Goal: Task Accomplishment & Management: Use online tool/utility

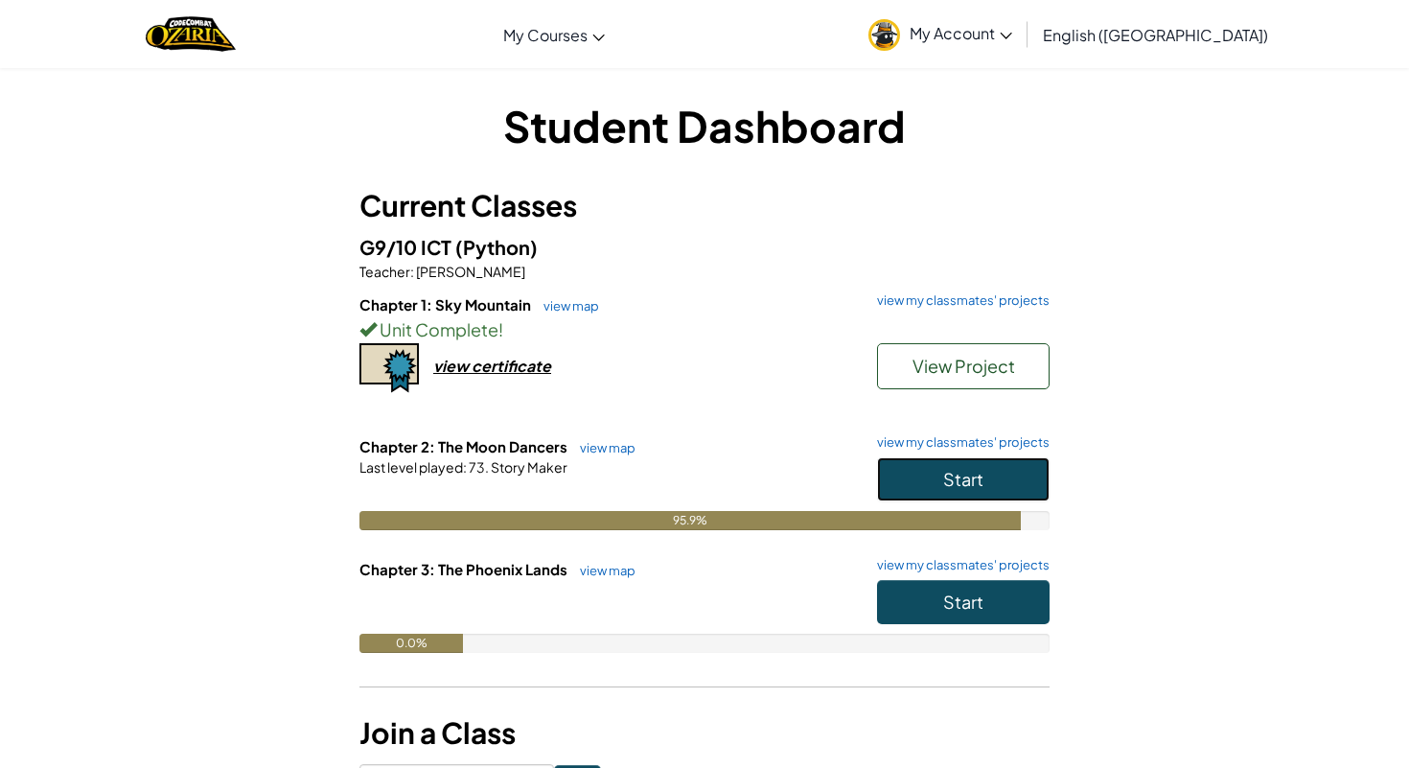
click at [1013, 489] on button "Start" at bounding box center [963, 479] width 173 height 44
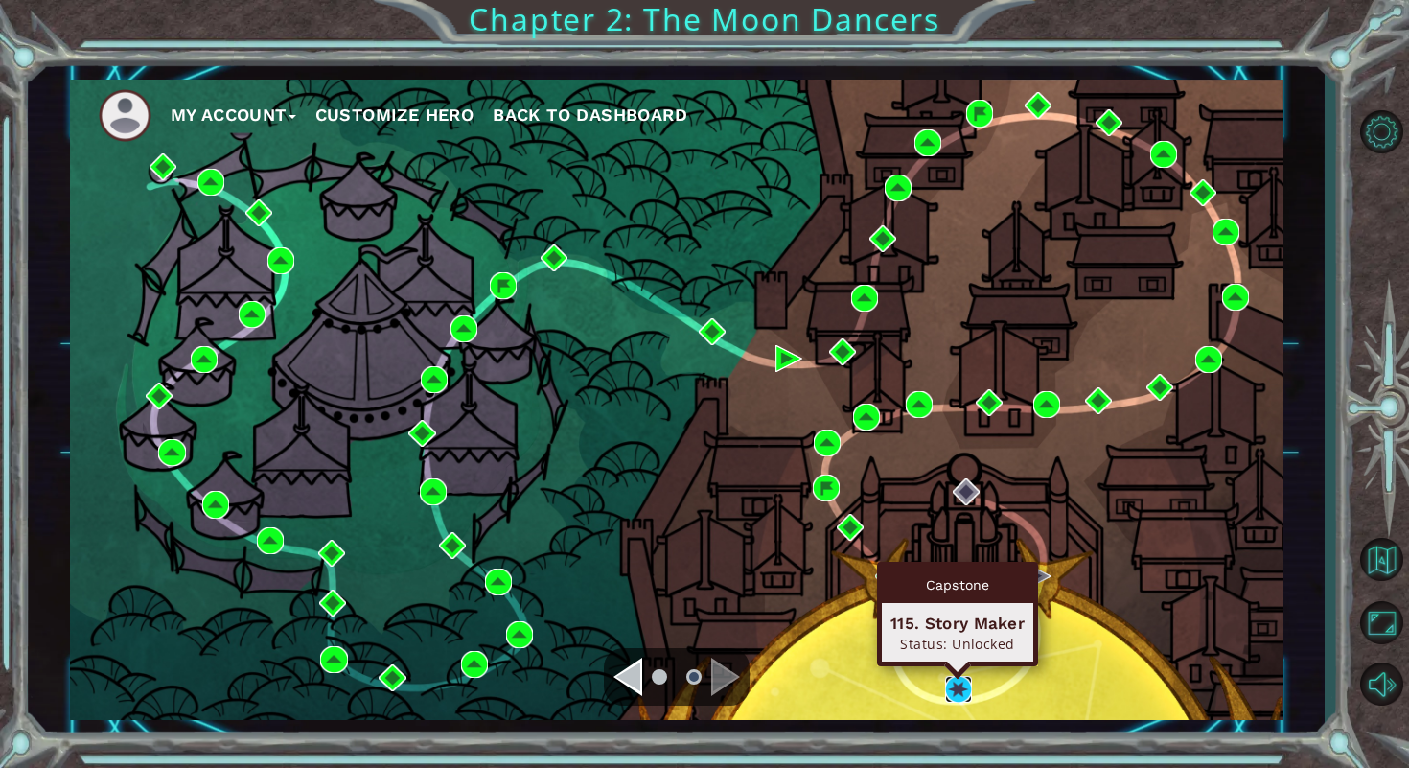
click at [961, 693] on img at bounding box center [958, 689] width 27 height 27
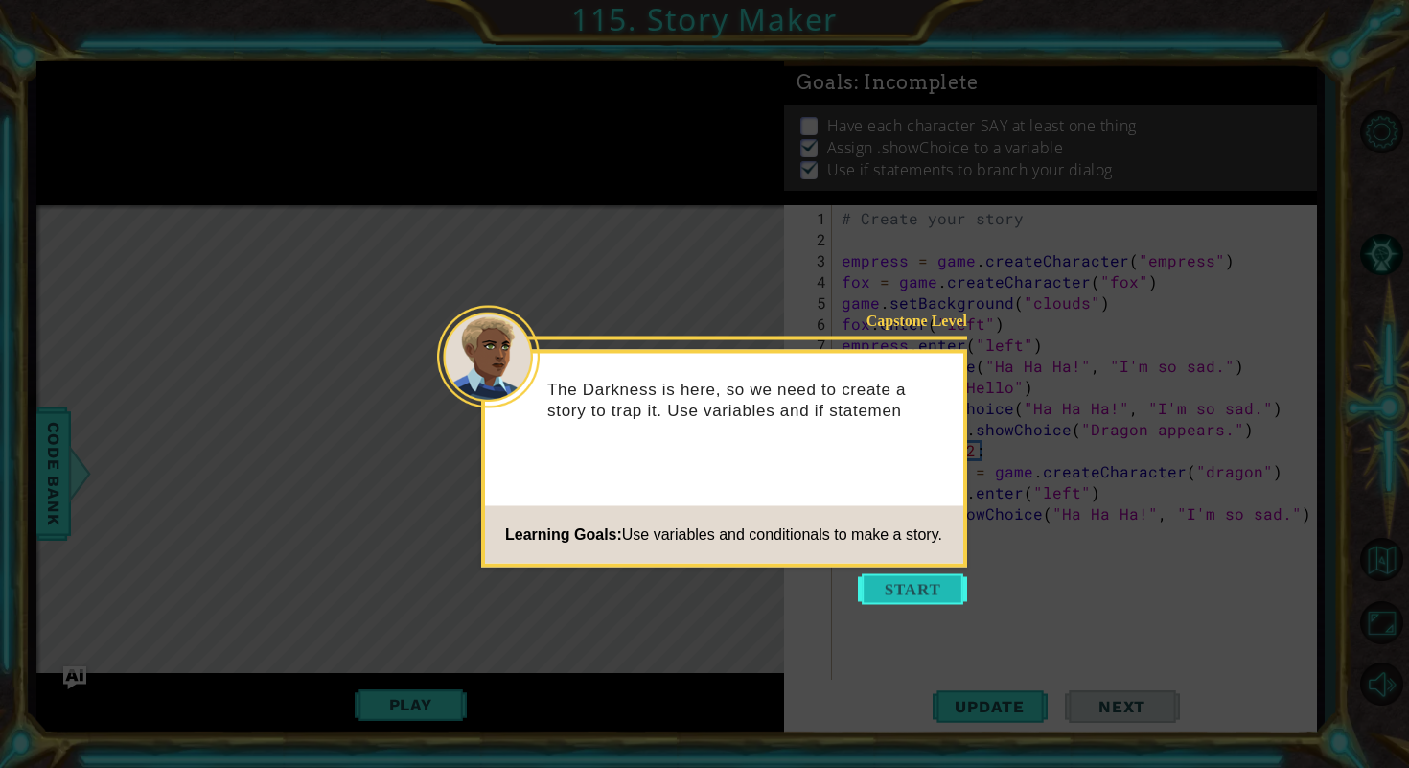
click at [909, 593] on button "Start" at bounding box center [912, 589] width 109 height 31
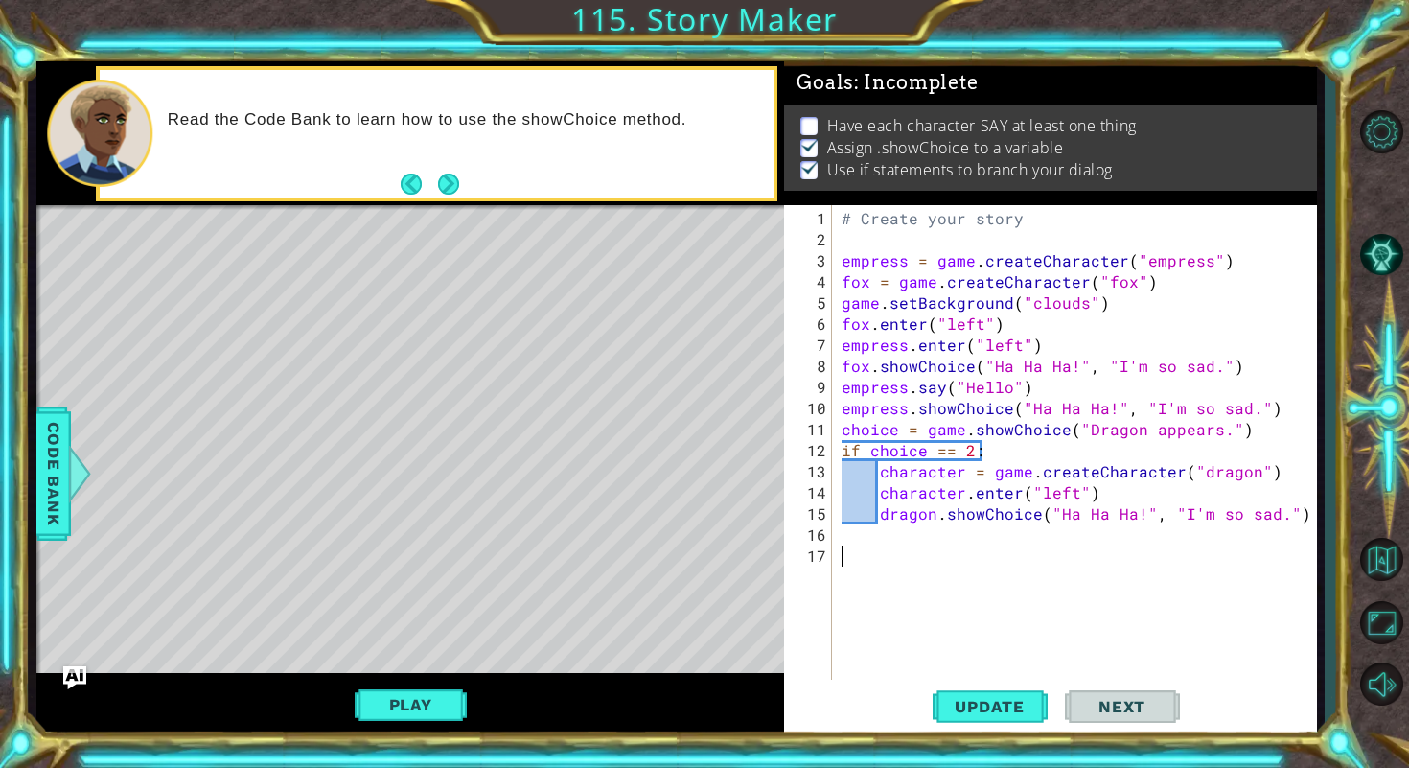
click at [893, 574] on div "# Create your story empress = game . createCharacter ( "empress" ) fox = game .…" at bounding box center [1079, 471] width 483 height 527
click at [416, 694] on button "Play" at bounding box center [411, 704] width 112 height 36
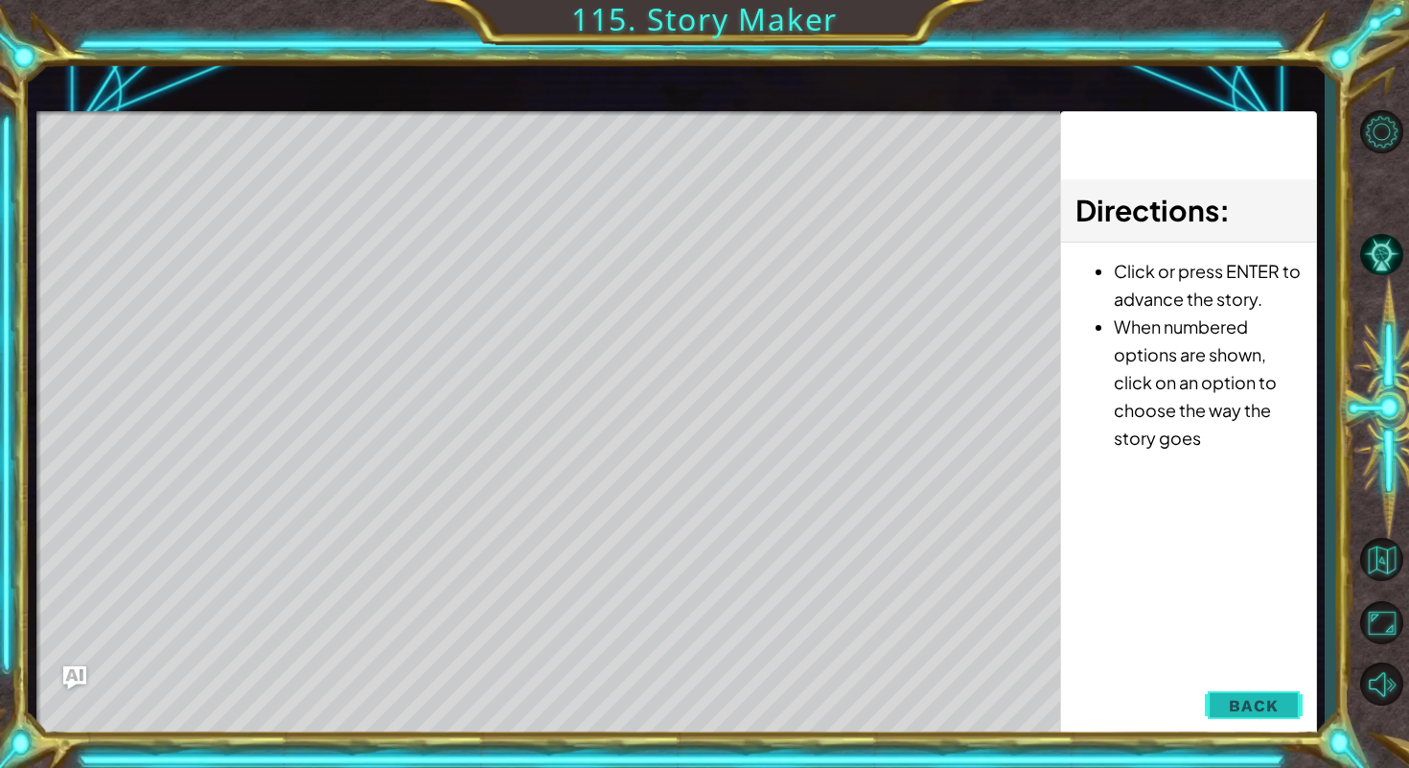
click at [1240, 703] on span "Back" at bounding box center [1253, 705] width 49 height 19
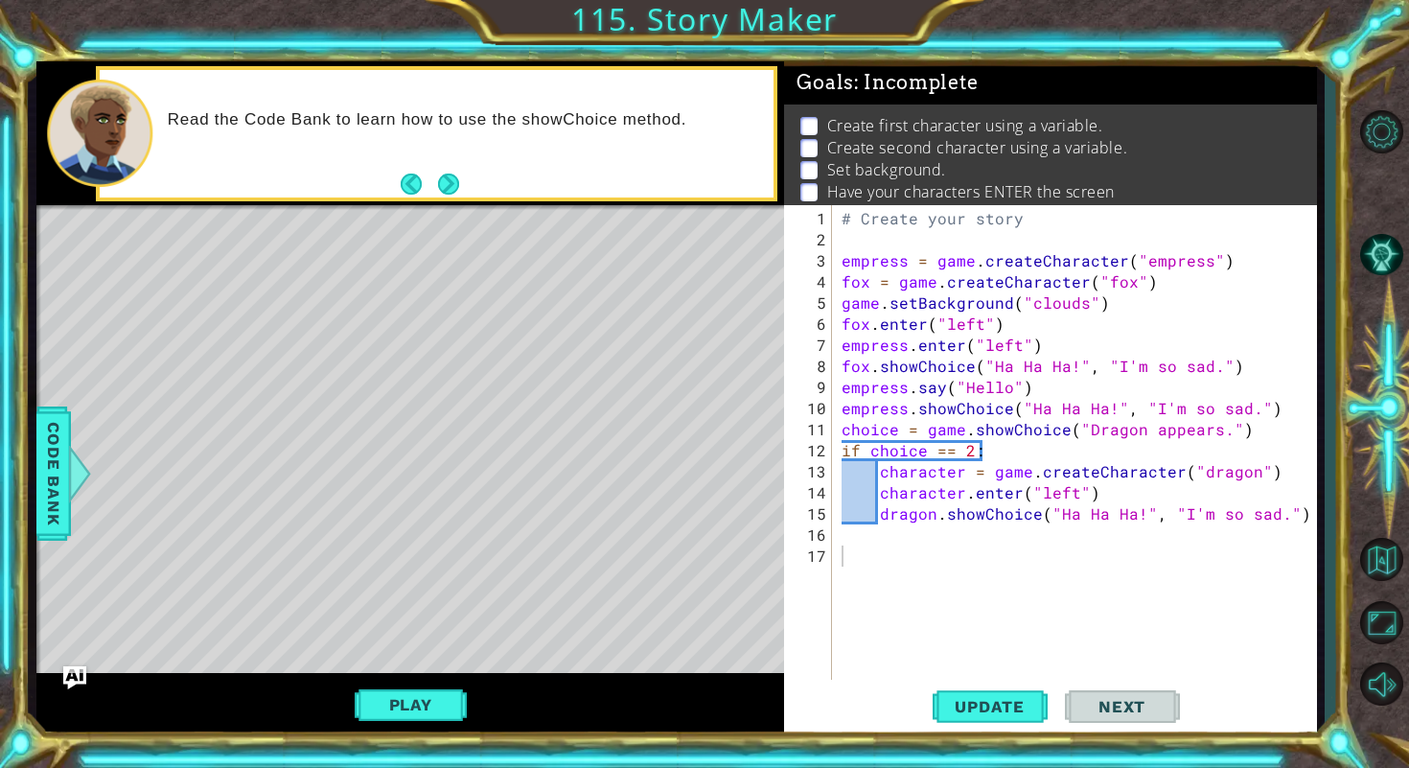
click at [1001, 630] on div "# Create your story empress = game . createCharacter ( "empress" ) fox = game .…" at bounding box center [1079, 471] width 483 height 527
click at [923, 577] on div "# Create your story empress = game . createCharacter ( "empress" ) fox = game .…" at bounding box center [1079, 471] width 483 height 527
click at [917, 564] on div "# Create your story empress = game . createCharacter ( "empress" ) fox = game .…" at bounding box center [1079, 471] width 483 height 527
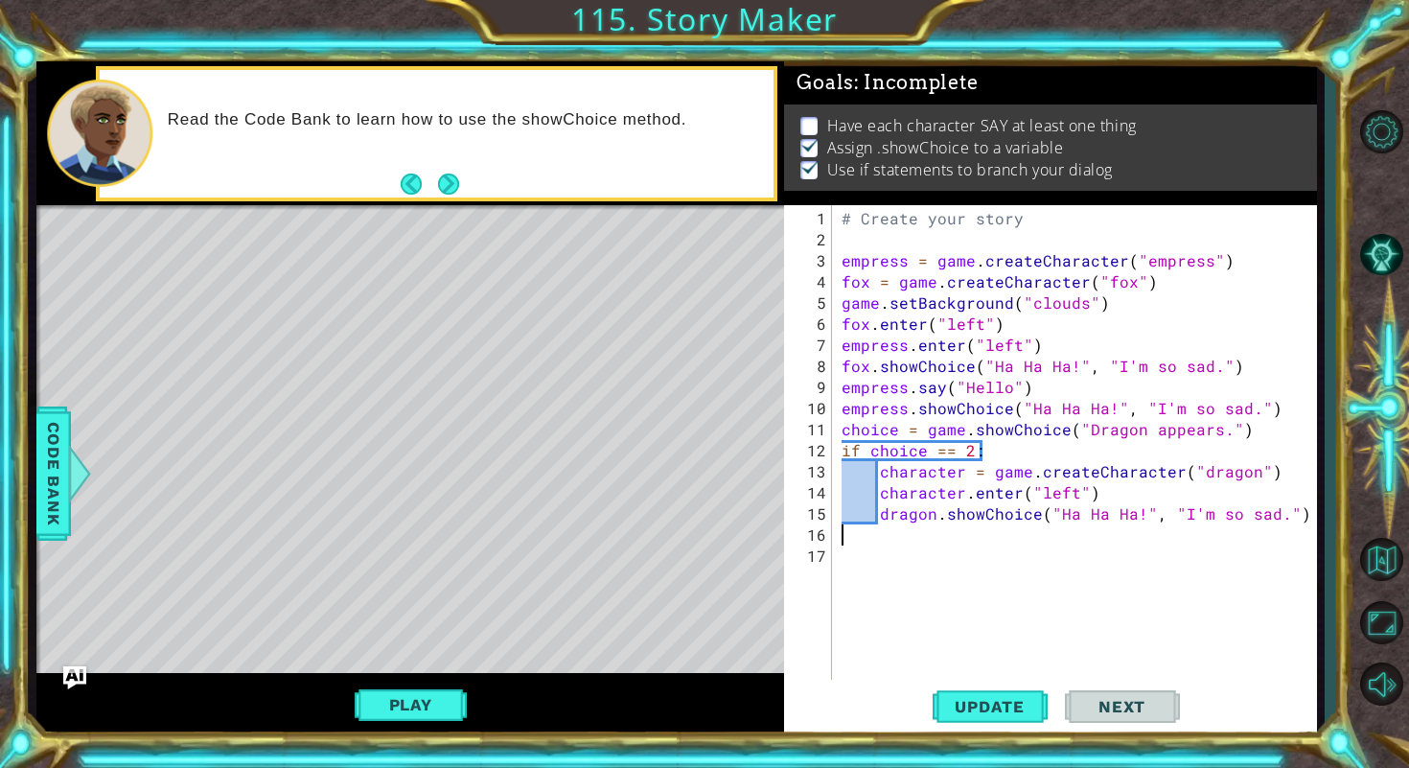
click at [892, 540] on div "# Create your story empress = game . createCharacter ( "empress" ) fox = game .…" at bounding box center [1079, 471] width 483 height 527
click at [884, 556] on div "# Create your story empress = game . createCharacter ( "empress" ) fox = game .…" at bounding box center [1079, 471] width 483 height 527
click at [1122, 705] on span "Next" at bounding box center [1121, 706] width 85 height 19
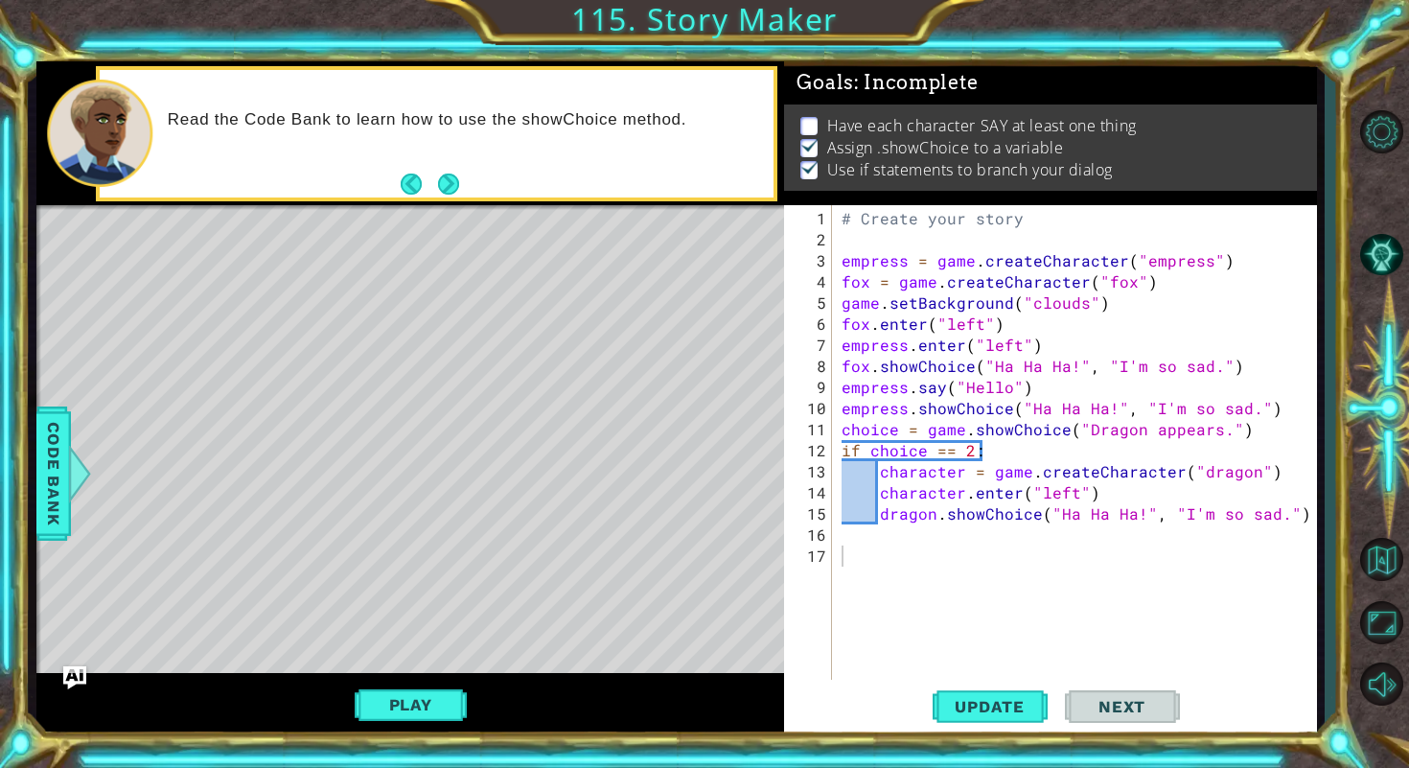
click at [1122, 705] on span "Next" at bounding box center [1121, 706] width 85 height 19
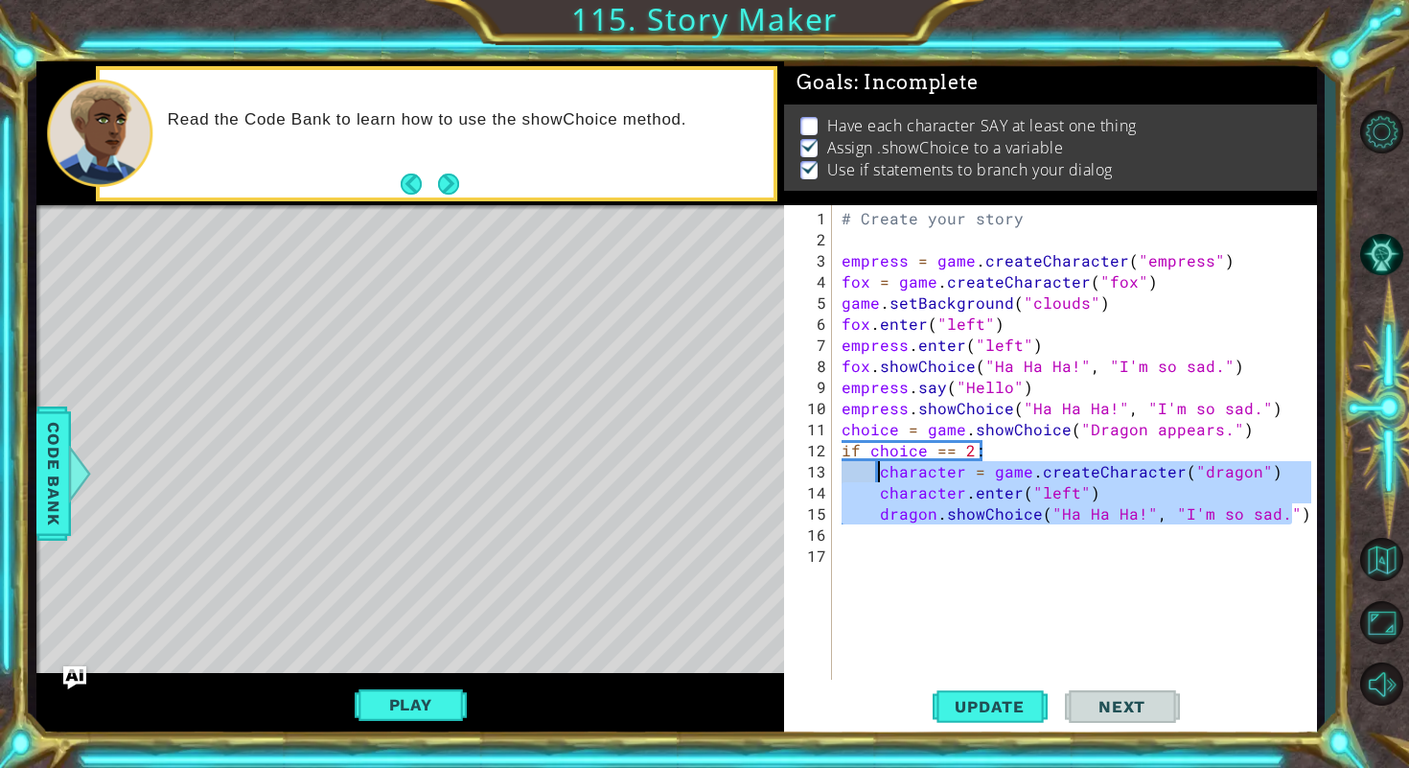
drag, startPoint x: 1297, startPoint y: 520, endPoint x: 879, endPoint y: 465, distance: 421.5
click at [879, 465] on div "# Create your story empress = game . createCharacter ( "empress" ) fox = game .…" at bounding box center [1079, 471] width 483 height 527
type textarea "character = game.createCharacter("dragon") character.enter("left")"
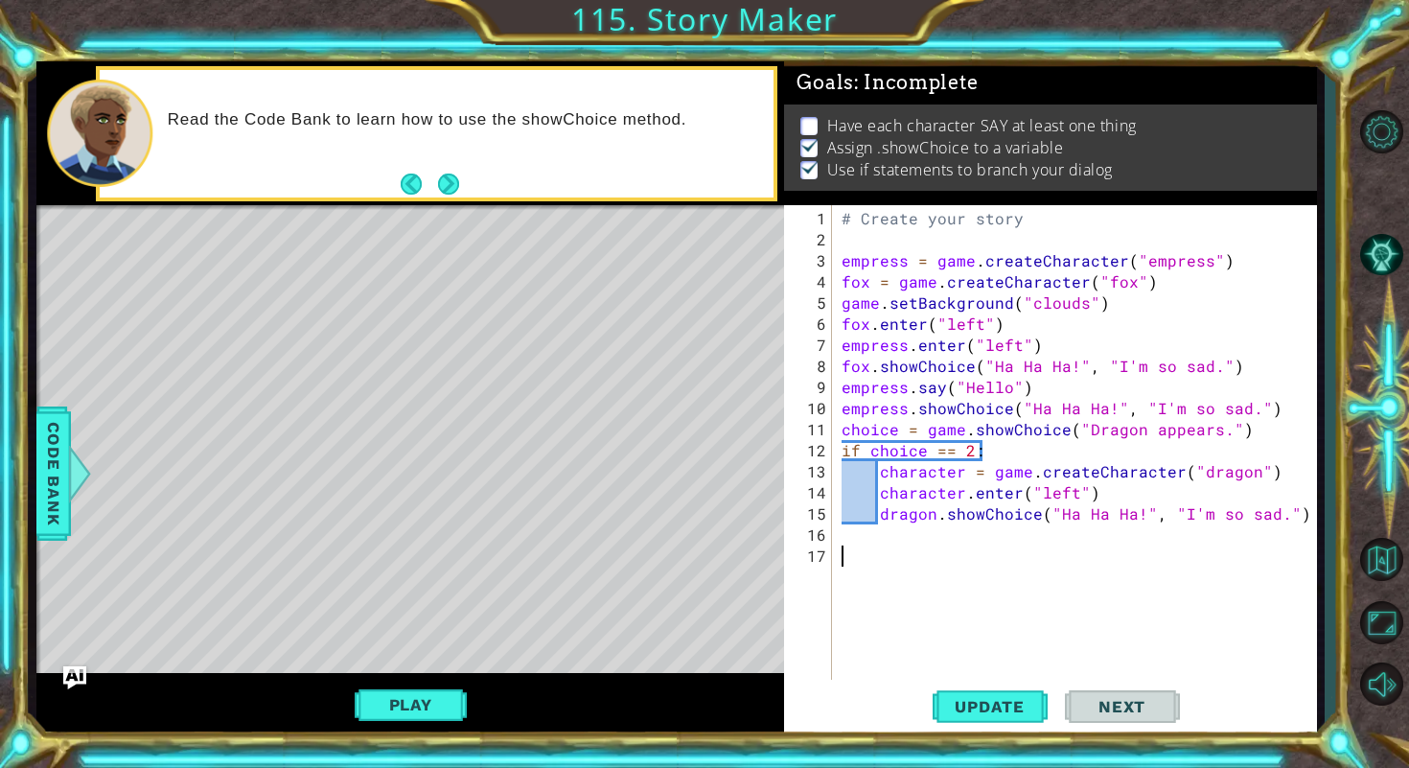
click at [894, 560] on div "# Create your story empress = game . createCharacter ( "empress" ) fox = game .…" at bounding box center [1079, 471] width 483 height 527
click at [891, 527] on div "# Create your story empress = game . createCharacter ( "empress" ) fox = game .…" at bounding box center [1079, 471] width 483 height 527
paste textarea "dragon.showChoice("Ha Ha Ha!", "I'm so sad.")"
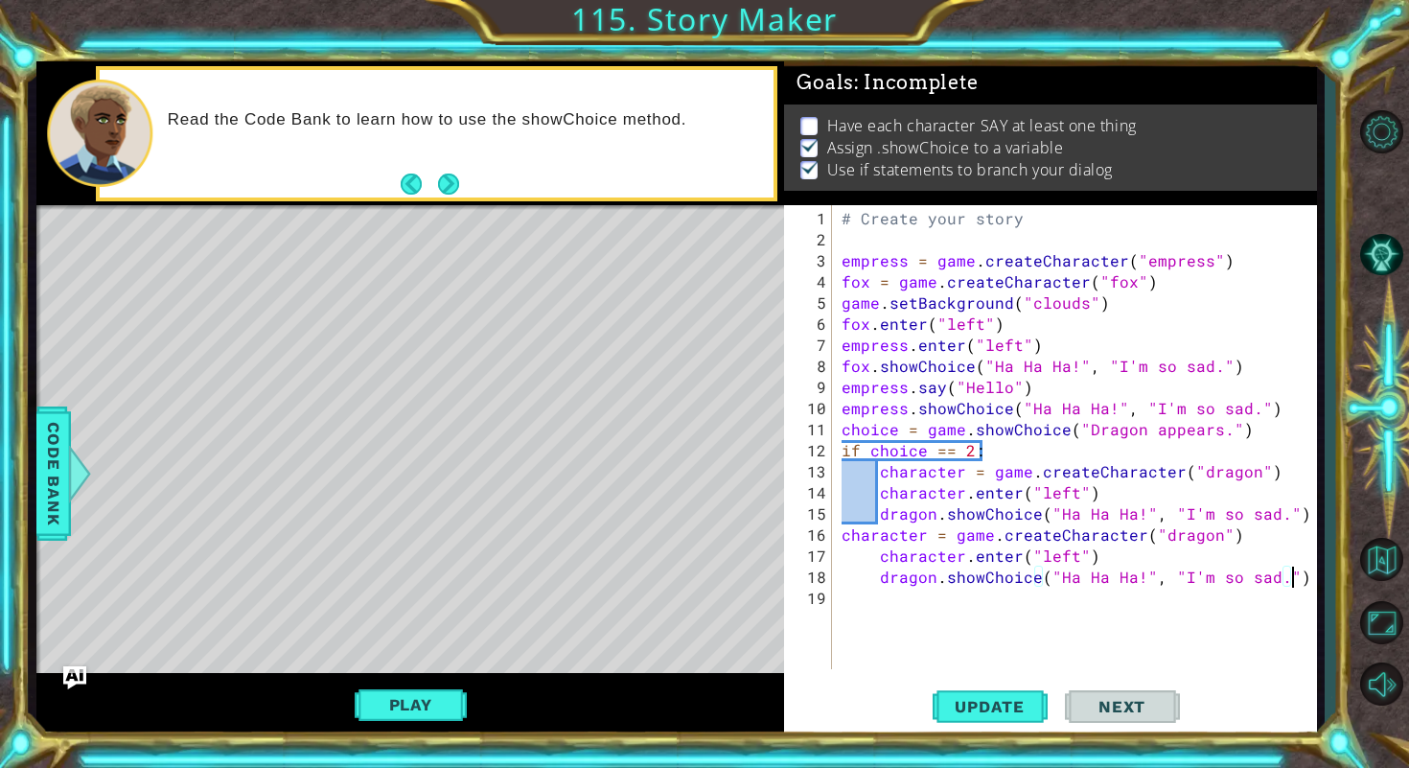
click at [842, 532] on div "# Create your story empress = game . createCharacter ( "empress" ) fox = game .…" at bounding box center [1079, 461] width 483 height 506
click at [1246, 535] on div "# Create your story empress = game . createCharacter ( "empress" ) fox = game .…" at bounding box center [1079, 461] width 483 height 506
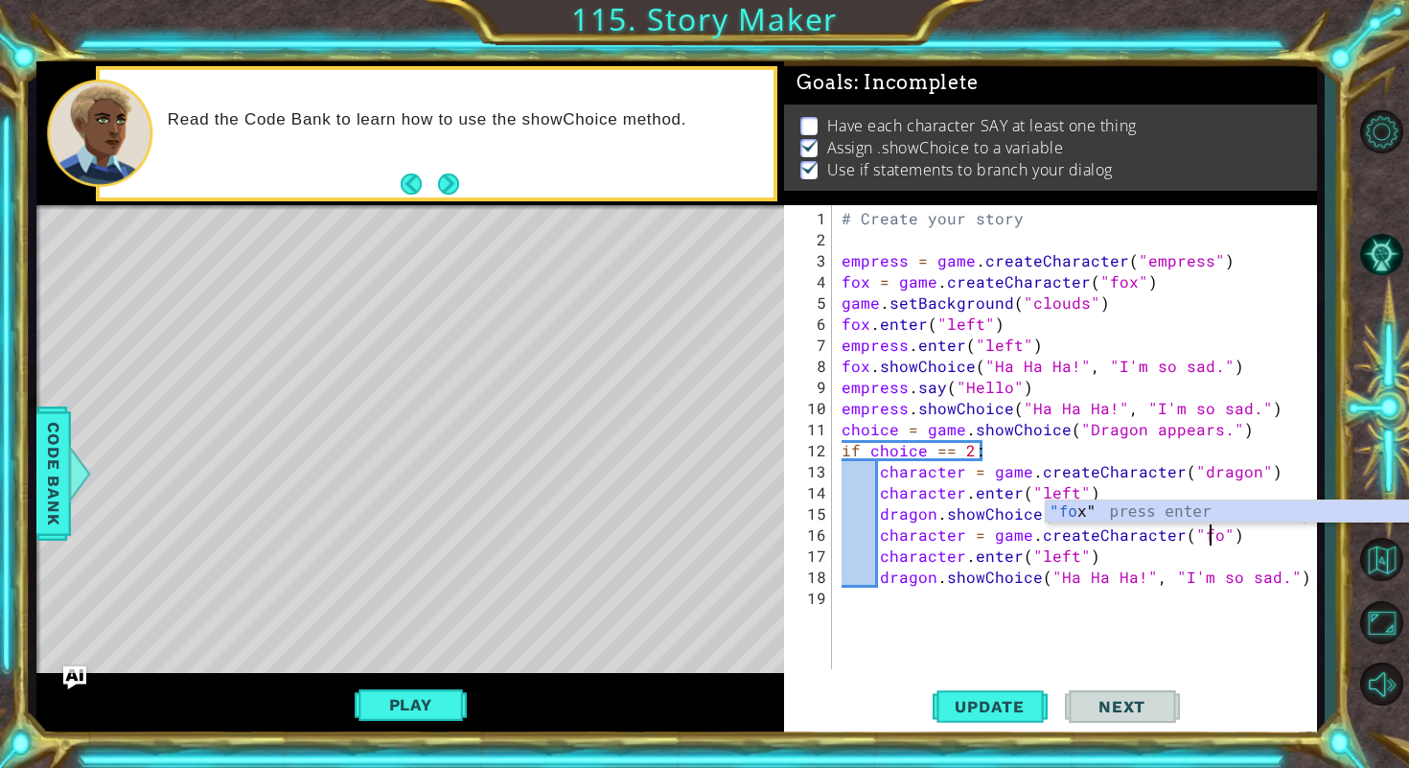
scroll to position [0, 23]
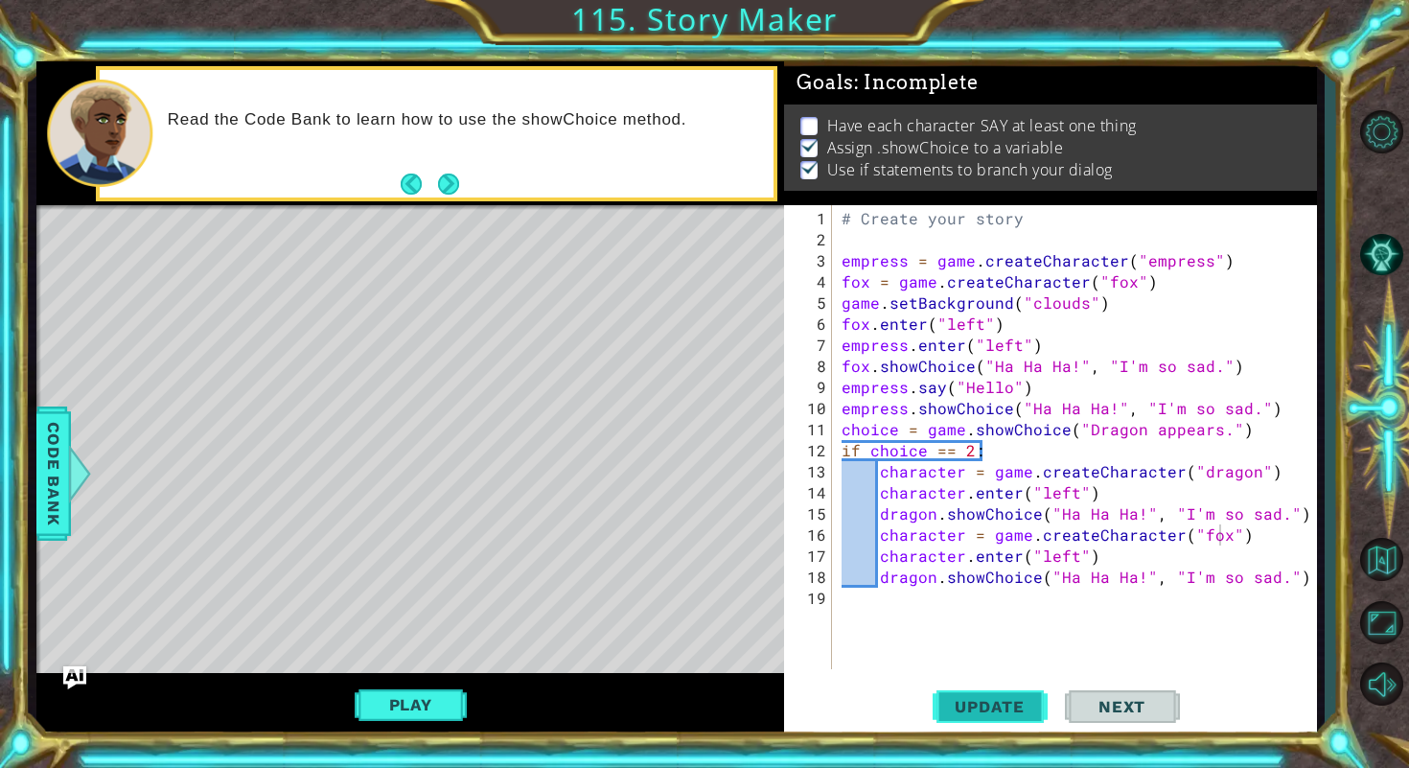
click at [1009, 707] on span "Update" at bounding box center [989, 706] width 108 height 19
click at [409, 712] on button "Play" at bounding box center [411, 704] width 112 height 36
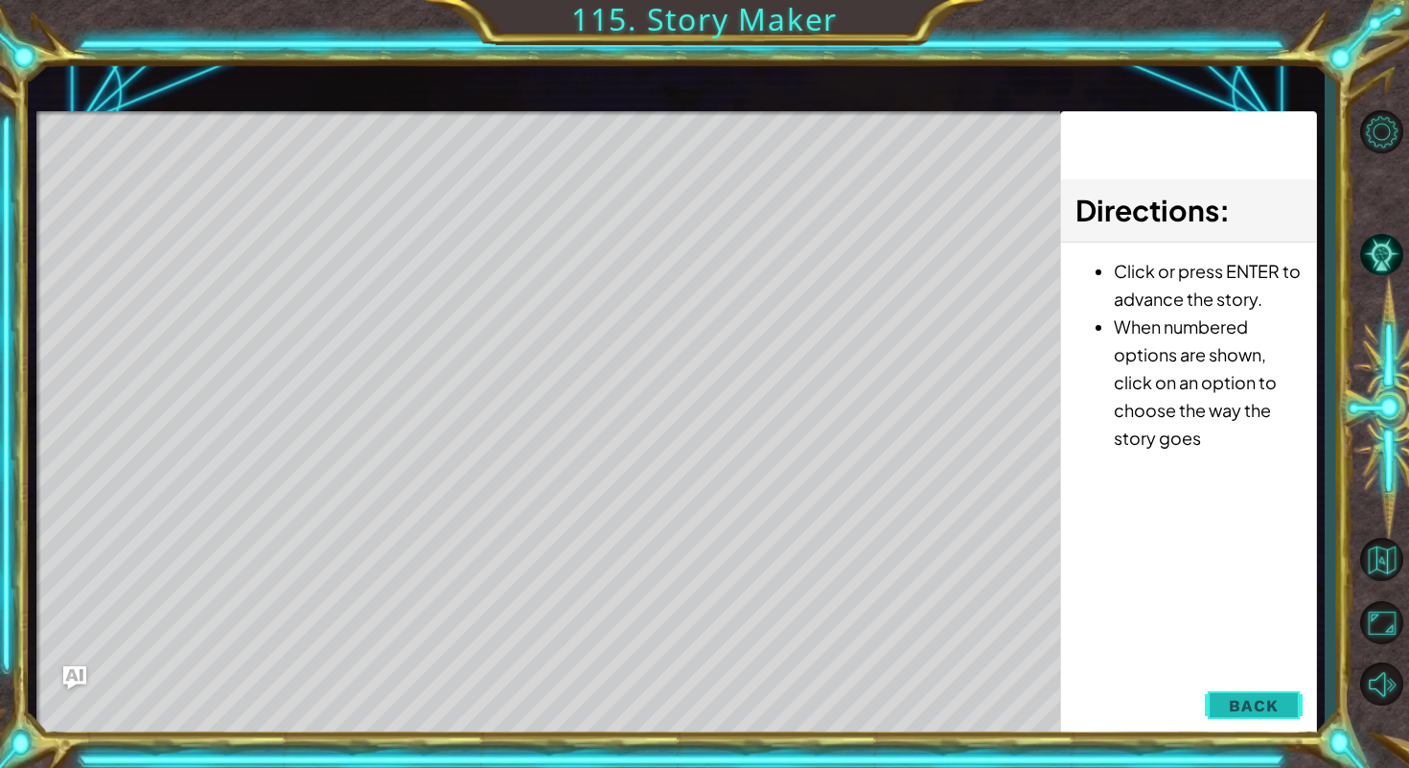
click at [1276, 691] on button "Back" at bounding box center [1253, 705] width 97 height 38
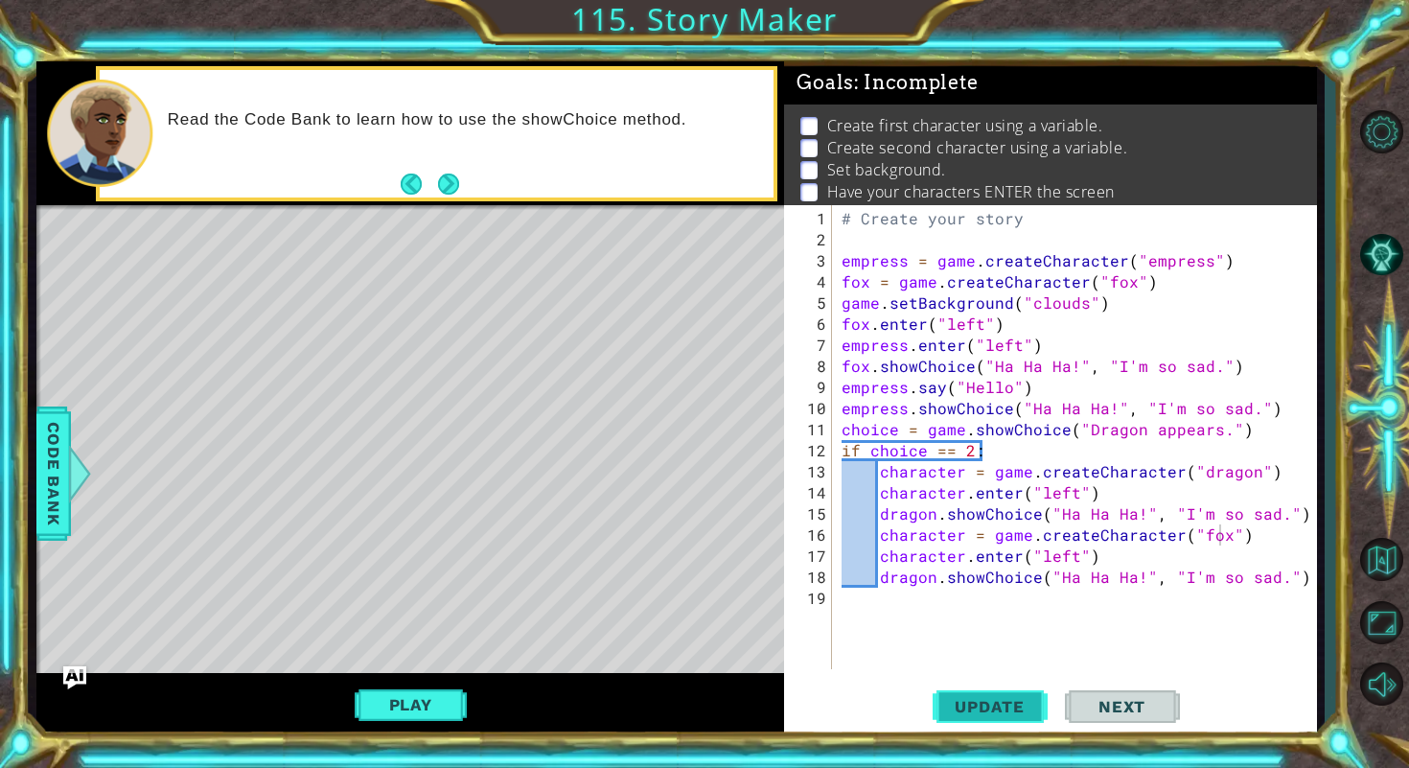
click at [993, 691] on button "Update" at bounding box center [989, 705] width 115 height 53
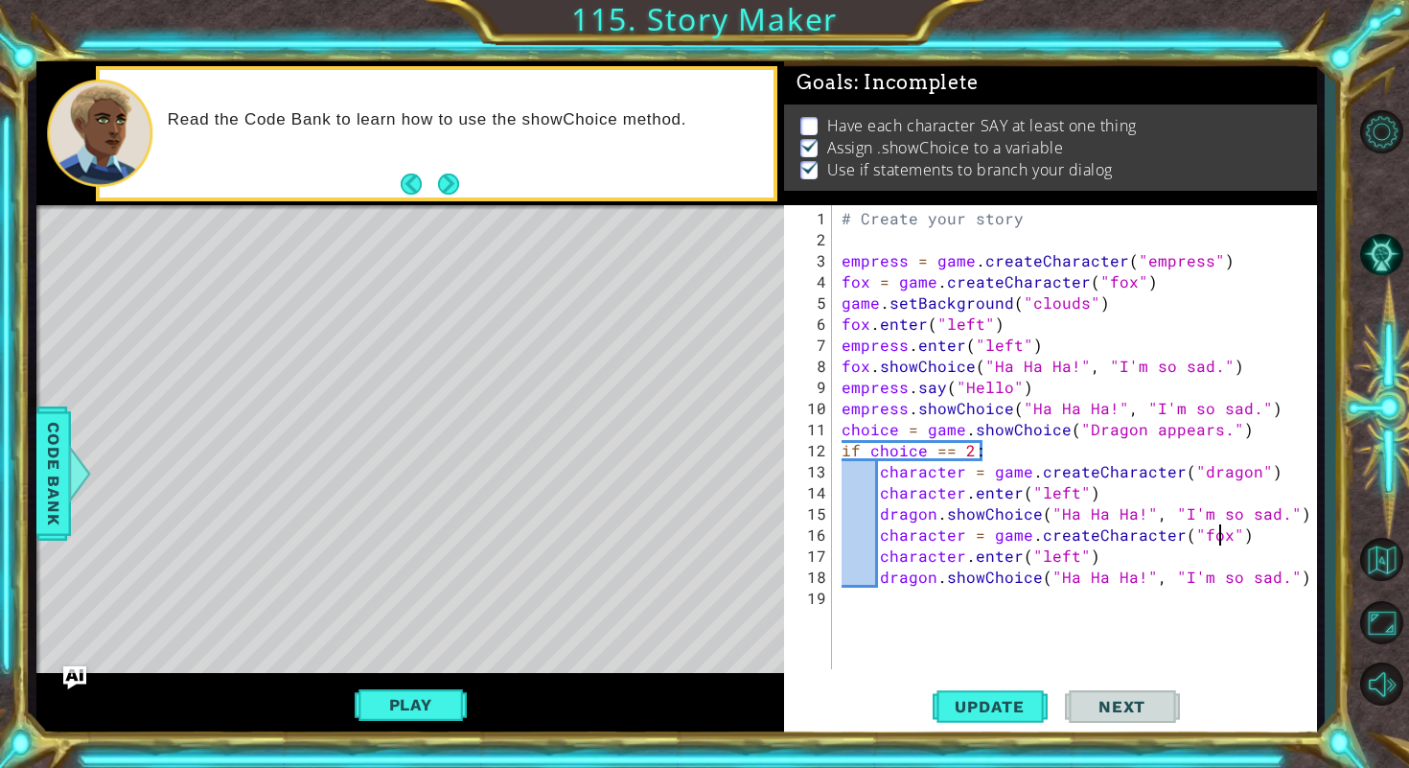
click at [1122, 688] on button "Next" at bounding box center [1122, 705] width 115 height 53
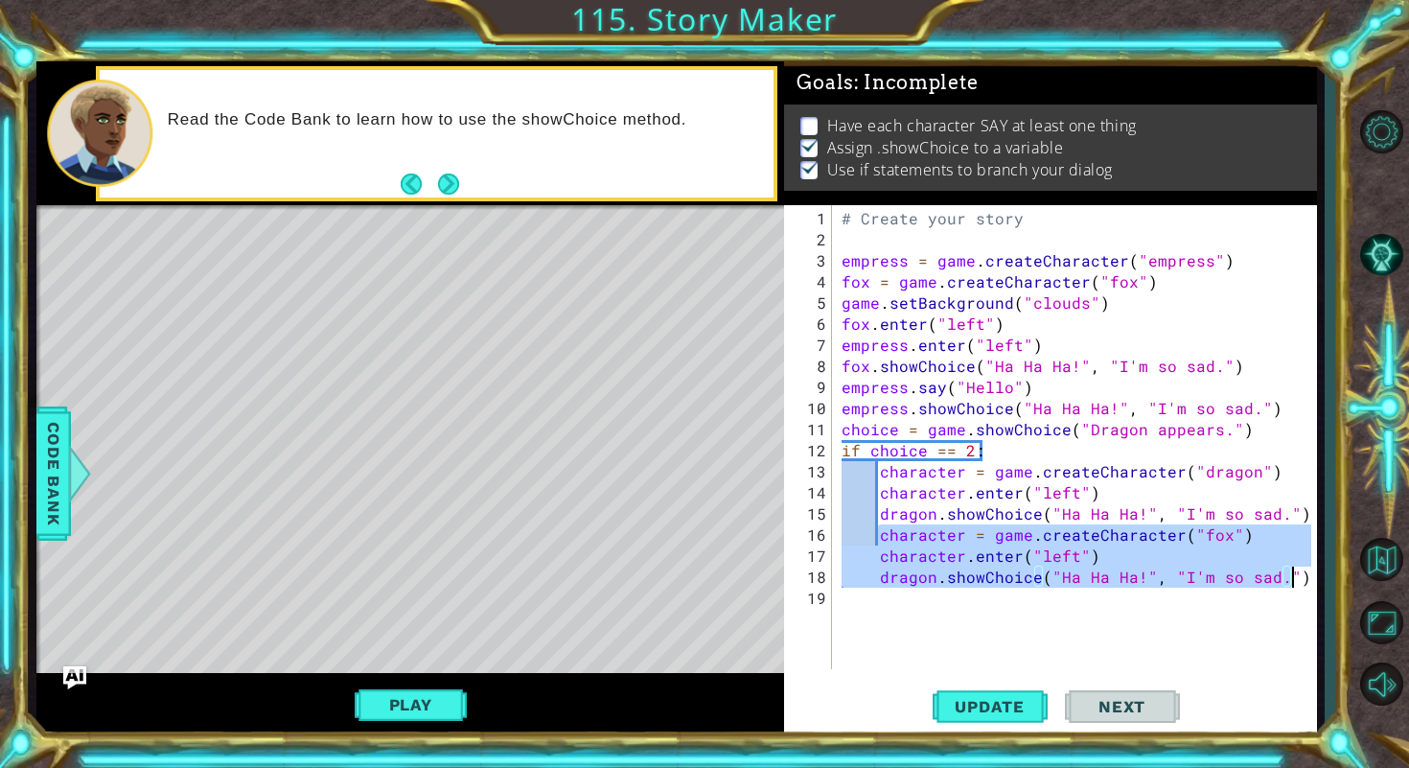
drag, startPoint x: 878, startPoint y: 533, endPoint x: 1291, endPoint y: 581, distance: 415.8
click at [1291, 581] on div "# Create your story empress = game . createCharacter ( "empress" ) fox = game .…" at bounding box center [1079, 461] width 483 height 506
type textarea "character.enter("left") dragon.showChoice("Ha Ha Ha!", "I'm so sad.")"
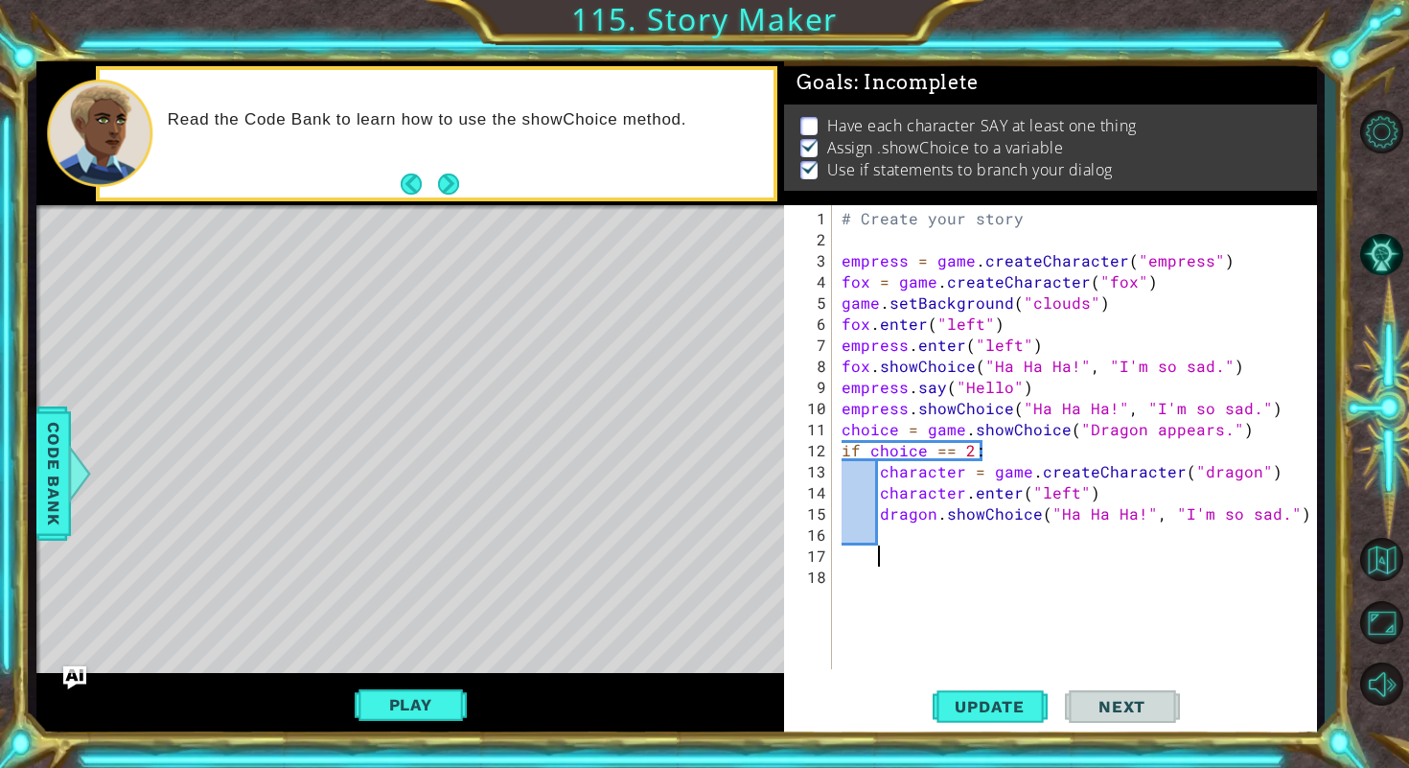
scroll to position [0, 0]
paste textarea "dragon.showChoice("Ha Ha Ha!", "I'm so sad.")"
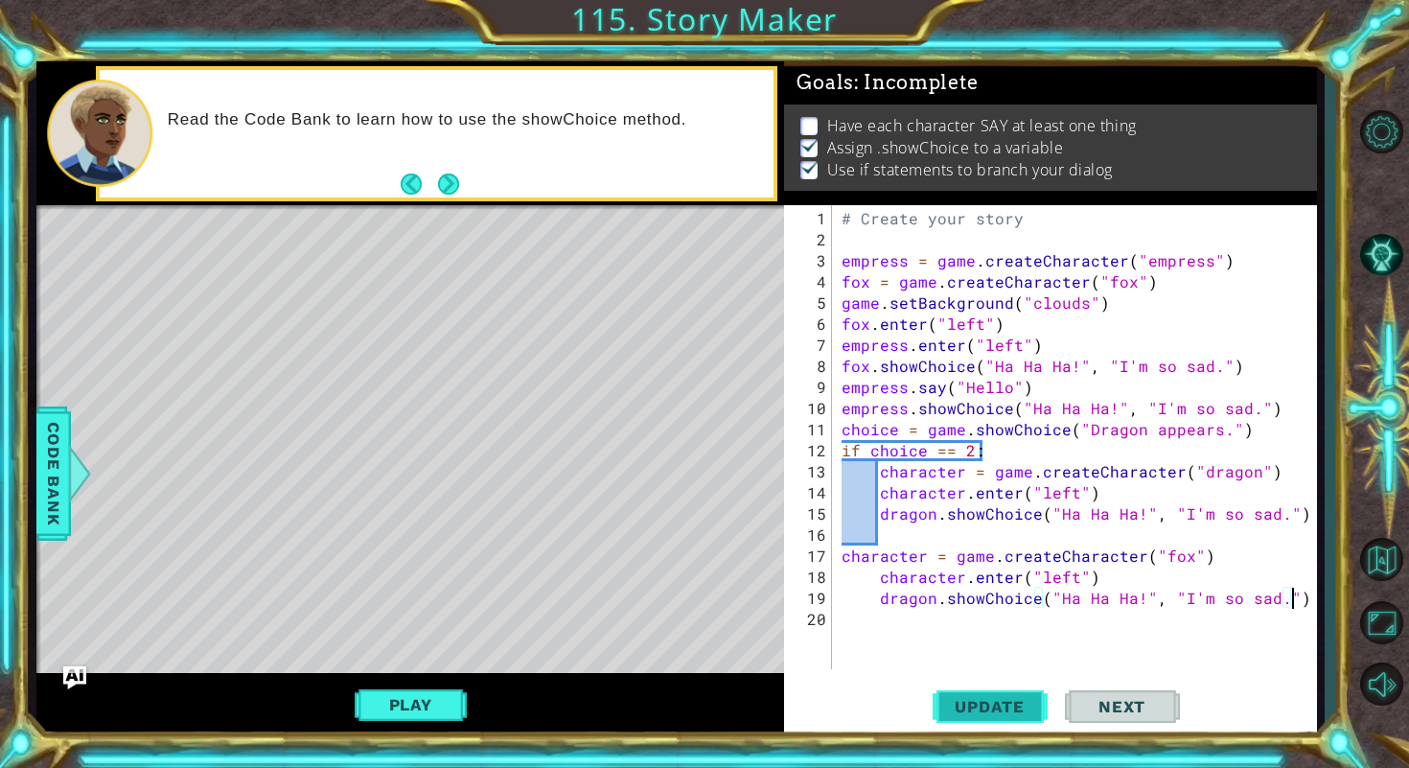
click at [1014, 702] on span "Update" at bounding box center [989, 706] width 108 height 19
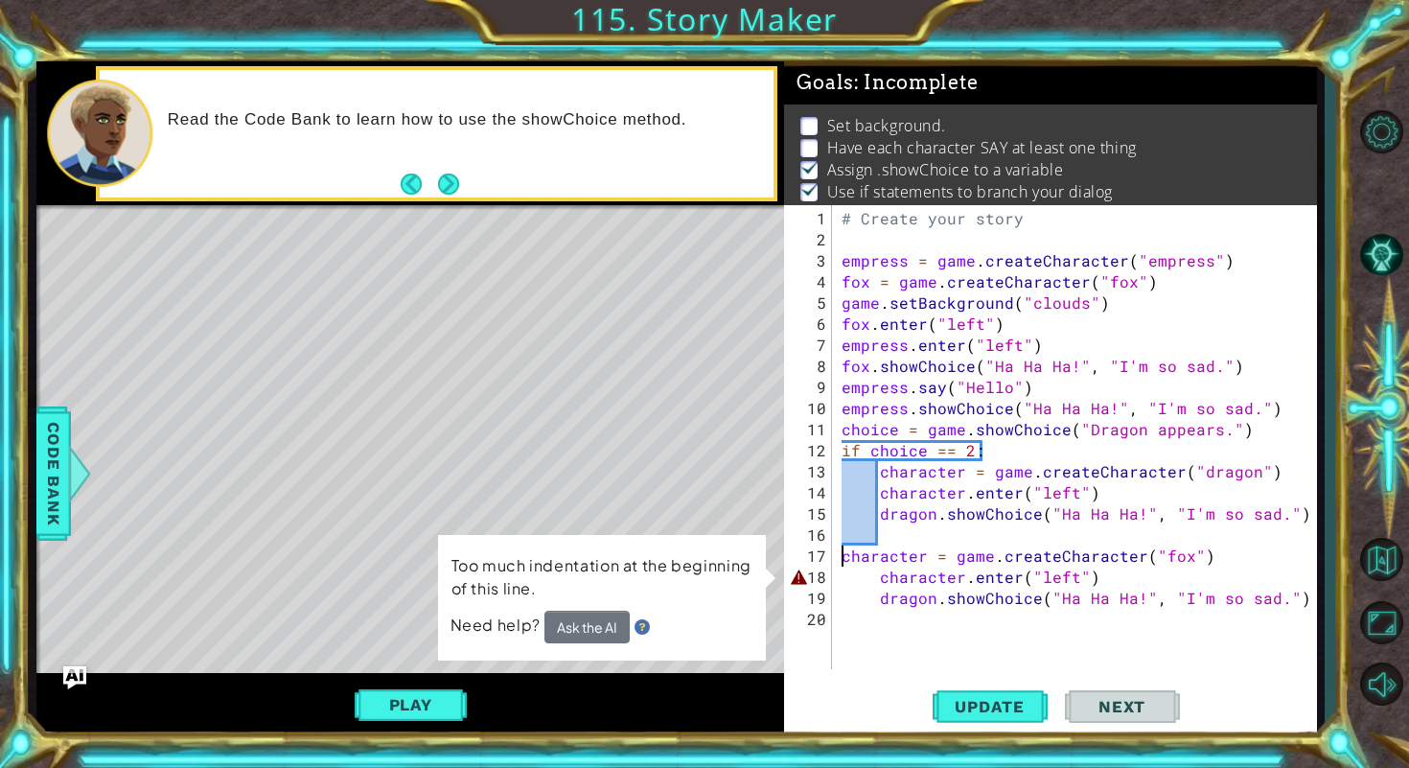
click at [841, 554] on div "# Create your story empress = game . createCharacter ( "empress" ) fox = game .…" at bounding box center [1079, 461] width 483 height 506
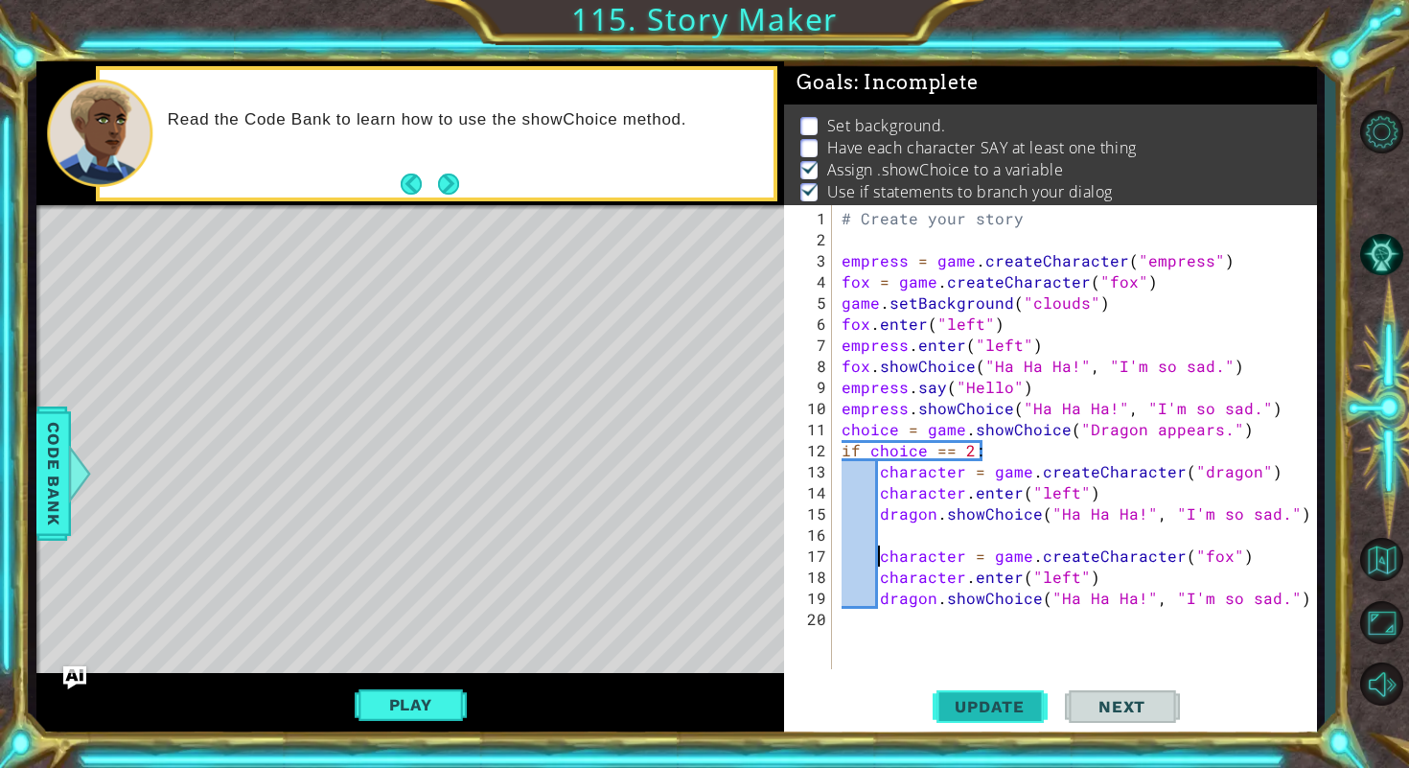
click at [971, 707] on span "Update" at bounding box center [989, 706] width 108 height 19
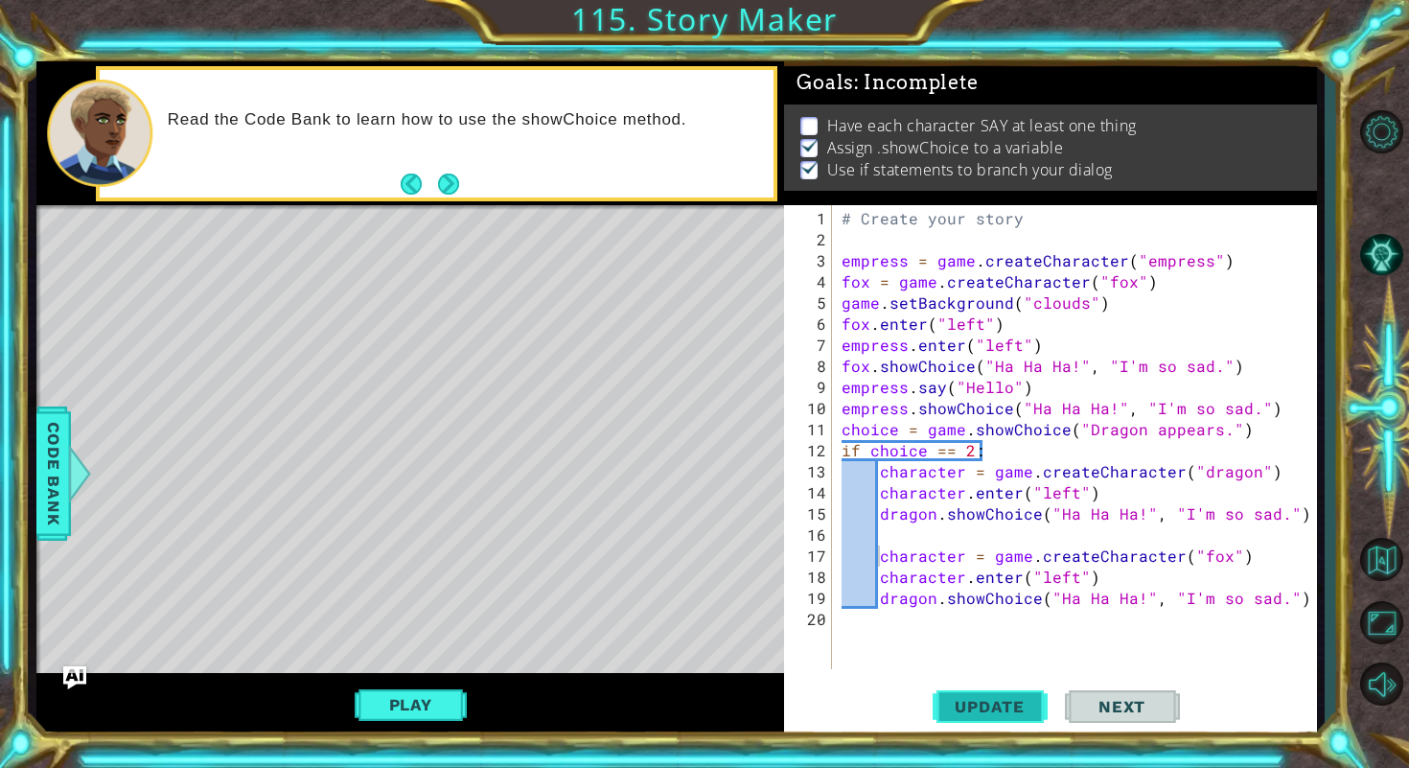
click at [971, 707] on span "Update" at bounding box center [989, 706] width 108 height 19
click at [971, 702] on span "Update" at bounding box center [989, 706] width 108 height 19
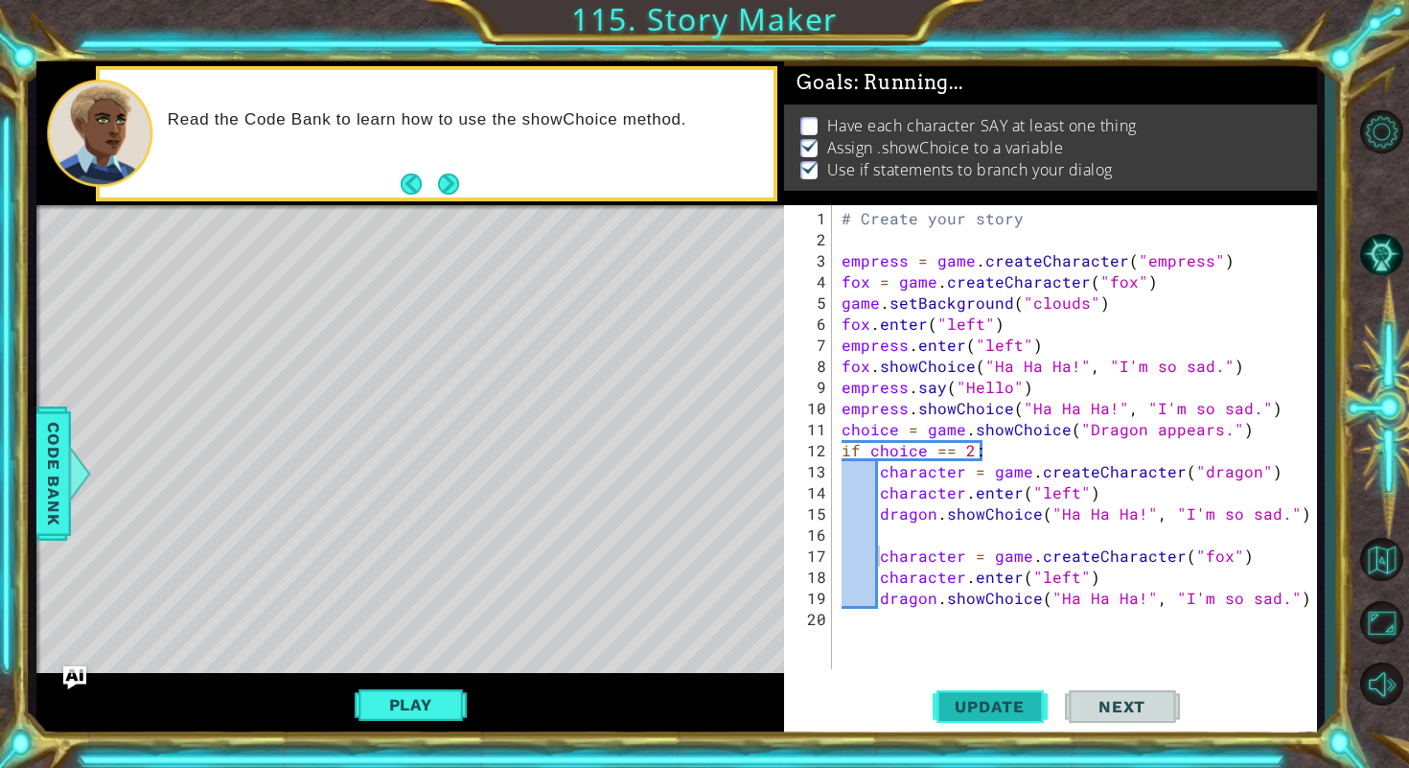
click at [971, 702] on span "Update" at bounding box center [989, 706] width 108 height 19
type textarea "character = game.createCharacter("fox")"
click at [438, 173] on button "Next" at bounding box center [448, 184] width 22 height 22
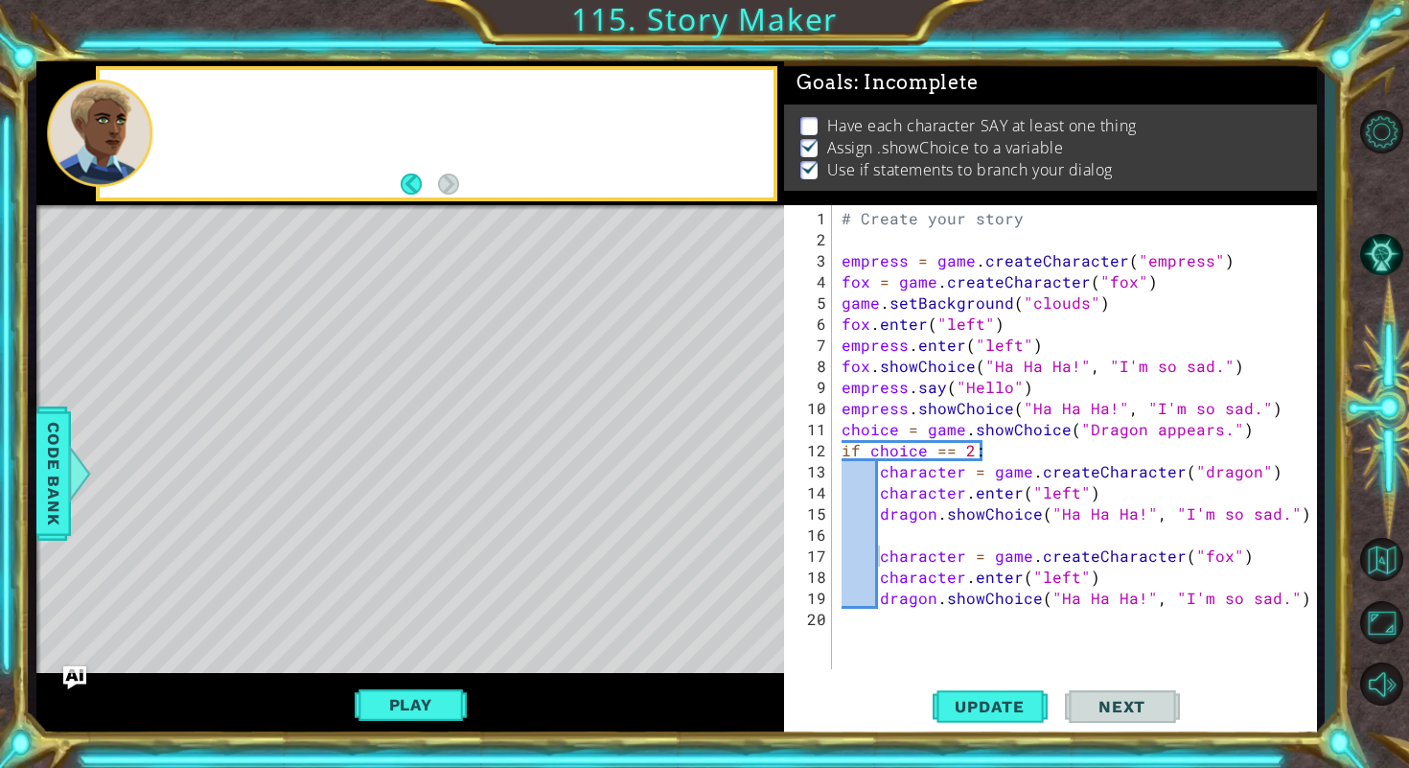
click at [438, 172] on footer at bounding box center [430, 184] width 58 height 29
click at [433, 714] on button "Play" at bounding box center [411, 704] width 112 height 36
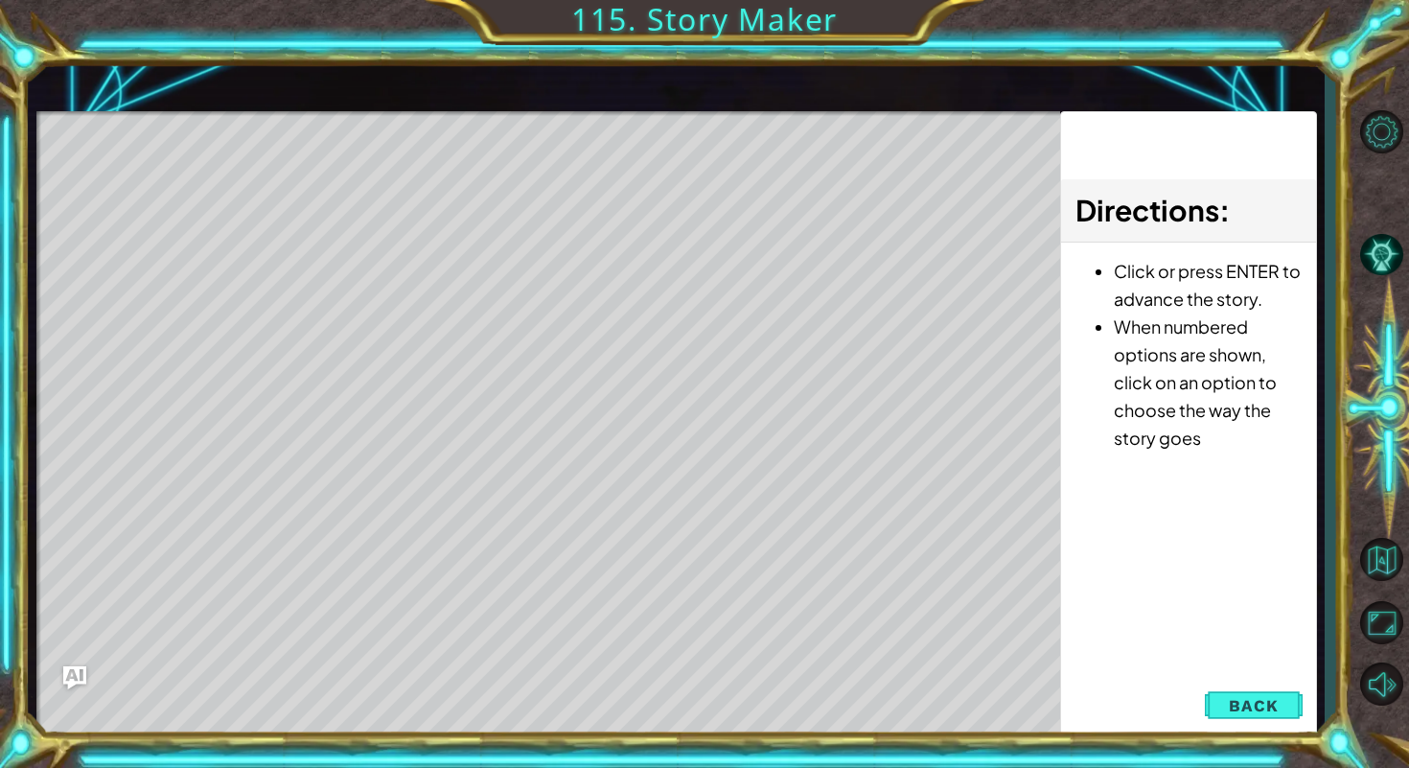
click at [446, 239] on div "Level Map" at bounding box center [479, 393] width 886 height 564
click at [426, 343] on div "Level Map" at bounding box center [479, 393] width 886 height 564
click at [426, 344] on div "Level Map" at bounding box center [479, 393] width 886 height 564
click at [1232, 694] on button "Back" at bounding box center [1253, 705] width 97 height 38
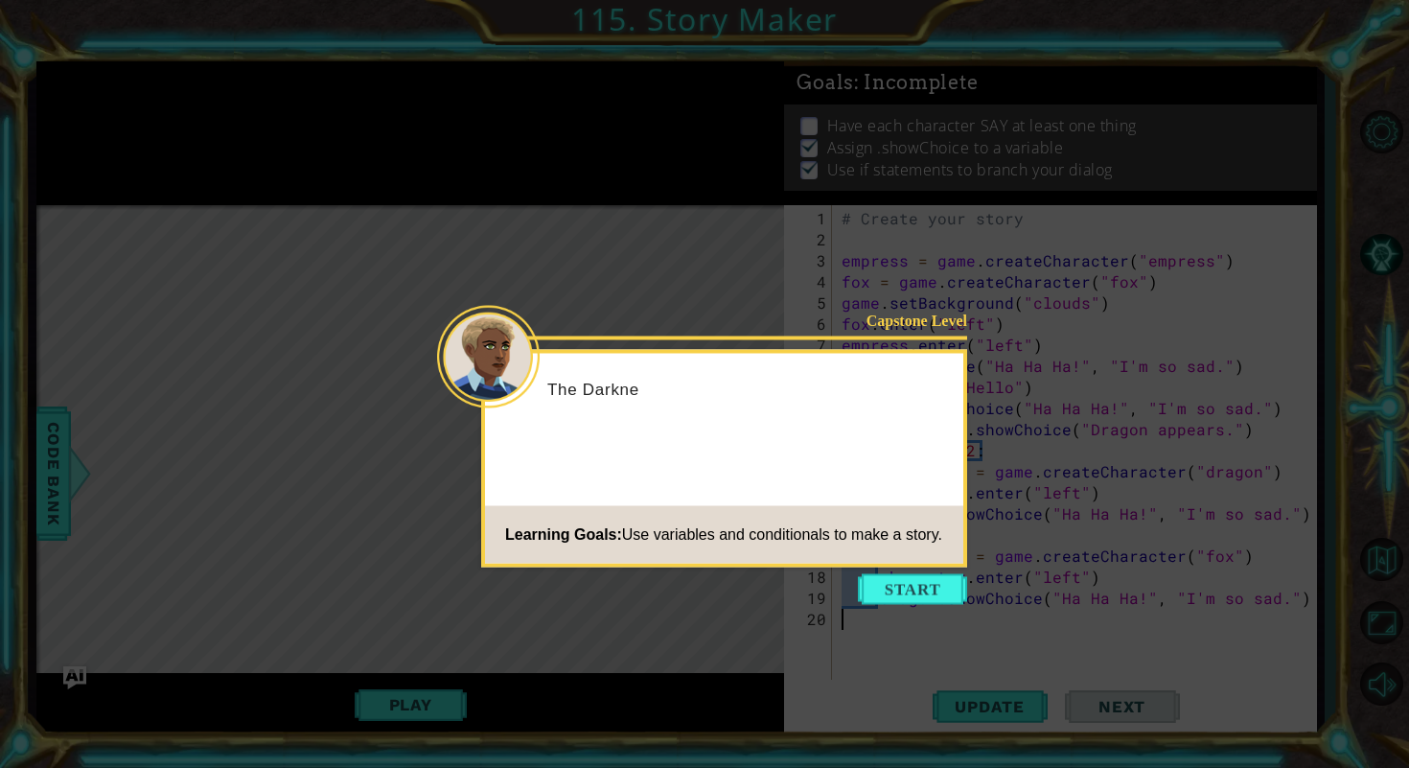
click at [931, 571] on icon at bounding box center [704, 384] width 1409 height 768
click at [931, 575] on button "Start" at bounding box center [912, 589] width 109 height 31
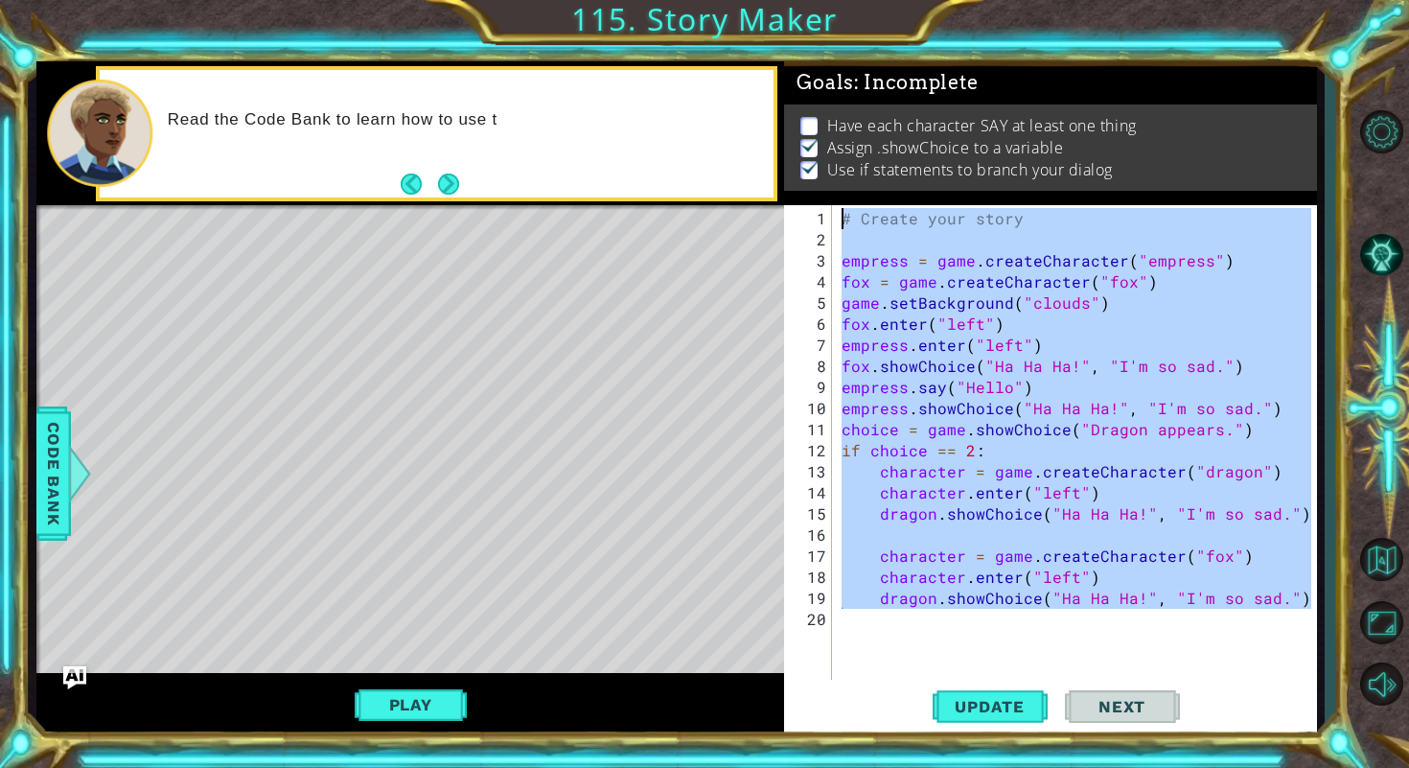
drag, startPoint x: 1209, startPoint y: 631, endPoint x: 841, endPoint y: 217, distance: 553.9
click at [841, 217] on div "# Create your story empress = game . createCharacter ( "empress" ) fox = game .…" at bounding box center [1079, 471] width 483 height 527
type textarea "# Create your story"
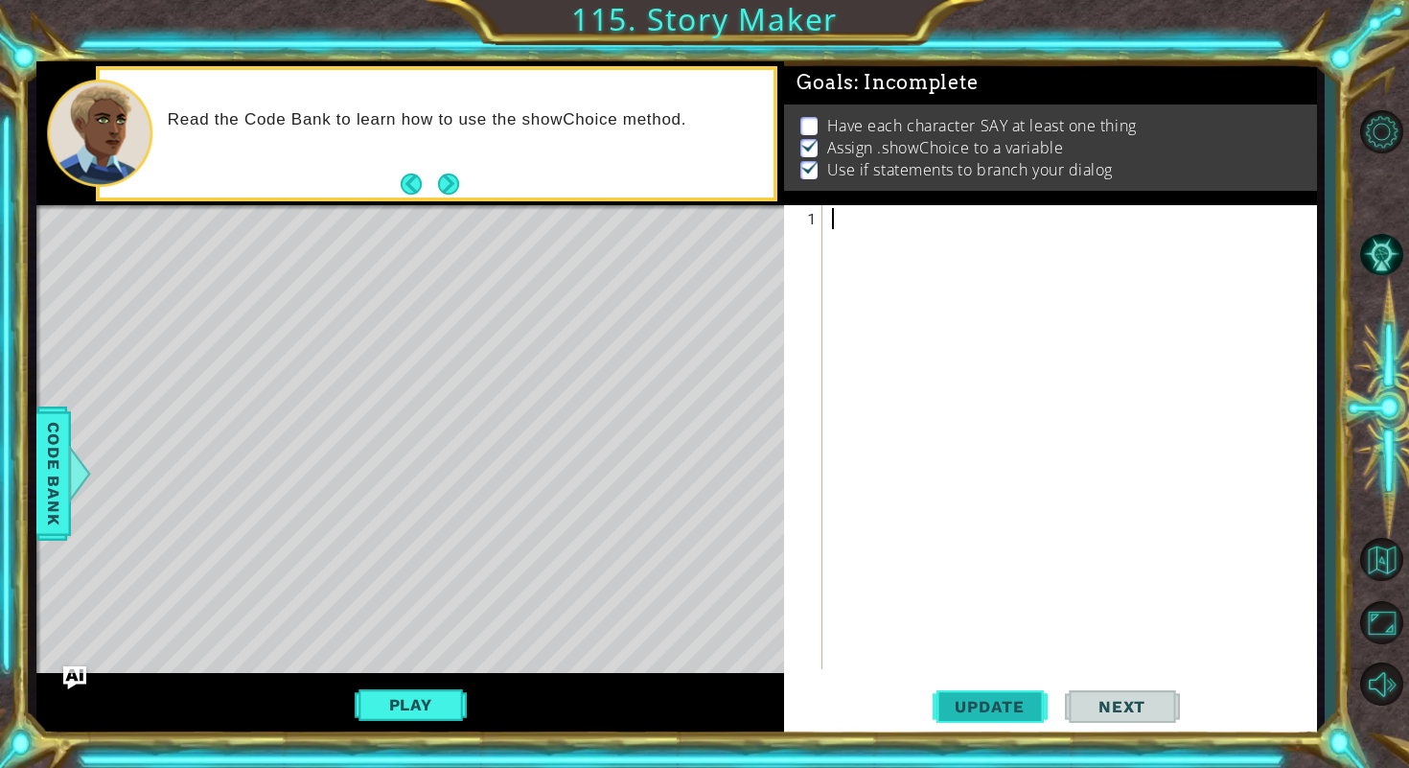
click at [964, 687] on button "Update" at bounding box center [989, 705] width 115 height 53
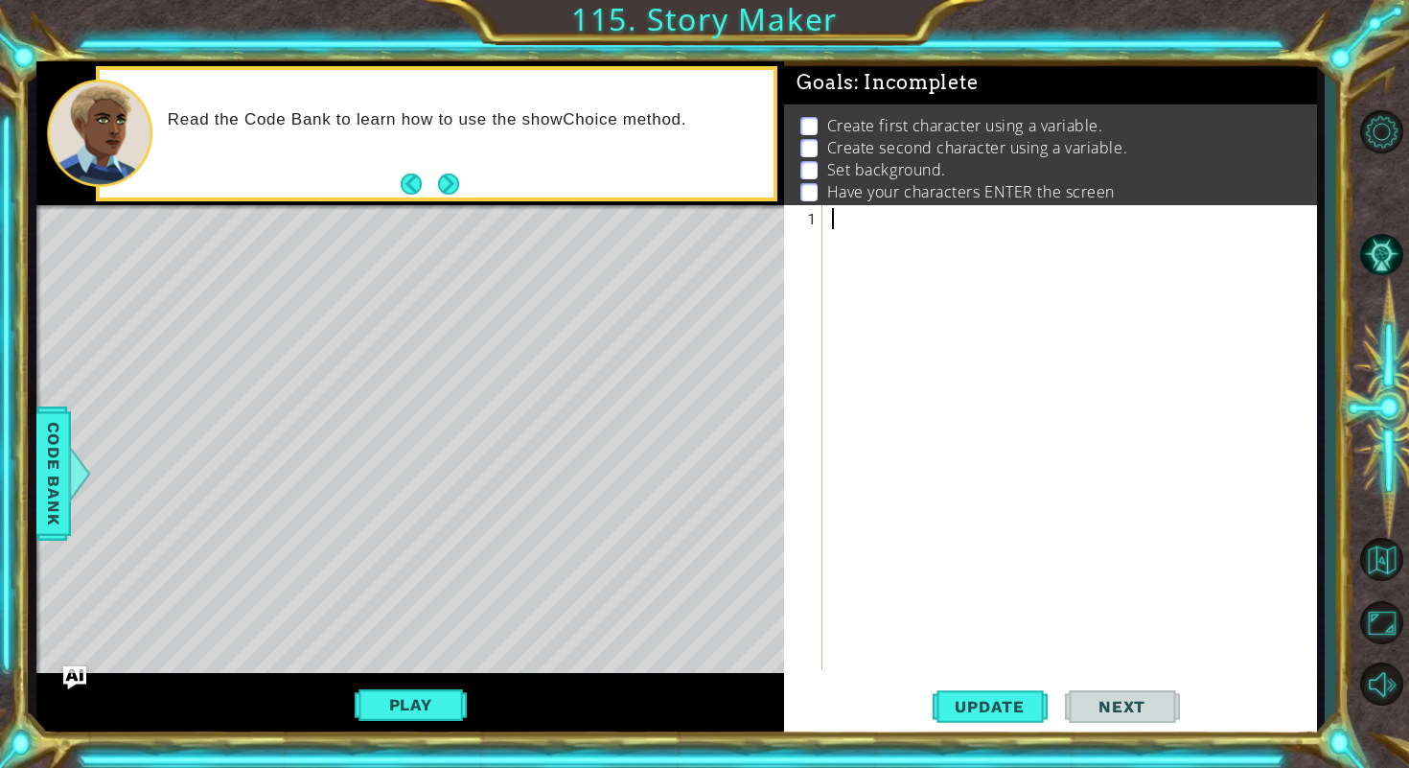
click at [922, 234] on div at bounding box center [1074, 461] width 493 height 506
type textarea "dragon.showChoice("Ha Ha Ha!", "I'm so sad.")"
click at [867, 219] on div at bounding box center [1074, 461] width 493 height 506
click at [966, 249] on div at bounding box center [1074, 461] width 493 height 506
click at [1117, 300] on div at bounding box center [1074, 461] width 493 height 506
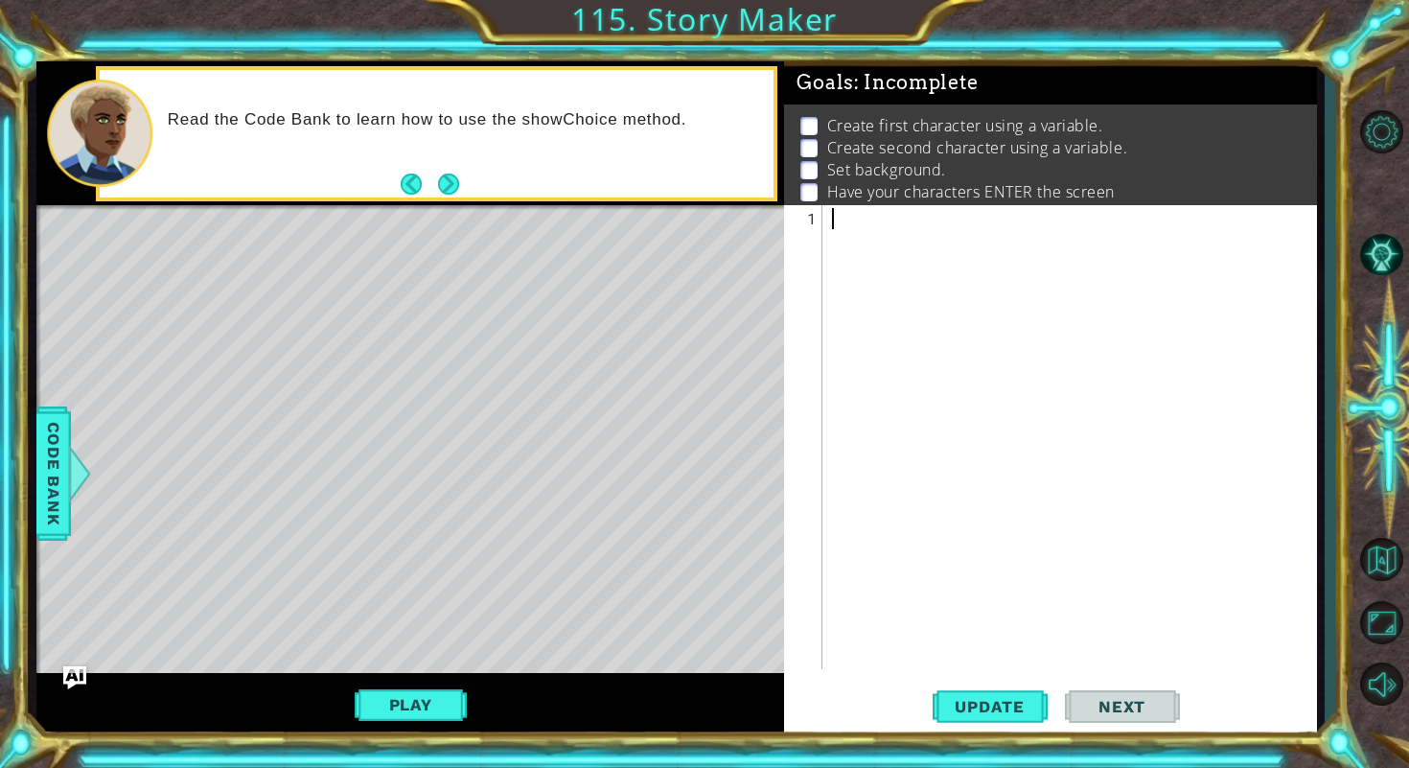
click at [945, 244] on div at bounding box center [1074, 461] width 493 height 506
click at [929, 230] on div at bounding box center [1074, 461] width 493 height 506
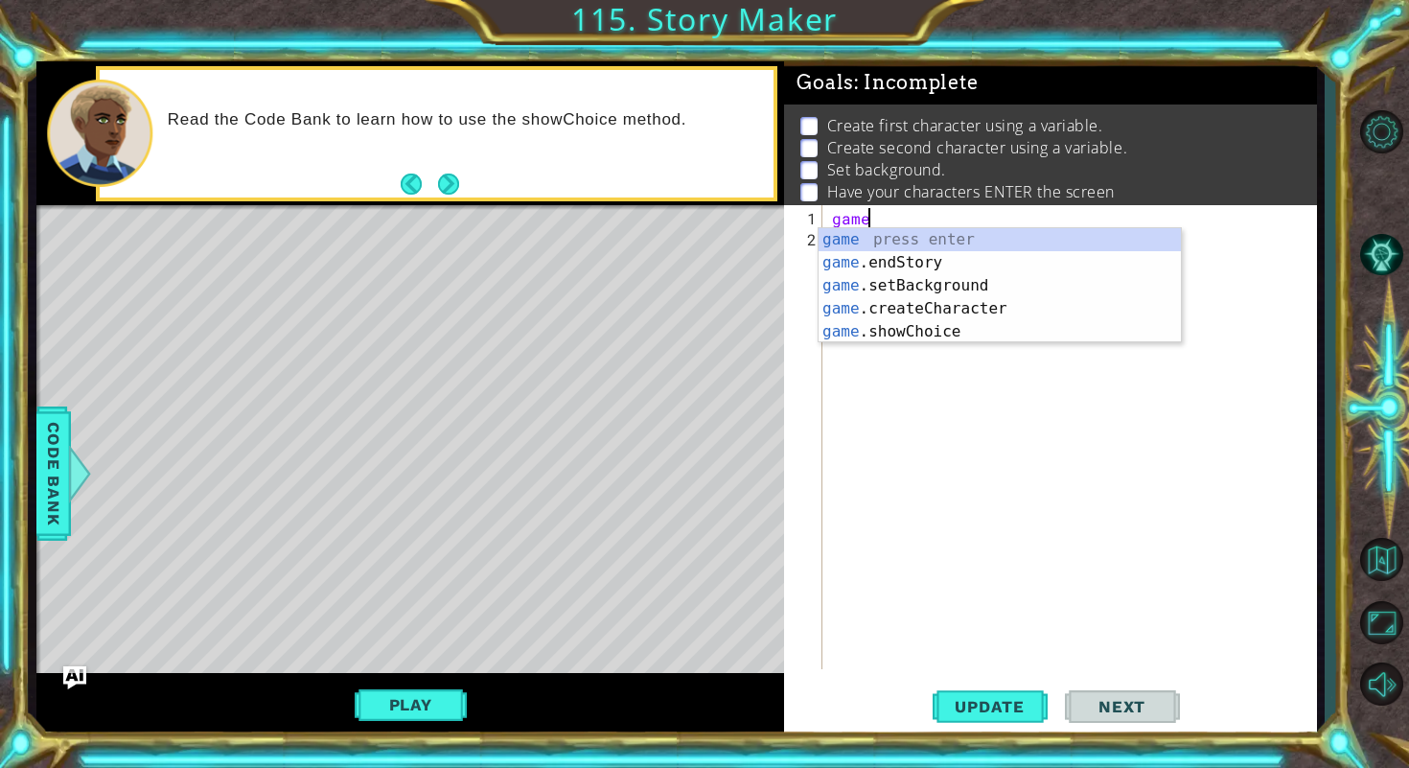
scroll to position [0, 2]
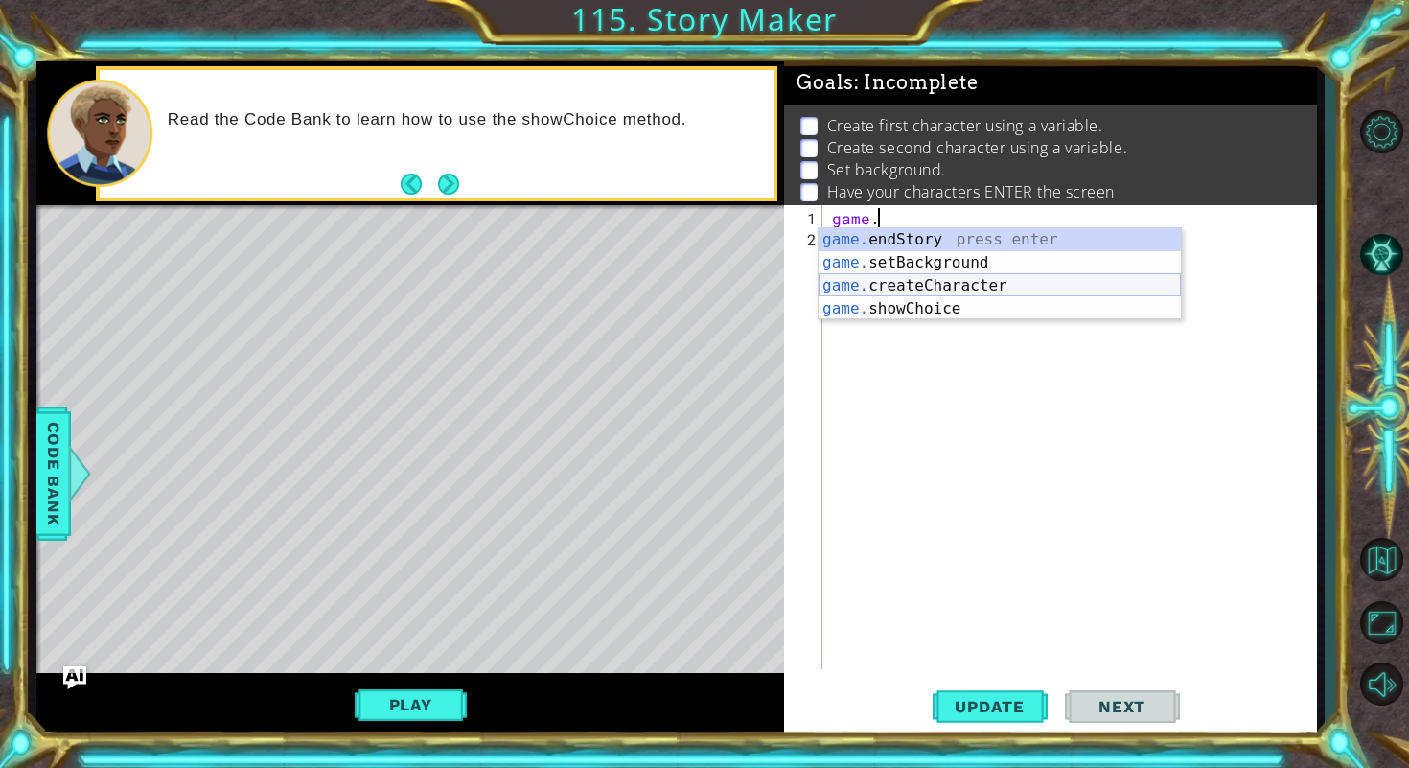
click at [1023, 289] on div "game. endStory press enter game. setBackground press enter game. createCharacte…" at bounding box center [999, 297] width 362 height 138
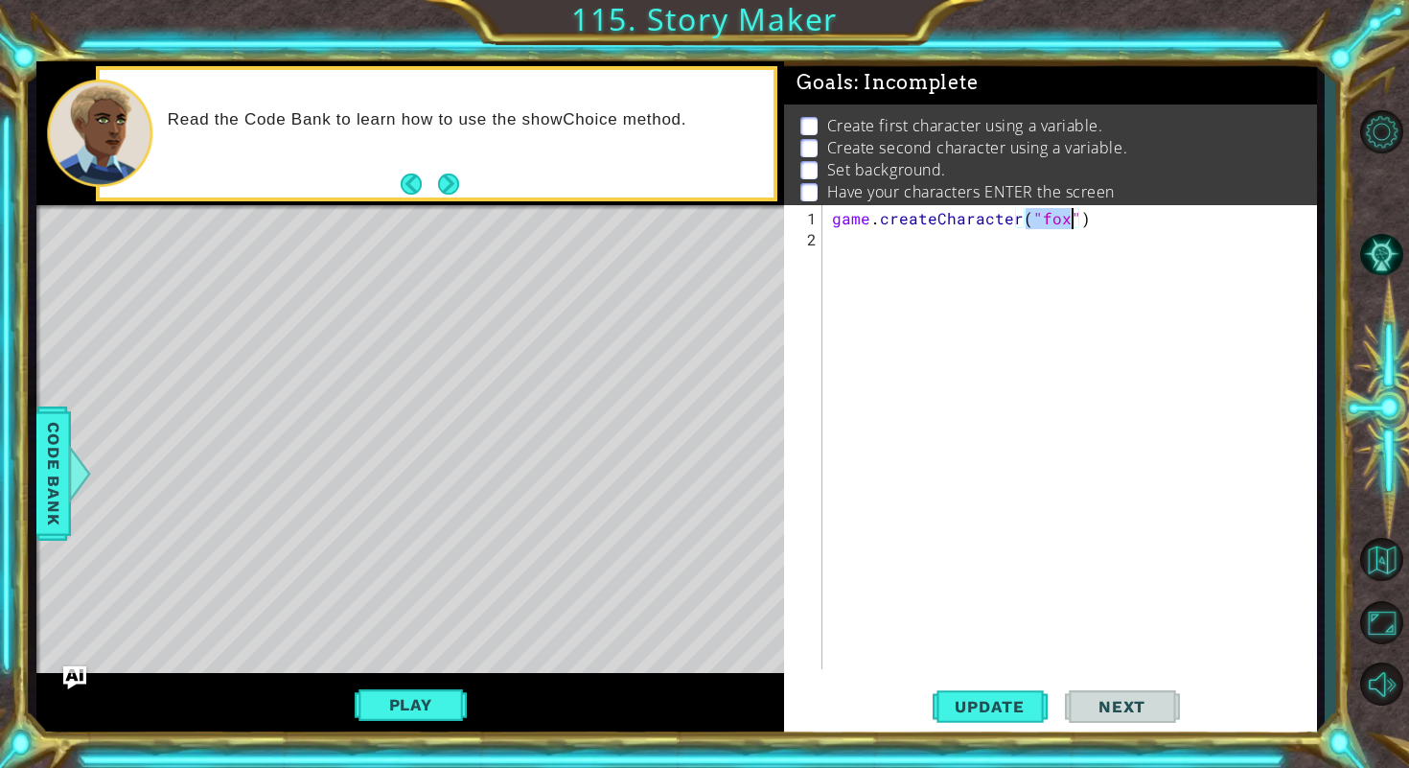
click at [1063, 226] on div "game . createCharacter ( "fox" )" at bounding box center [1074, 461] width 493 height 506
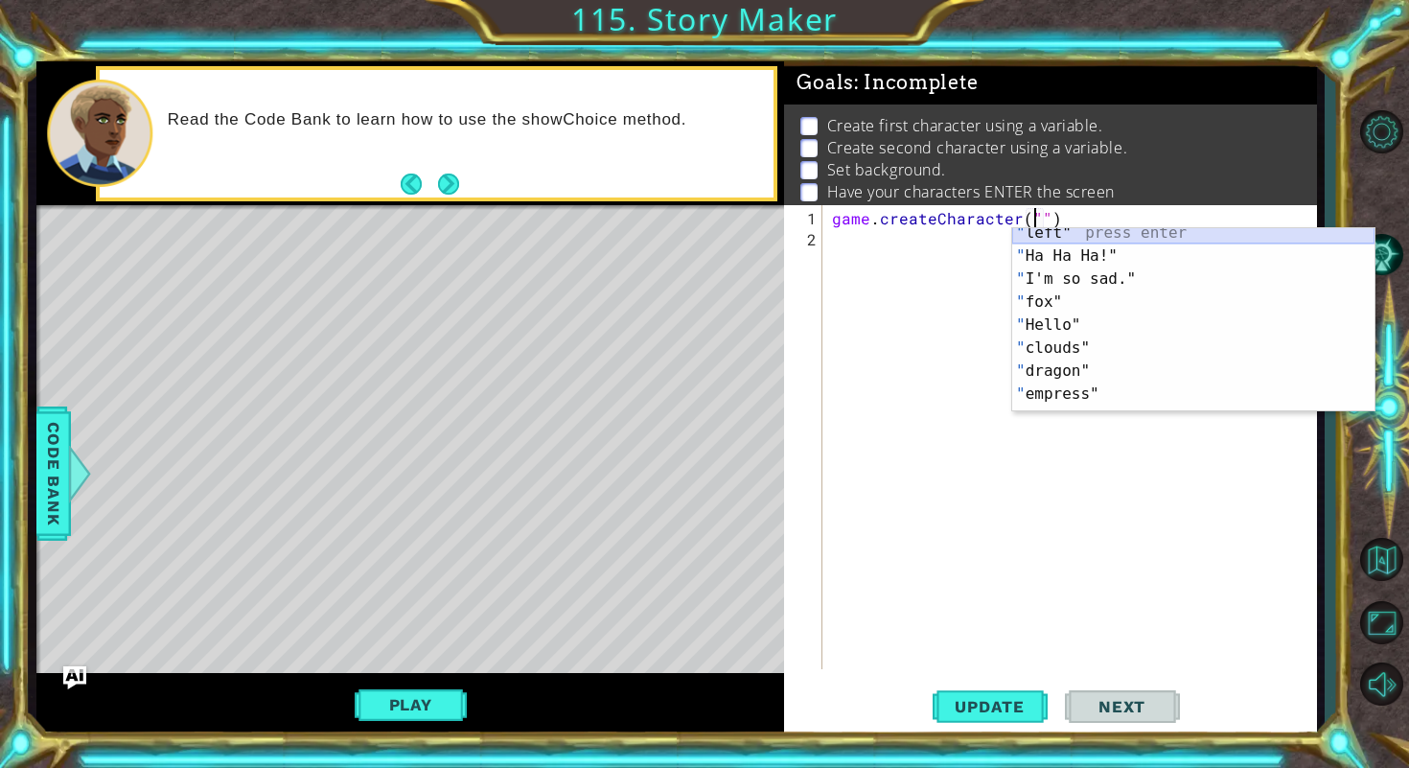
scroll to position [23, 0]
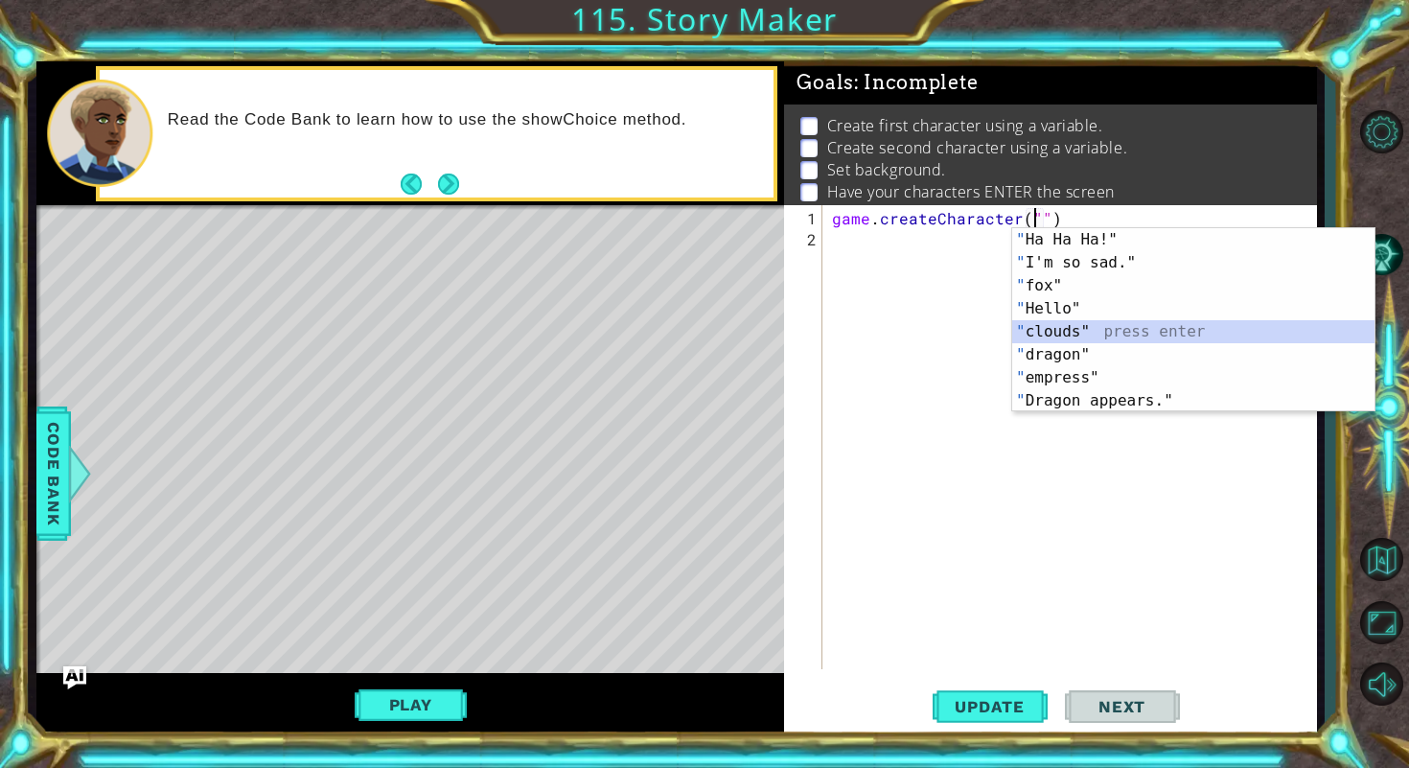
click at [1107, 327] on div "" Ha Ha Ha!" press enter " I'm so sad." press enter " fox" press enter " Hello"…" at bounding box center [1193, 343] width 362 height 230
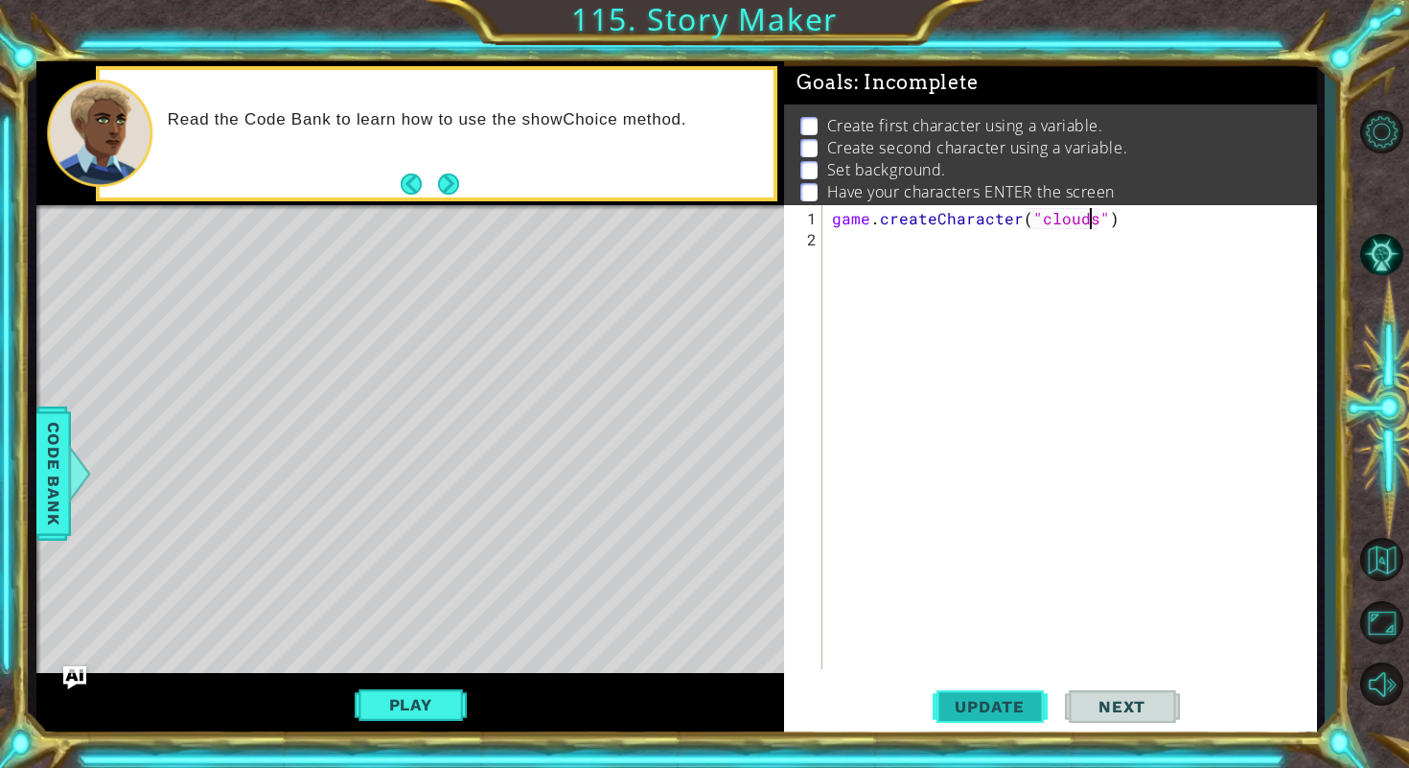
click at [970, 693] on button "Update" at bounding box center [989, 705] width 115 height 53
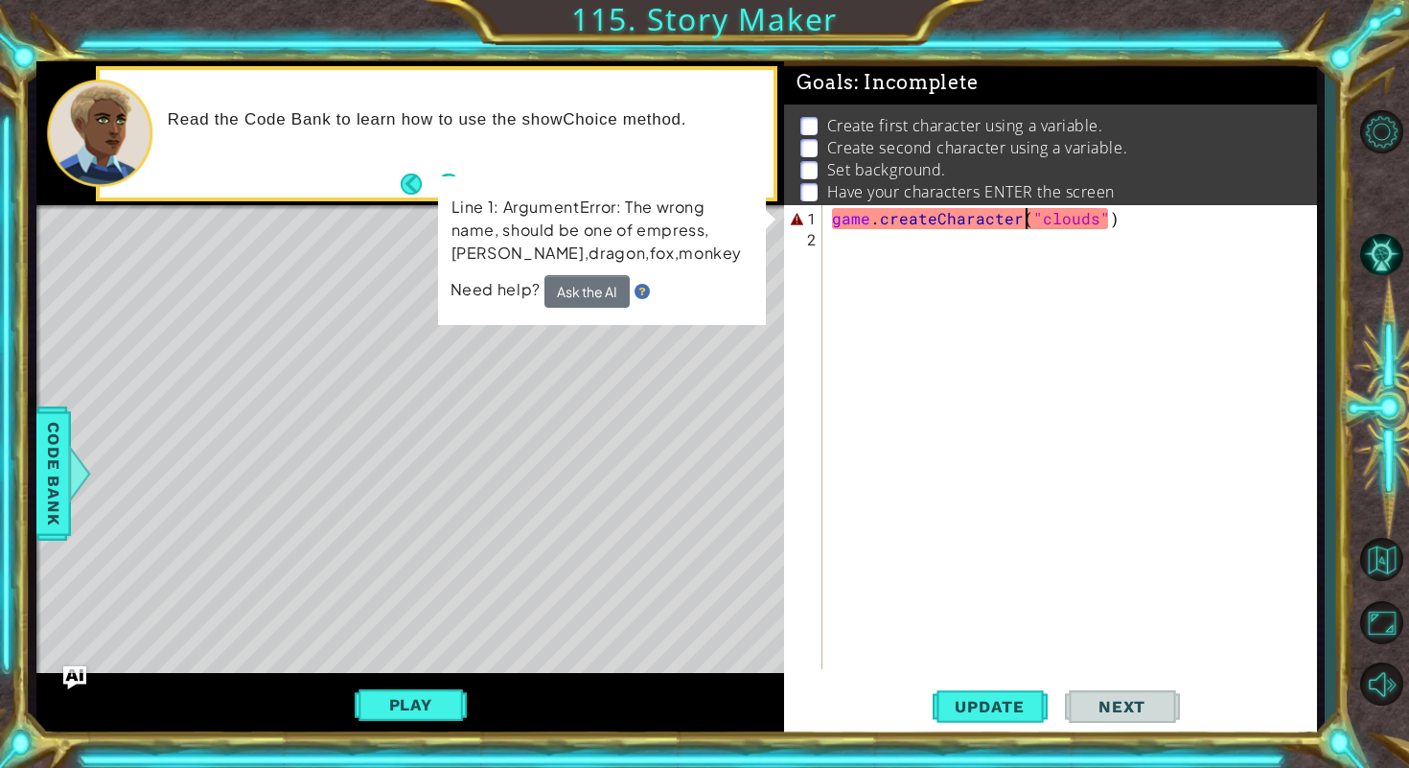
click at [1027, 211] on div "game . createCharacter ( "clouds" )" at bounding box center [1074, 461] width 493 height 506
drag, startPoint x: 1031, startPoint y: 215, endPoint x: 1089, endPoint y: 222, distance: 58.0
click at [1089, 222] on div "game . createCharacter ( "clouds" )" at bounding box center [1074, 461] width 493 height 506
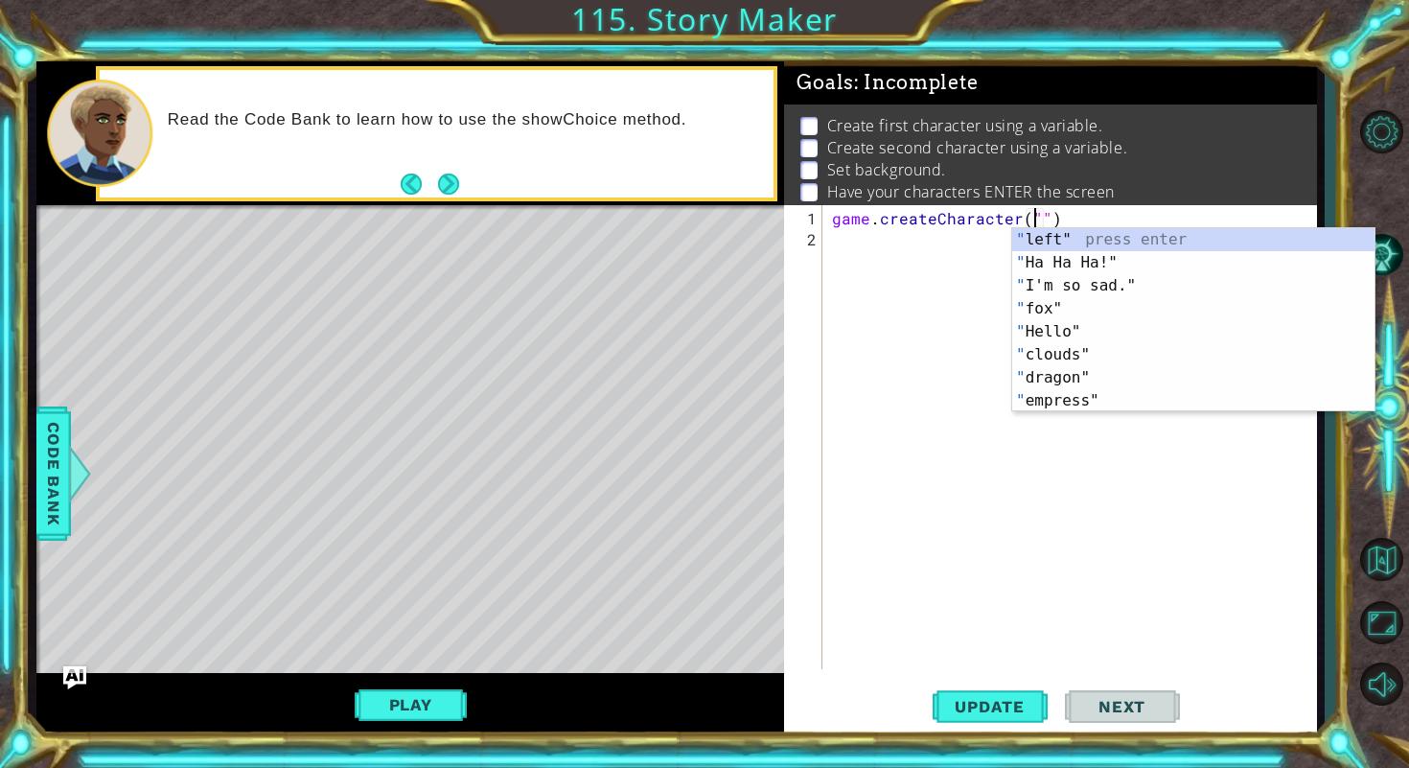
scroll to position [0, 0]
click at [1082, 380] on div "" left" press enter " Ha Ha Ha!" press enter " I'm so sad." press enter " fox" …" at bounding box center [1193, 343] width 362 height 230
type textarea "game.createCharacter("dragon")"
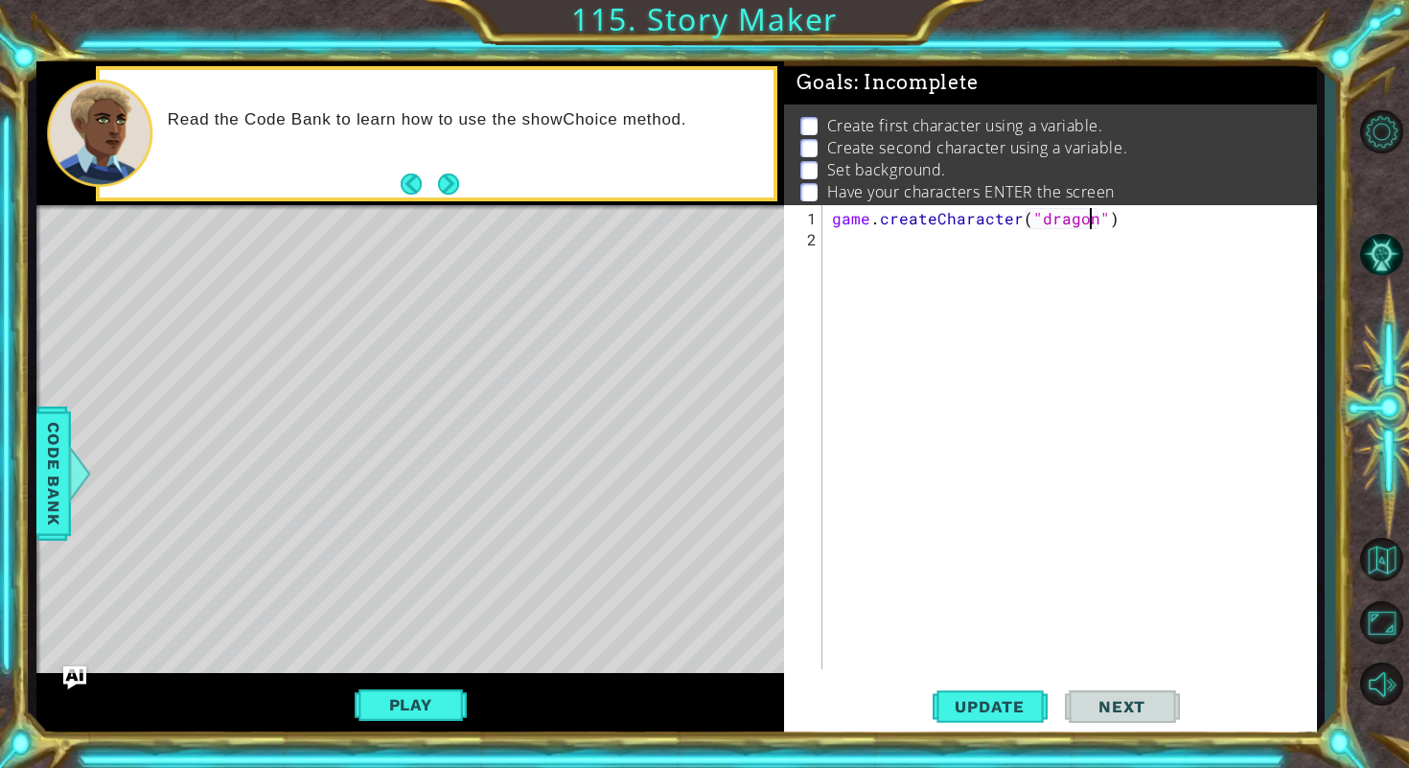
click at [1129, 235] on div "game . createCharacter ( "dragon" )" at bounding box center [1074, 461] width 493 height 506
drag, startPoint x: 1129, startPoint y: 219, endPoint x: 834, endPoint y: 213, distance: 295.2
click at [834, 213] on div "game . createCharacter ( "dragon" )" at bounding box center [1074, 461] width 493 height 506
type textarea "game.createCharacter("dragon")"
click at [866, 254] on div "game . createCharacter ( "dragon" )" at bounding box center [1074, 461] width 493 height 506
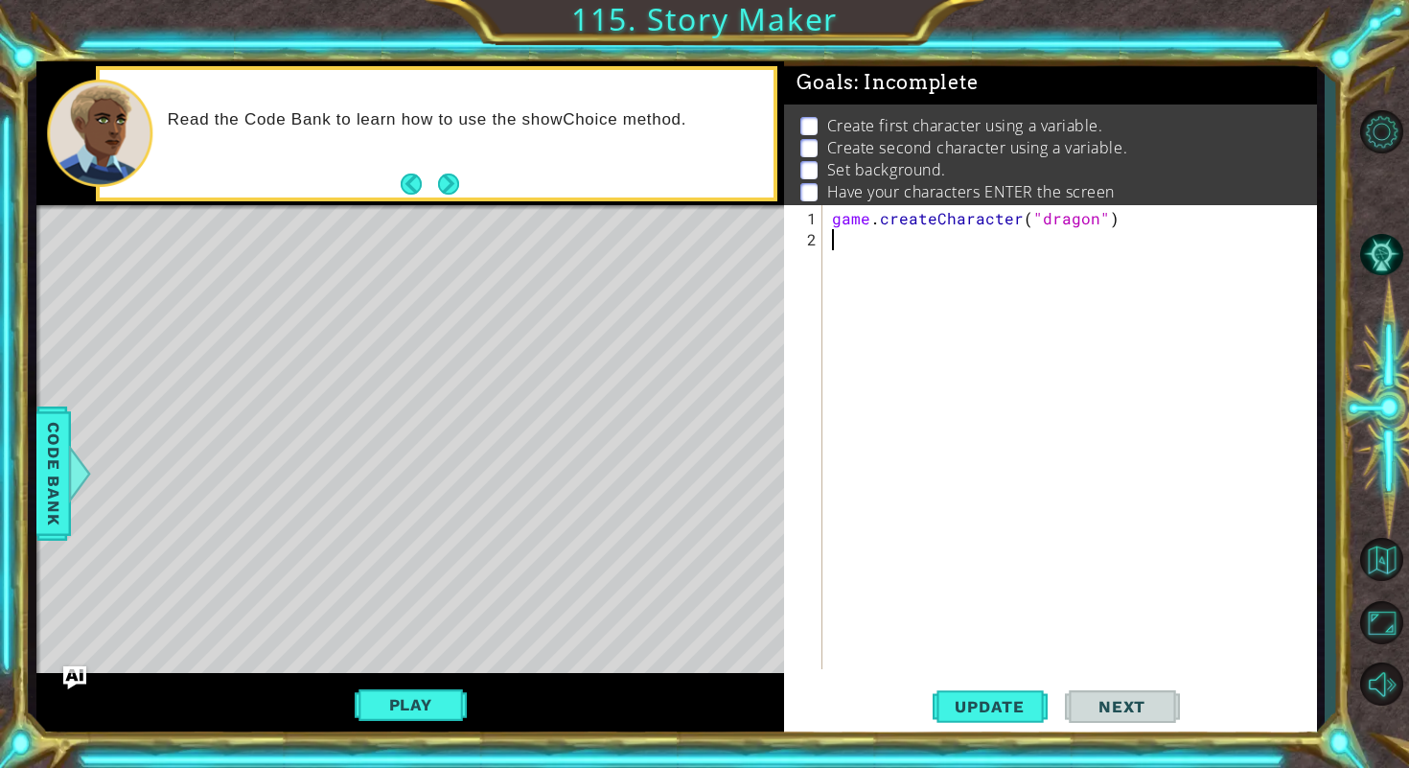
paste textarea "game.createCharacter("dragon")"
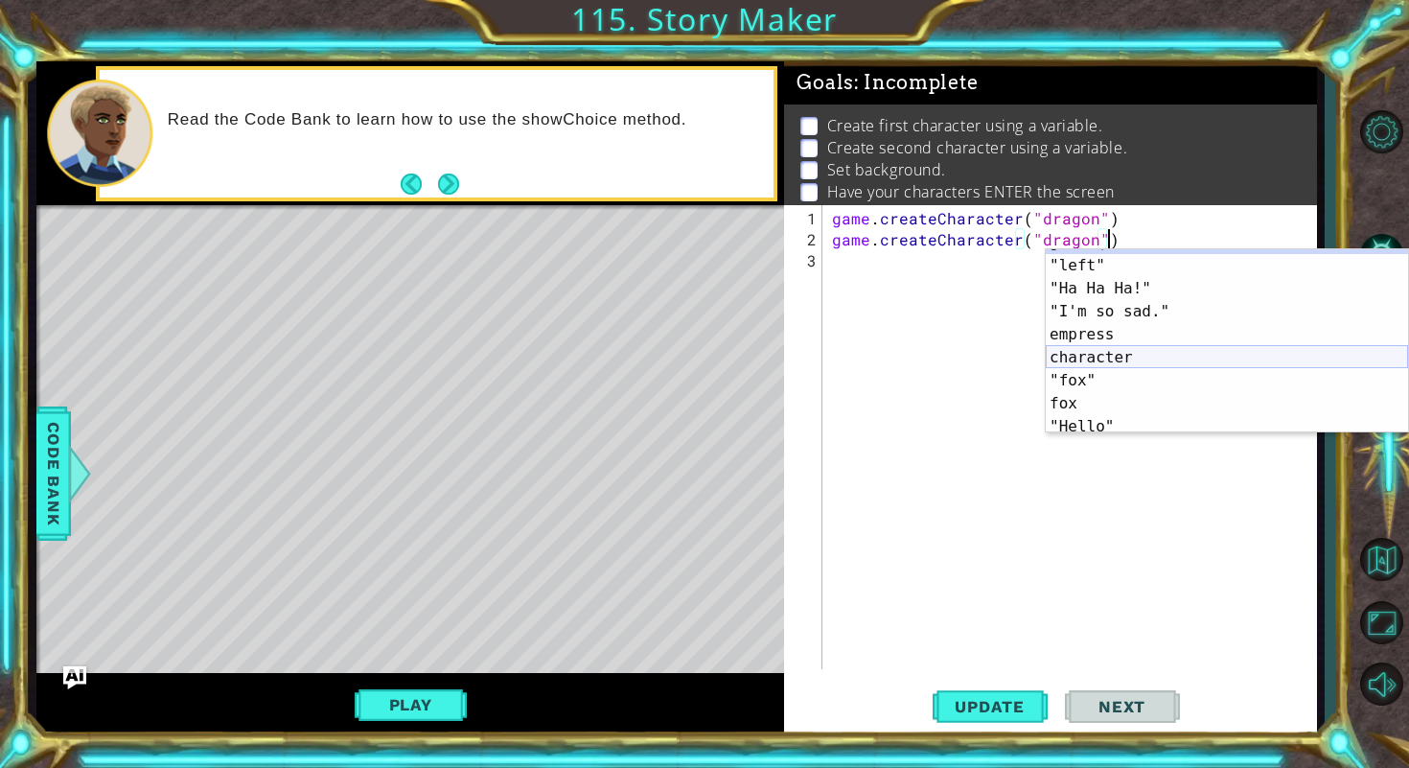
scroll to position [99, 0]
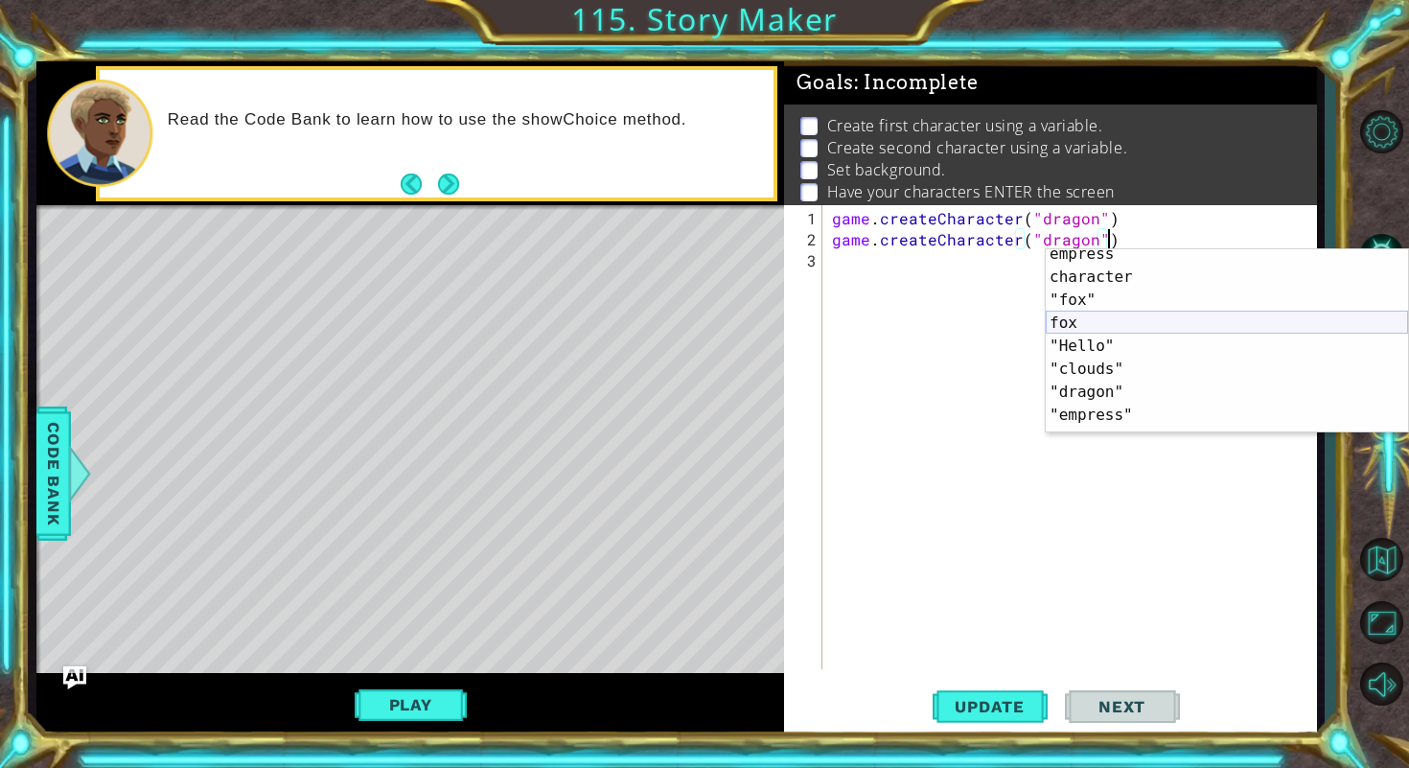
click at [1084, 321] on div "empress press enter character press enter "fox" press enter fox press enter "He…" at bounding box center [1227, 357] width 362 height 230
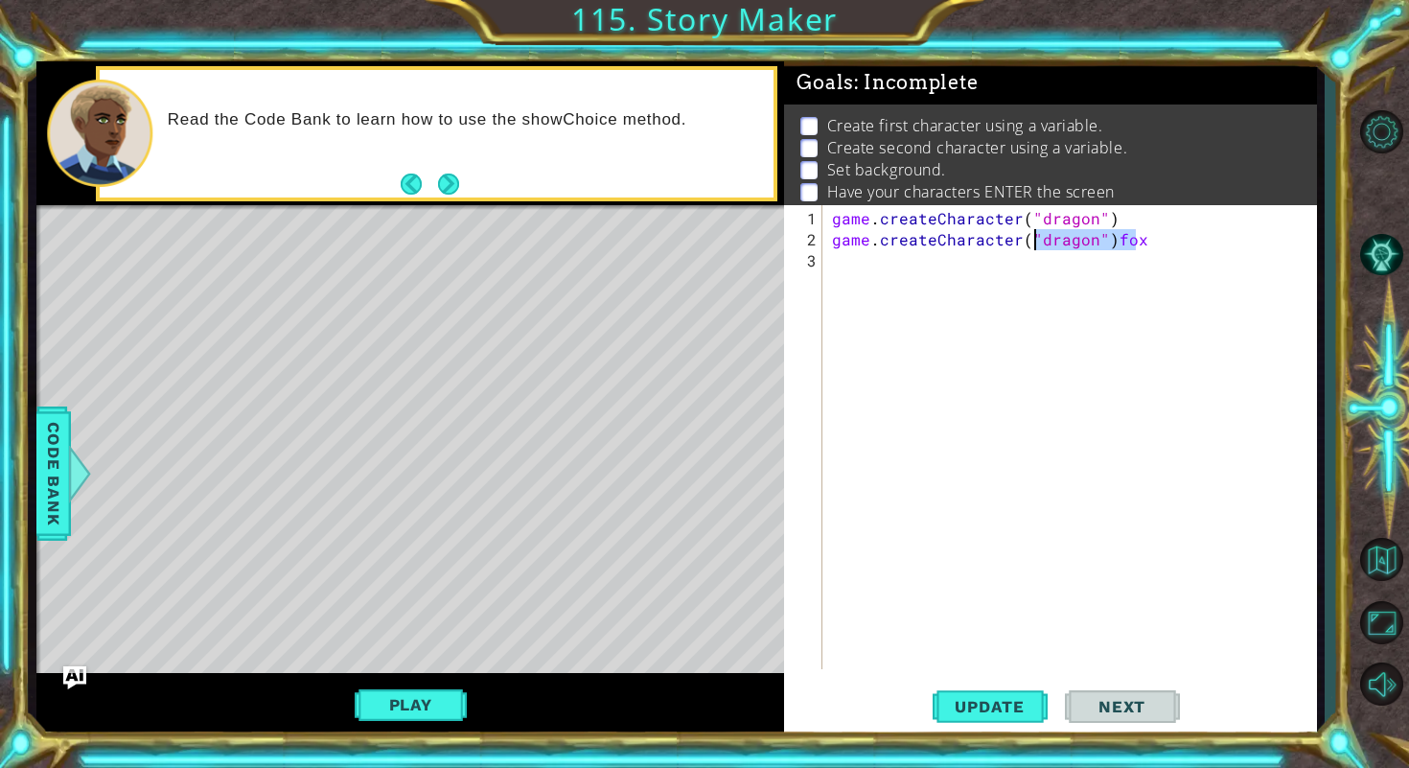
drag, startPoint x: 1151, startPoint y: 239, endPoint x: 1036, endPoint y: 237, distance: 115.0
click at [1036, 237] on div "game . createCharacter ( "dragon" ) game . createCharacter ( "dragon" ) fox" at bounding box center [1074, 461] width 493 height 506
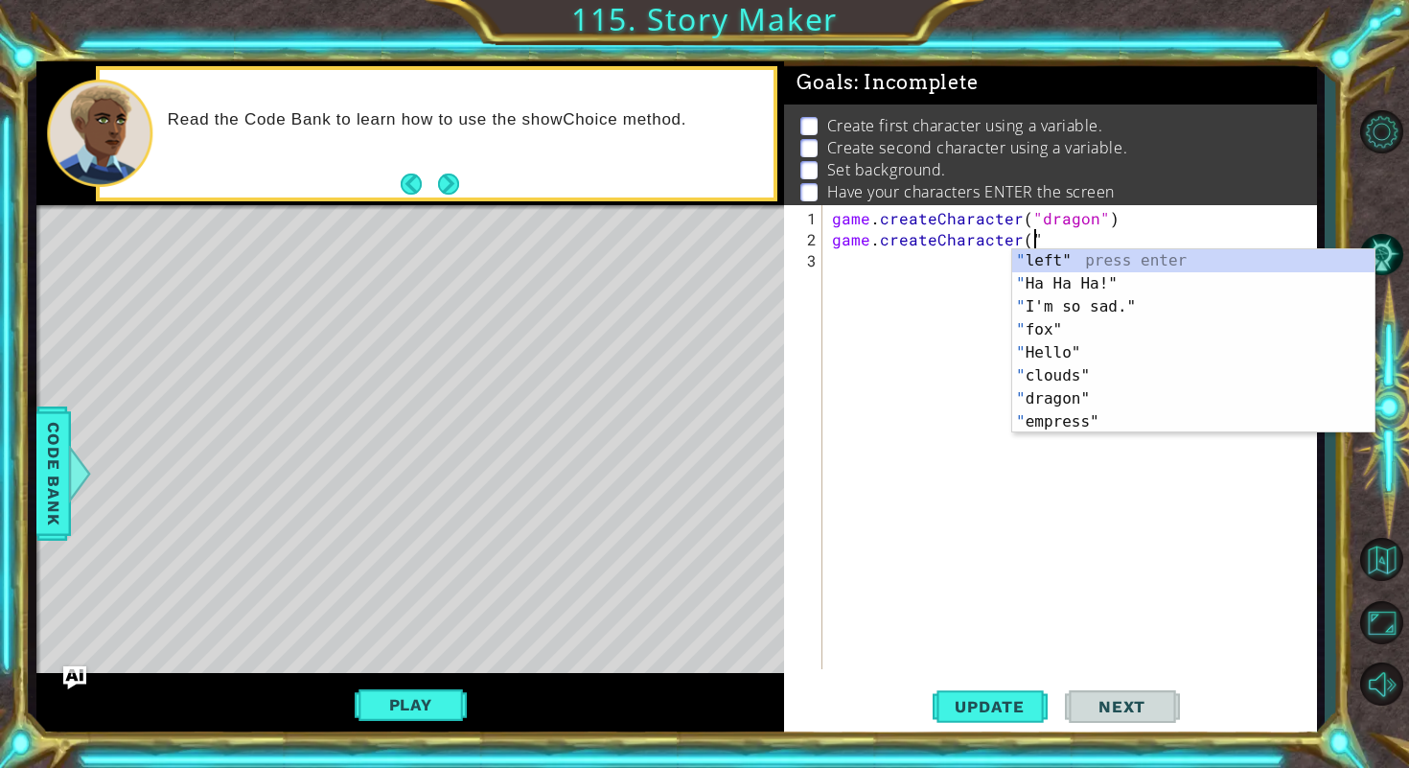
scroll to position [0, 0]
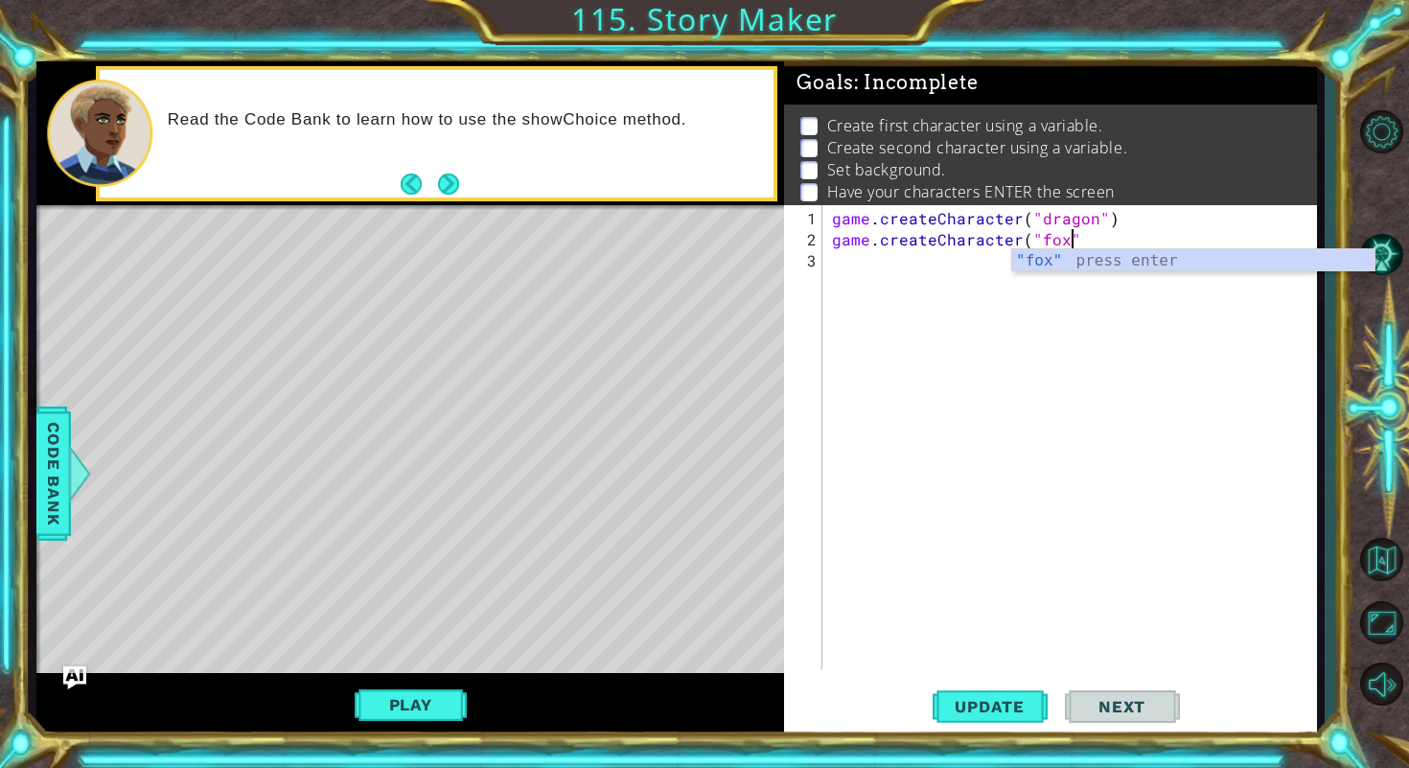
type textarea "game.createCharacter("fox")"
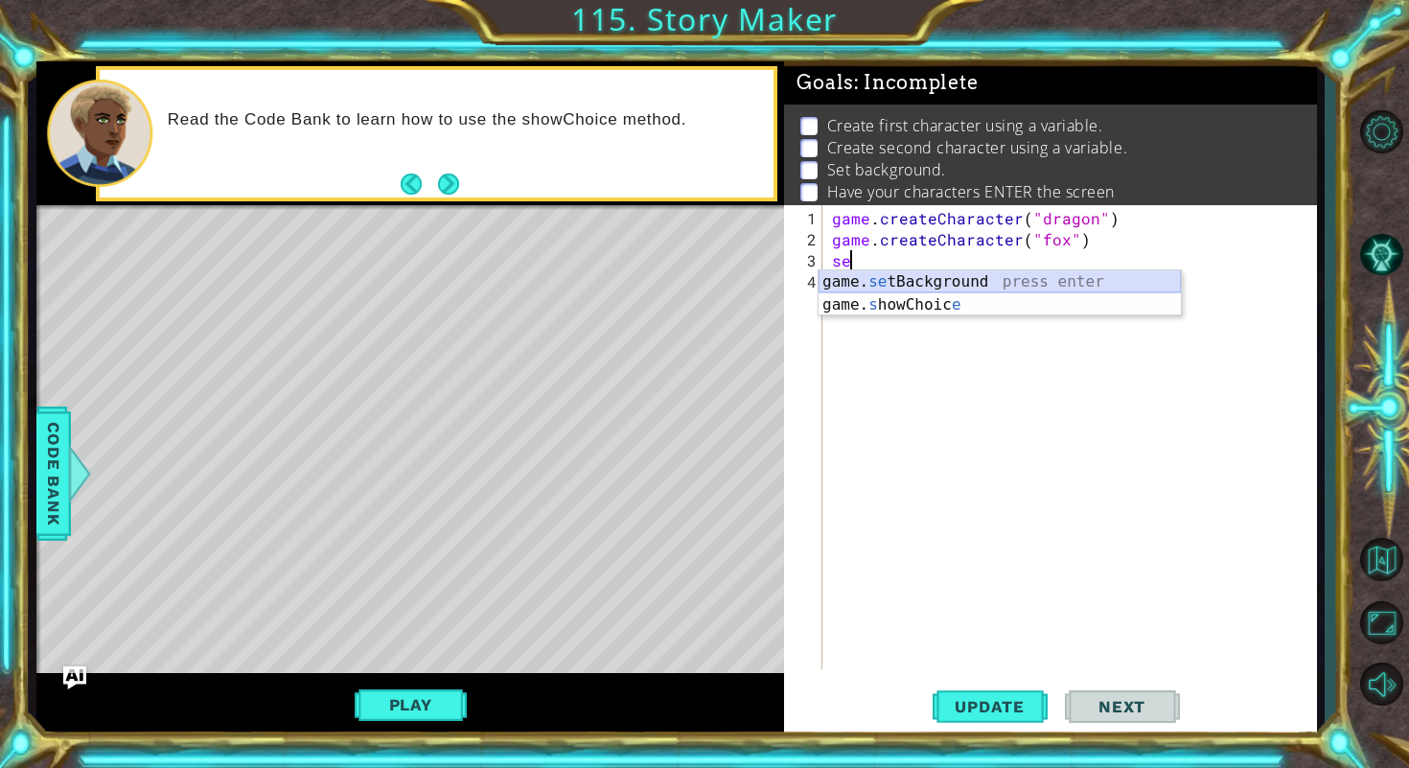
click at [1043, 287] on div "game. se tBackground press enter game. s howChoic e press enter" at bounding box center [999, 316] width 362 height 92
type textarea "game.setBackground("forest")"
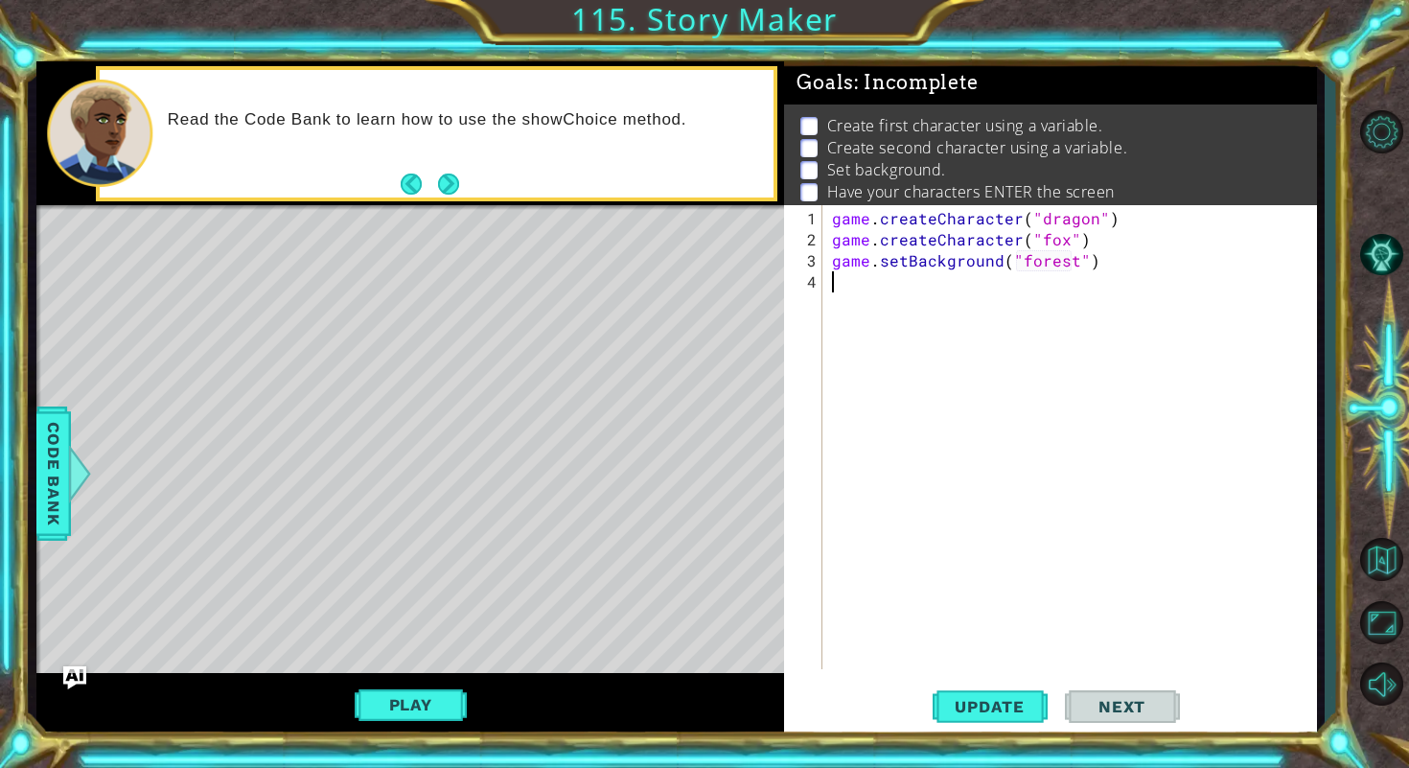
click at [943, 284] on div "game . createCharacter ( "dragon" ) game . createCharacter ( "fox" ) game . set…" at bounding box center [1074, 461] width 493 height 506
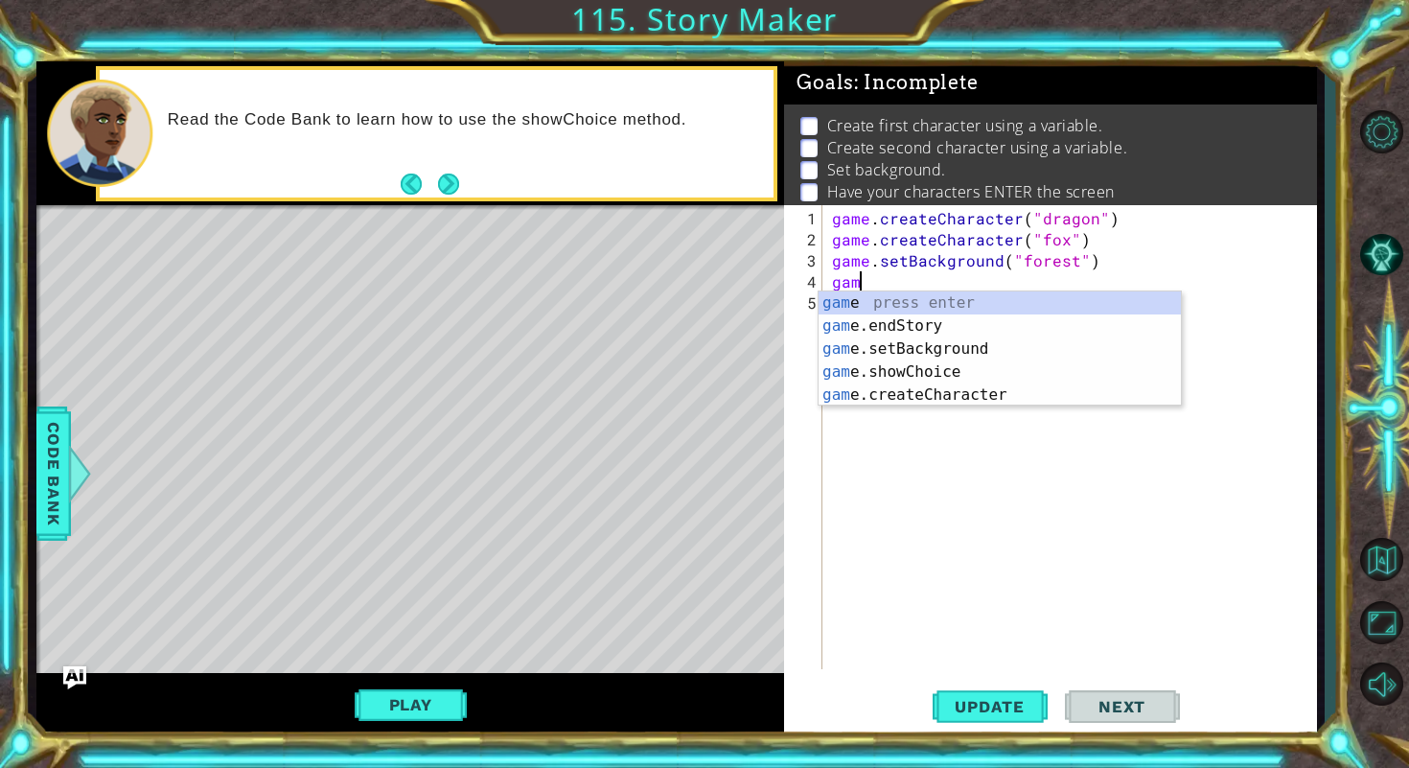
type textarea "g"
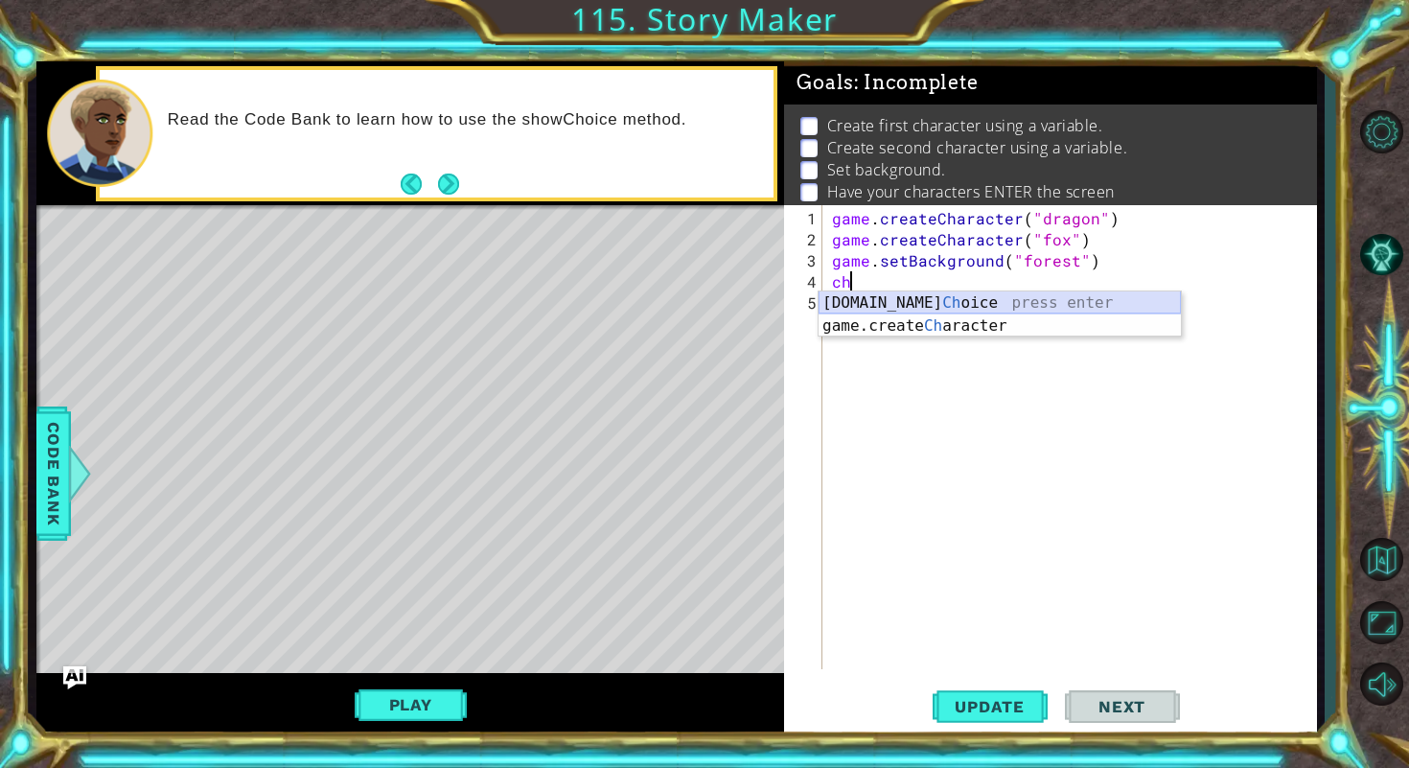
type textarea "c"
type textarea "e"
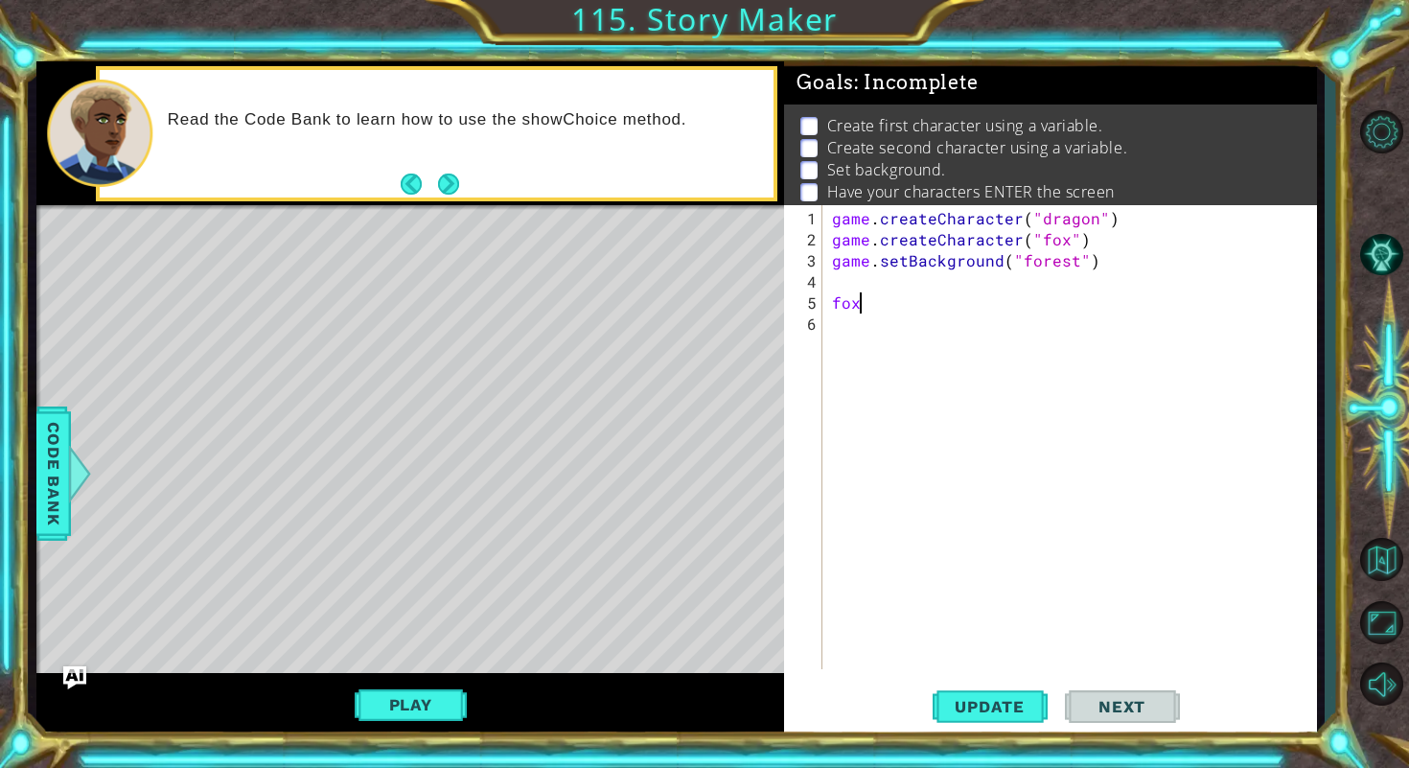
type textarea "f"
click at [445, 187] on button "Next" at bounding box center [449, 184] width 22 height 22
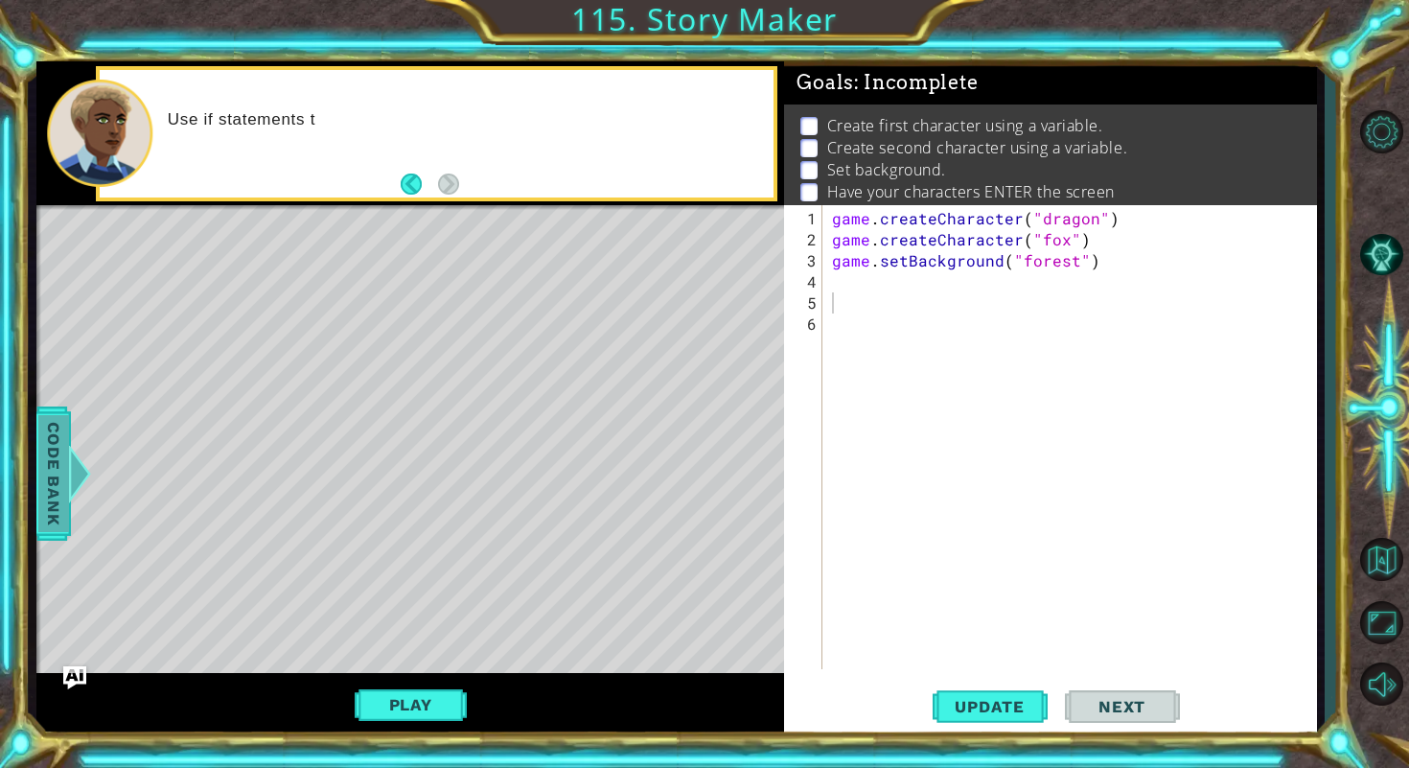
click at [61, 492] on span "Code Bank" at bounding box center [53, 473] width 31 height 117
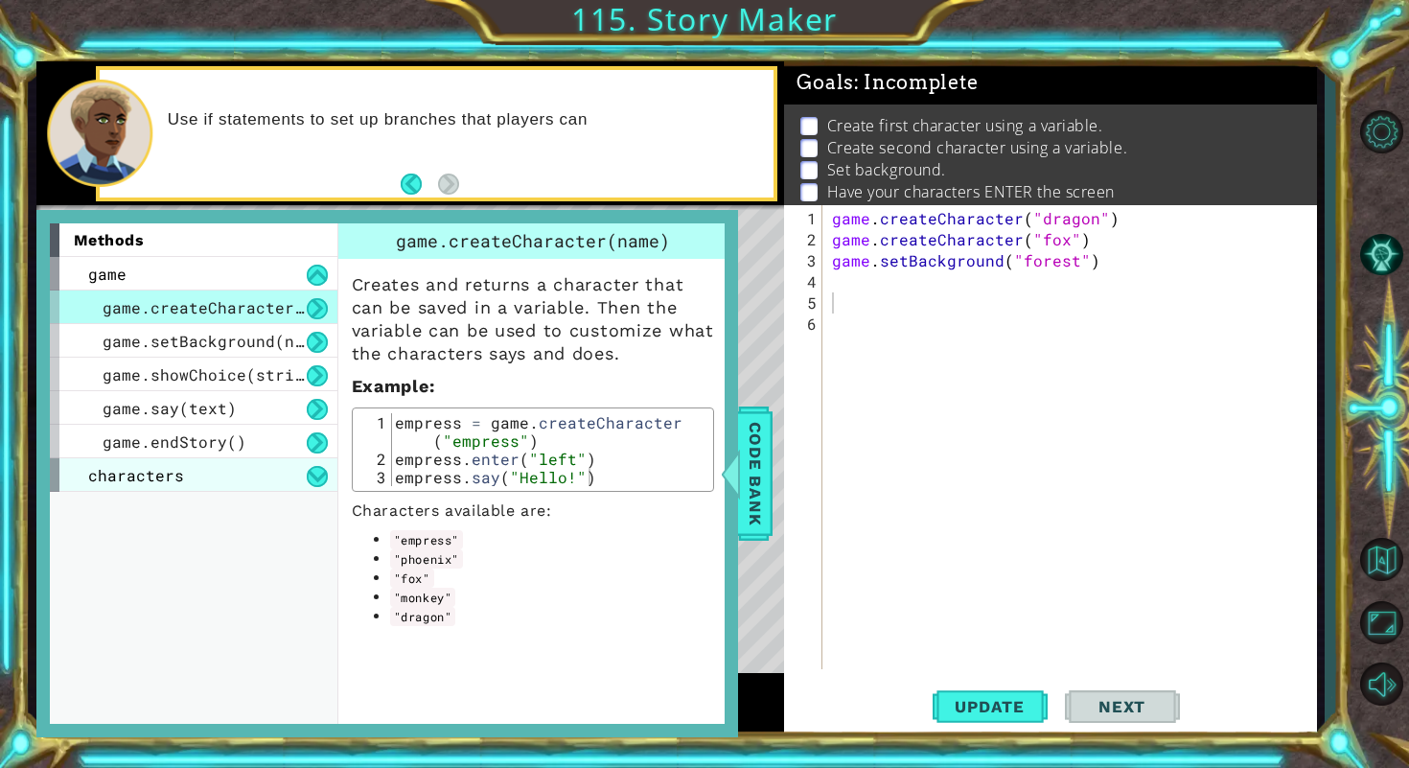
click at [240, 480] on div "characters" at bounding box center [194, 475] width 288 height 34
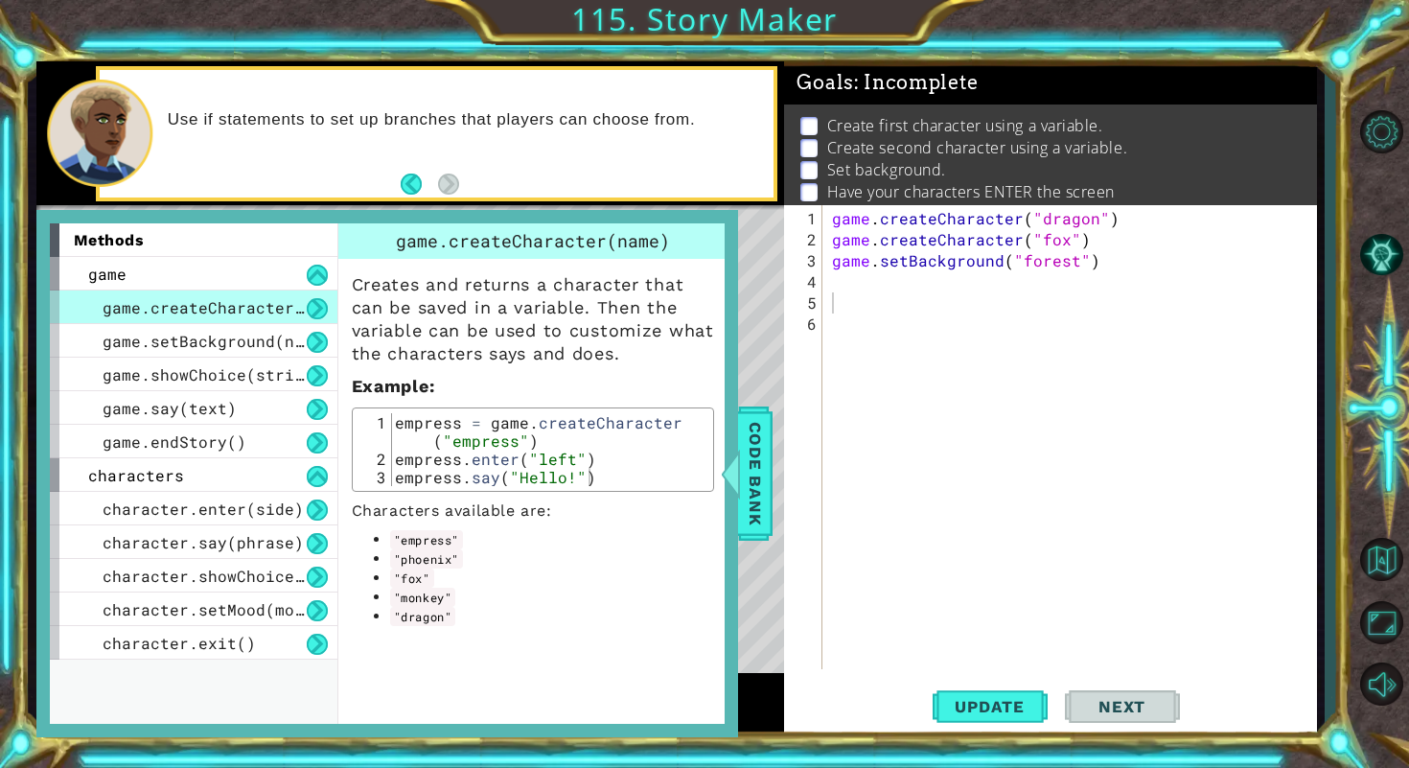
click at [957, 356] on div "game . createCharacter ( "dragon" ) game . createCharacter ( "fox" ) game . set…" at bounding box center [1074, 461] width 493 height 506
click at [932, 311] on div "game . createCharacter ( "dragon" ) game . createCharacter ( "fox" ) game . set…" at bounding box center [1074, 461] width 493 height 506
click at [911, 311] on div "game . createCharacter ( "dragon" ) game . createCharacter ( "fox" ) game . set…" at bounding box center [1074, 461] width 493 height 506
click at [925, 300] on div "game . createCharacter ( "dragon" ) game . createCharacter ( "fox" ) game . set…" at bounding box center [1074, 461] width 493 height 506
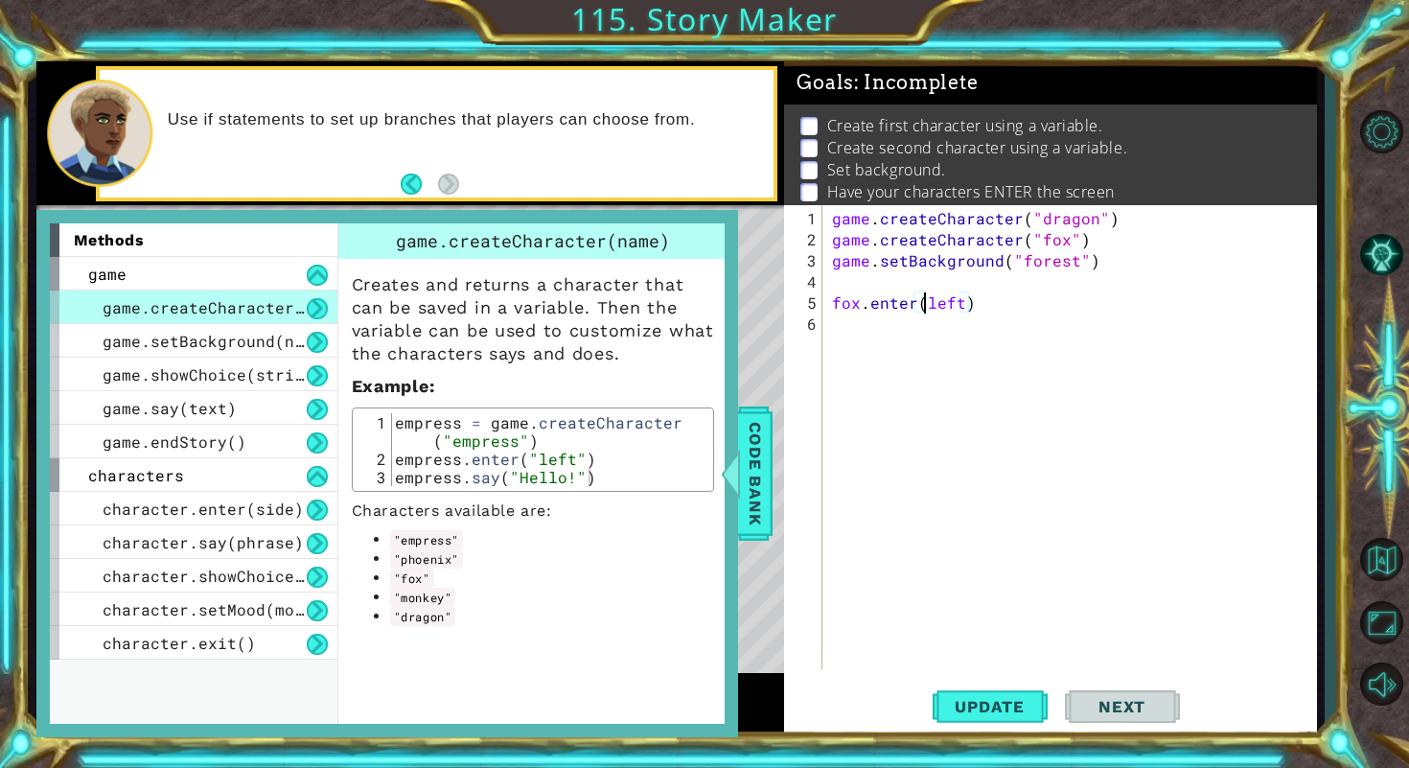
scroll to position [0, 6]
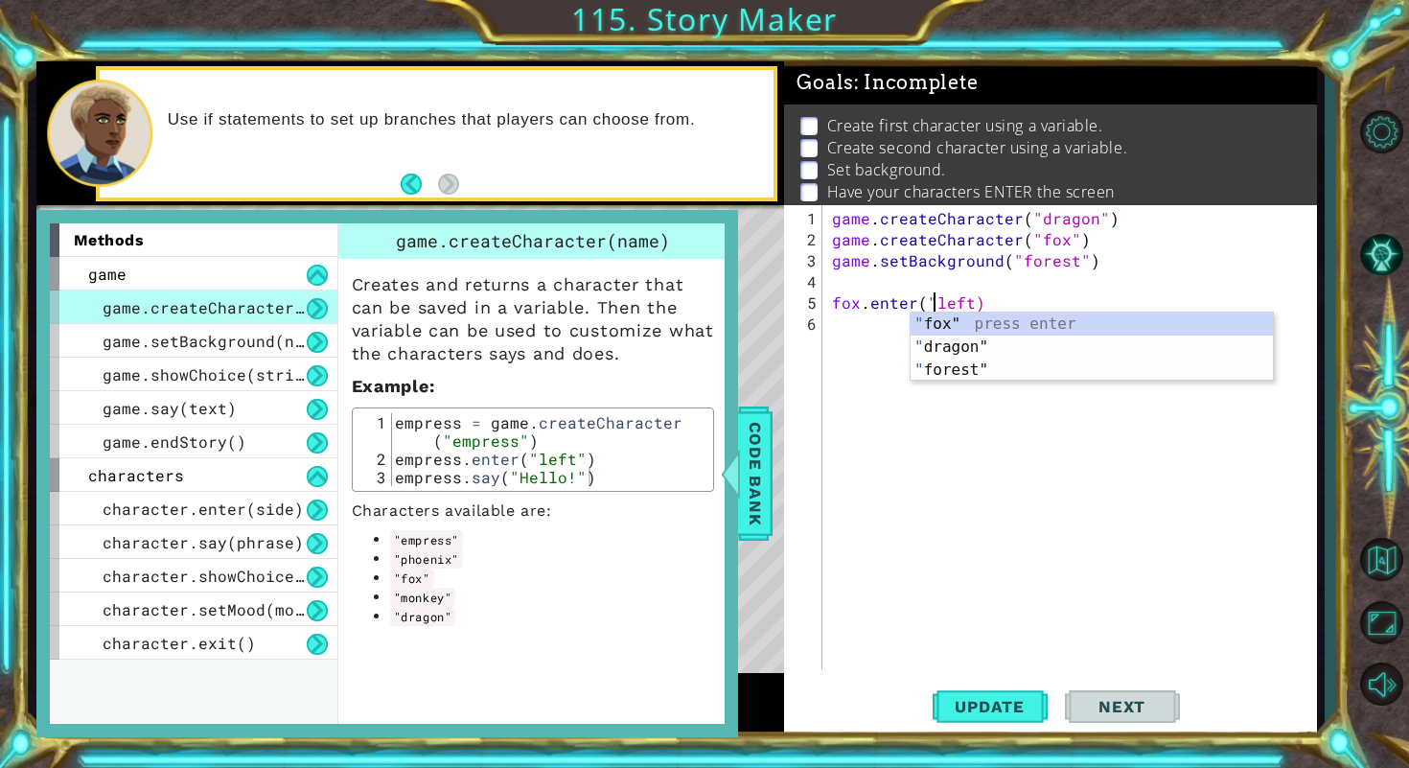
click at [969, 301] on div "game . createCharacter ( "dragon" ) game . createCharacter ( "fox" ) game . set…" at bounding box center [1074, 461] width 493 height 506
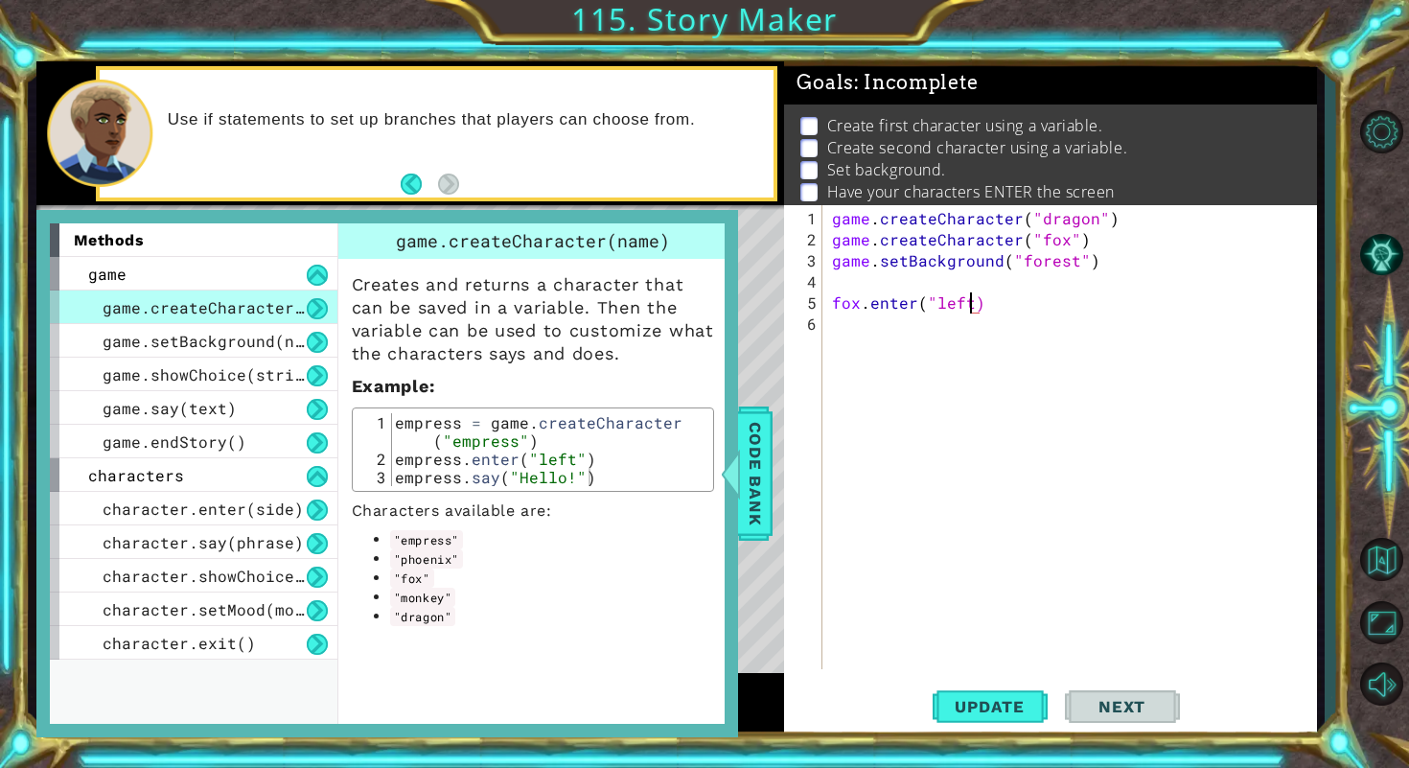
type textarea "fox.enter("left")"
click at [1003, 301] on div "game . createCharacter ( "dragon" ) game . createCharacter ( "fox" ) game . set…" at bounding box center [1074, 461] width 493 height 506
click at [955, 307] on div "game . createCharacter ( "dragon" ) game . createCharacter ( "fox" ) game . set…" at bounding box center [1074, 461] width 493 height 506
click at [991, 300] on div "game . createCharacter ( "dragon" ) game . createCharacter ( "fox" ) game . set…" at bounding box center [1074, 461] width 493 height 506
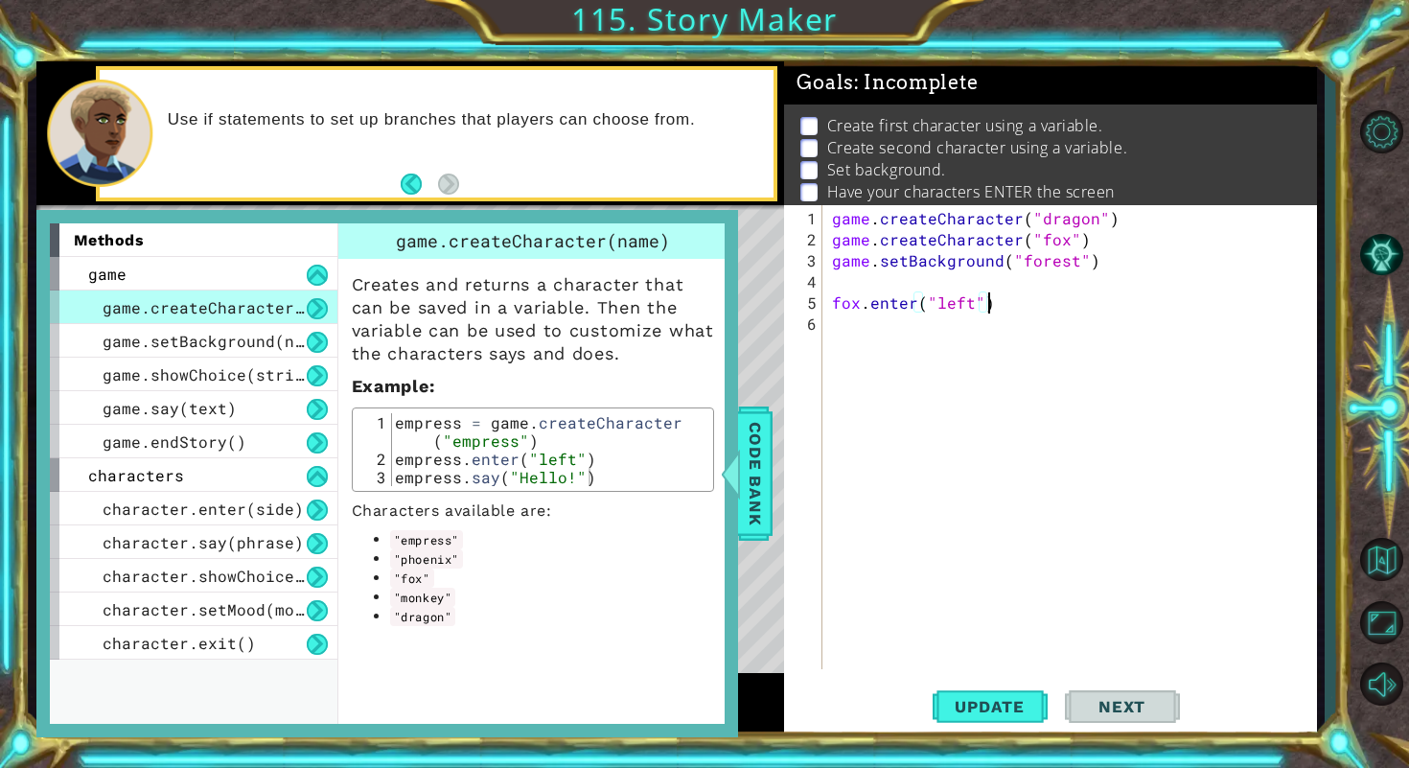
scroll to position [0, 0]
drag, startPoint x: 1010, startPoint y: 307, endPoint x: 832, endPoint y: 306, distance: 178.3
click at [832, 305] on div "game . createCharacter ( "dragon" ) game . createCharacter ( "fox" ) game . set…" at bounding box center [1074, 461] width 493 height 506
type textarea "fox.enter("left")"
click at [848, 356] on div "game . createCharacter ( "dragon" ) game . createCharacter ( "fox" ) game . set…" at bounding box center [1074, 461] width 493 height 506
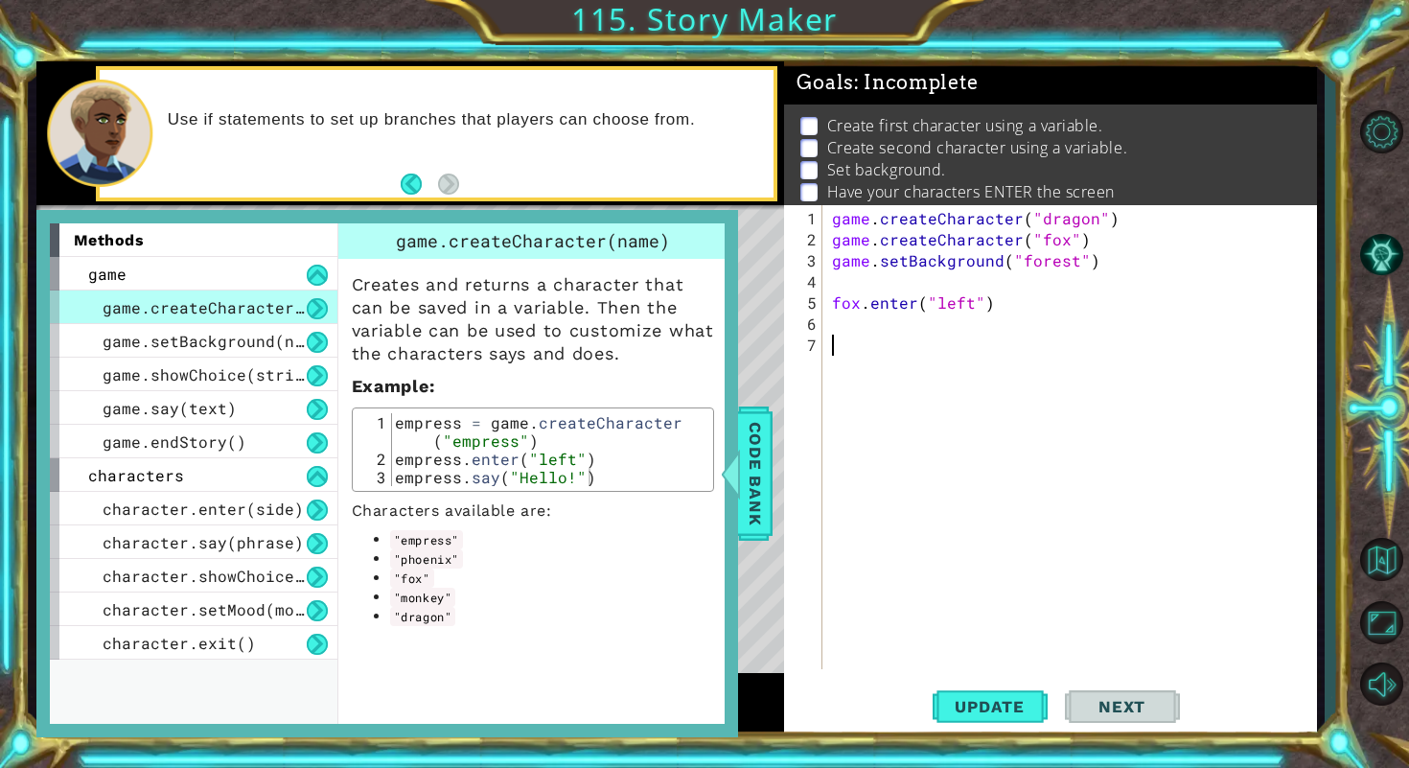
click at [861, 328] on div "game . createCharacter ( "dragon" ) game . createCharacter ( "fox" ) game . set…" at bounding box center [1074, 461] width 493 height 506
paste textarea "fox.enter("left")"
drag, startPoint x: 860, startPoint y: 327, endPoint x: 833, endPoint y: 327, distance: 26.8
click at [833, 327] on div "game . createCharacter ( "dragon" ) game . createCharacter ( "fox" ) game . set…" at bounding box center [1074, 461] width 493 height 506
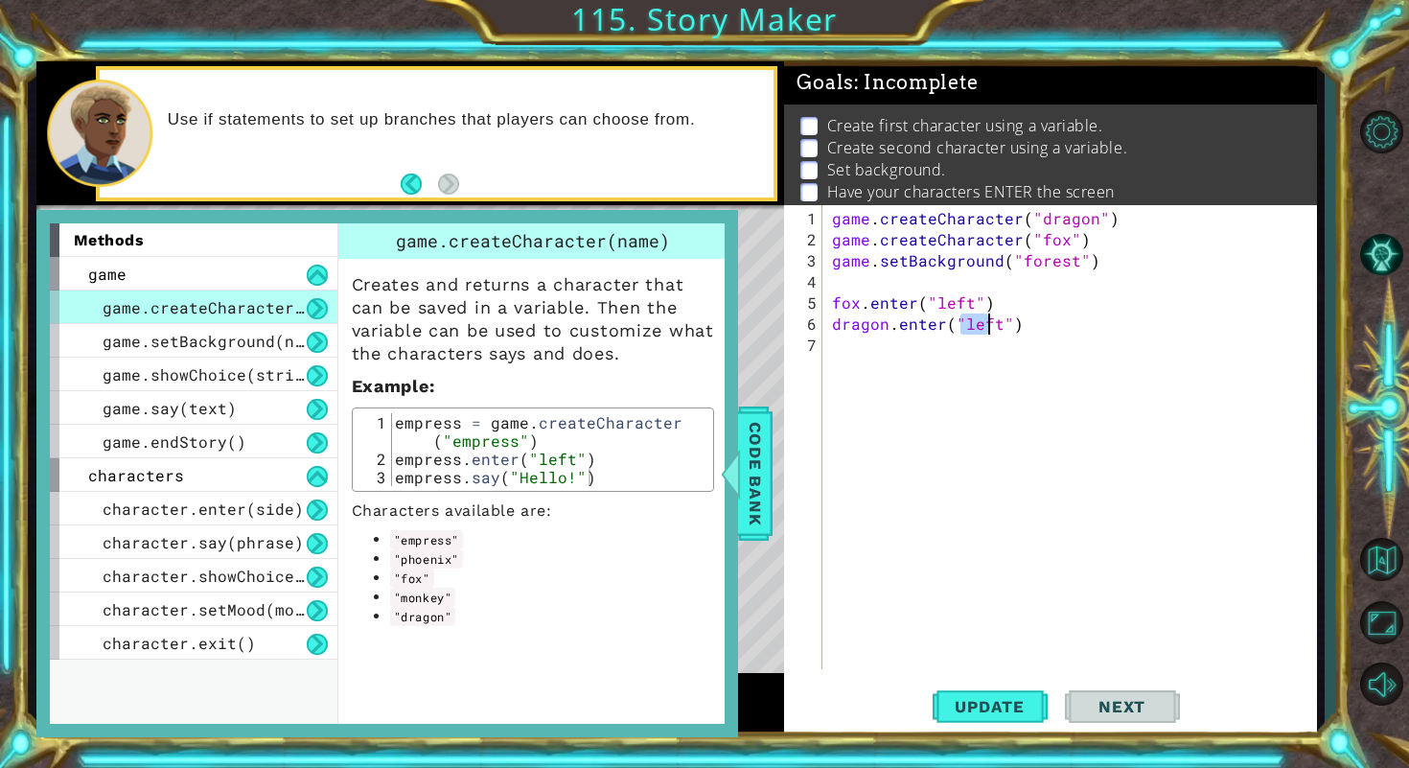
drag, startPoint x: 962, startPoint y: 327, endPoint x: 995, endPoint y: 325, distance: 32.6
click at [995, 325] on div "game . createCharacter ( "dragon" ) game . createCharacter ( "fox" ) game . set…" at bounding box center [1074, 461] width 493 height 506
click at [1021, 702] on span "Update" at bounding box center [989, 706] width 108 height 19
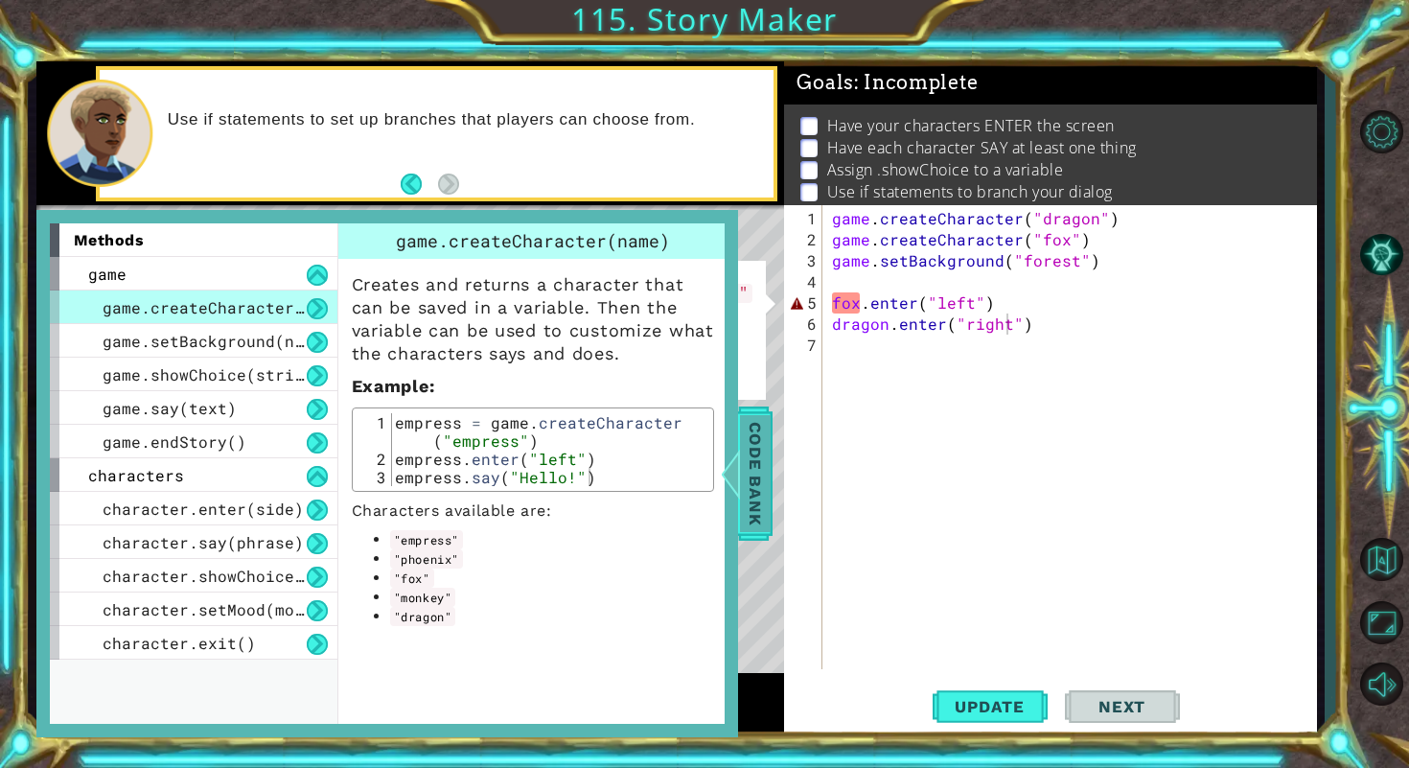
click at [756, 532] on div "Code Bank" at bounding box center [755, 473] width 35 height 134
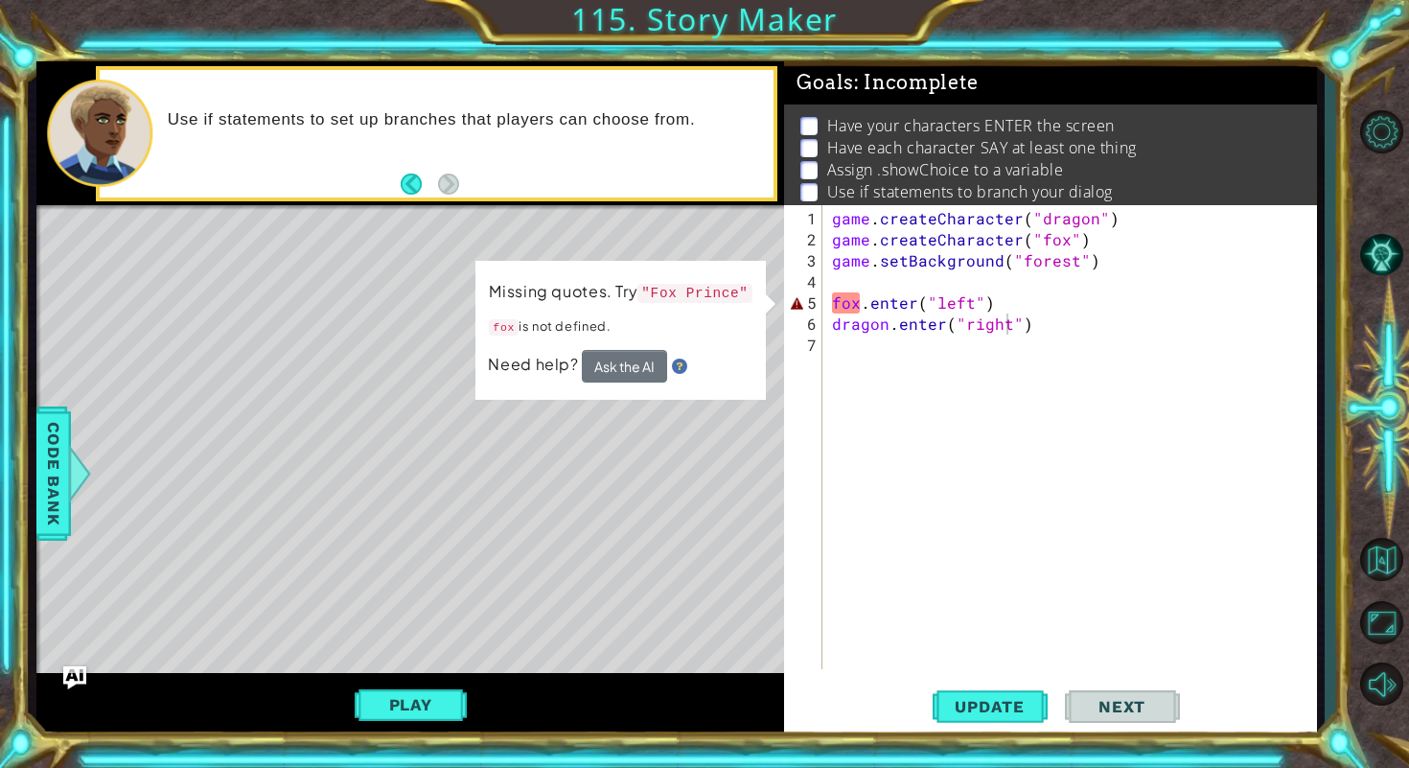
click at [833, 297] on div "game . createCharacter ( "dragon" ) game . createCharacter ( "fox" ) game . set…" at bounding box center [1074, 461] width 493 height 506
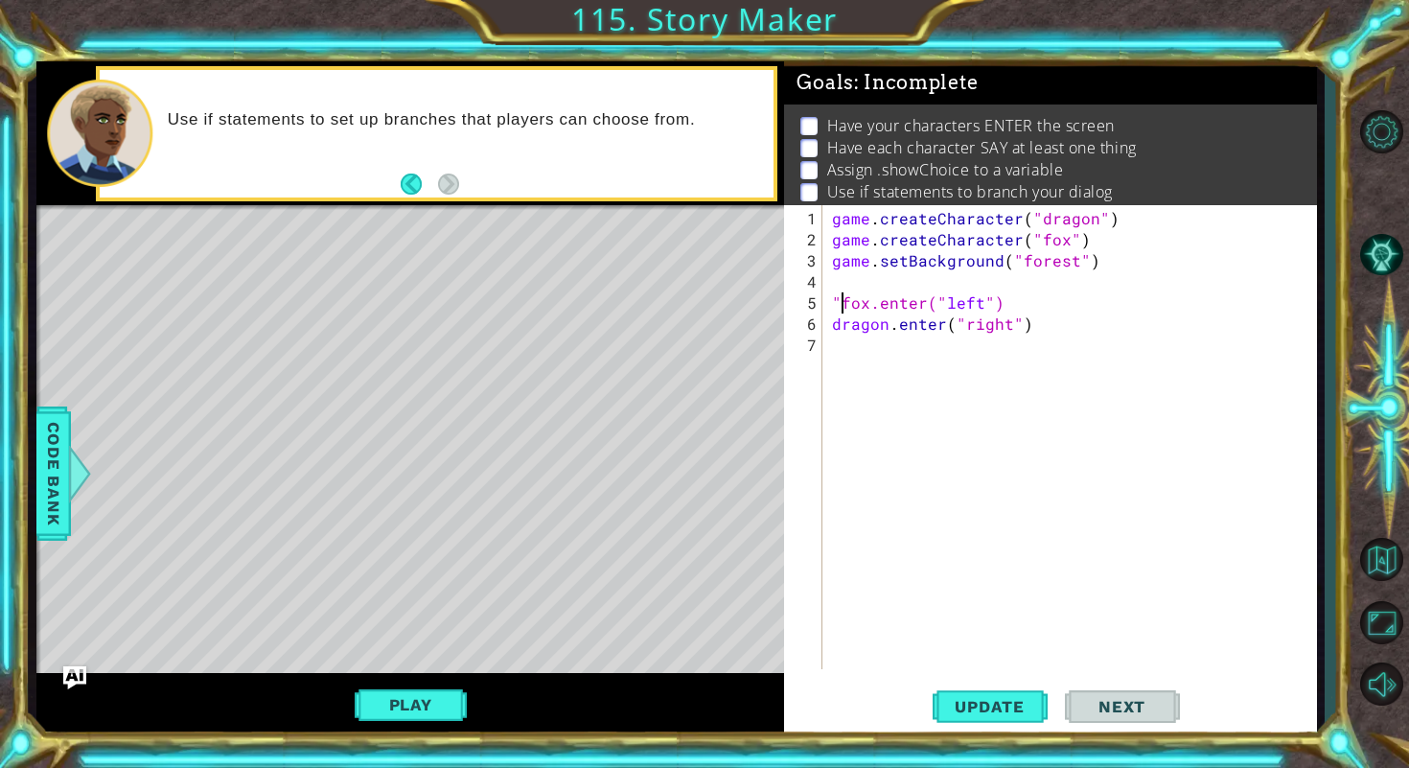
click at [879, 299] on div "game . createCharacter ( "dragon" ) game . createCharacter ( "fox" ) game . set…" at bounding box center [1074, 461] width 493 height 506
click at [869, 299] on div "game . createCharacter ( "dragon" ) game . createCharacter ( "fox" ) game . set…" at bounding box center [1074, 461] width 493 height 506
click at [829, 328] on div "game . createCharacter ( "dragon" ) game . createCharacter ( "fox" ) game . set…" at bounding box center [1074, 461] width 493 height 506
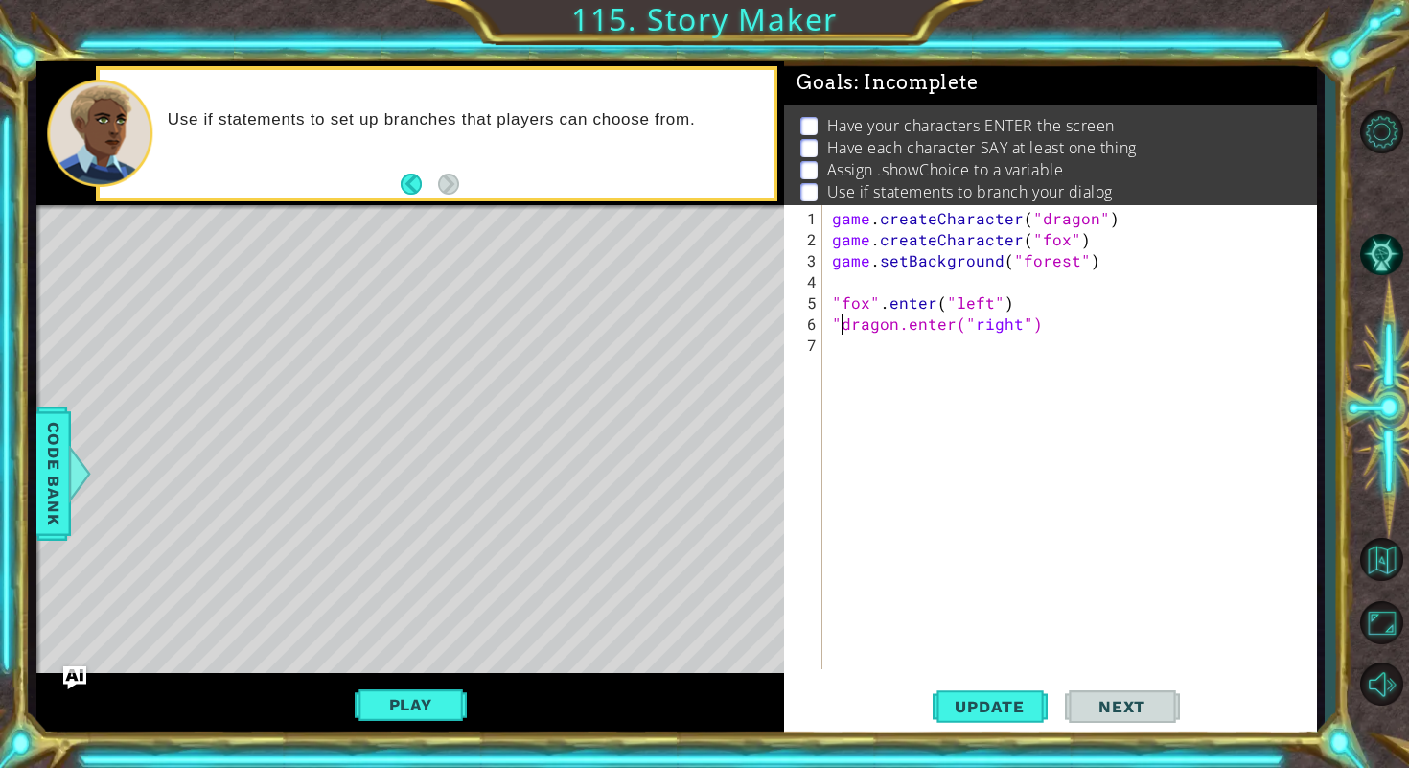
click at [898, 327] on div "game . createCharacter ( "dragon" ) game . createCharacter ( "fox" ) game . set…" at bounding box center [1074, 461] width 493 height 506
click at [1000, 702] on span "Update" at bounding box center [989, 706] width 108 height 19
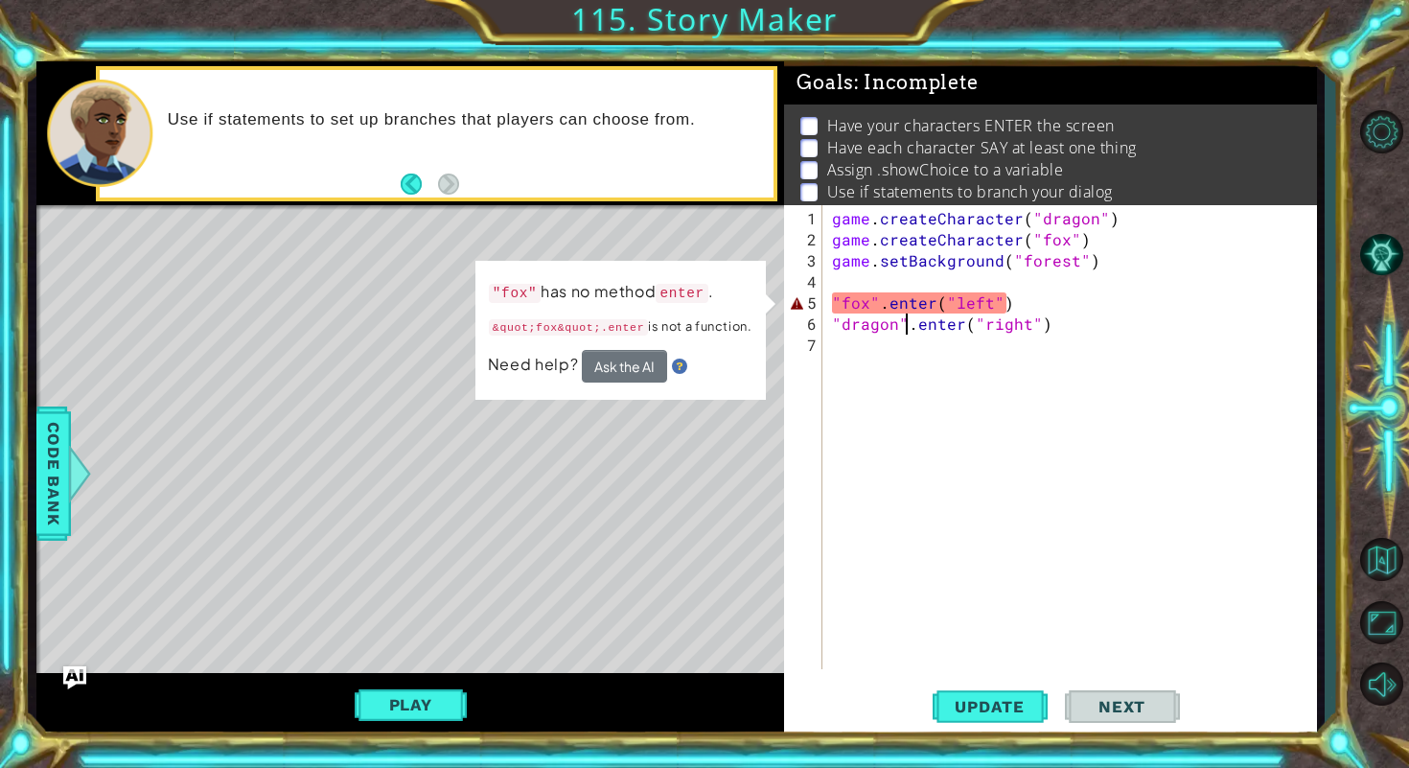
click at [881, 294] on div "game . createCharacter ( "dragon" ) game . createCharacter ( "fox" ) game . set…" at bounding box center [1074, 461] width 493 height 506
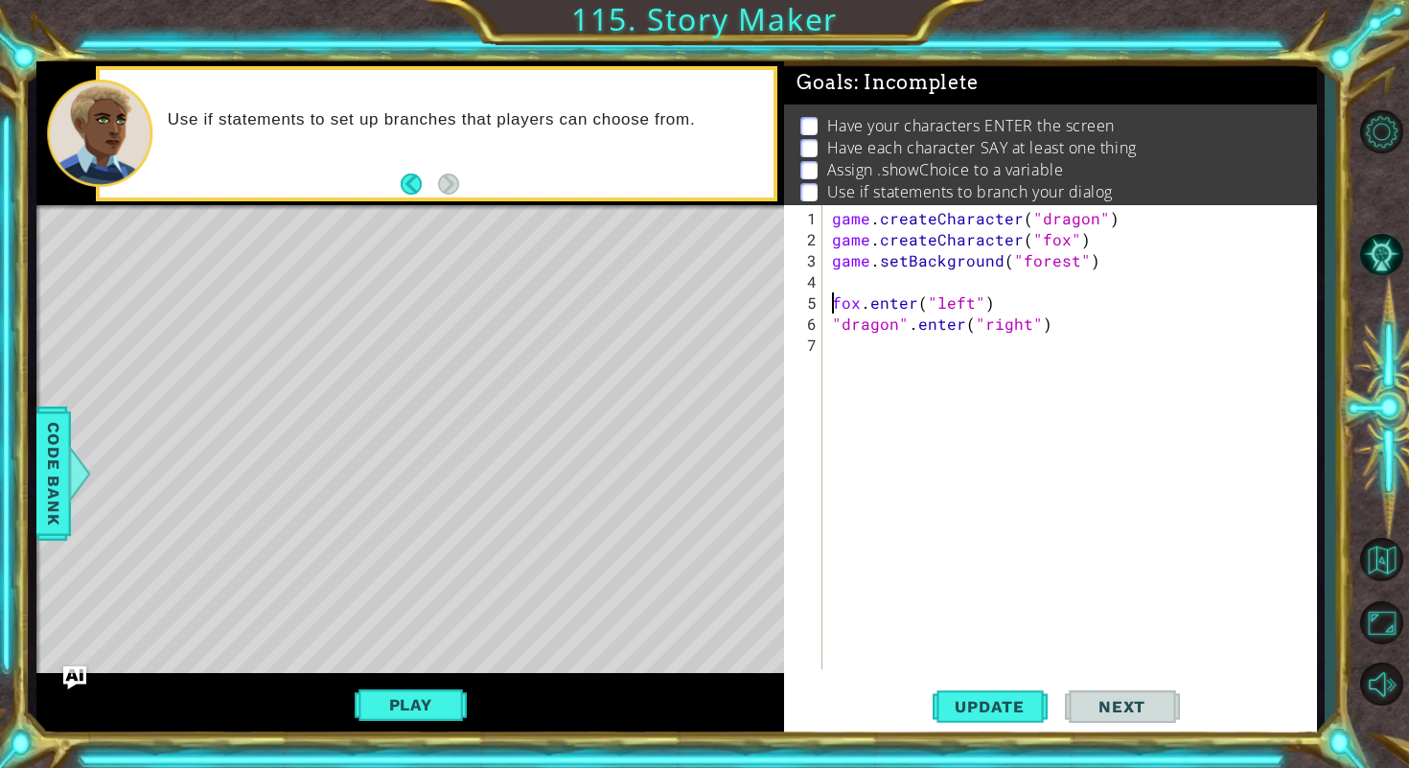
click at [901, 315] on div "game . createCharacter ( "dragon" ) game . createCharacter ( "fox" ) game . set…" at bounding box center [1074, 461] width 493 height 506
click at [978, 705] on span "Update" at bounding box center [989, 706] width 108 height 19
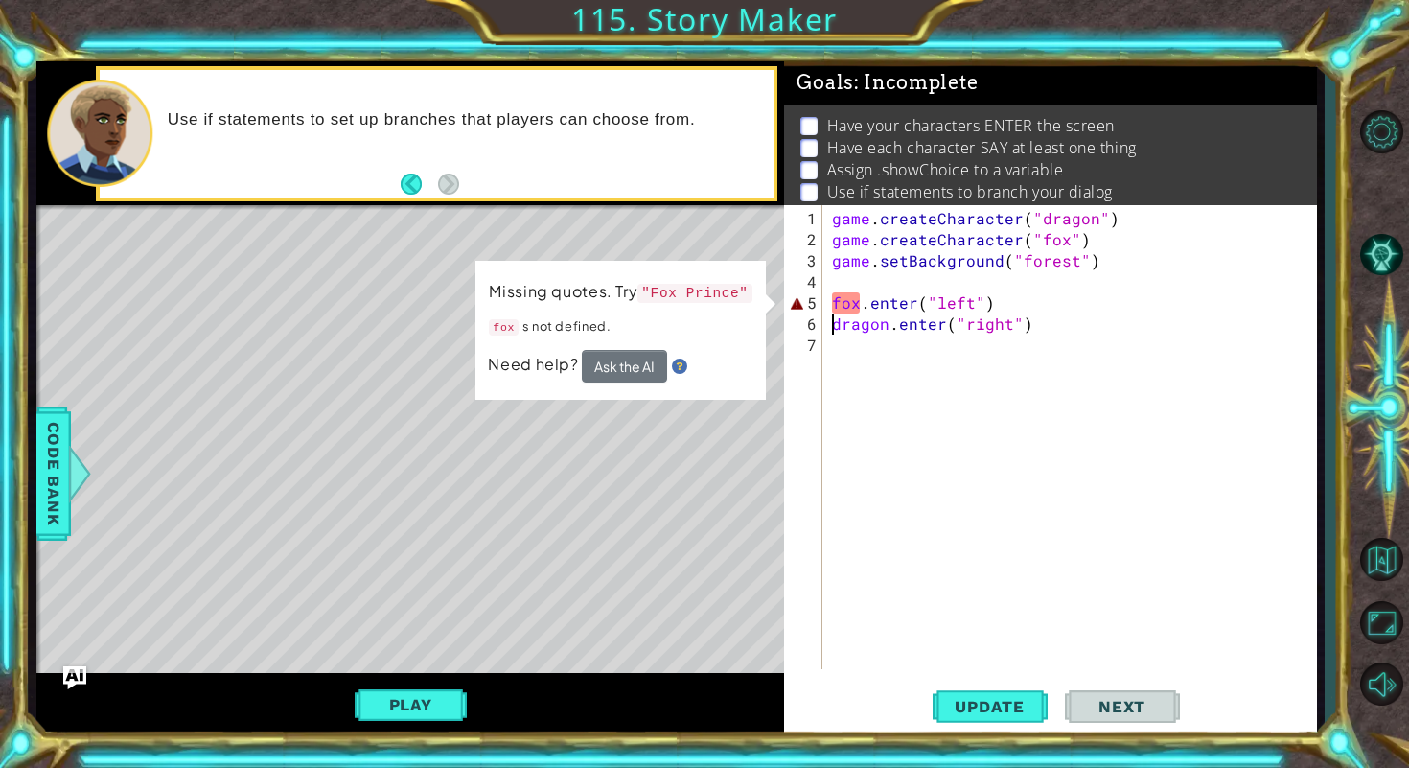
click at [719, 286] on code ""Fox Prince"" at bounding box center [694, 293] width 114 height 19
click at [837, 299] on div "game . createCharacter ( "dragon" ) game . createCharacter ( "fox" ) game . set…" at bounding box center [1074, 461] width 493 height 506
click at [831, 299] on div "game . createCharacter ( "dragon" ) game . createCharacter ( "fox" ) game . set…" at bounding box center [1074, 461] width 493 height 506
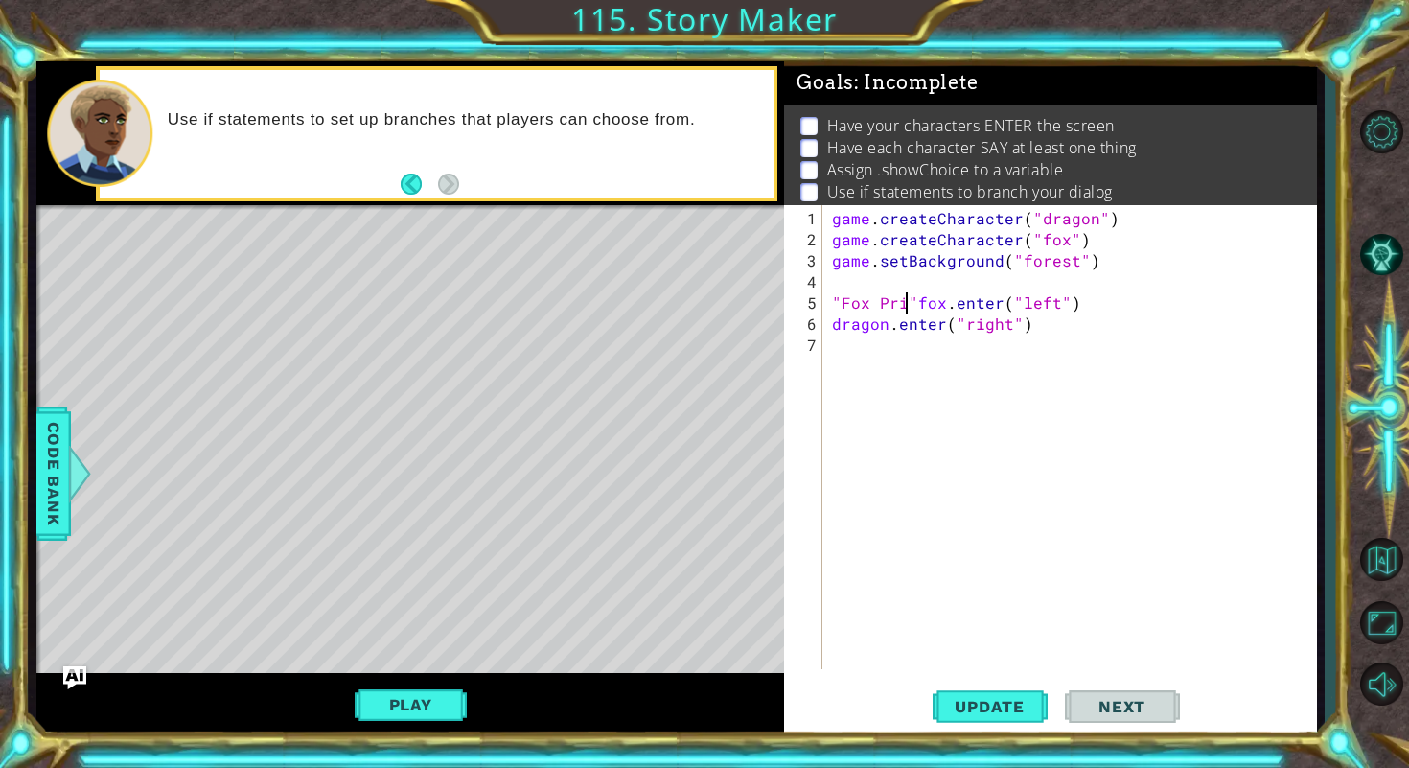
scroll to position [0, 6]
drag, startPoint x: 945, startPoint y: 303, endPoint x: 966, endPoint y: 303, distance: 21.1
click at [966, 303] on div "game . createCharacter ( "dragon" ) game . createCharacter ( "fox" ) game . set…" at bounding box center [1074, 461] width 493 height 506
click at [1006, 702] on span "Update" at bounding box center [989, 706] width 108 height 19
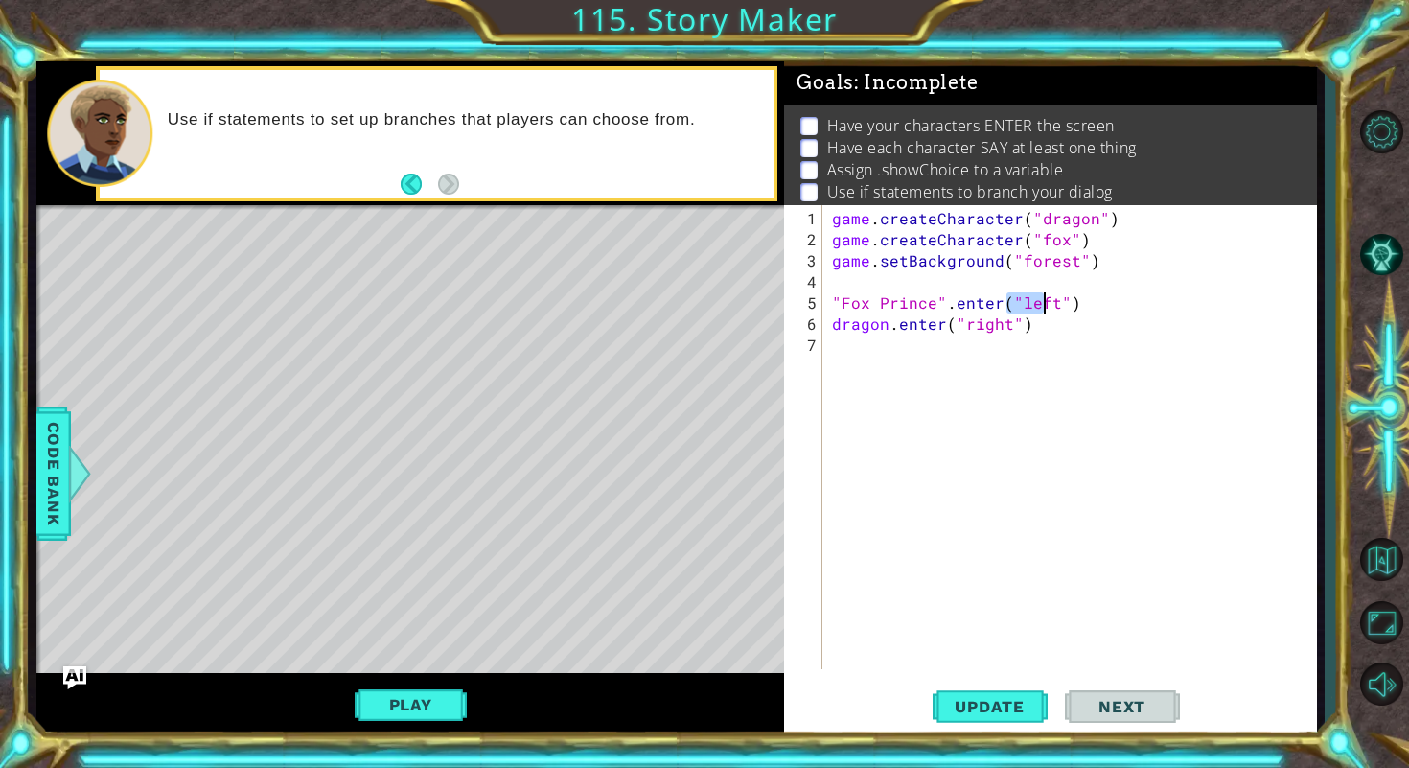
drag, startPoint x: 1009, startPoint y: 305, endPoint x: 1052, endPoint y: 305, distance: 43.1
click at [1052, 305] on div "game . createCharacter ( "dragon" ) game . createCharacter ( "fox" ) game . set…" at bounding box center [1074, 461] width 493 height 506
click at [995, 719] on button "Update" at bounding box center [989, 705] width 115 height 53
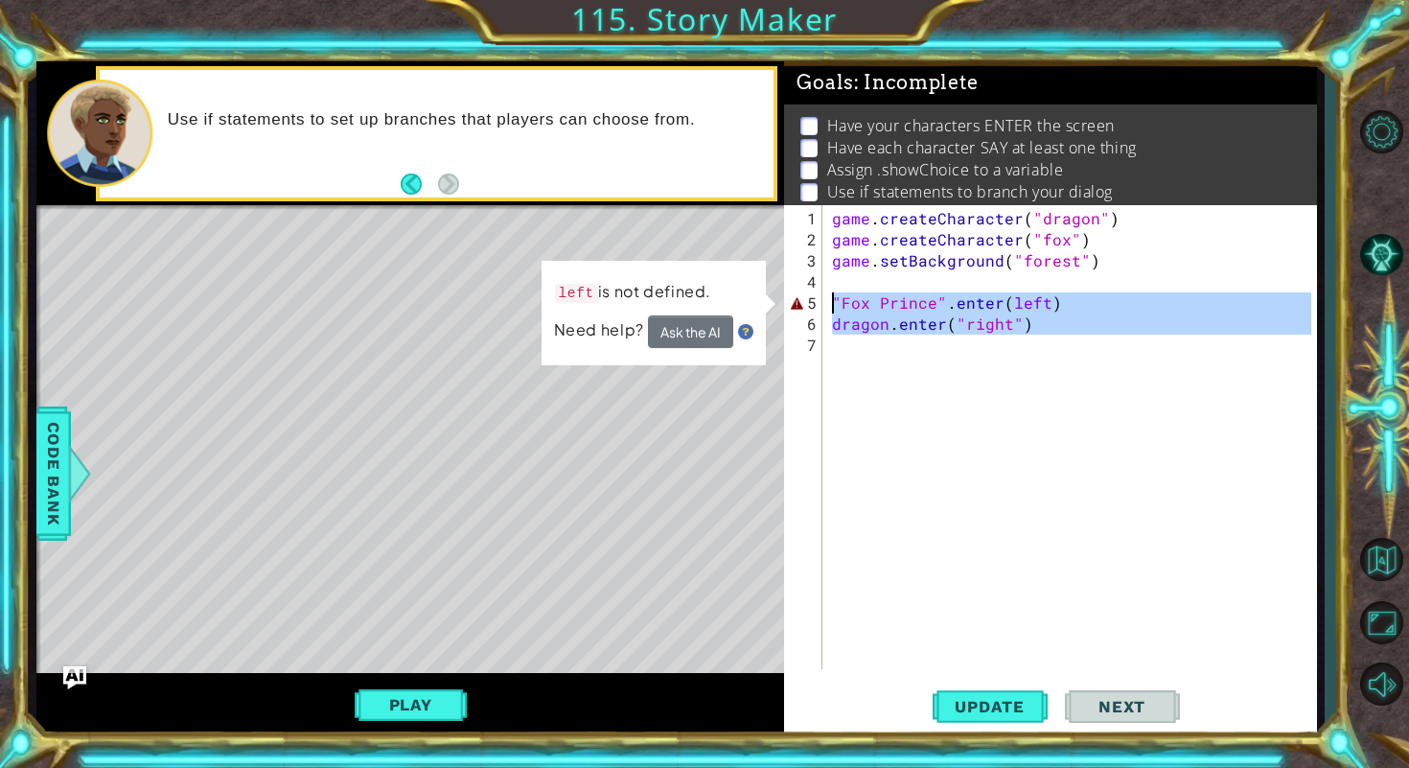
drag, startPoint x: 1050, startPoint y: 345, endPoint x: 799, endPoint y: 297, distance: 255.6
click at [799, 297] on div ""Fox Prince".enter(left) 1 2 3 4 5 6 7 game . createCharacter ( "dragon" ) game…" at bounding box center [1047, 437] width 527 height 464
type textarea ""Fox Prince".enter(left) dragon.enter("right")"
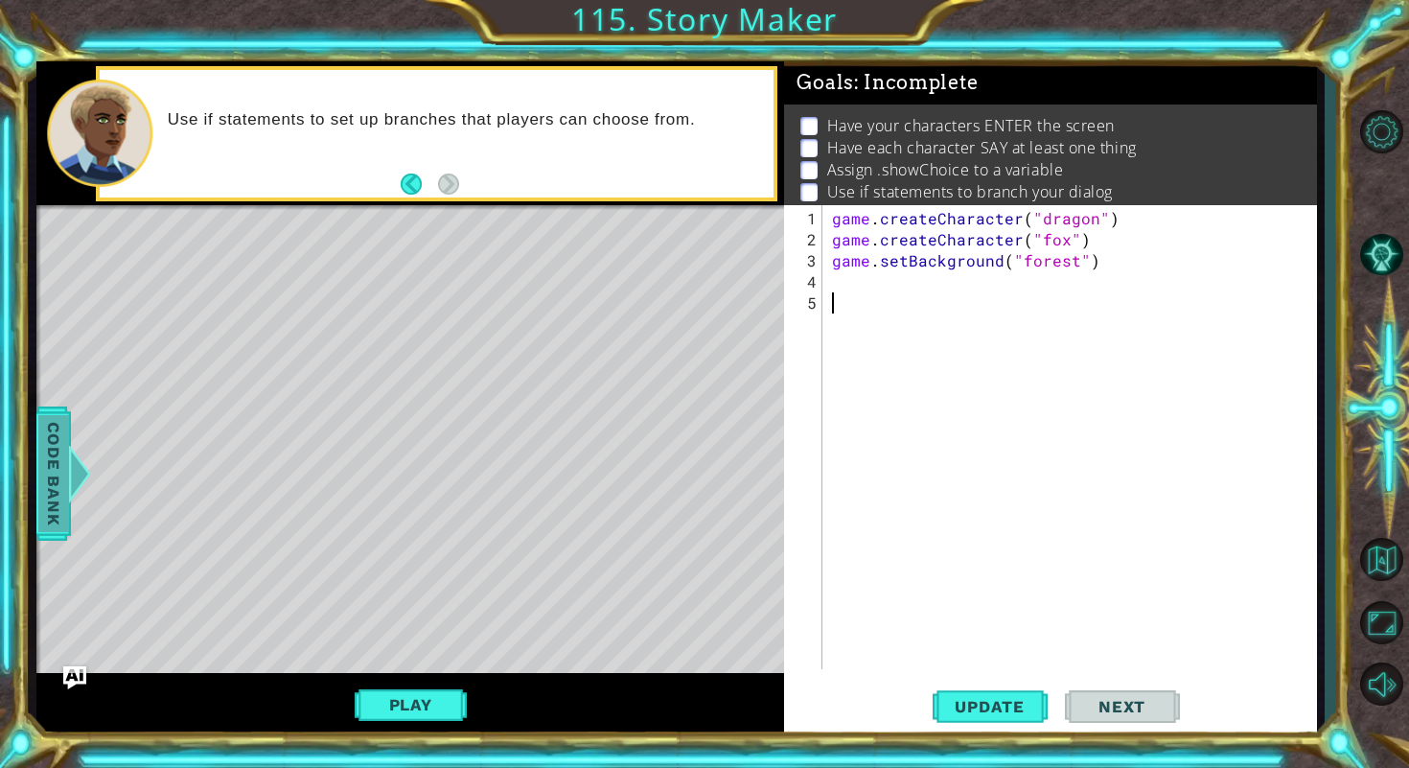
click at [58, 497] on span "Code Bank" at bounding box center [53, 473] width 31 height 117
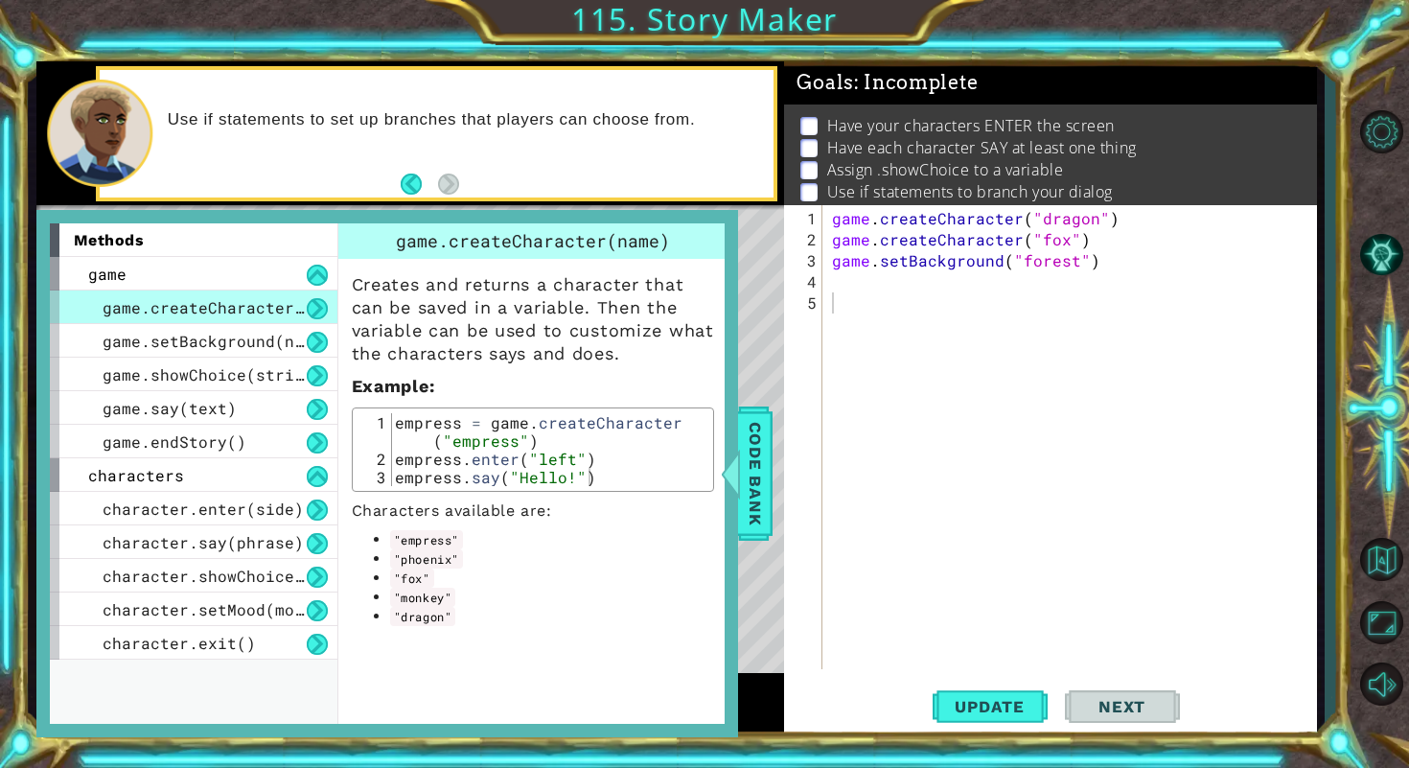
click at [961, 305] on div "game . createCharacter ( "dragon" ) game . createCharacter ( "fox" ) game . set…" at bounding box center [1074, 461] width 493 height 506
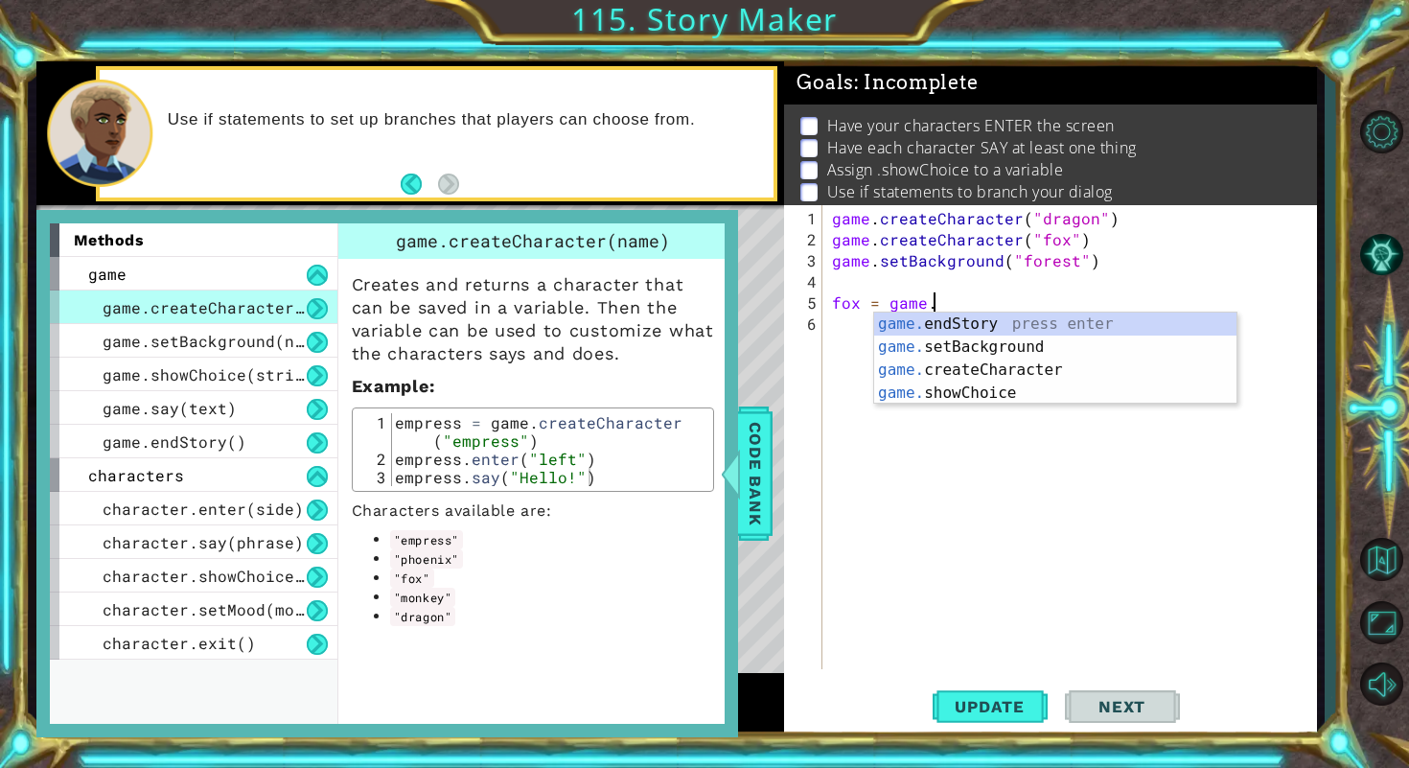
scroll to position [0, 5]
click at [990, 372] on div "game. endStory press enter game. setBackground press enter game. createCharacte…" at bounding box center [1055, 381] width 362 height 138
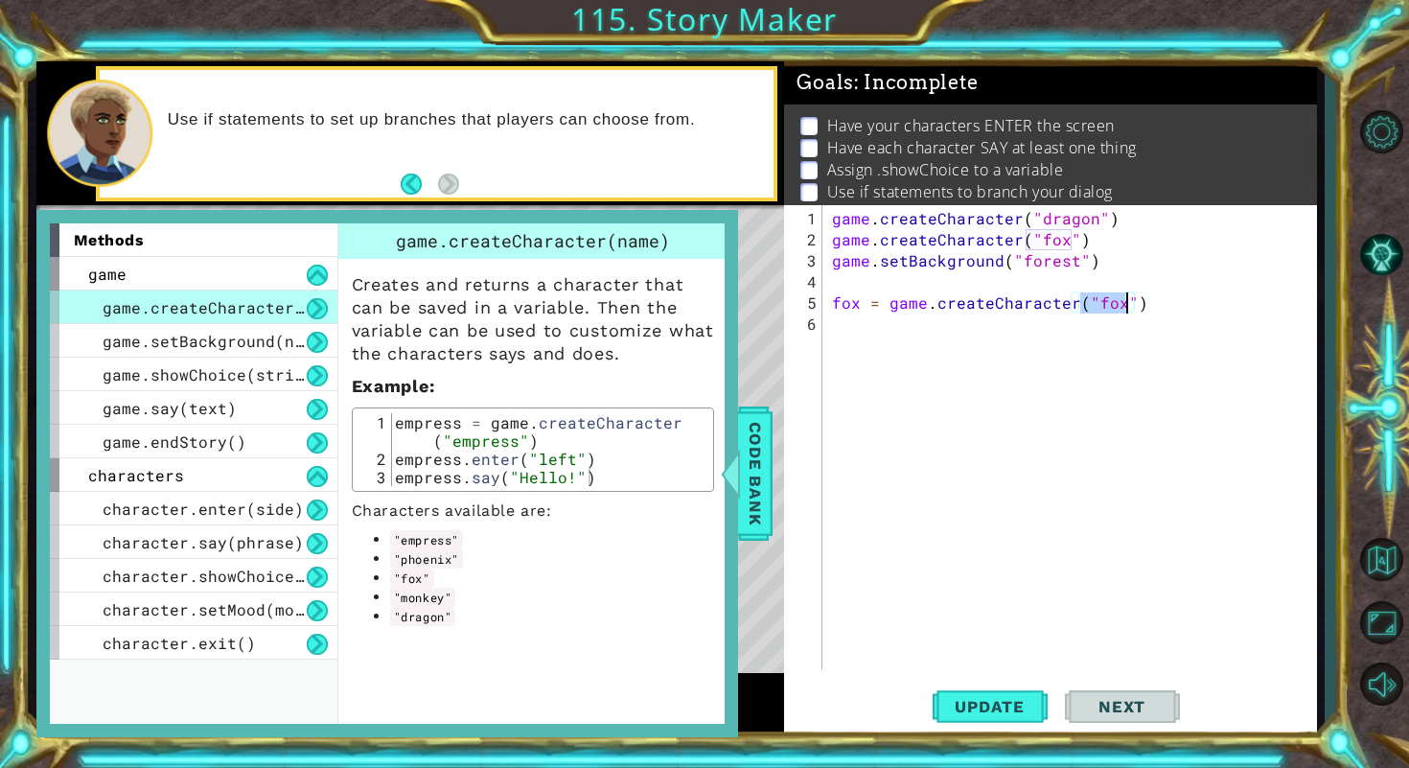
type textarea "fox = game.createCharacter("fox")"
click at [1100, 305] on div "game . createCharacter ( "dragon" ) game . createCharacter ( "fox" ) game . set…" at bounding box center [1074, 461] width 493 height 506
click at [1059, 357] on div "game . createCharacter ( "dragon" ) game . createCharacter ( "fox" ) game . set…" at bounding box center [1074, 461] width 493 height 506
click at [1181, 311] on div "game . createCharacter ( "dragon" ) game . createCharacter ( "fox" ) game . set…" at bounding box center [1074, 461] width 493 height 506
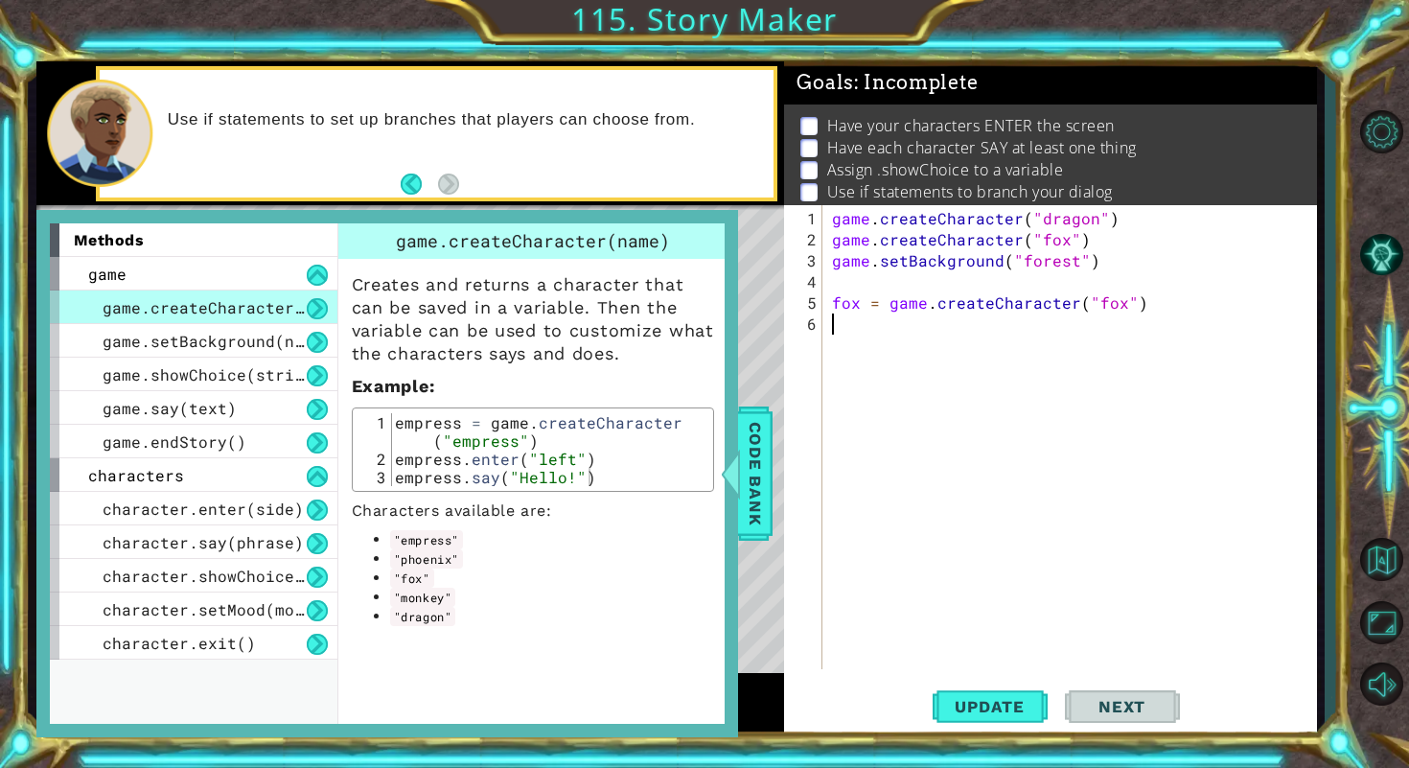
type textarea "fox = game.createCharacter("fox")"
click at [1005, 340] on div "game . createCharacter ( "dragon" ) game . createCharacter ( "fox" ) game . set…" at bounding box center [1074, 461] width 493 height 506
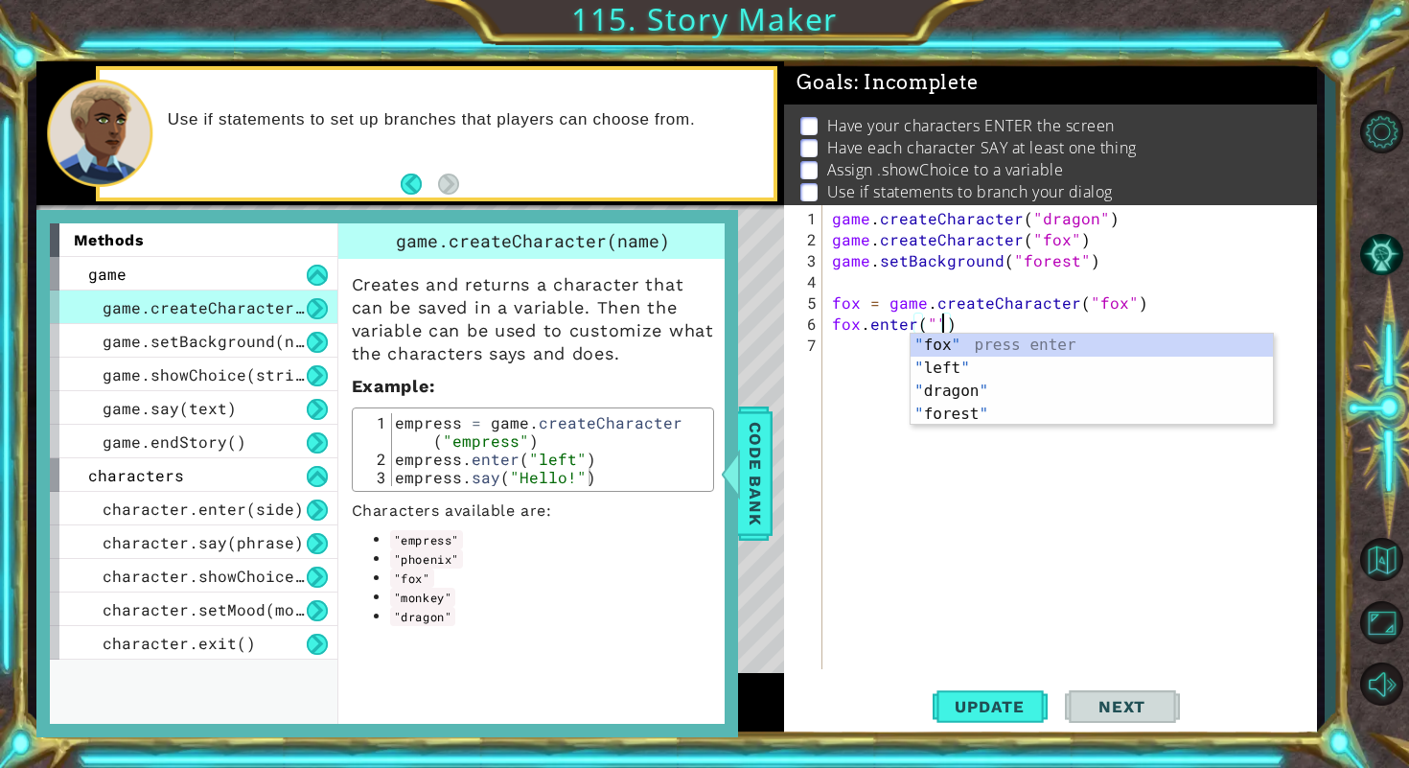
scroll to position [0, 6]
click at [1027, 360] on div "" fox " press enter " left " press enter " dragon " press enter " forest " pres…" at bounding box center [1091, 403] width 362 height 138
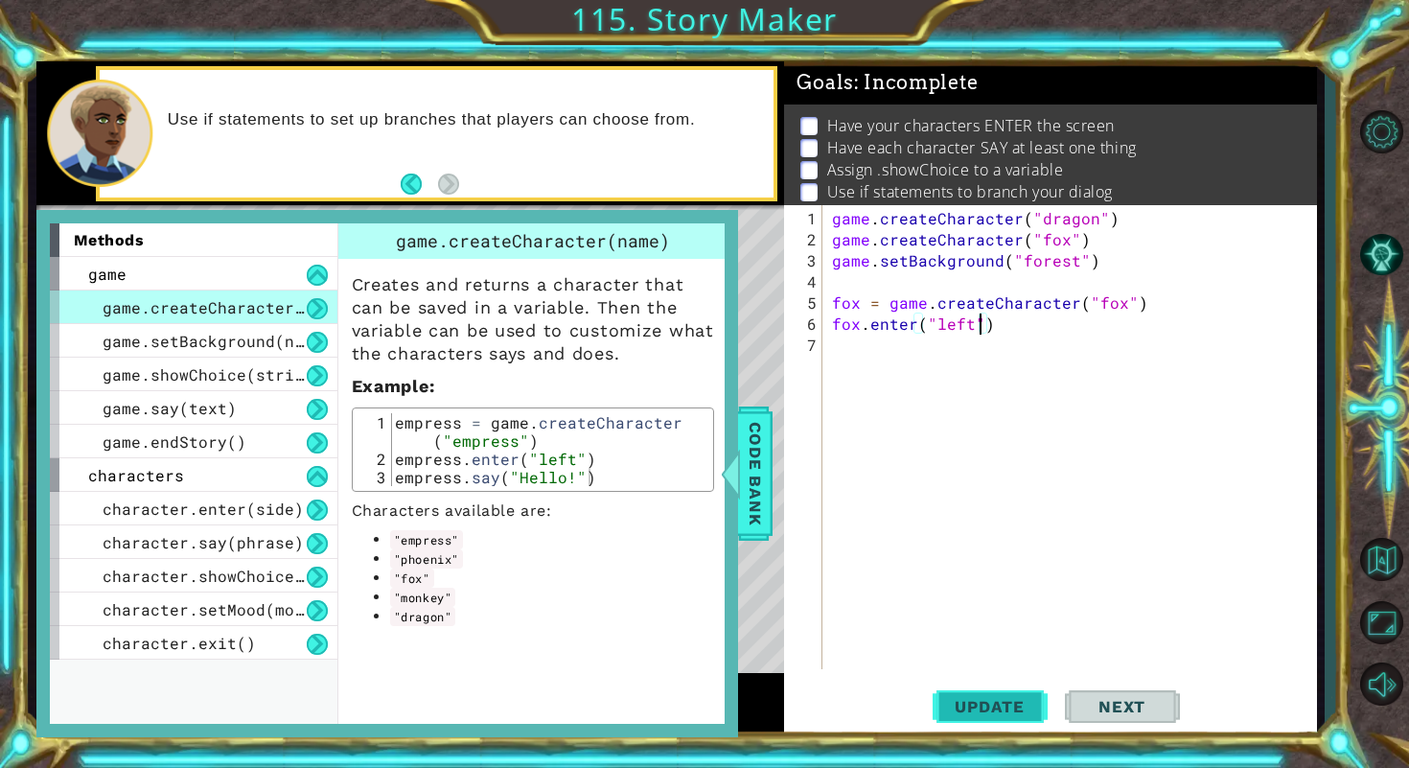
type textarea "fox.enter("left")"
click at [976, 692] on button "Update" at bounding box center [989, 705] width 115 height 53
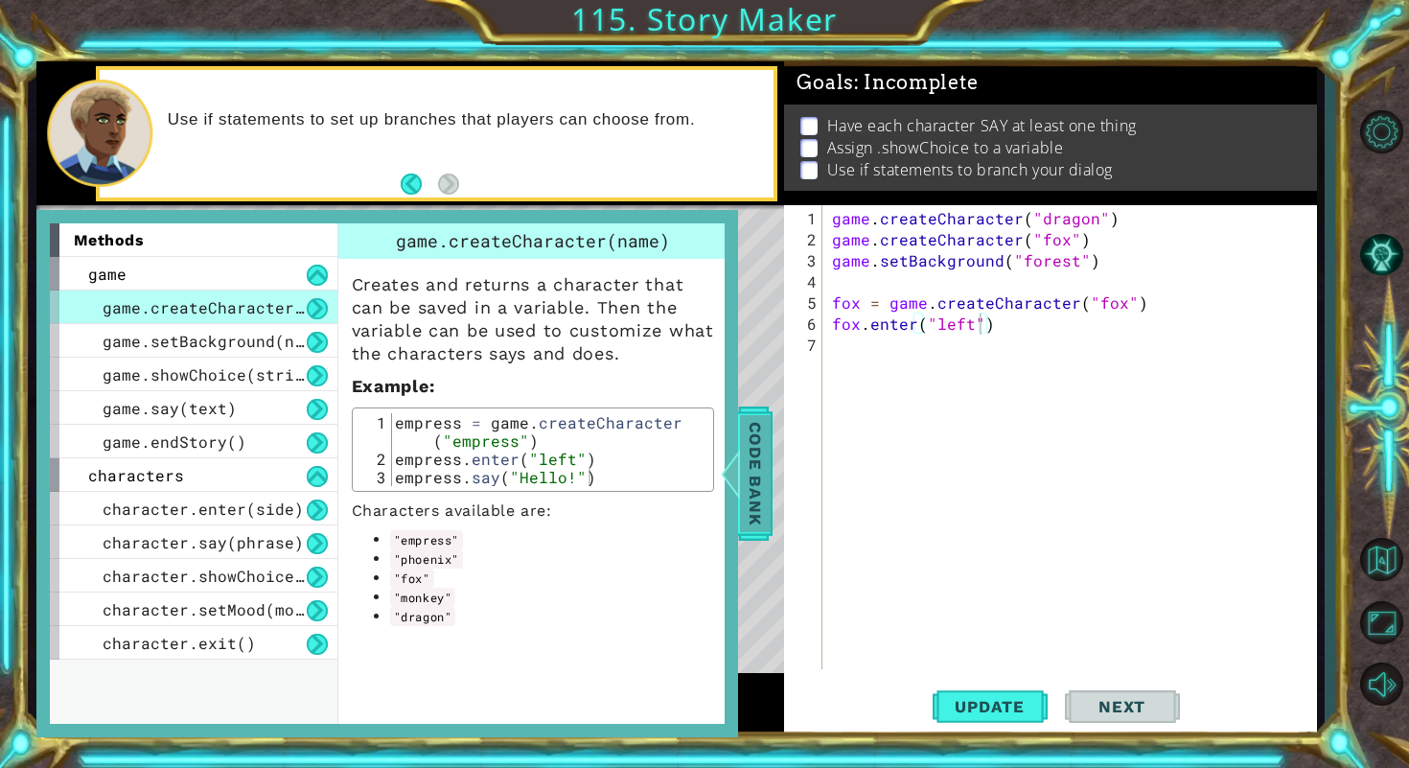
click at [758, 495] on span "Code Bank" at bounding box center [755, 473] width 31 height 117
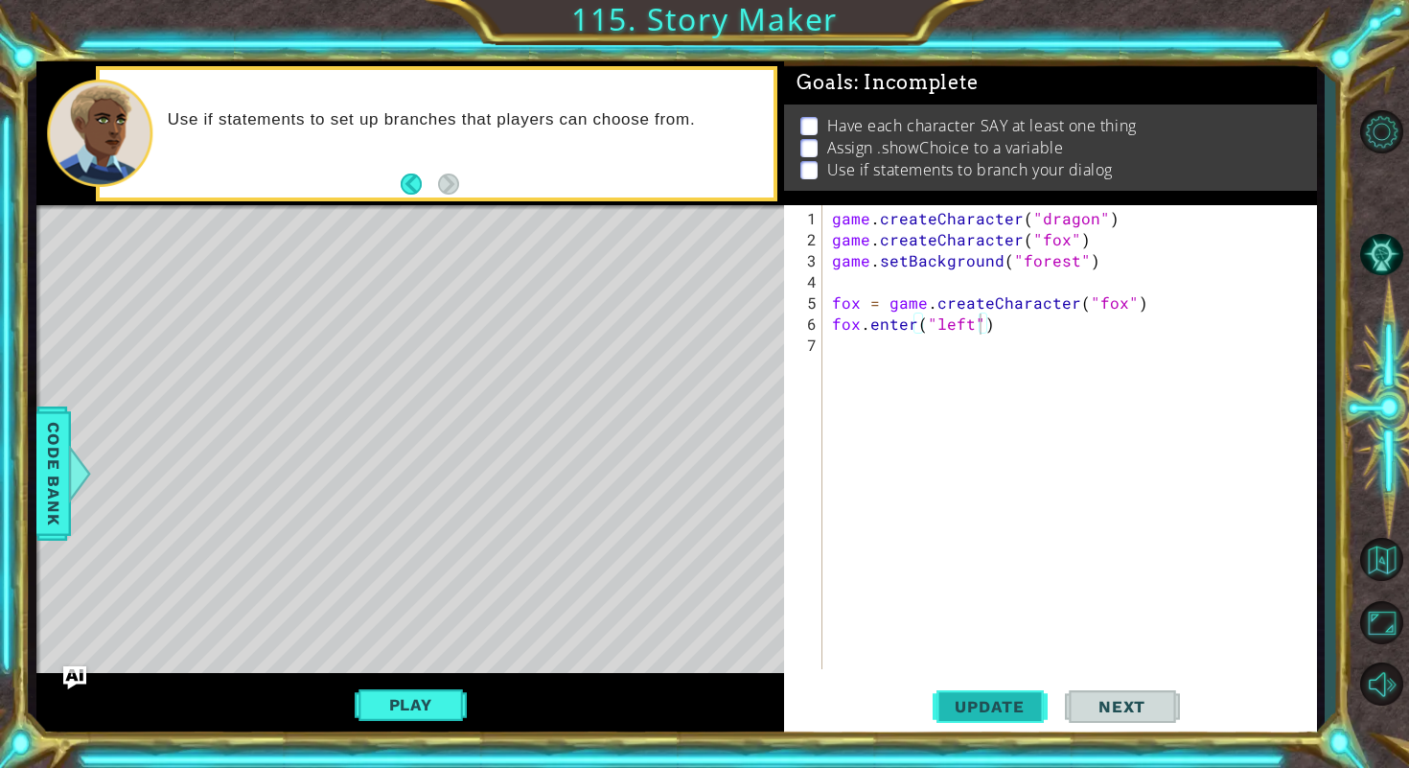
click at [975, 716] on button "Update" at bounding box center [989, 705] width 115 height 53
click at [998, 365] on div "game . createCharacter ( "dragon" ) game . createCharacter ( "fox" ) game . set…" at bounding box center [1074, 461] width 493 height 506
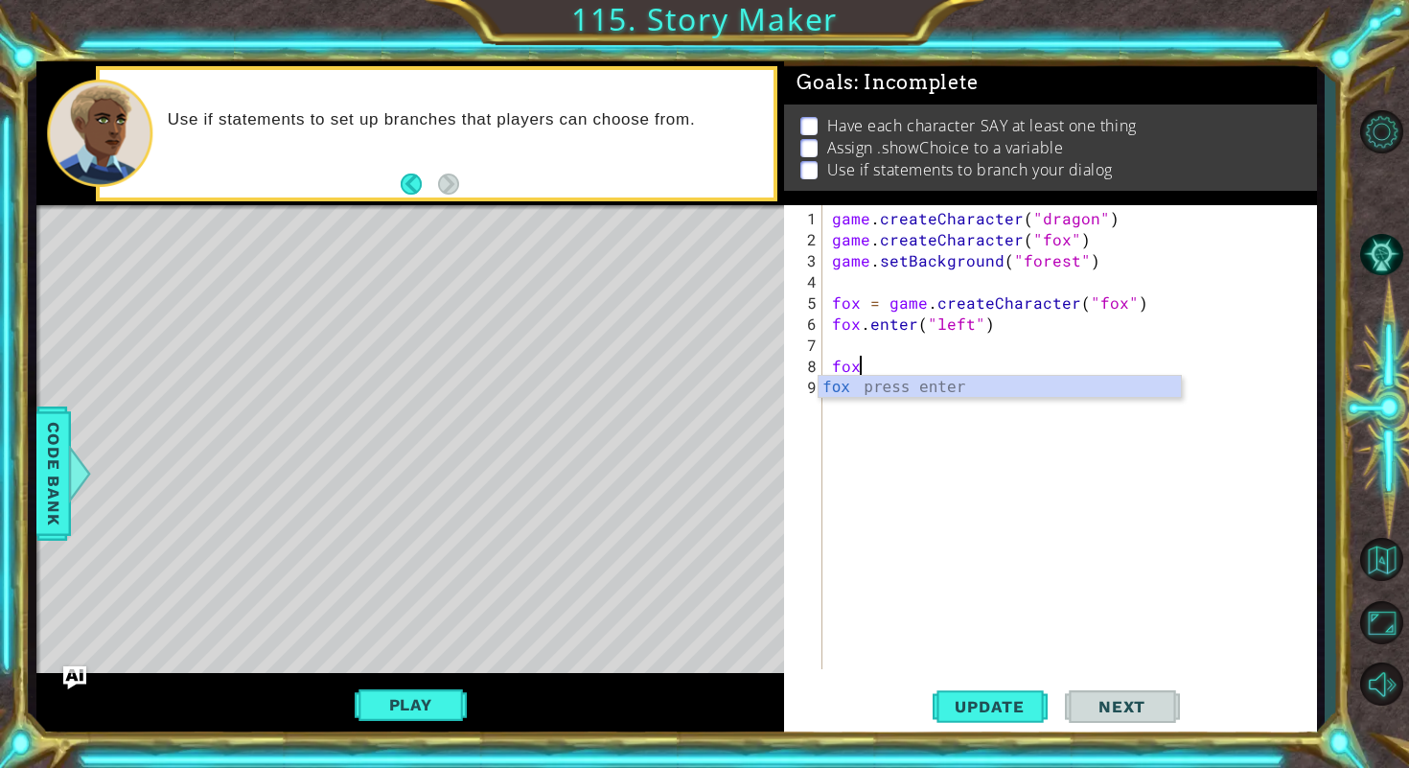
scroll to position [0, 0]
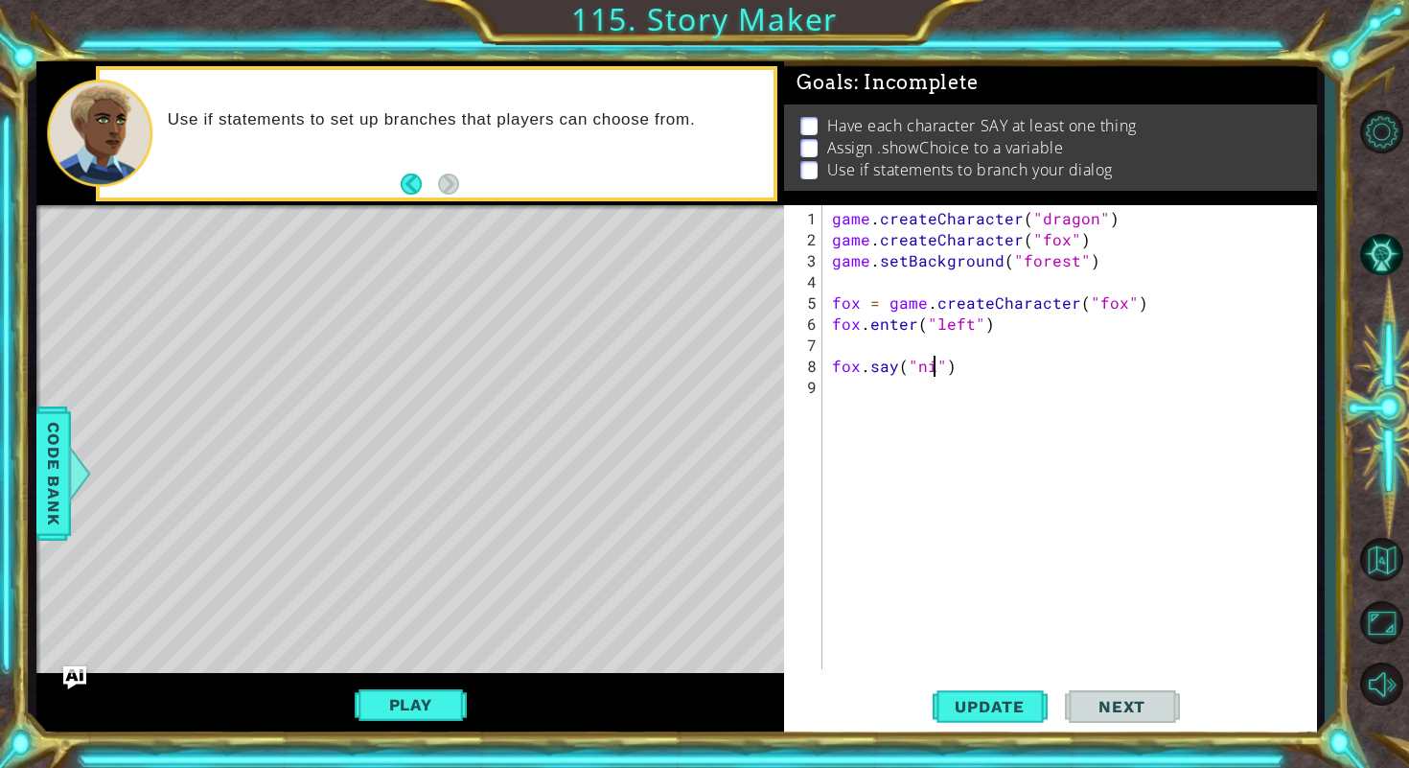
type textarea "fox.say("nigga")"
type textarea "fox.say("hi weirdo!")"
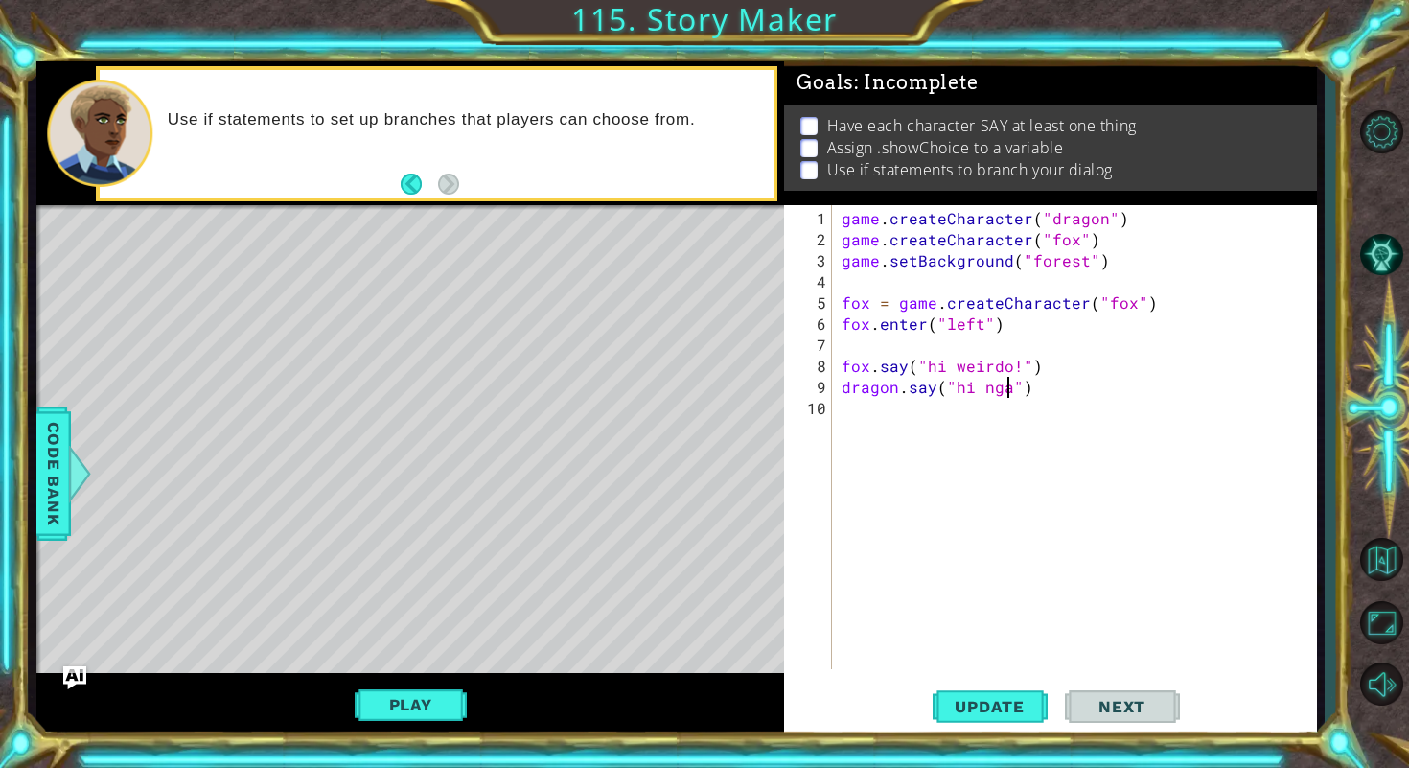
scroll to position [0, 10]
type textarea "dragon.say("hi nga!")"
click at [942, 713] on span "Update" at bounding box center [989, 706] width 108 height 19
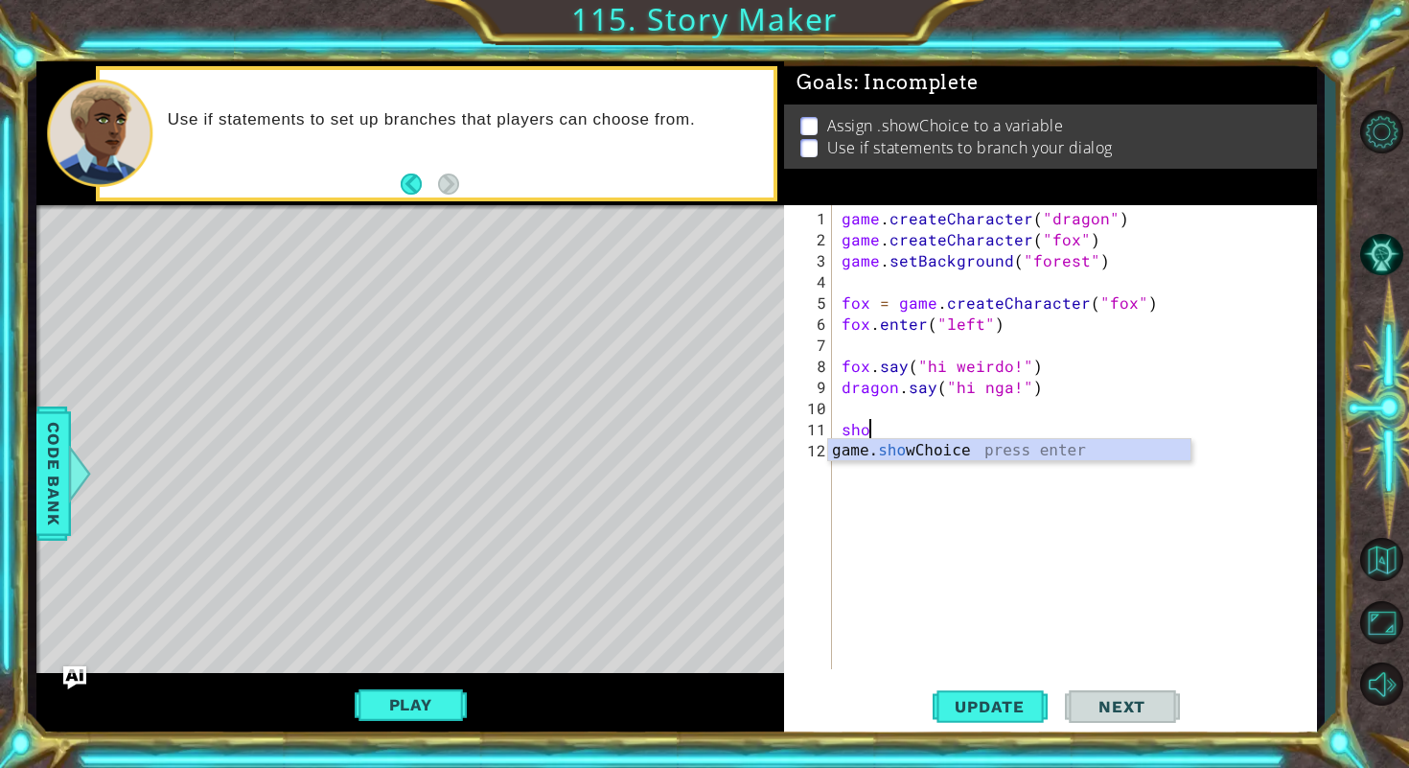
scroll to position [0, 1]
click at [904, 456] on div "game. show Choice press enter" at bounding box center [1009, 473] width 362 height 69
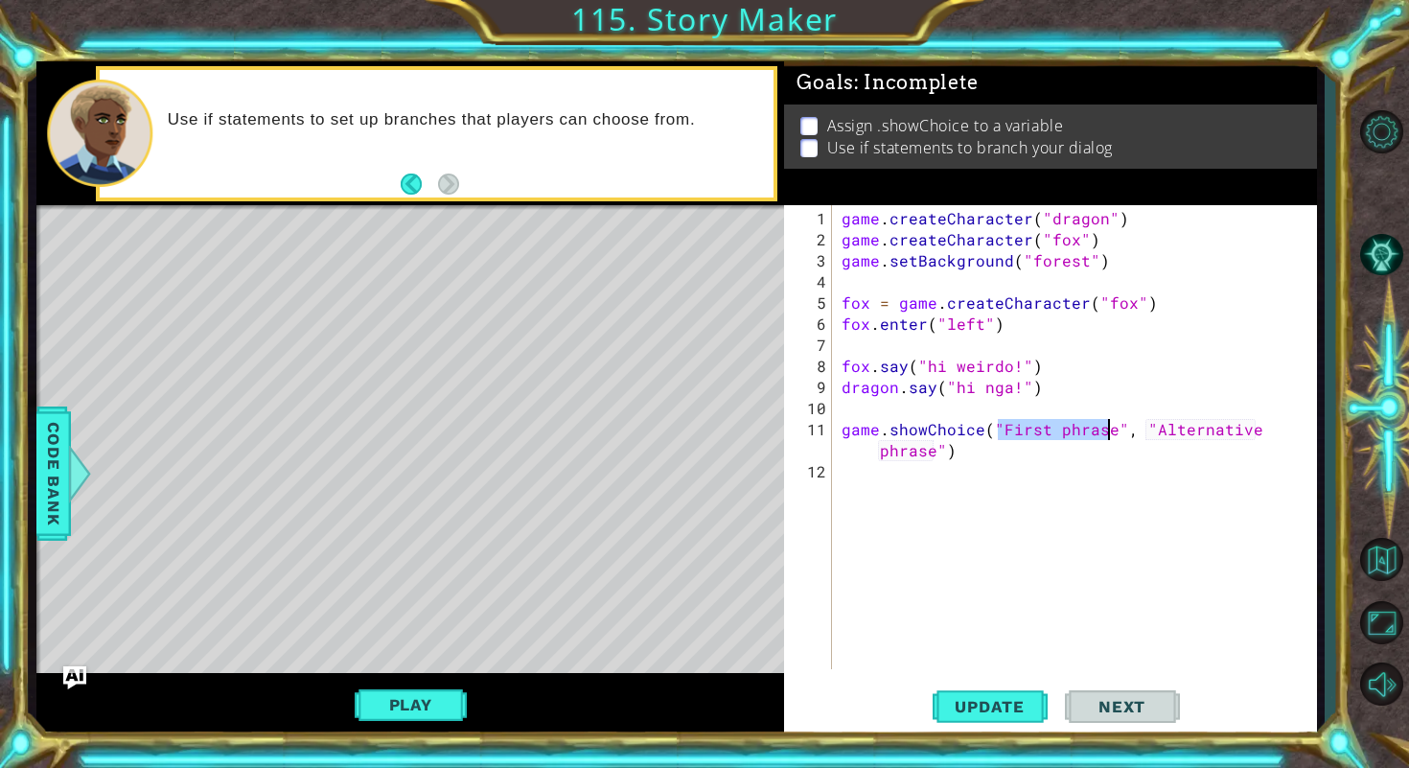
click at [1085, 429] on div "game . createCharacter ( "dragon" ) game . createCharacter ( "fox" ) game . set…" at bounding box center [1080, 461] width 484 height 506
drag, startPoint x: 996, startPoint y: 431, endPoint x: 1108, endPoint y: 432, distance: 112.1
click at [1108, 432] on div "game . createCharacter ( "dragon" ) game . createCharacter ( "fox" ) game . set…" at bounding box center [1080, 461] width 484 height 506
drag, startPoint x: 1048, startPoint y: 427, endPoint x: 1208, endPoint y: 427, distance: 159.1
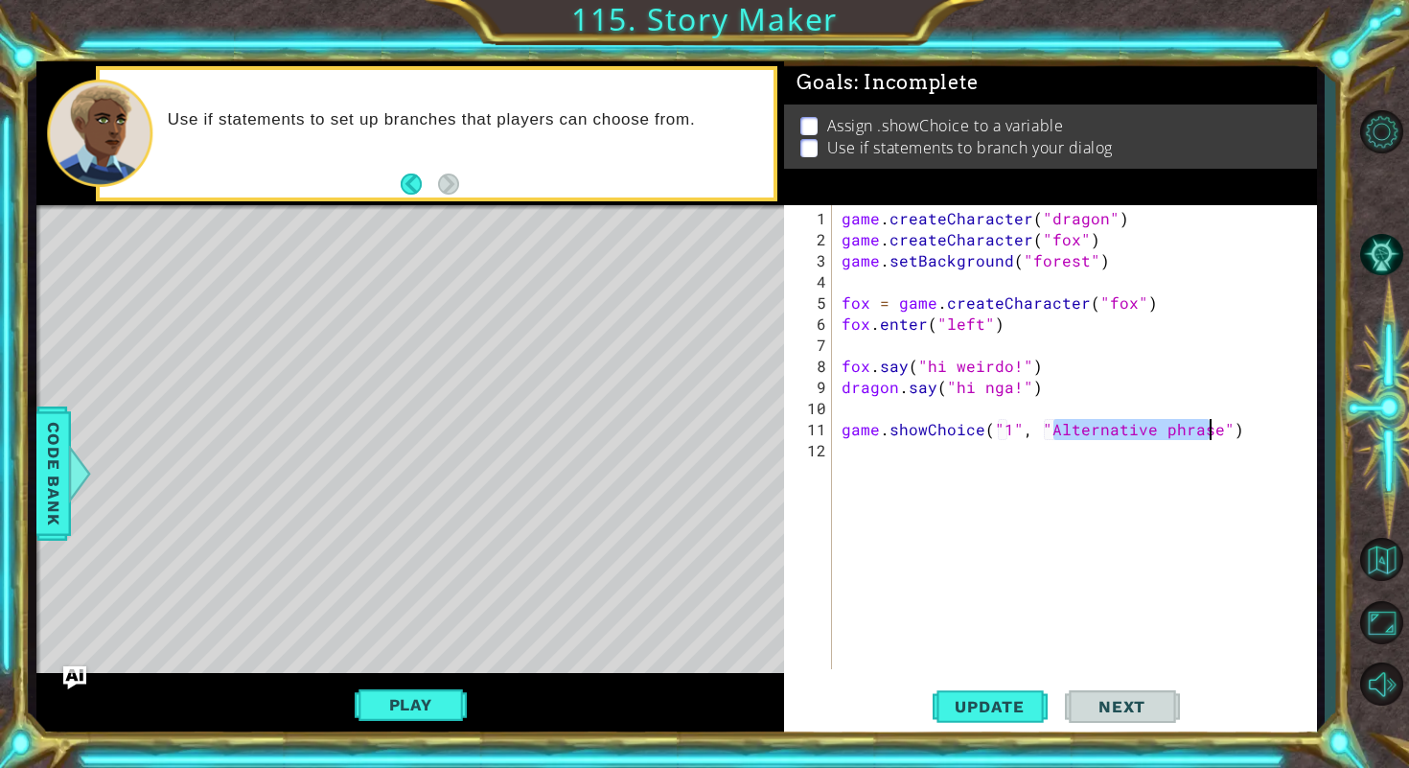
click at [1208, 427] on div "game . createCharacter ( "dragon" ) game . createCharacter ( "fox" ) game . set…" at bounding box center [1080, 461] width 484 height 506
type textarea "game.showChoice("1", "A2")"
click at [1091, 495] on div "game . createCharacter ( "dragon" ) game . createCharacter ( "fox" ) game . set…" at bounding box center [1080, 461] width 484 height 506
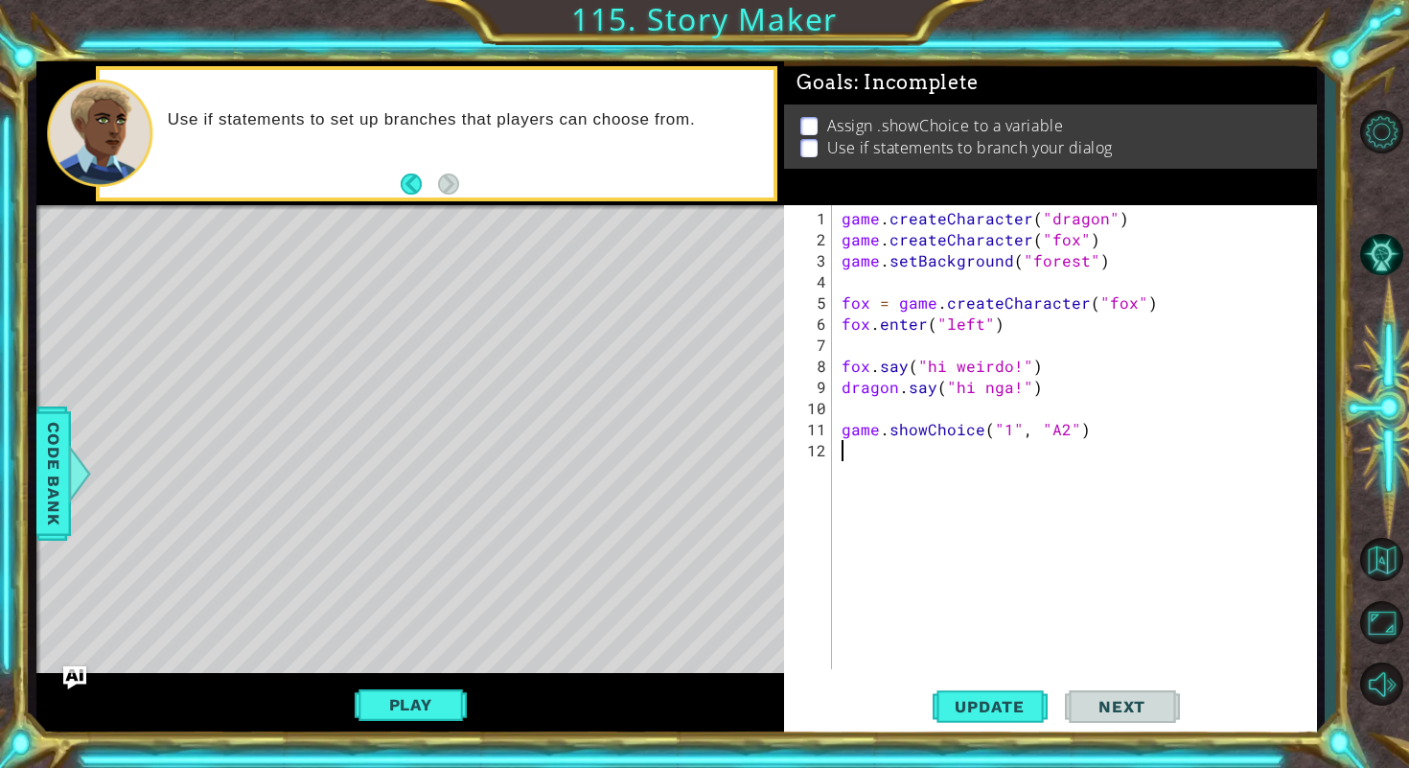
click at [1054, 432] on div "game . createCharacter ( "dragon" ) game . createCharacter ( "fox" ) game . set…" at bounding box center [1080, 461] width 484 height 506
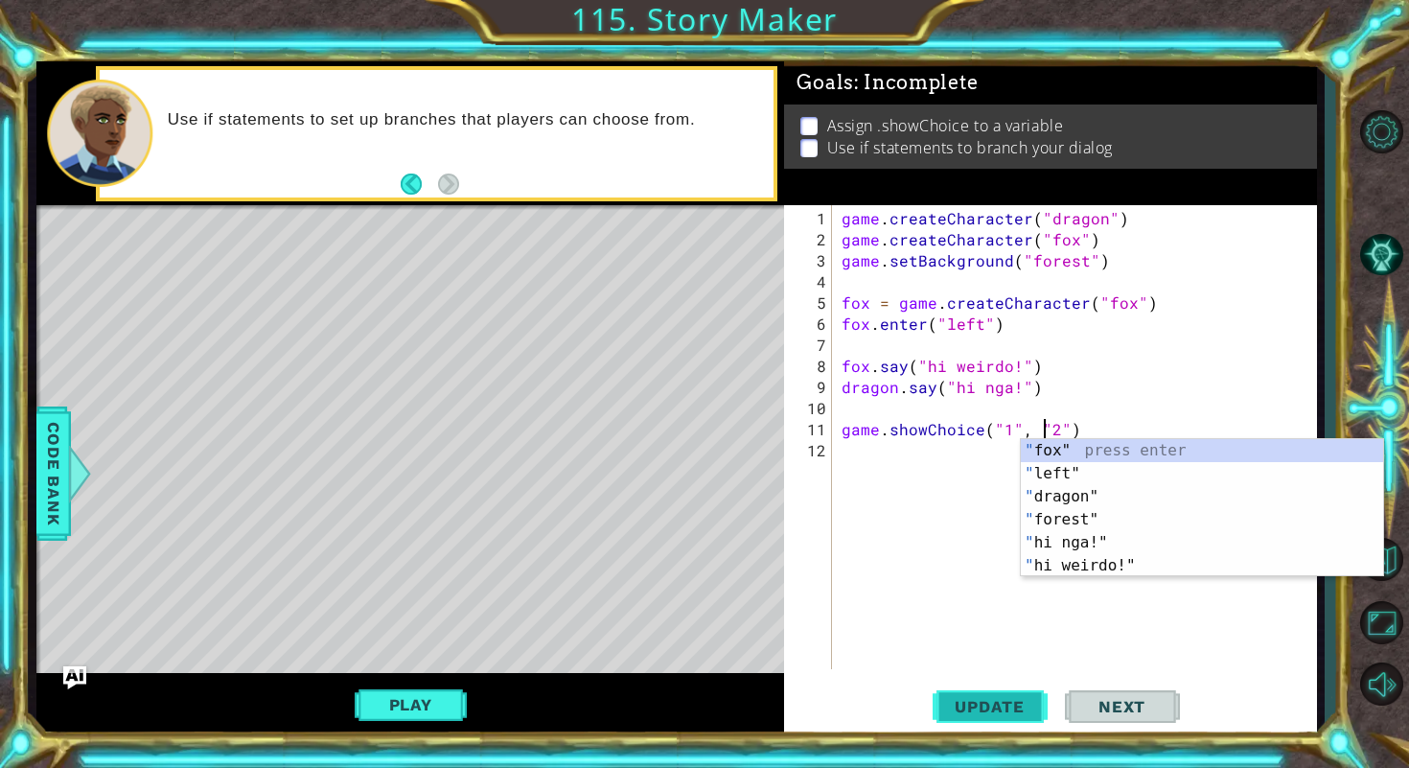
type textarea "game.showChoice("1", "2")"
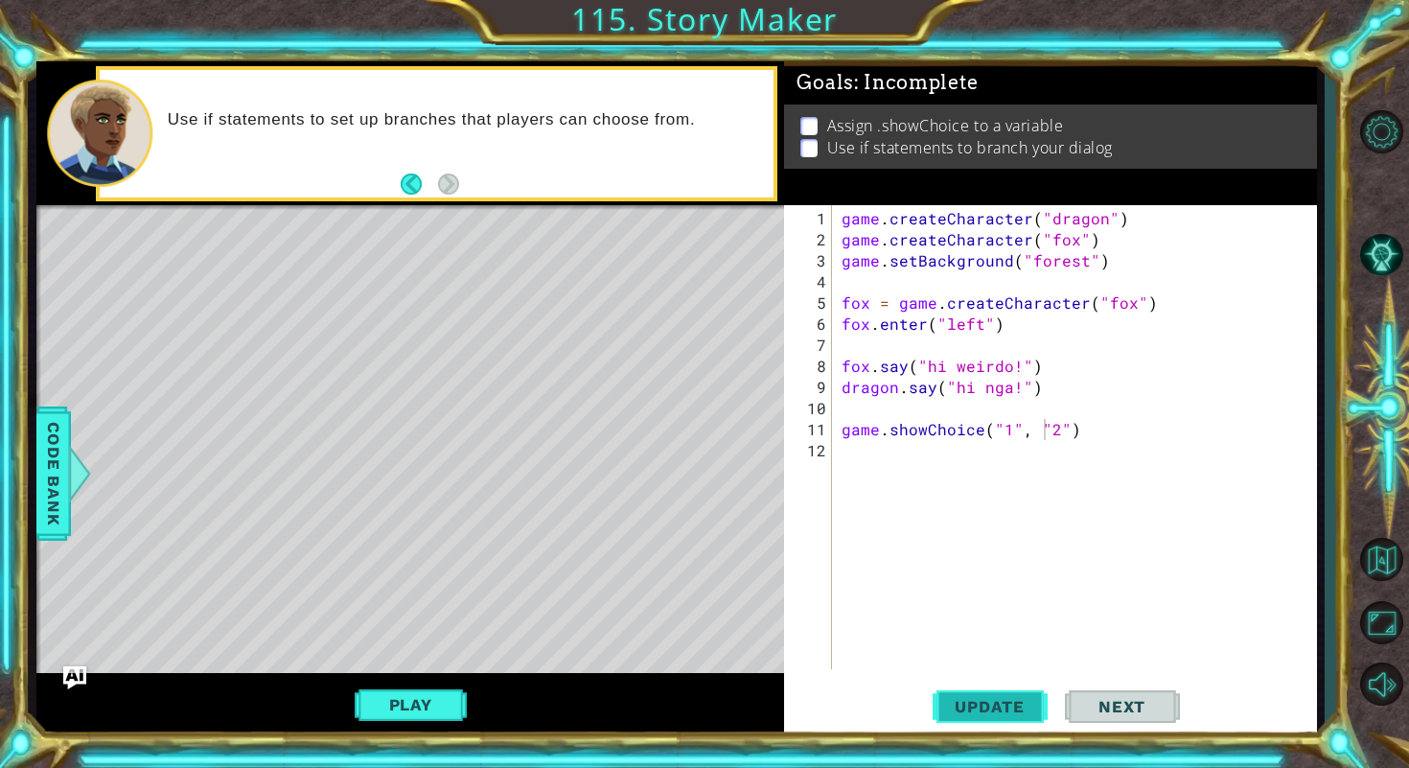
click at [1001, 697] on span "Update" at bounding box center [989, 706] width 108 height 19
click at [1127, 483] on div "game . createCharacter ( "dragon" ) game . createCharacter ( "fox" ) game . set…" at bounding box center [1080, 461] width 484 height 506
click at [33, 490] on div "1 ההההההההההההההההההההההההההההההההההההההההההההההההההההההההההההההההההההההההההההה…" at bounding box center [676, 399] width 1296 height 676
click at [39, 490] on span "Code Bank" at bounding box center [53, 473] width 31 height 117
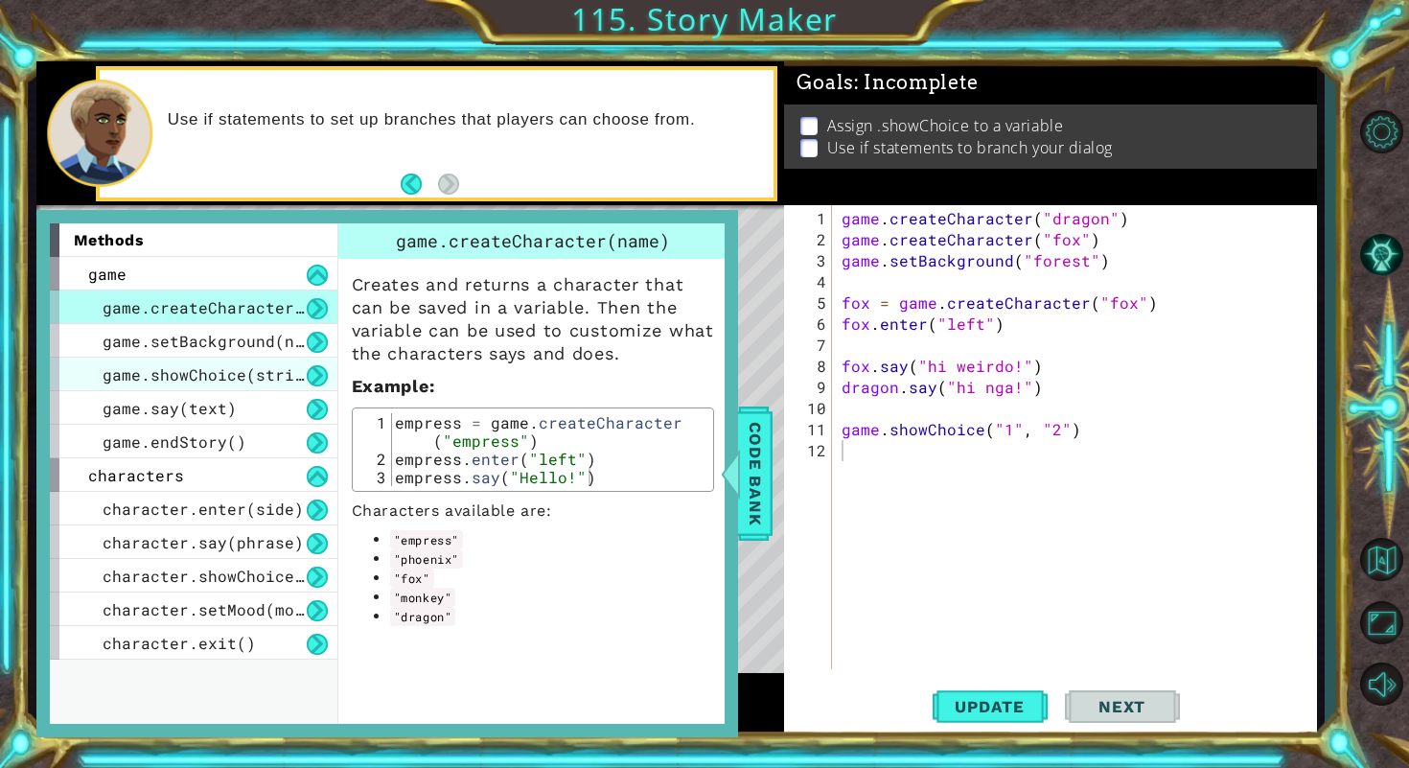
click at [249, 372] on span "game.showChoice(string1, string2)" at bounding box center [261, 374] width 316 height 20
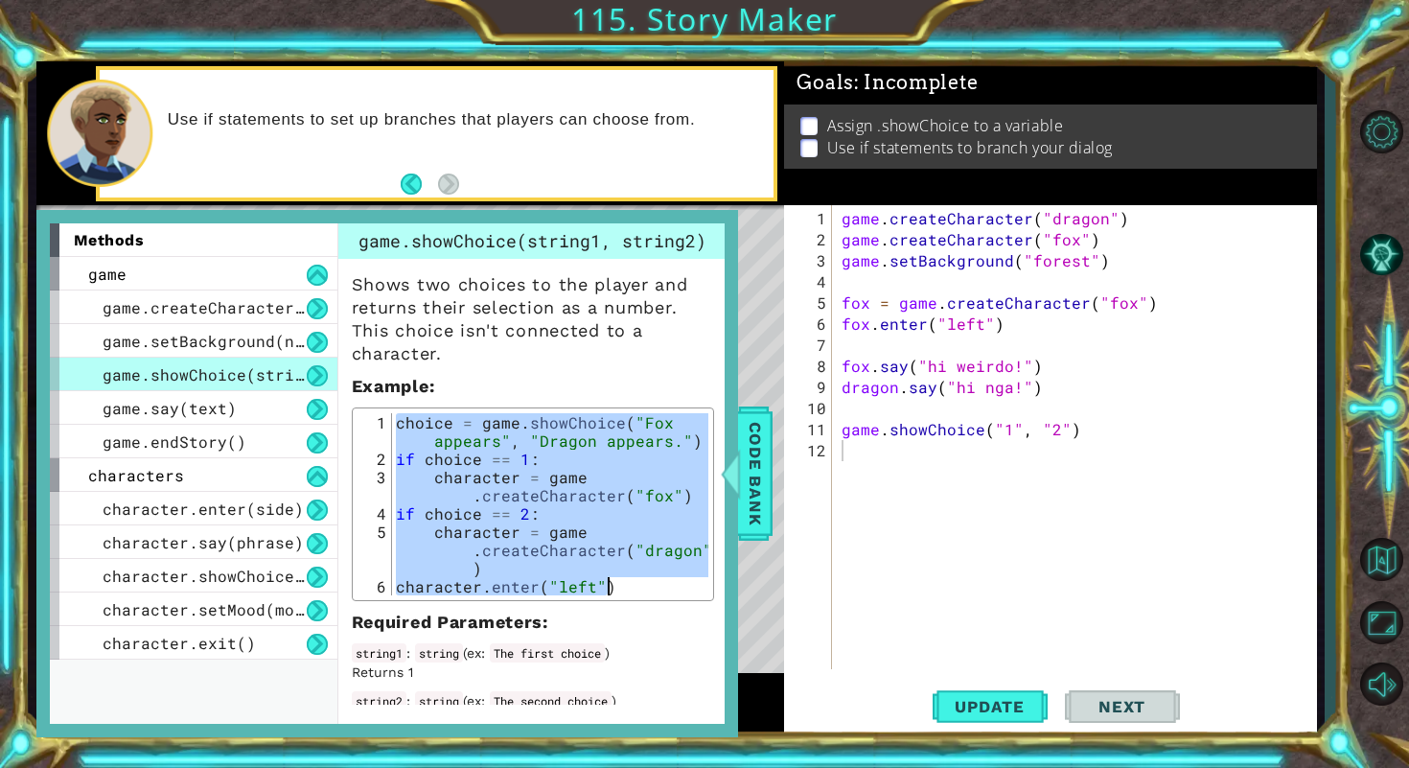
drag, startPoint x: 393, startPoint y: 416, endPoint x: 635, endPoint y: 594, distance: 300.9
click at [635, 594] on div "choice = game.showChoice("Fox appears", "Dragon appears.") 1 2 3 4 5 6 choice =…" at bounding box center [533, 504] width 362 height 194
type textarea "character = game.createCharacter("dragon") character.enter("left")"
click at [869, 483] on div "game . createCharacter ( "dragon" ) game . createCharacter ( "fox" ) game . set…" at bounding box center [1080, 461] width 484 height 506
paste textarea "character.enter("left")"
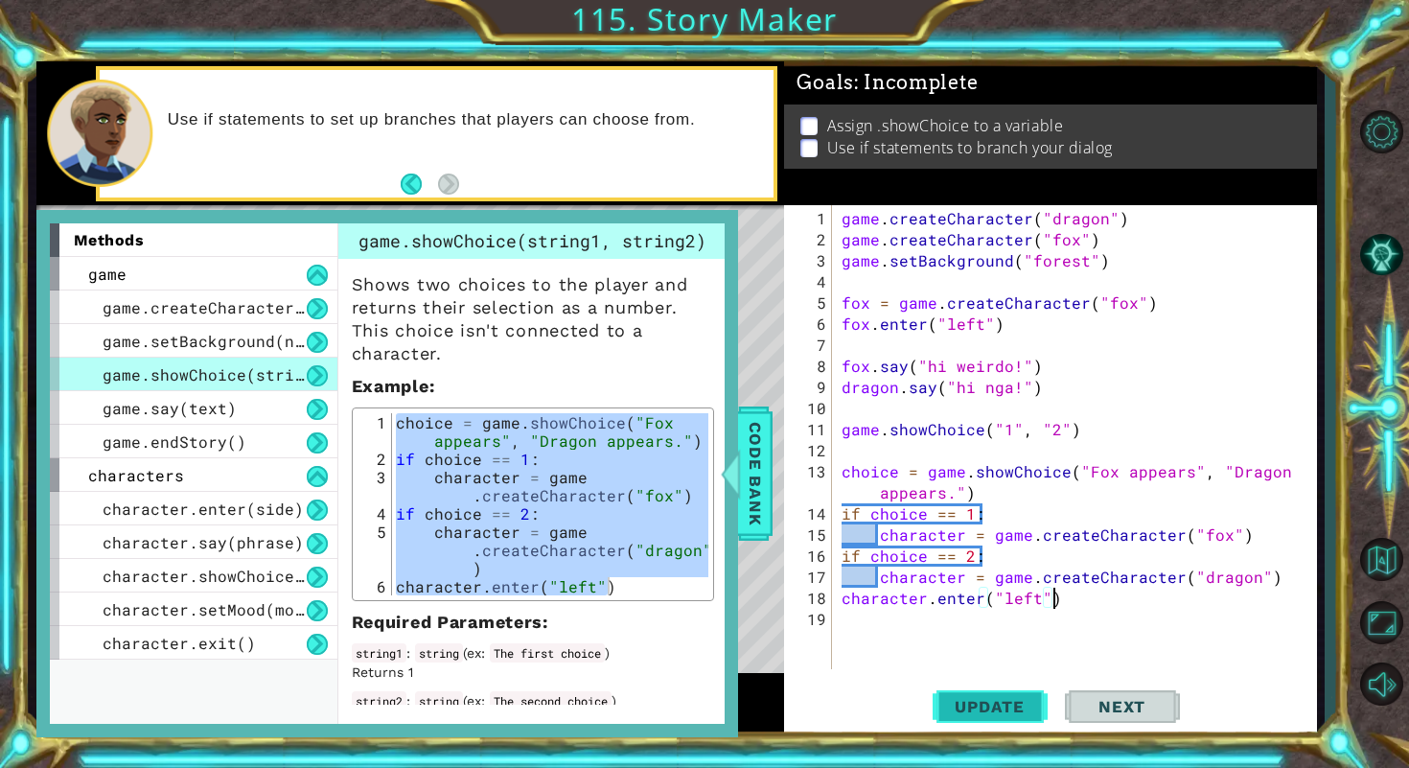
click at [970, 699] on span "Update" at bounding box center [989, 706] width 108 height 19
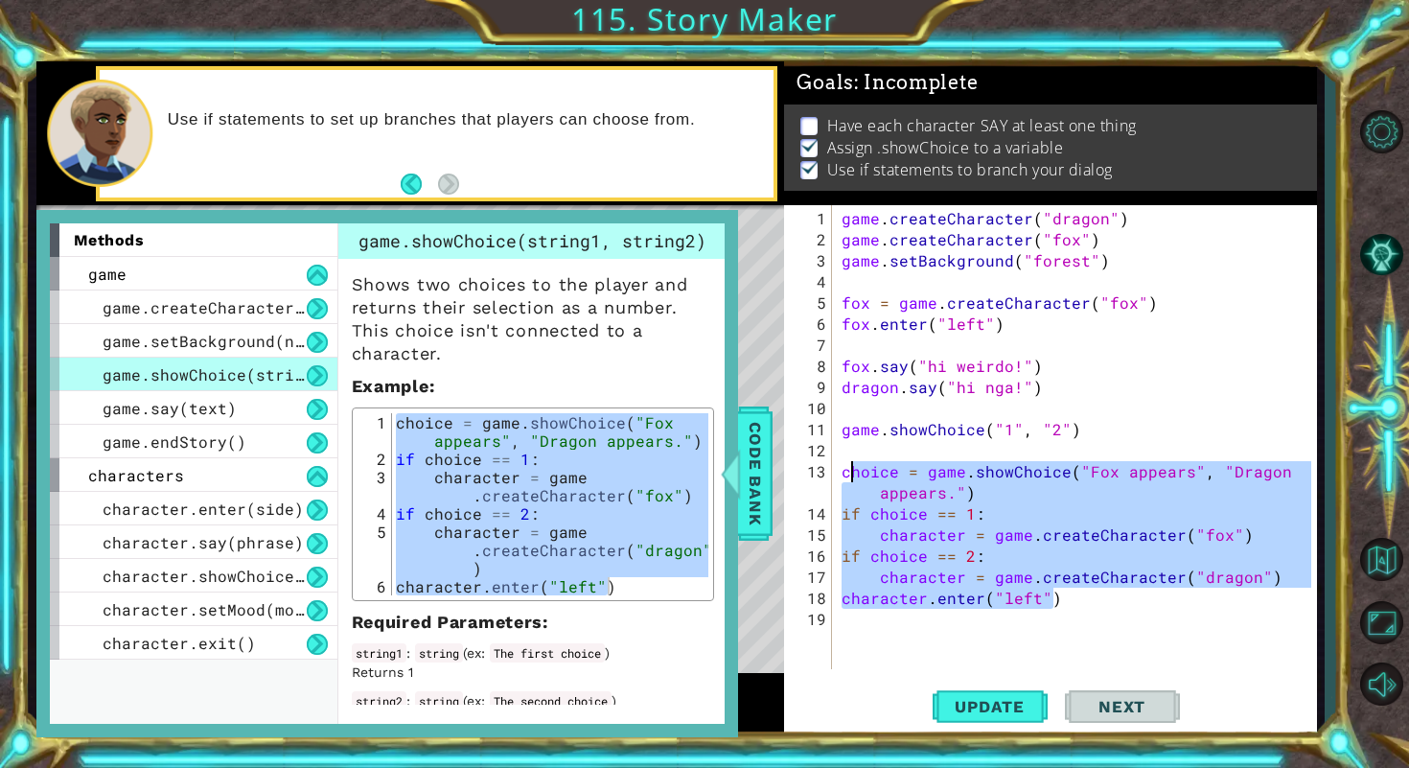
drag, startPoint x: 1069, startPoint y: 605, endPoint x: 852, endPoint y: 459, distance: 261.0
click at [852, 459] on div "game . createCharacter ( "dragon" ) game . createCharacter ( "fox" ) game . set…" at bounding box center [1080, 461] width 484 height 506
type textarea "c"
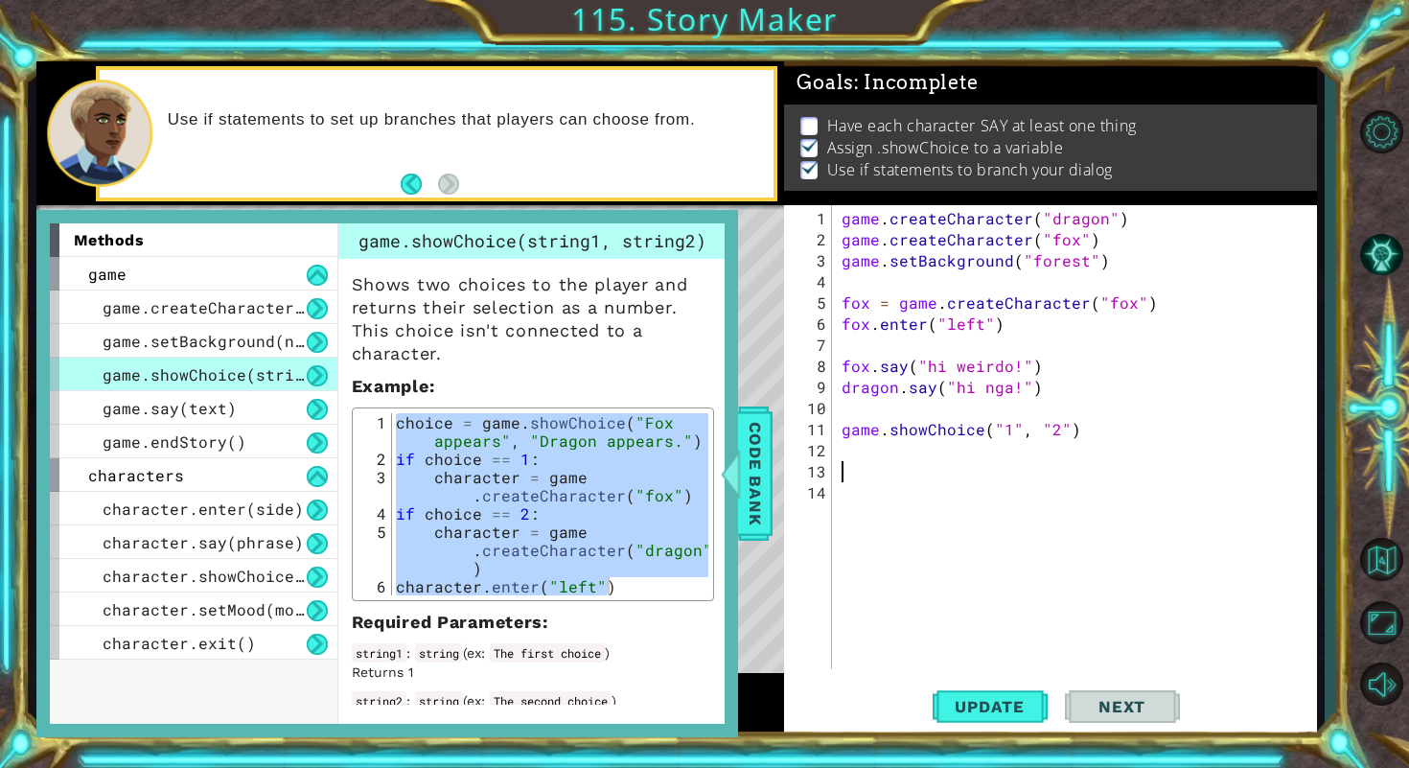
click at [601, 453] on div "choice = game . showChoice ( "Fox appears" , "Dragon appears." ) if choice == 1…" at bounding box center [550, 531] width 317 height 237
type textarea "if choice == 1:"
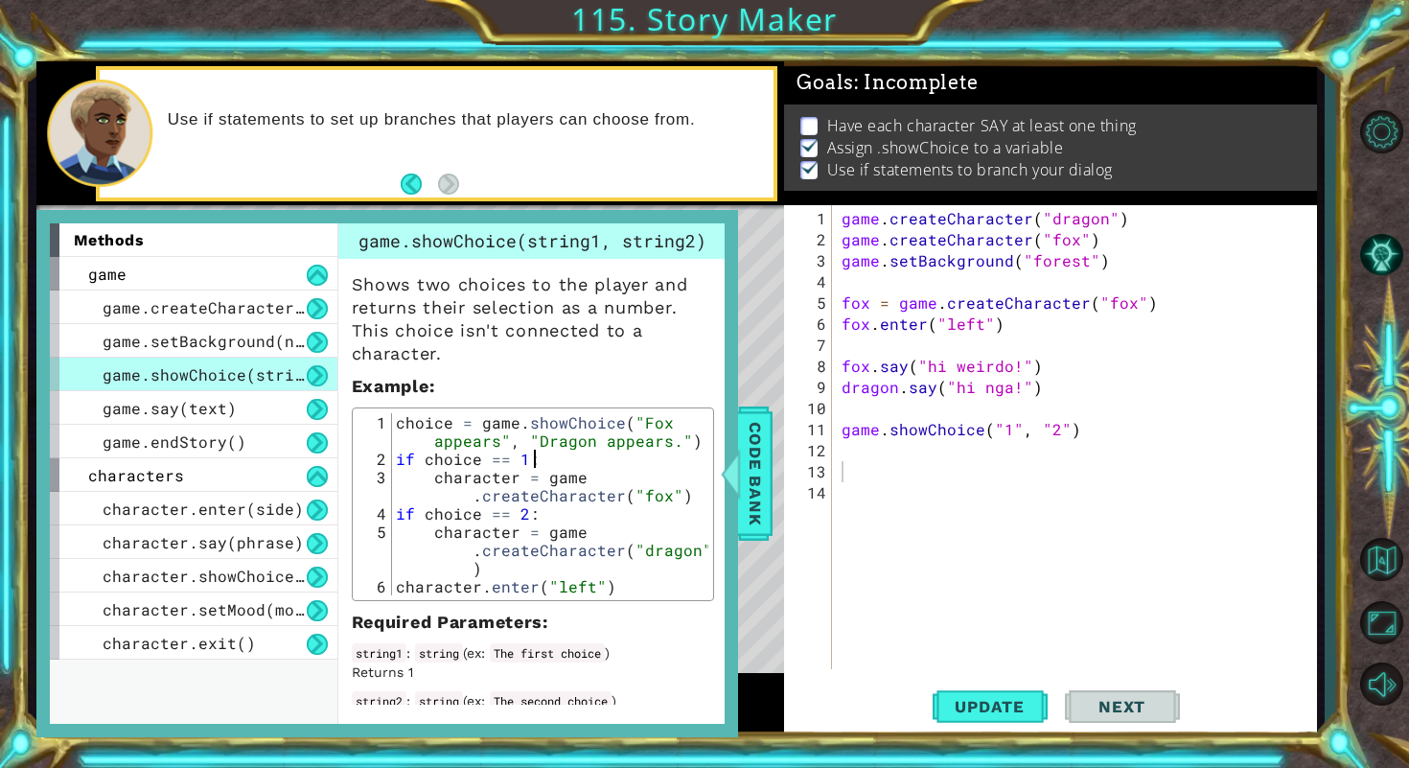
click at [663, 376] on p "Example :" at bounding box center [533, 386] width 362 height 23
click at [1044, 507] on div "game . createCharacter ( "dragon" ) game . createCharacter ( "fox" ) game . set…" at bounding box center [1080, 461] width 484 height 506
click at [1008, 726] on button "Update" at bounding box center [989, 705] width 115 height 53
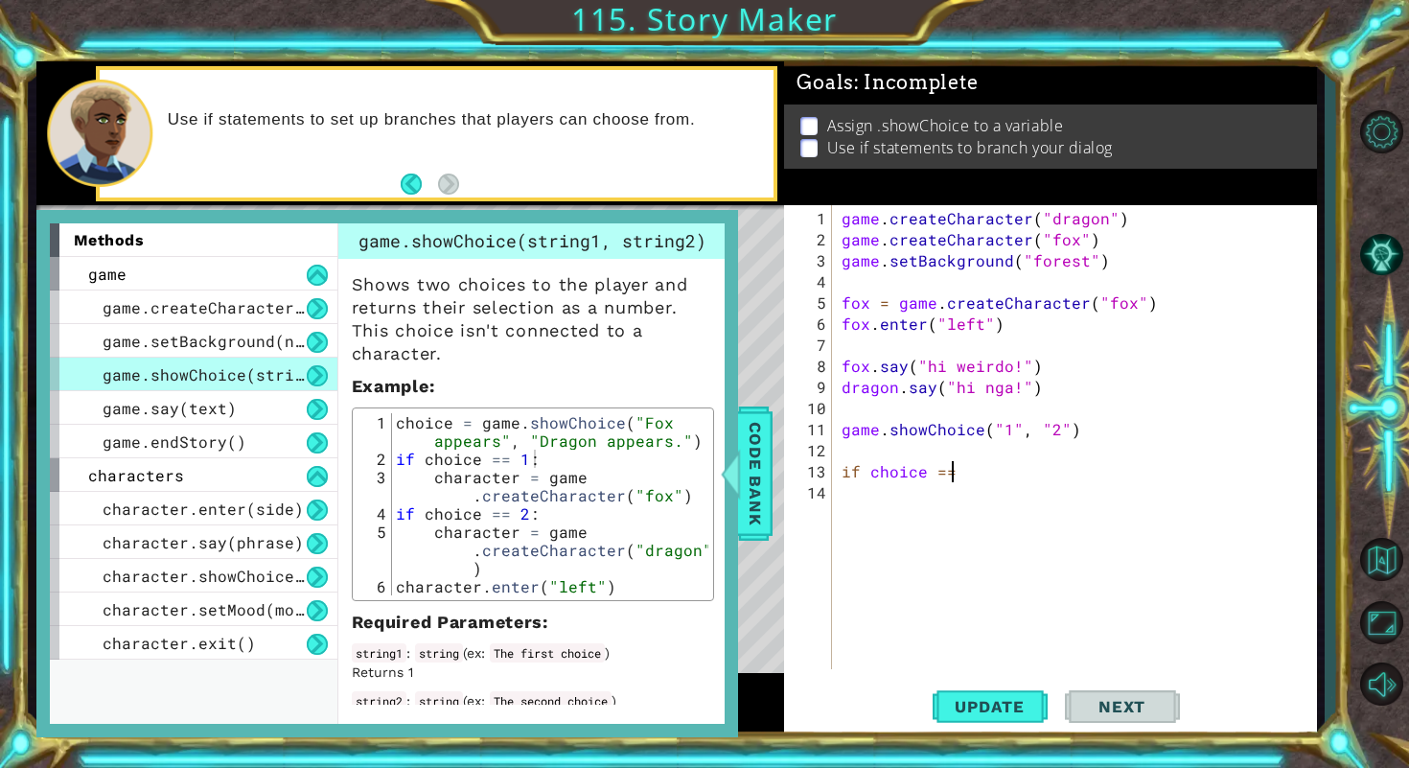
scroll to position [0, 6]
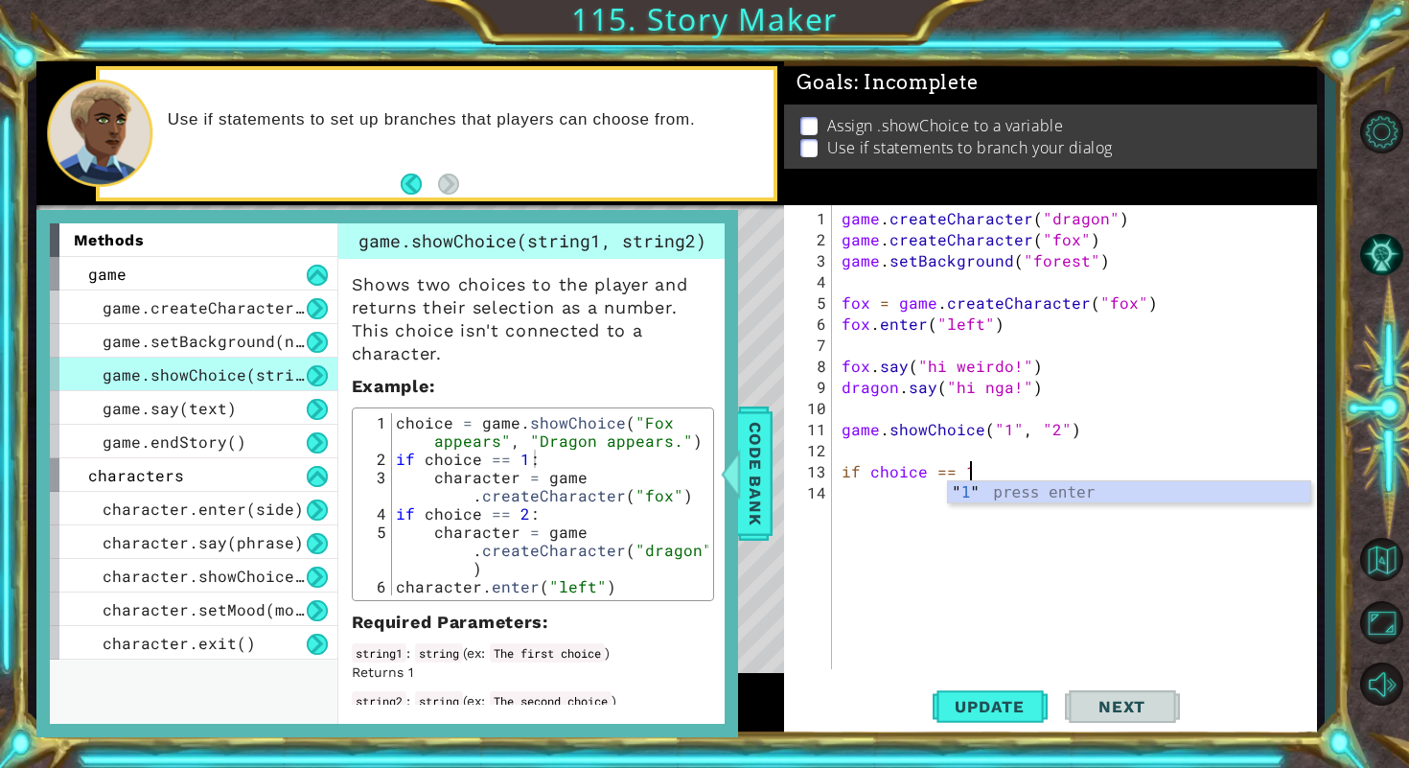
type textarea "if choice == 1:"
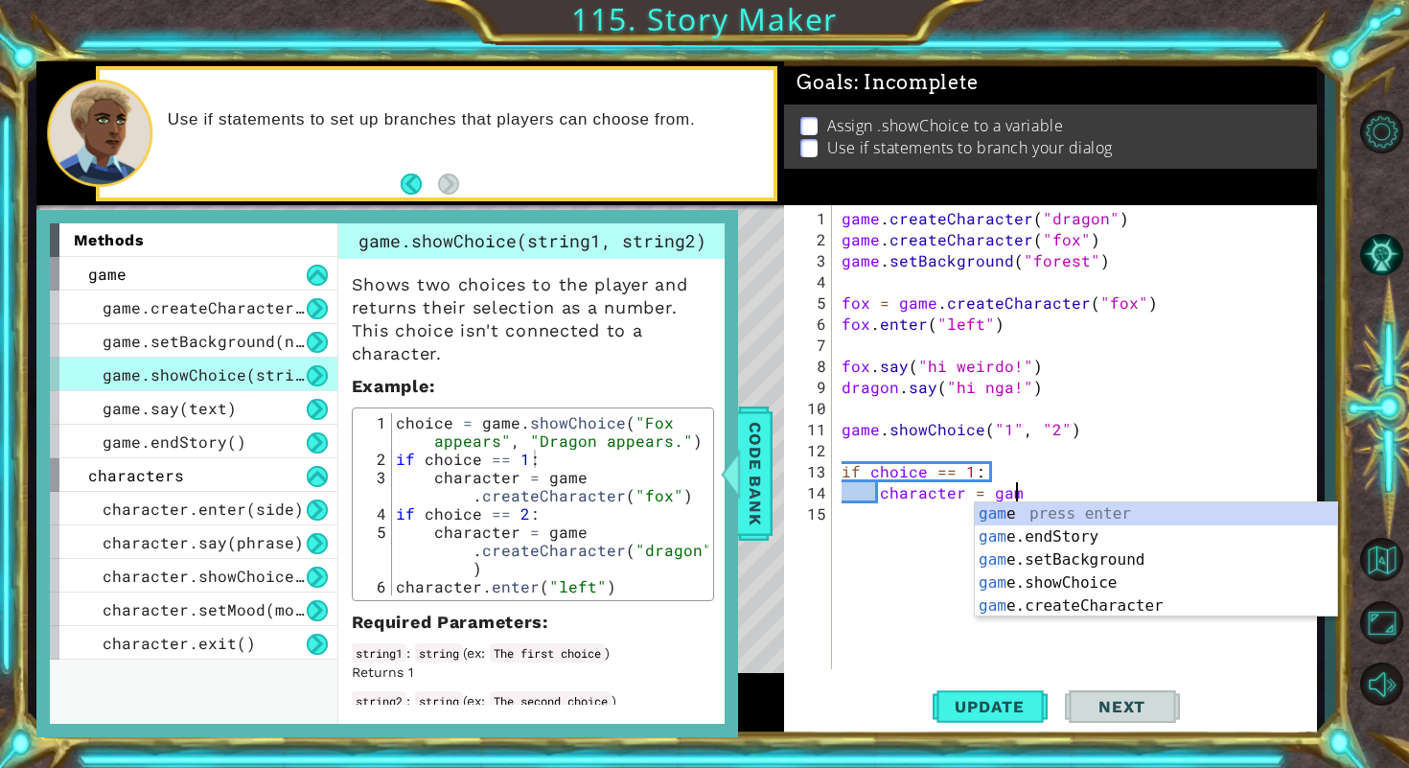
scroll to position [0, 11]
type textarea "character = game/"
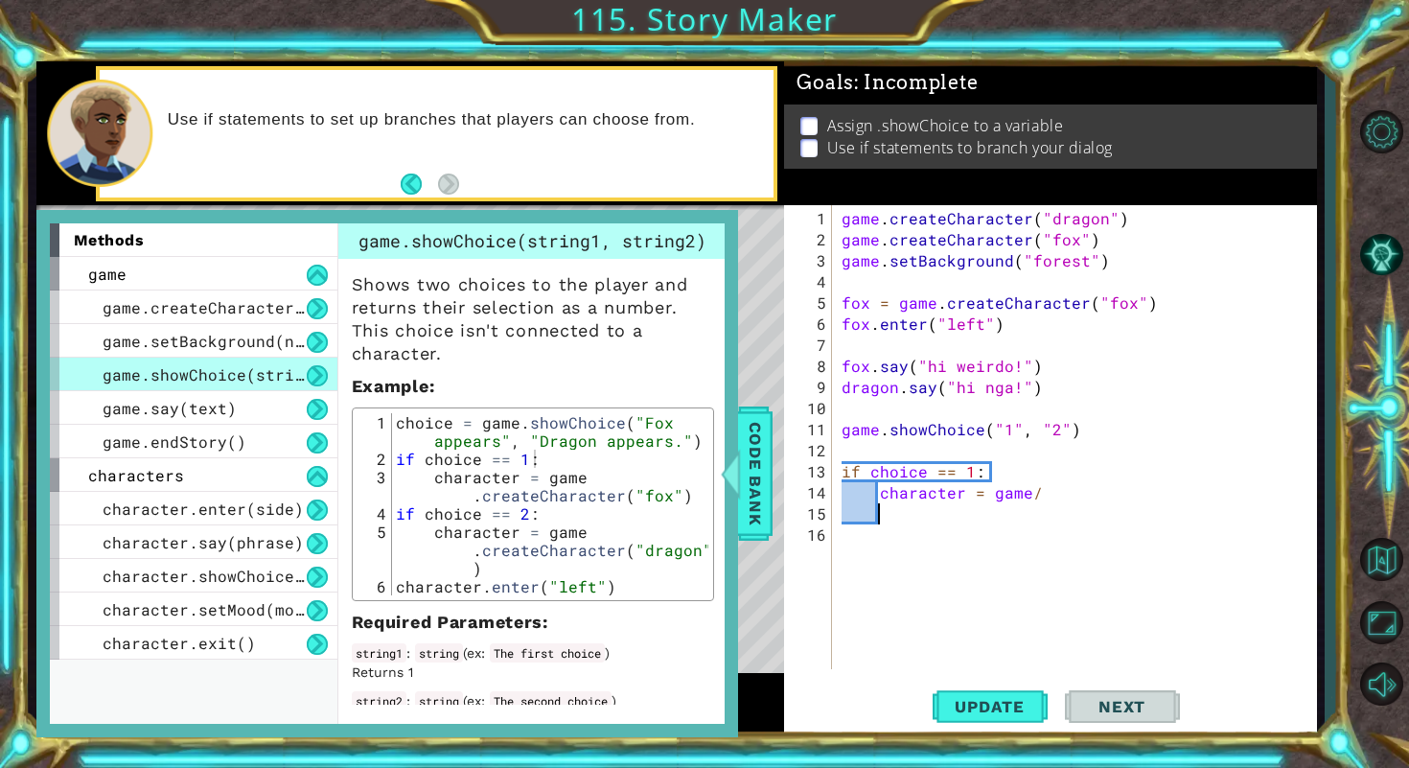
type textarea "."
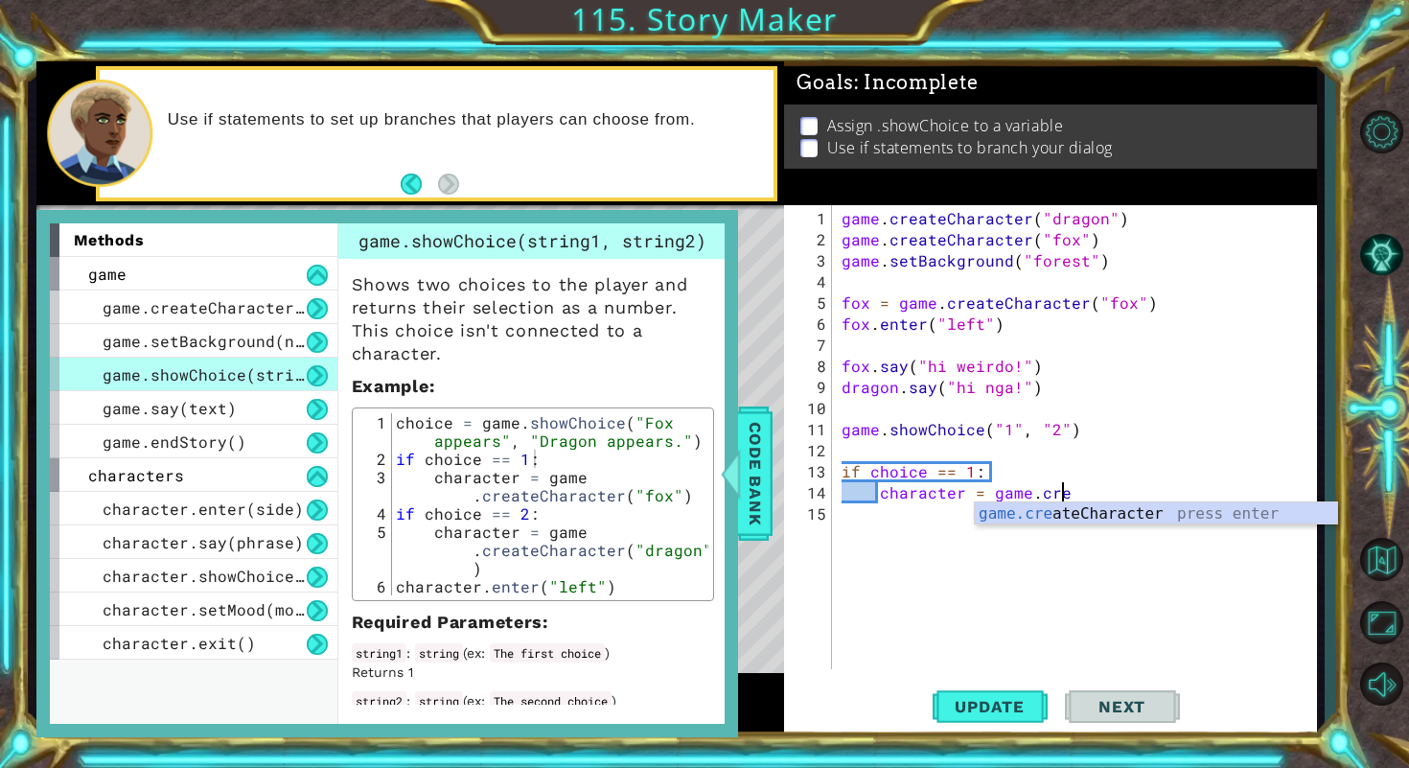
scroll to position [0, 13]
click at [1199, 516] on div "game.crea teCharacter press enter" at bounding box center [1156, 536] width 362 height 69
type textarea "character = game.createCharacter("fox")"
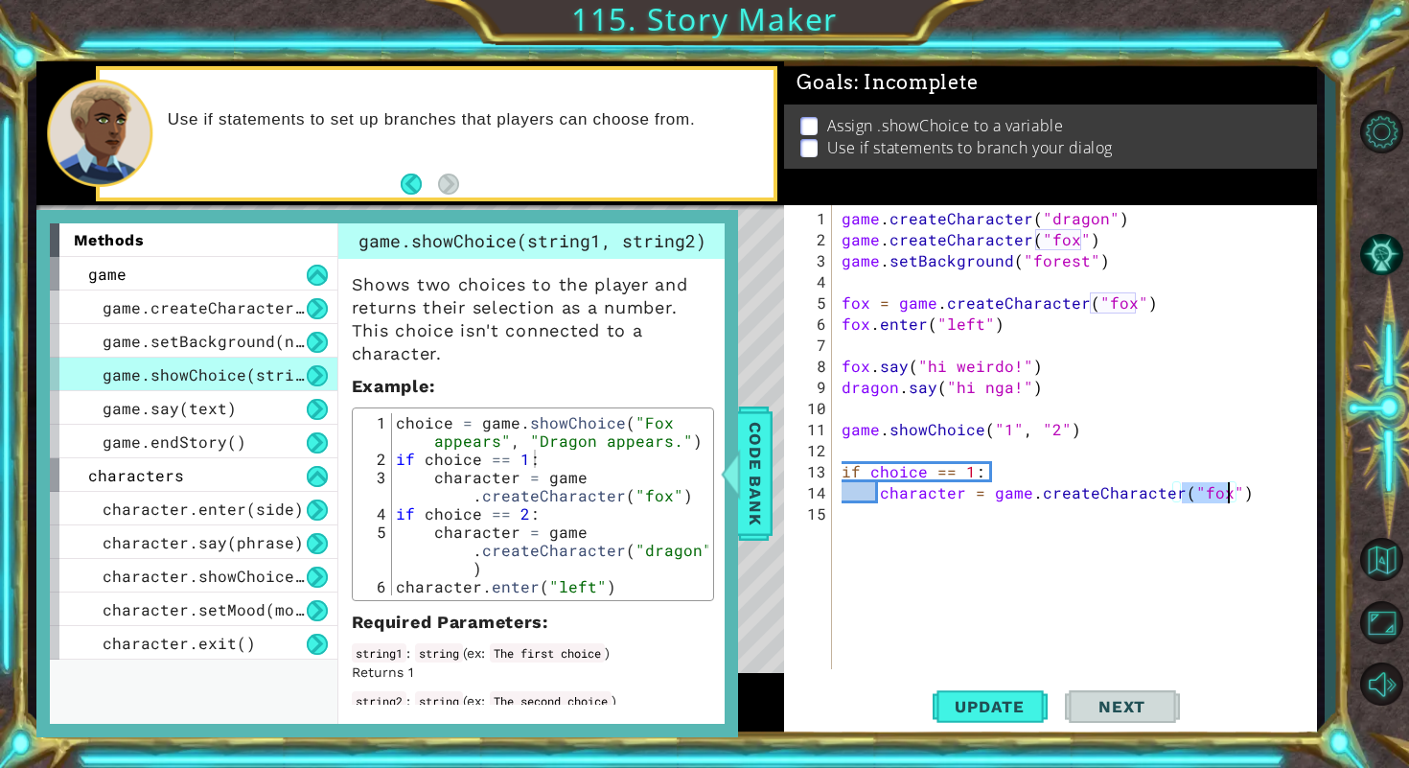
click at [1273, 493] on div "game . createCharacter ( "dragon" ) game . createCharacter ( "fox" ) game . set…" at bounding box center [1080, 461] width 484 height 506
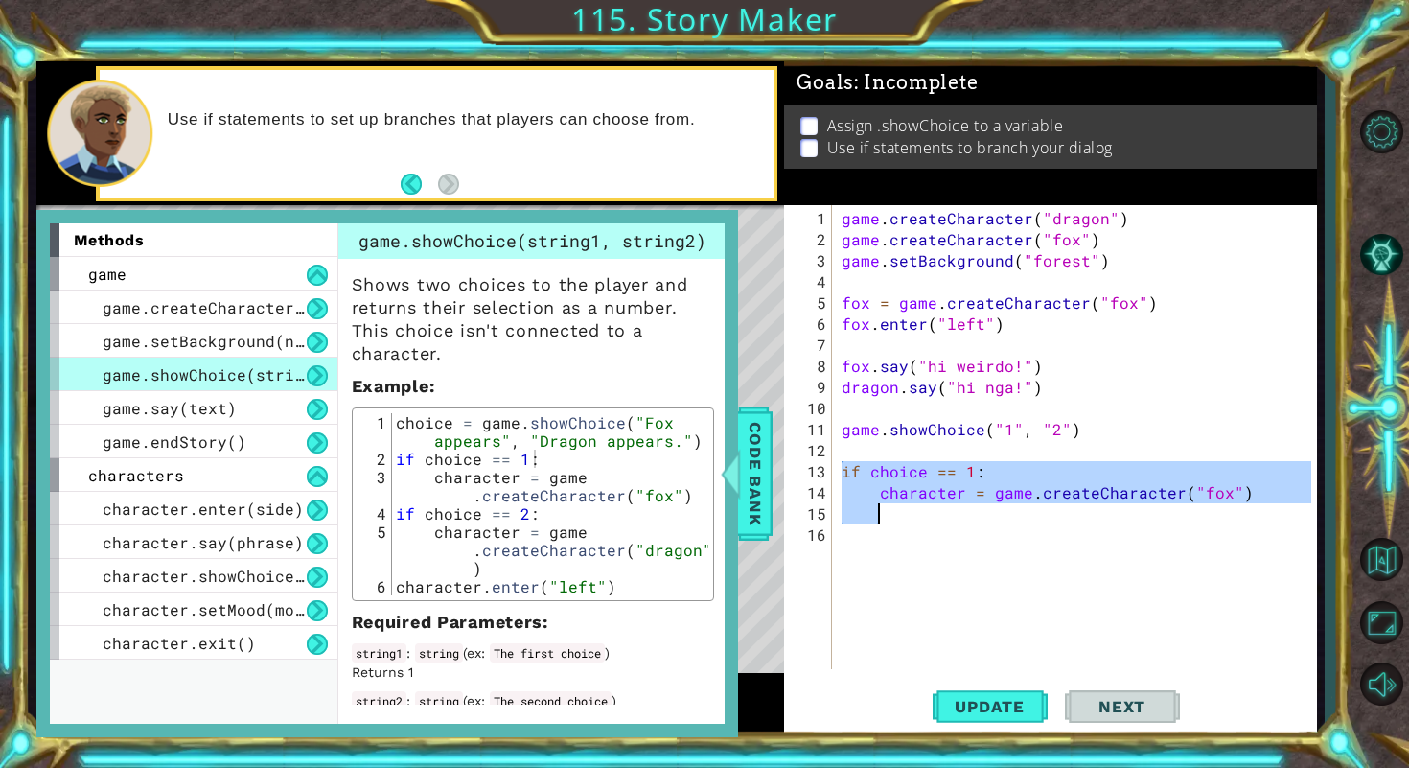
drag, startPoint x: 840, startPoint y: 472, endPoint x: 1273, endPoint y: 506, distance: 433.5
click at [1273, 506] on div "game . createCharacter ( "dragon" ) game . createCharacter ( "fox" ) game . set…" at bounding box center [1080, 461] width 484 height 506
type textarea "character = game.createCharacter("fox")"
click at [1000, 513] on div "game . createCharacter ( "dragon" ) game . createCharacter ( "fox" ) game . set…" at bounding box center [1080, 461] width 484 height 506
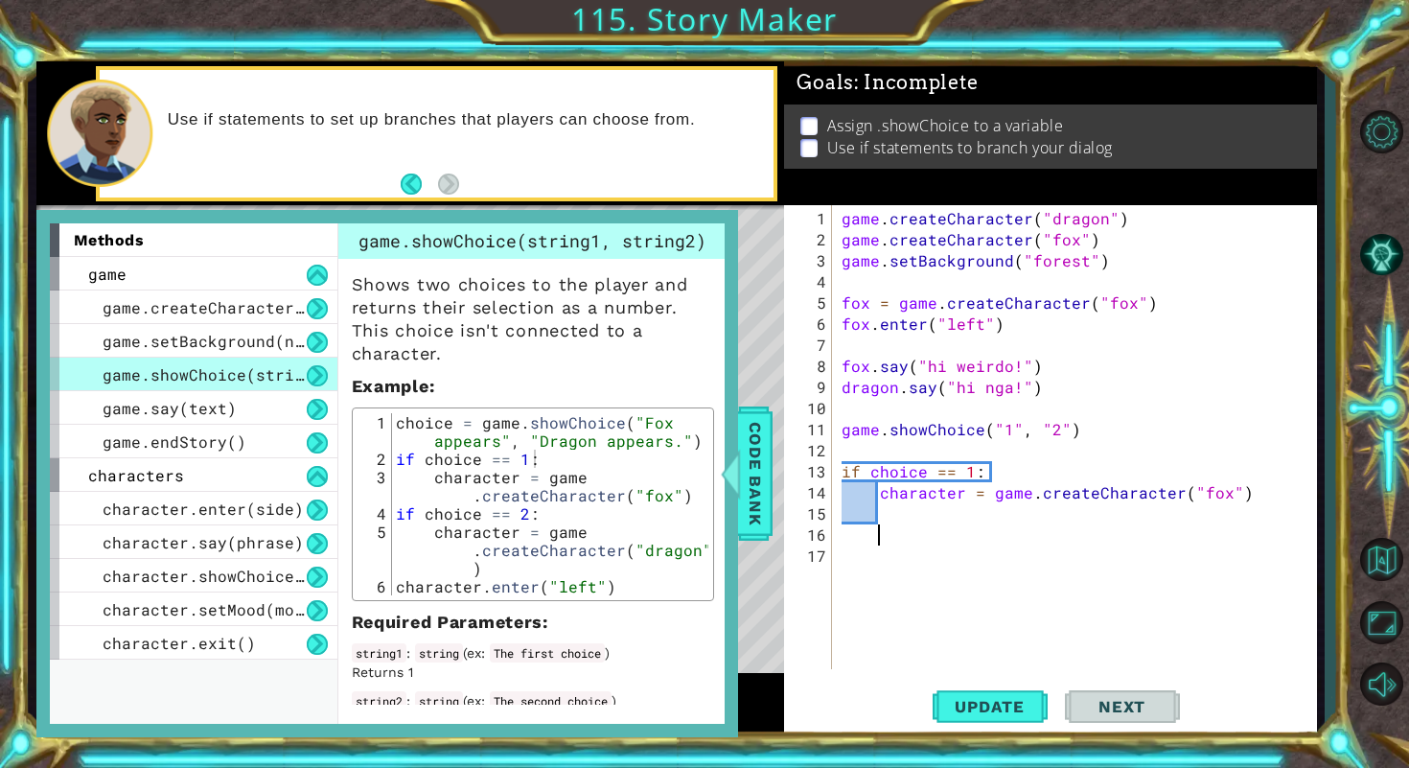
scroll to position [0, 0]
paste textarea "Code Area"
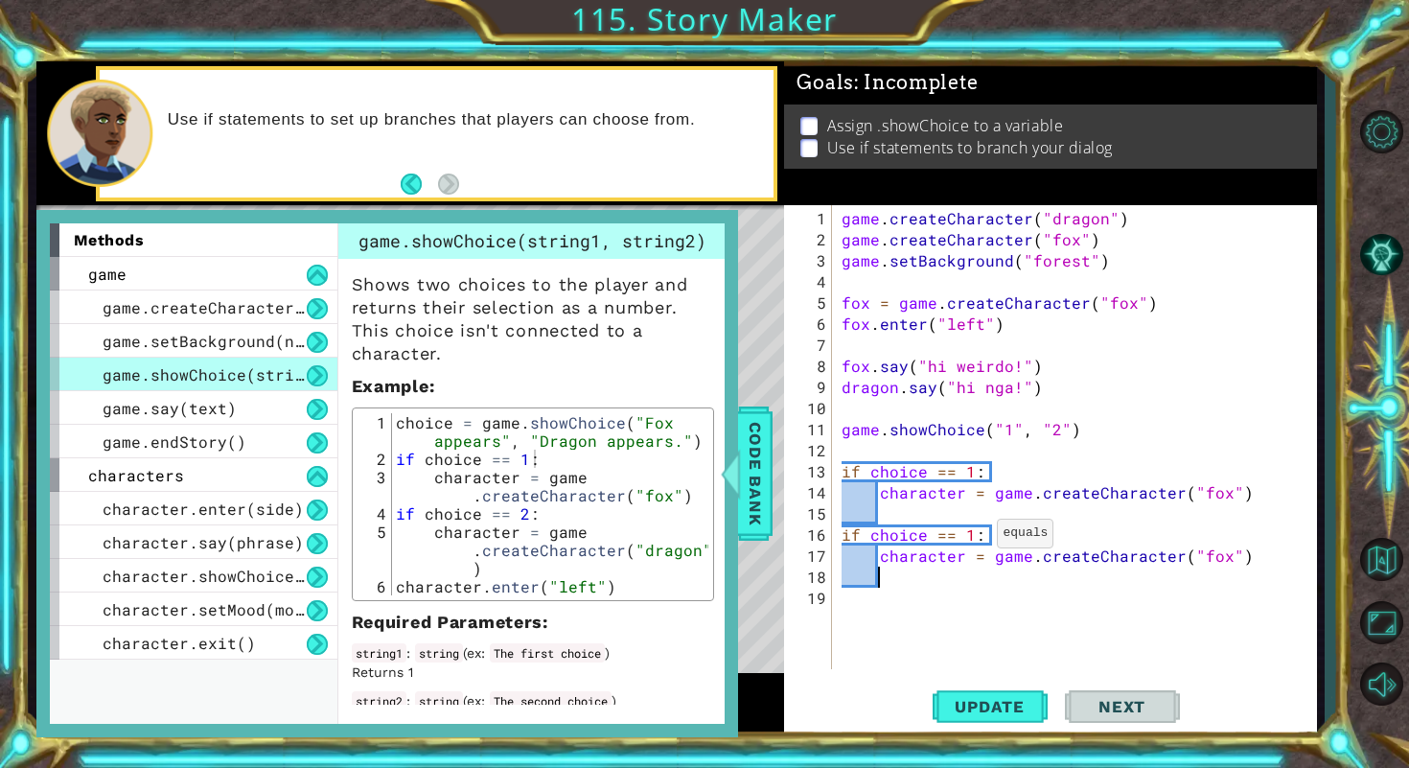
click at [965, 537] on div "game . createCharacter ( "dragon" ) game . createCharacter ( "fox" ) game . set…" at bounding box center [1080, 461] width 484 height 506
type textarea "if choice == 2:"
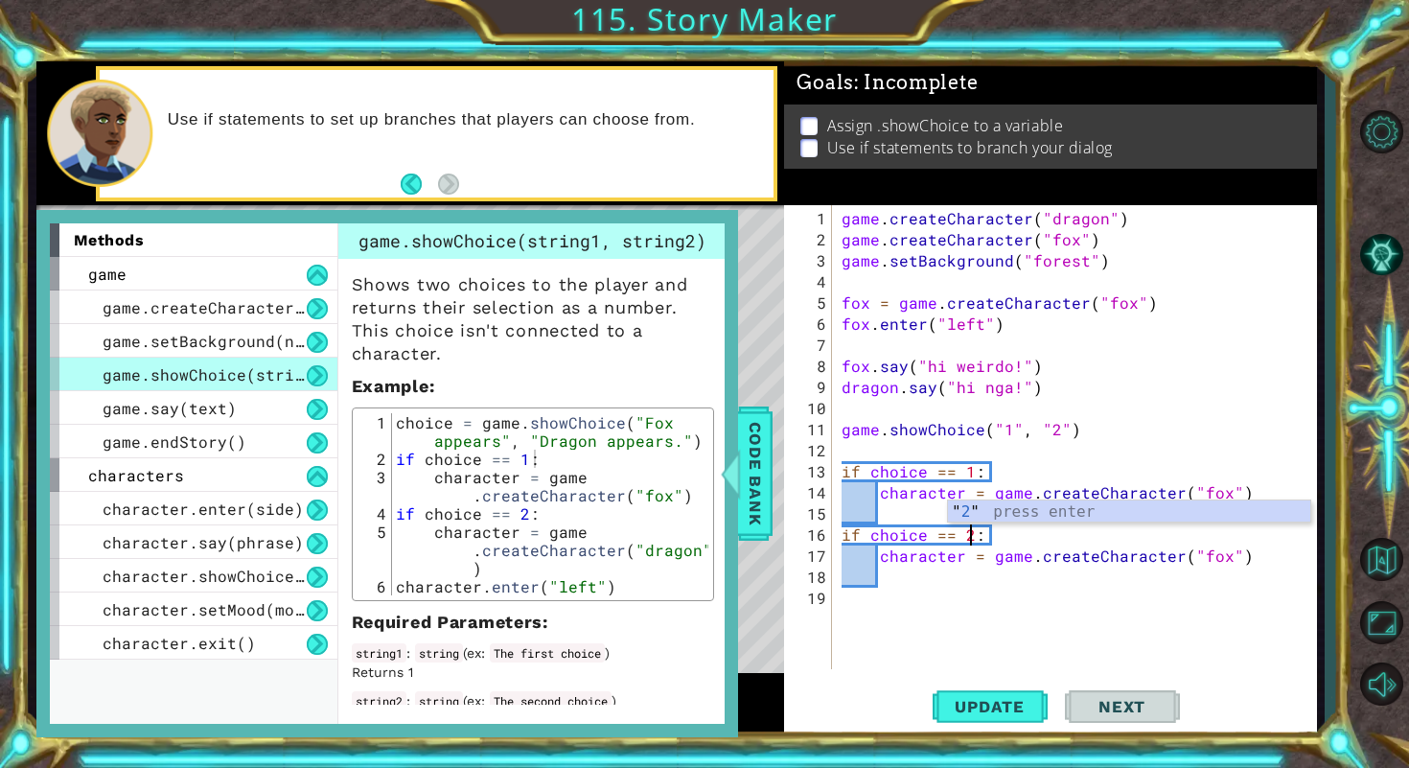
click at [1023, 626] on div "game . createCharacter ( "dragon" ) game . createCharacter ( "fox" ) game . set…" at bounding box center [1080, 461] width 484 height 506
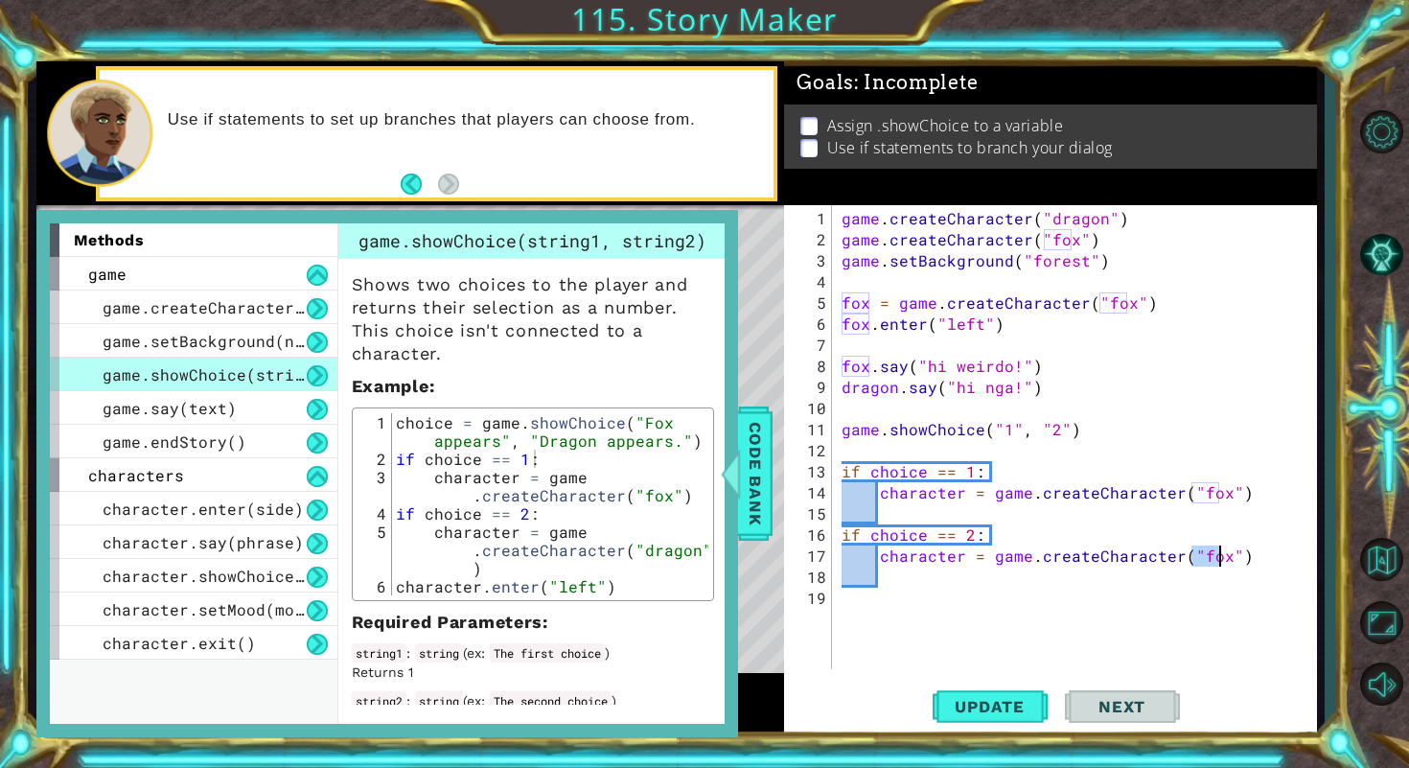
drag, startPoint x: 1188, startPoint y: 552, endPoint x: 1219, endPoint y: 558, distance: 31.2
click at [1219, 558] on div "game . createCharacter ( "dragon" ) game . createCharacter ( "fox" ) game . set…" at bounding box center [1080, 461] width 484 height 506
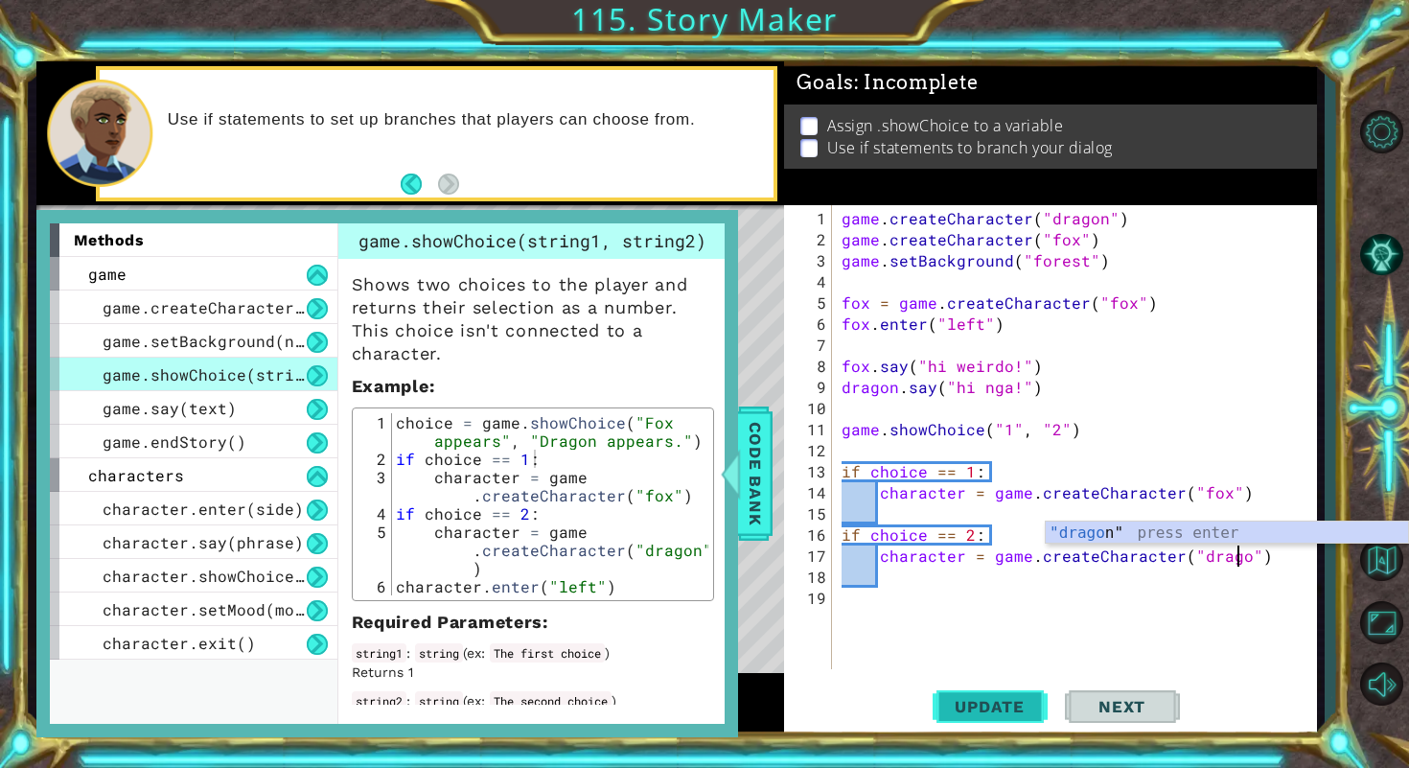
scroll to position [0, 25]
click at [996, 707] on span "Update" at bounding box center [989, 706] width 108 height 19
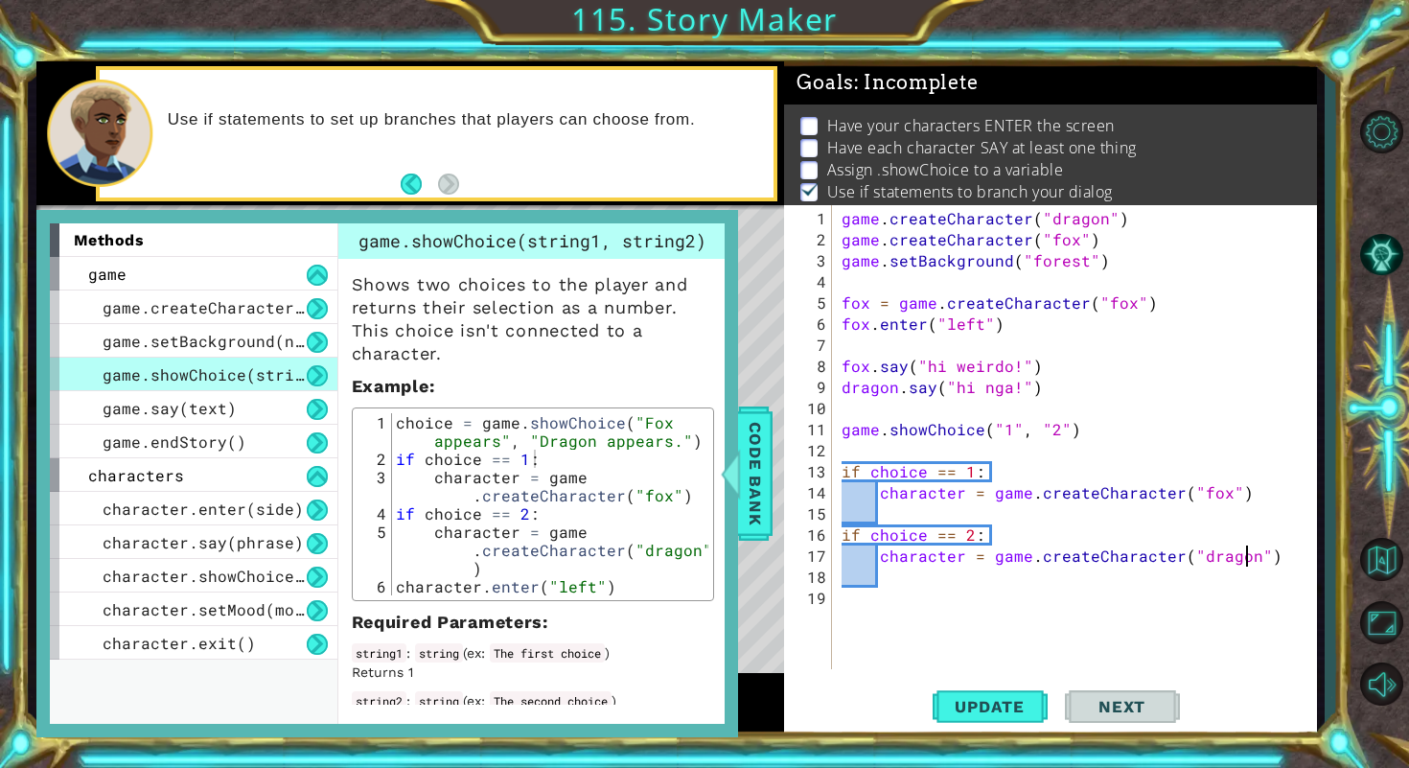
click at [842, 427] on div "game . createCharacter ( "dragon" ) game . createCharacter ( "fox" ) game . set…" at bounding box center [1080, 461] width 484 height 506
type textarea "game.showChoice("1", "2")"
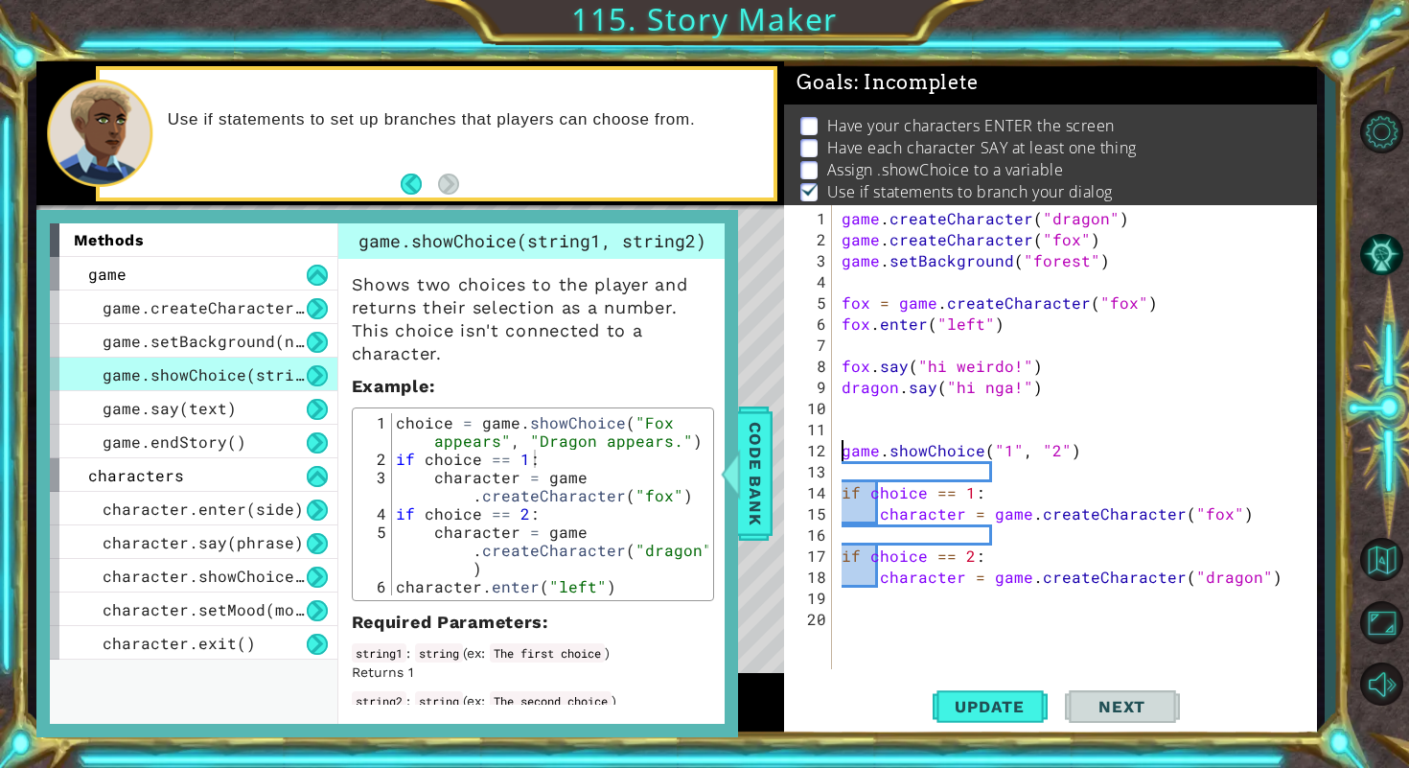
scroll to position [0, 0]
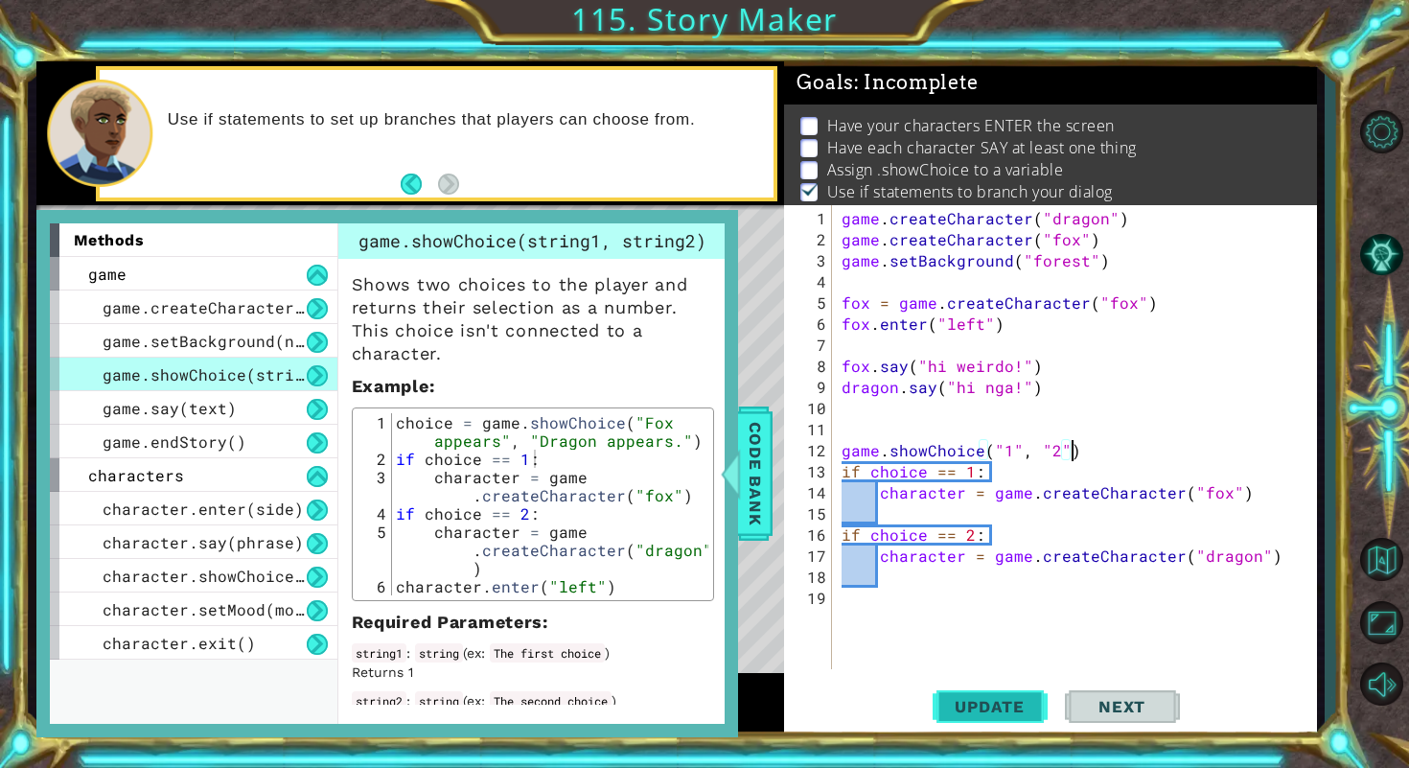
click at [1031, 693] on button "Update" at bounding box center [989, 705] width 115 height 53
click at [1039, 498] on div "game . createCharacter ( "dragon" ) game . createCharacter ( "fox" ) game . set…" at bounding box center [1080, 461] width 484 height 506
type textarea "character = game.createCharacter("fox")"
click at [999, 505] on div "game . createCharacter ( "dragon" ) game . createCharacter ( "fox" ) game . set…" at bounding box center [1080, 461] width 484 height 506
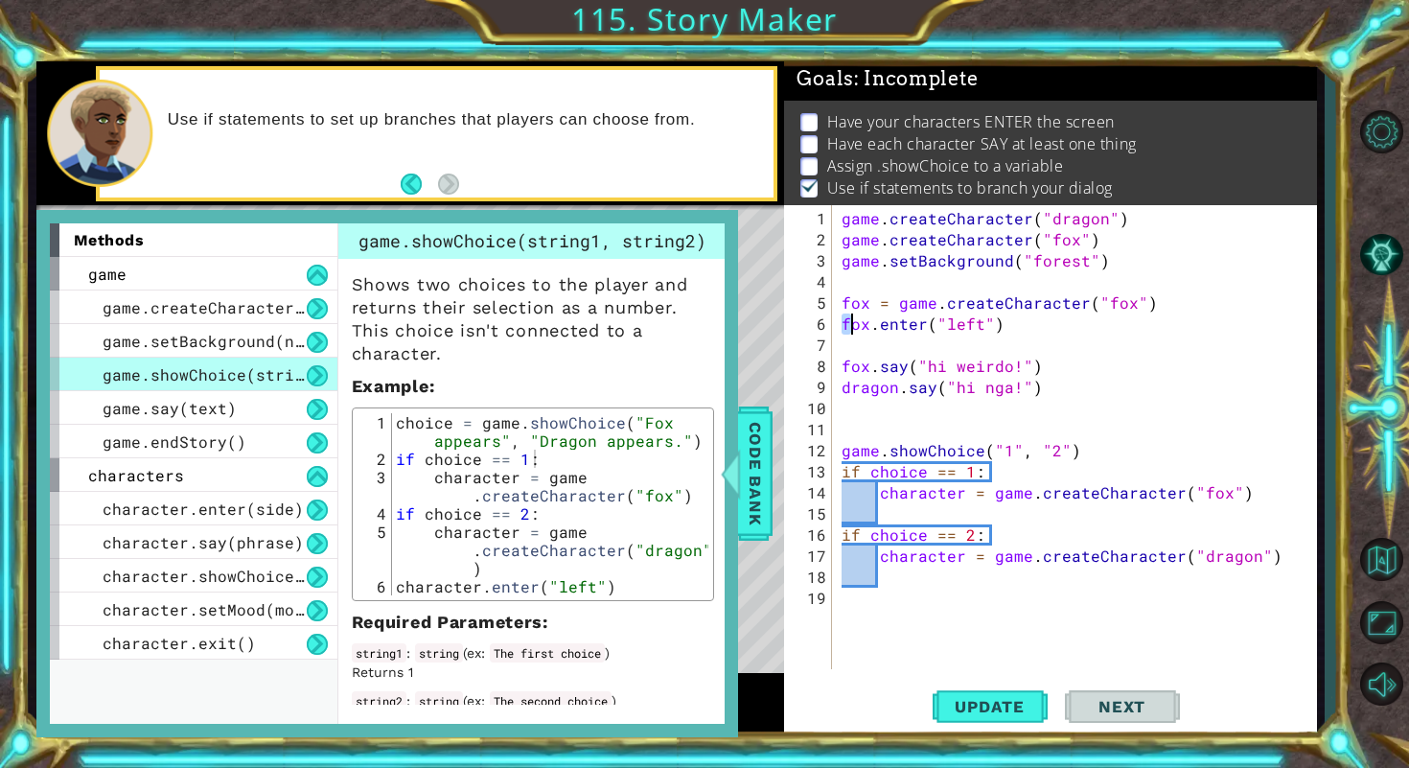
drag, startPoint x: 844, startPoint y: 324, endPoint x: 1084, endPoint y: 329, distance: 239.6
click at [1084, 329] on div "game . createCharacter ( "dragon" ) game . createCharacter ( "fox" ) game . set…" at bounding box center [1080, 461] width 484 height 506
type textarea "fox.enter("left")"
click at [920, 515] on div "game . createCharacter ( "dragon" ) game . createCharacter ( "fox" ) game . set…" at bounding box center [1080, 461] width 484 height 506
paste textarea "fox.enter("left")"
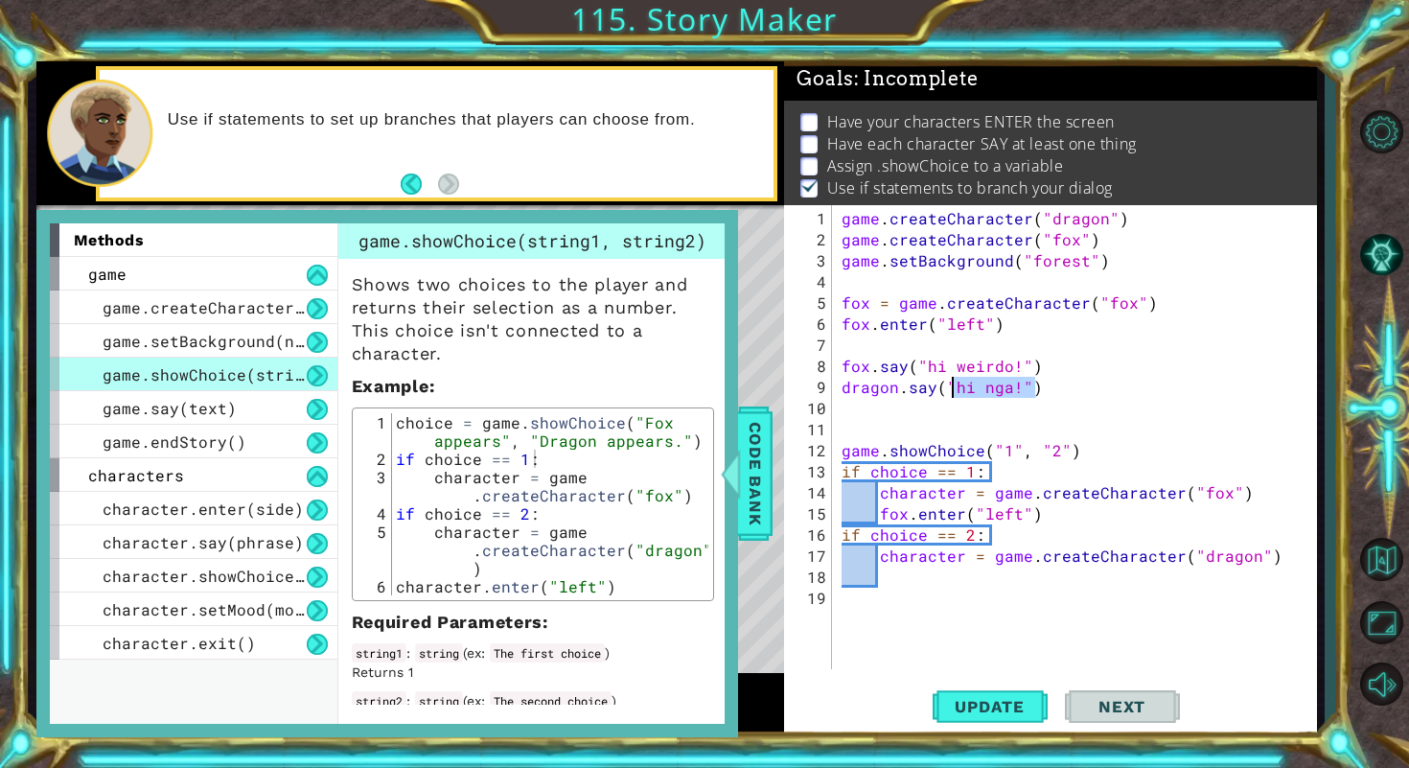
drag, startPoint x: 1035, startPoint y: 389, endPoint x: 860, endPoint y: 387, distance: 175.4
click at [860, 388] on div "game . createCharacter ( "dragon" ) game . createCharacter ( "fox" ) game . set…" at bounding box center [1080, 461] width 484 height 506
type textarea "dragon.say("hi nga!")"
click at [1100, 379] on div "game . createCharacter ( "dragon" ) game . createCharacter ( "fox" ) game . set…" at bounding box center [1080, 461] width 484 height 506
click at [912, 579] on div "game . createCharacter ( "dragon" ) game . createCharacter ( "fox" ) game . set…" at bounding box center [1080, 461] width 484 height 506
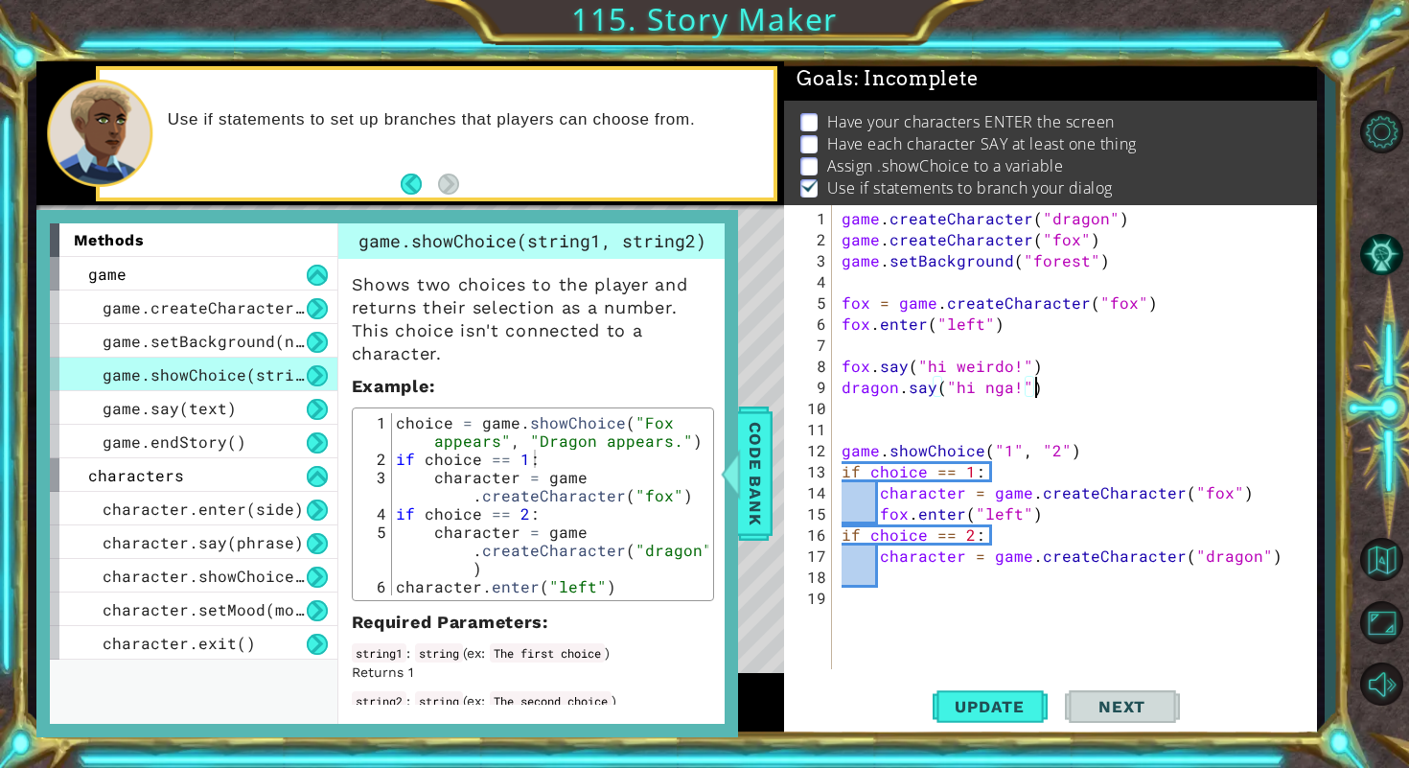
paste textarea "fox.enter("left")"
drag, startPoint x: 906, startPoint y: 580, endPoint x: 882, endPoint y: 580, distance: 24.0
click at [882, 580] on div "game . createCharacter ( "dragon" ) game . createCharacter ( "fox" ) game . set…" at bounding box center [1080, 461] width 484 height 506
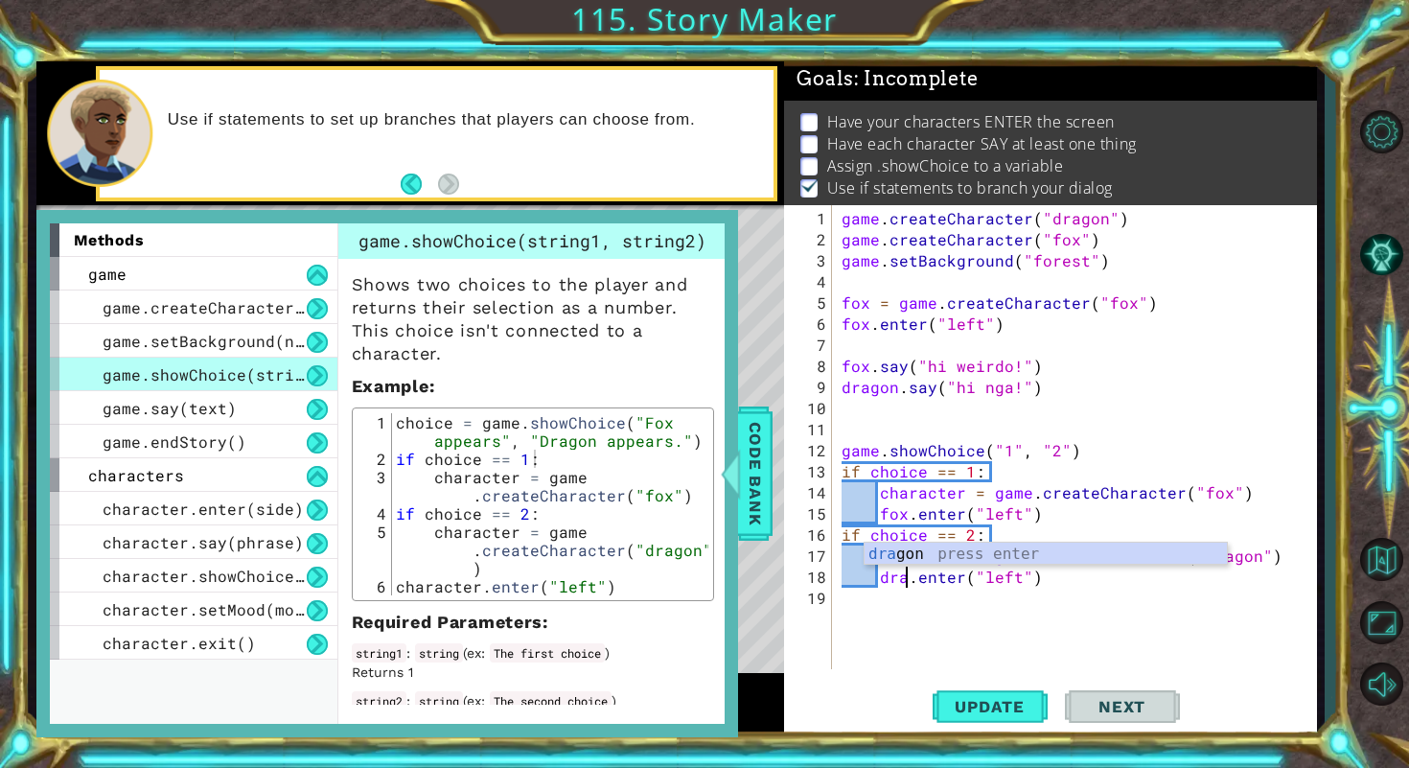
type textarea "dragon.enter("left")"
click at [1094, 620] on div "game . createCharacter ( "dragon" ) game . createCharacter ( "fox" ) game . set…" at bounding box center [1080, 461] width 484 height 506
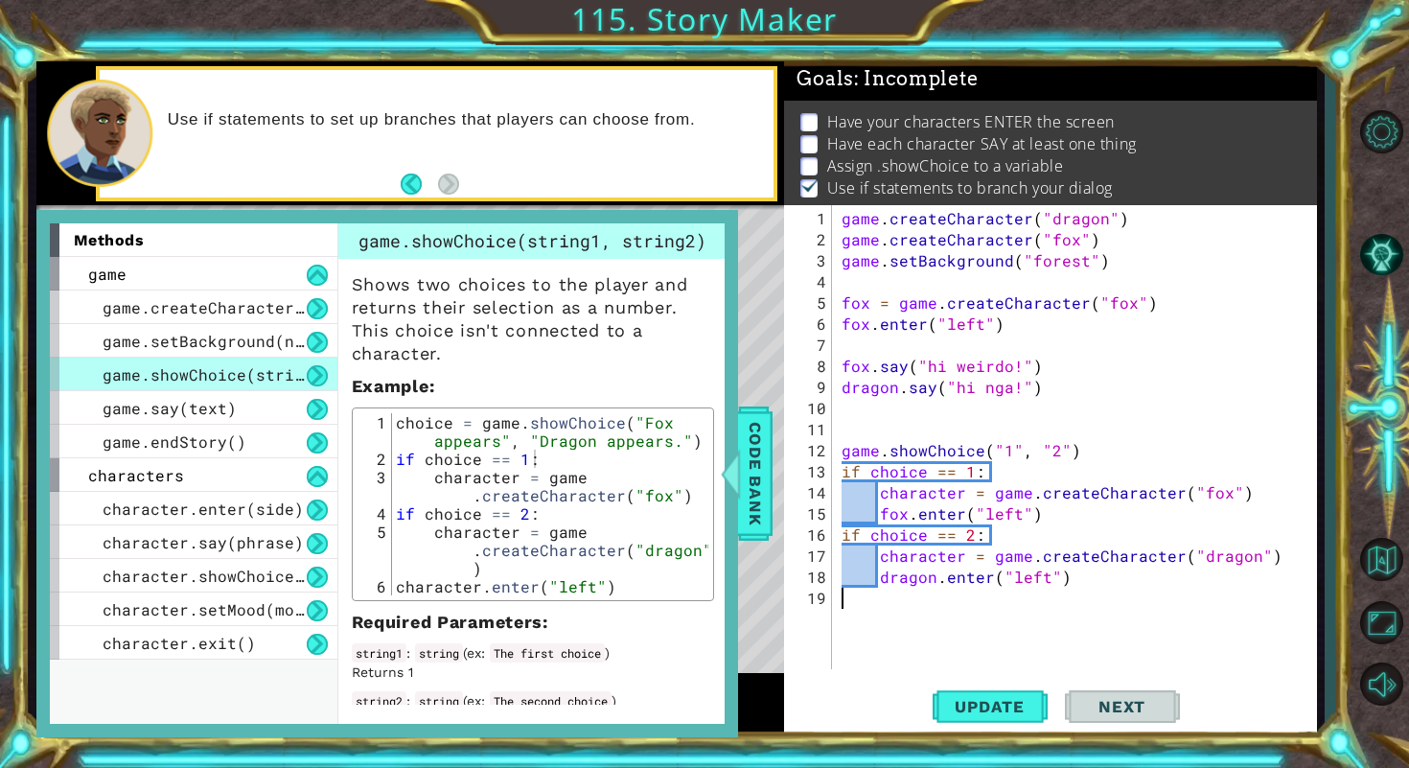
scroll to position [0, 0]
drag, startPoint x: 1007, startPoint y: 579, endPoint x: 1043, endPoint y: 579, distance: 35.5
click at [1043, 579] on div "game . createCharacter ( "dragon" ) game . createCharacter ( "fox" ) game . set…" at bounding box center [1080, 461] width 484 height 506
type textarea "dragon.enter("right")"
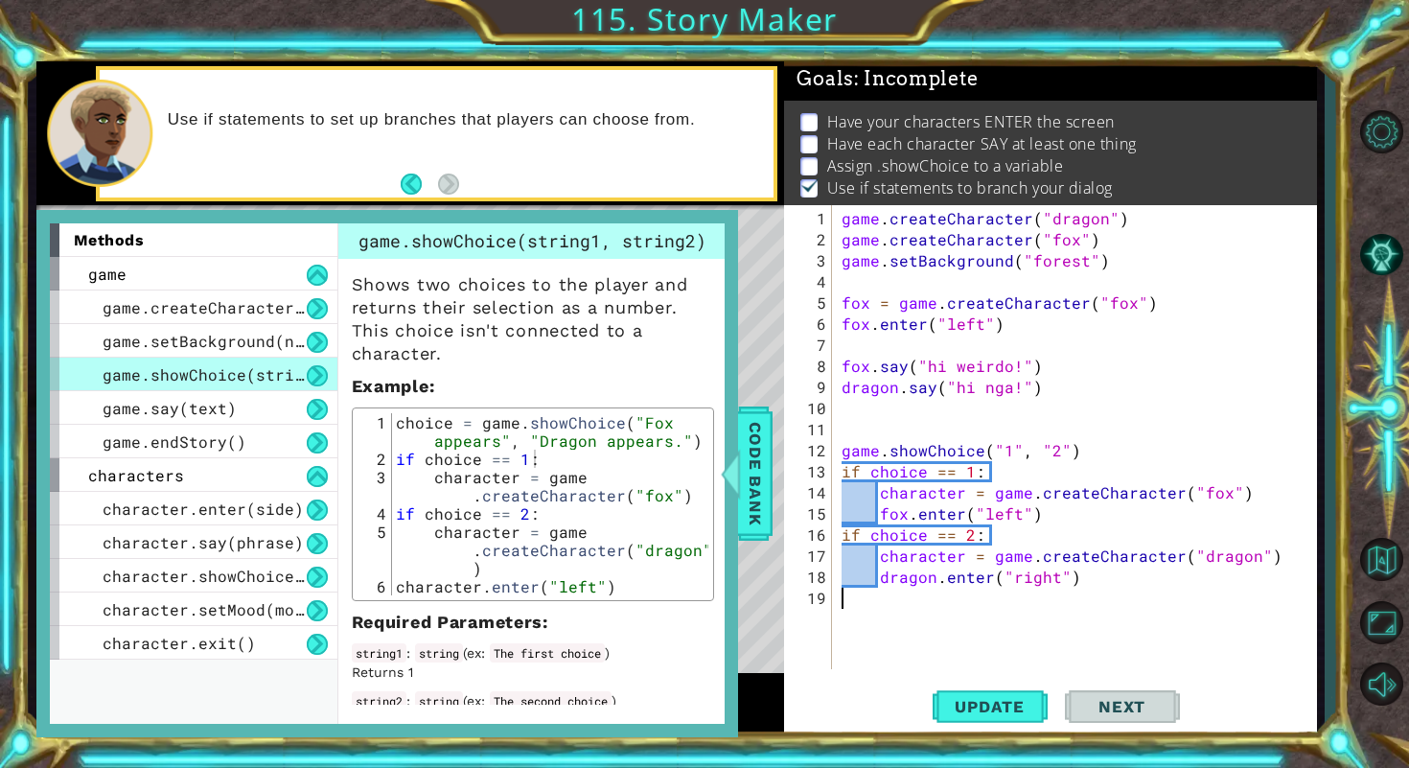
click at [1144, 625] on div "game . createCharacter ( "dragon" ) game . createCharacter ( "fox" ) game . set…" at bounding box center [1080, 461] width 484 height 506
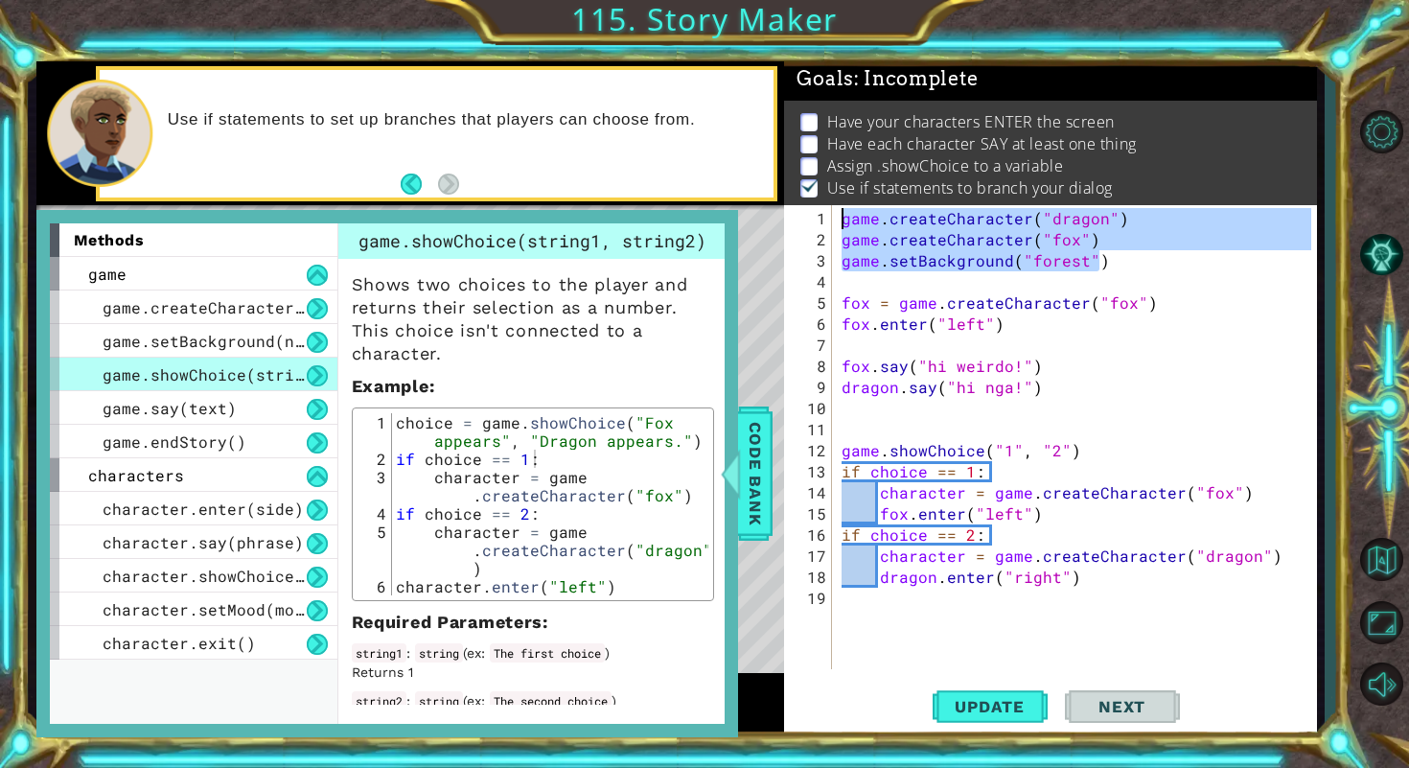
drag, startPoint x: 1120, startPoint y: 265, endPoint x: 833, endPoint y: 202, distance: 294.2
click at [833, 202] on div "Goals : Incomplete Have your characters ENTER the screen Have each character SA…" at bounding box center [1050, 399] width 532 height 676
type textarea "game.createCharacter("dragon") game.createCharacter("fox")"
click at [1100, 343] on div "game . createCharacter ( "dragon" ) game . createCharacter ( "fox" ) game . set…" at bounding box center [1080, 461] width 484 height 506
drag, startPoint x: 1116, startPoint y: 262, endPoint x: 828, endPoint y: 223, distance: 291.0
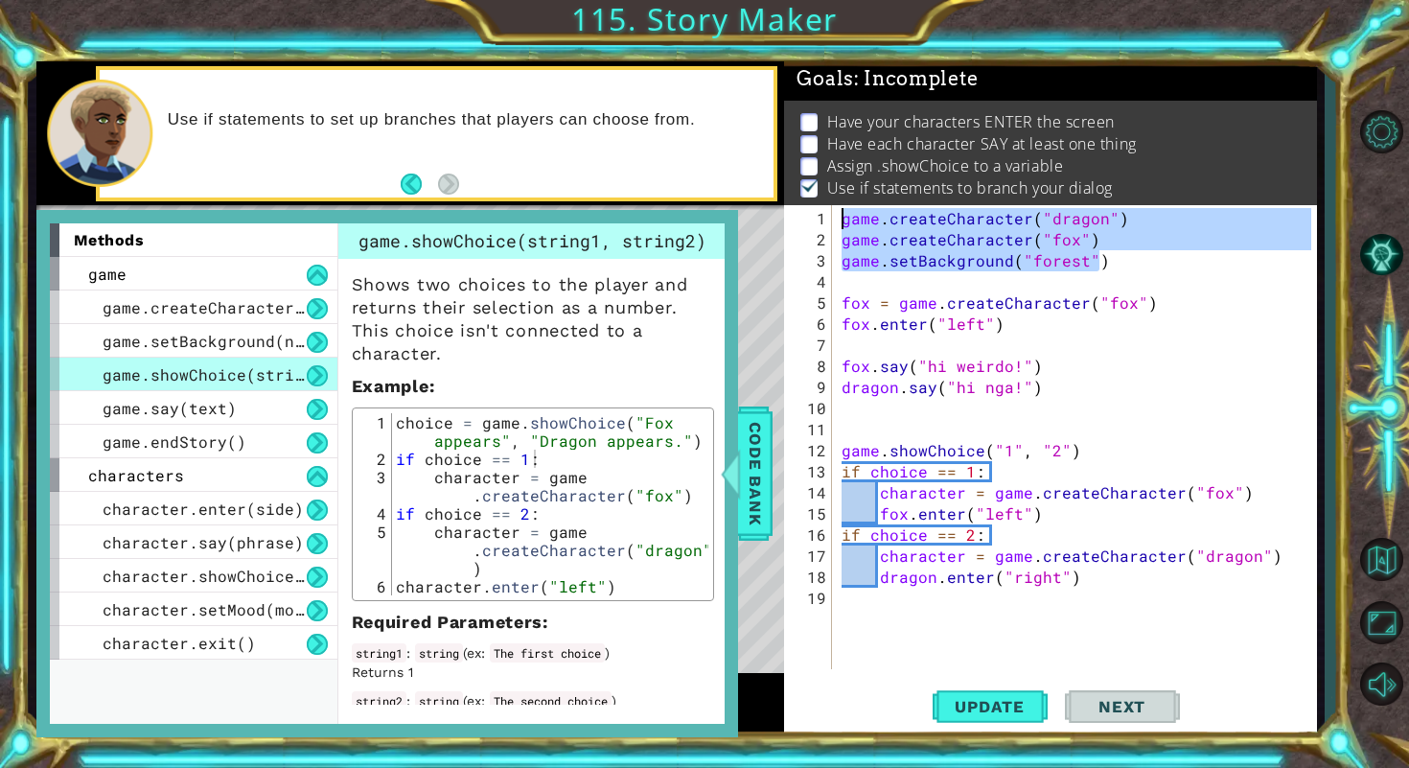
click at [828, 222] on div "1 2 3 4 5 6 7 8 9 10 11 12 13 14 15 16 17 18 19 game . createCharacter ( "drago…" at bounding box center [1047, 437] width 527 height 464
click at [1086, 318] on div "game . createCharacter ( "dragon" ) game . createCharacter ( "fox" ) game . set…" at bounding box center [1080, 461] width 484 height 506
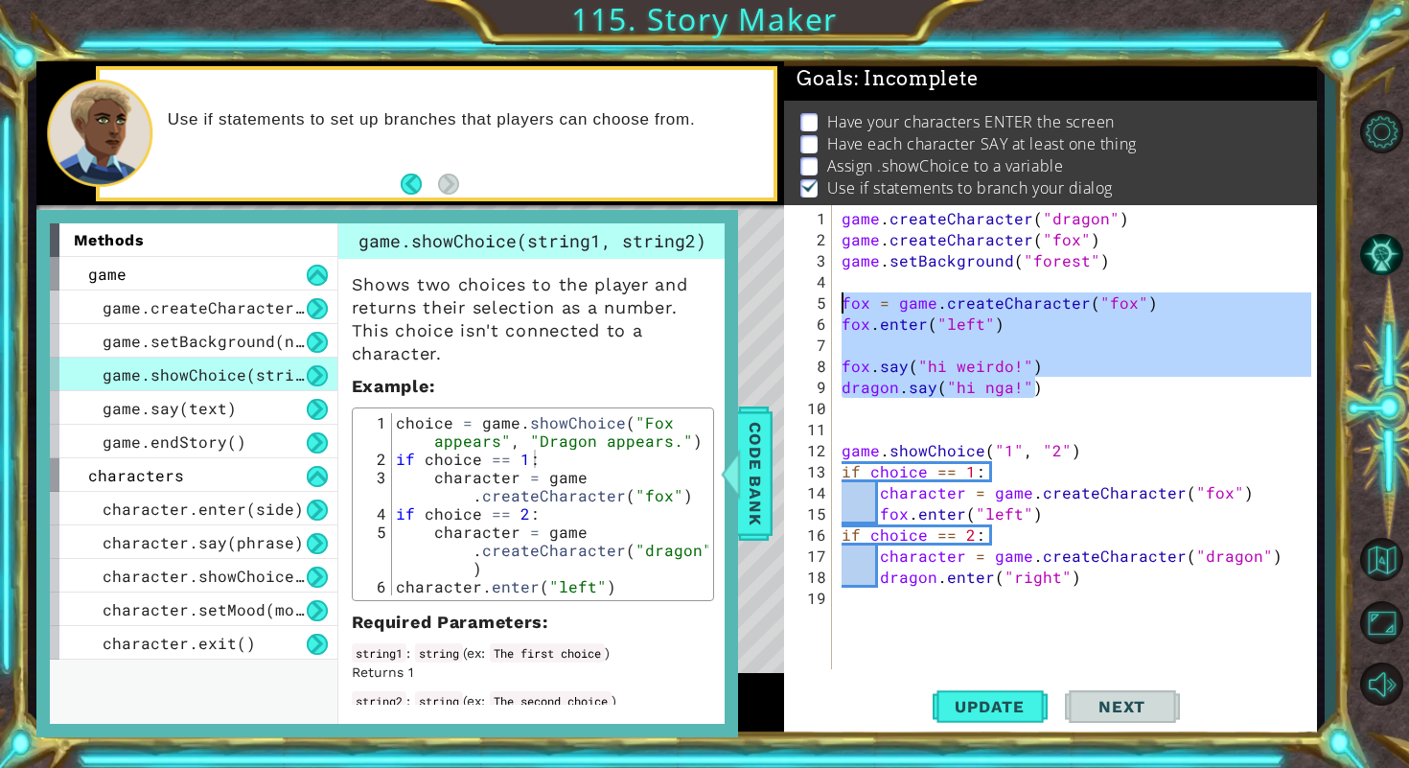
drag, startPoint x: 1059, startPoint y: 395, endPoint x: 831, endPoint y: 305, distance: 245.2
click at [831, 305] on div "fox.enter("left") 1 2 3 4 5 6 7 8 9 10 11 12 13 14 15 16 17 18 19 game . create…" at bounding box center [1047, 437] width 527 height 464
click at [927, 326] on div "game . createCharacter ( "dragon" ) game . createCharacter ( "fox" ) game . set…" at bounding box center [1080, 461] width 484 height 506
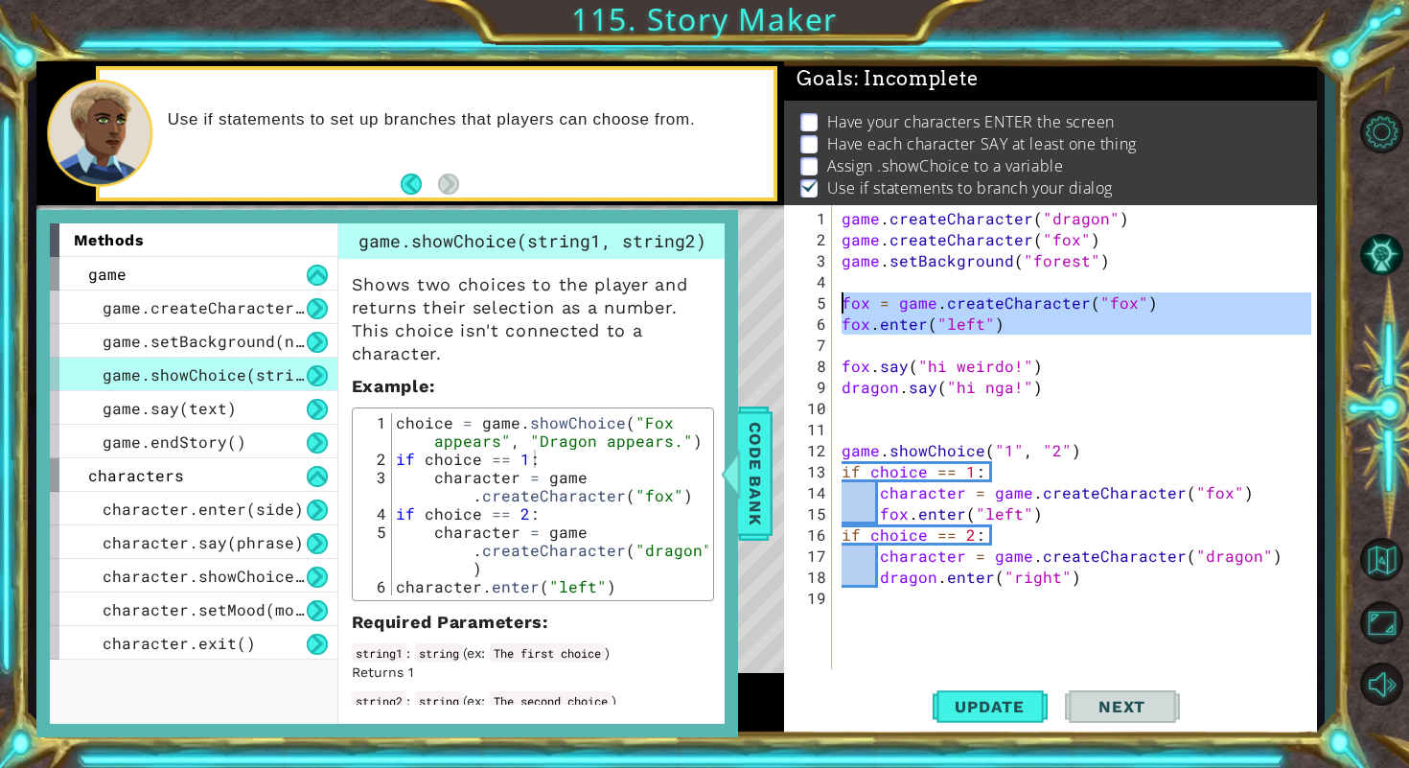
drag, startPoint x: 1033, startPoint y: 345, endPoint x: 830, endPoint y: 290, distance: 210.4
click at [830, 290] on div "fox.enter("left") 1 2 3 4 5 6 7 8 9 10 11 12 13 14 15 16 17 18 19 game . create…" at bounding box center [1047, 437] width 527 height 464
type textarea "fox = game.createCharacter("fox") fox.enter("left")"
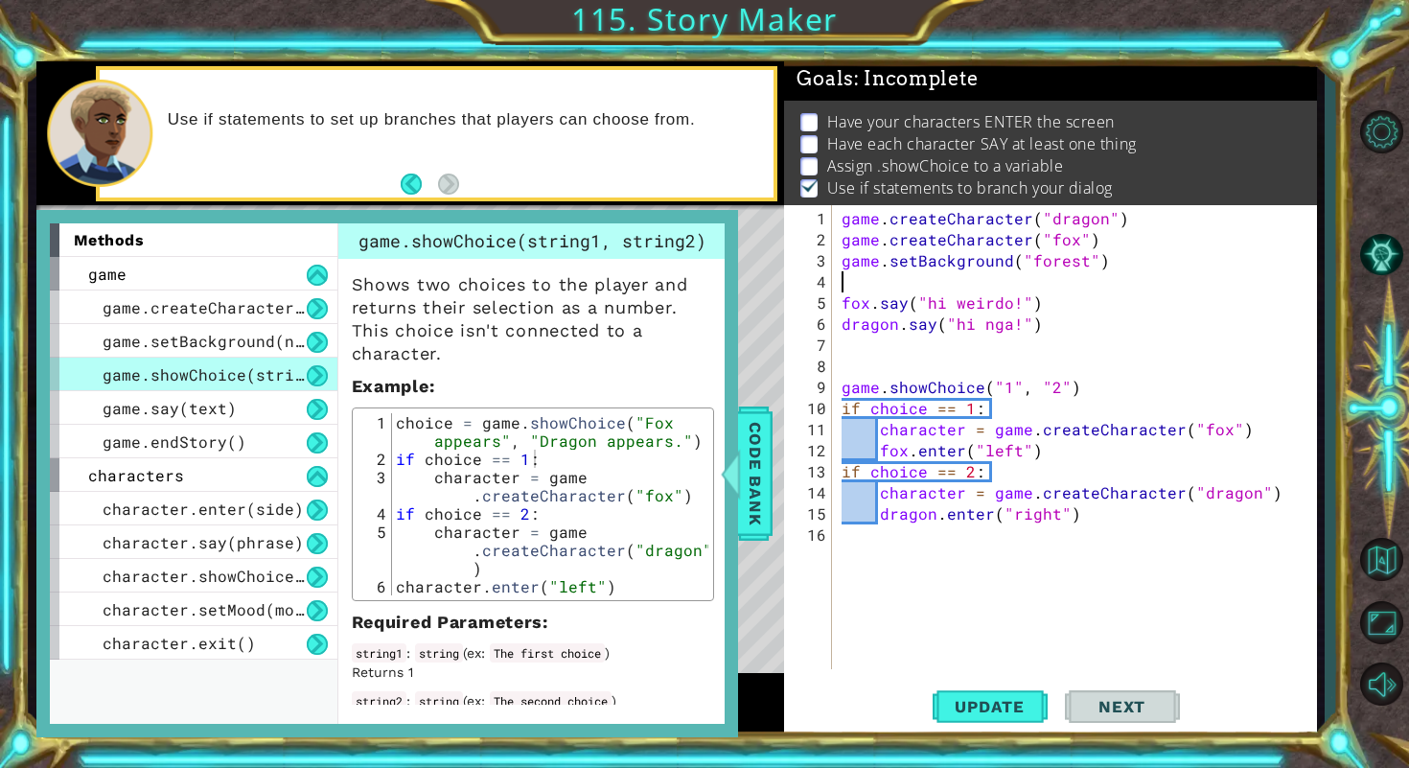
type textarea "game.setBackground("forest")"
drag, startPoint x: 840, startPoint y: 304, endPoint x: 1100, endPoint y: 304, distance: 259.7
click at [1100, 304] on div "game . createCharacter ( "dragon" ) game . createCharacter ( "fox" ) game . set…" at bounding box center [1080, 461] width 484 height 506
click at [1057, 459] on div "game . createCharacter ( "dragon" ) game . createCharacter ( "fox" ) game . set…" at bounding box center [1080, 461] width 484 height 506
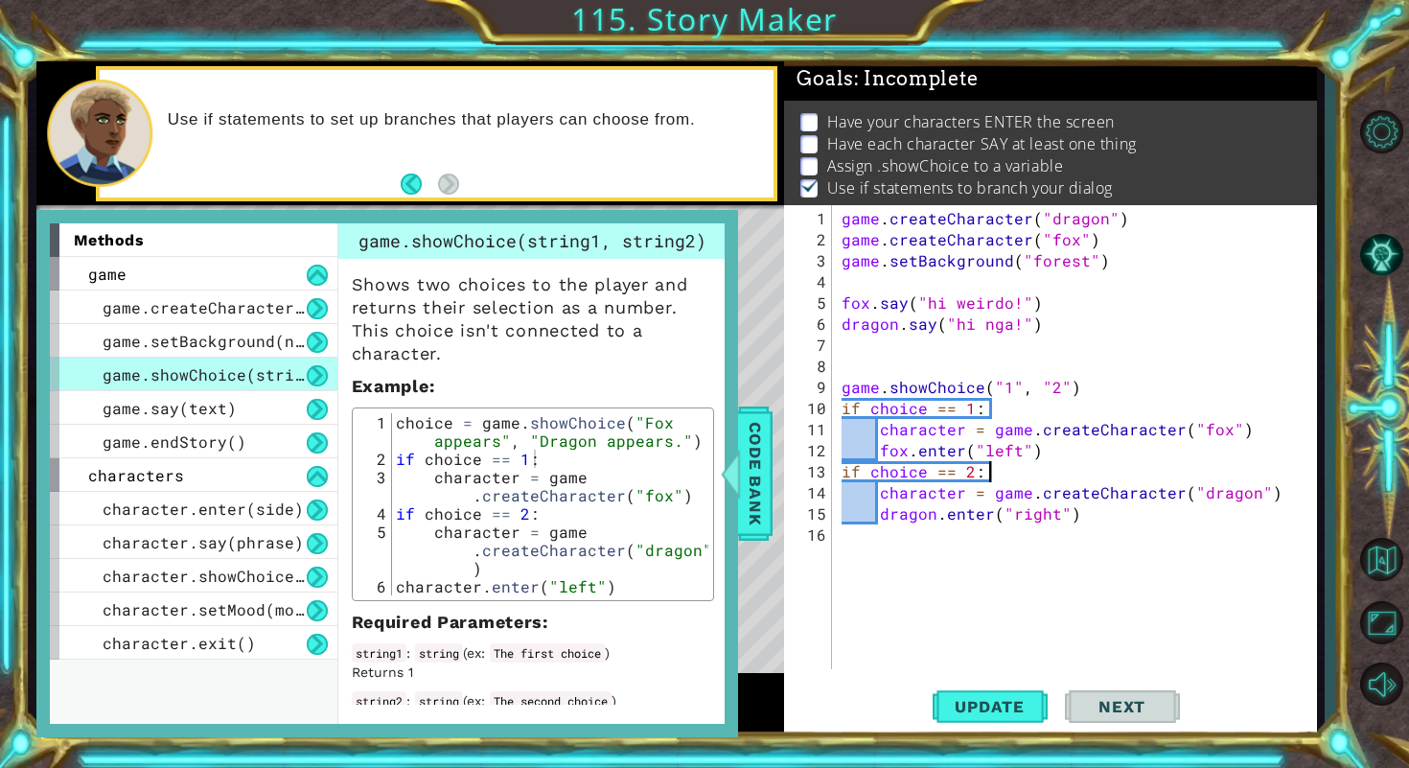
click at [1057, 453] on div "game . createCharacter ( "dragon" ) game . createCharacter ( "fox" ) game . set…" at bounding box center [1080, 461] width 484 height 506
type textarea "fox.enter("left")"
paste textarea "fox.say("hi weirdo!")"
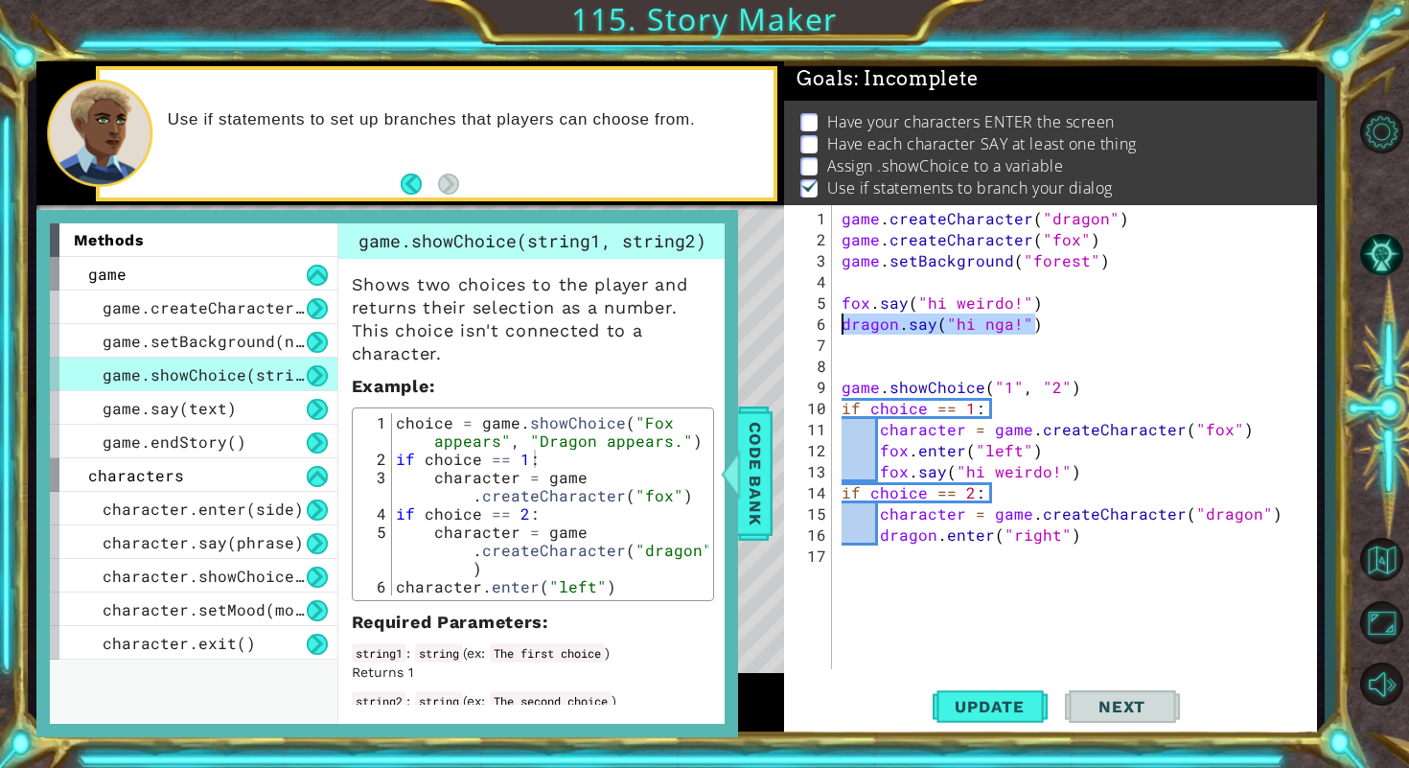
drag, startPoint x: 1041, startPoint y: 331, endPoint x: 843, endPoint y: 331, distance: 197.4
click at [843, 331] on div "game . createCharacter ( "dragon" ) game . createCharacter ( "fox" ) game . set…" at bounding box center [1080, 461] width 484 height 506
type textarea "dragon.say("hi nga!")"
click at [1127, 545] on div "game . createCharacter ( "dragon" ) game . createCharacter ( "fox" ) game . set…" at bounding box center [1080, 461] width 484 height 506
click at [1127, 543] on div "game . createCharacter ( "dragon" ) game . createCharacter ( "fox" ) game . set…" at bounding box center [1080, 461] width 484 height 506
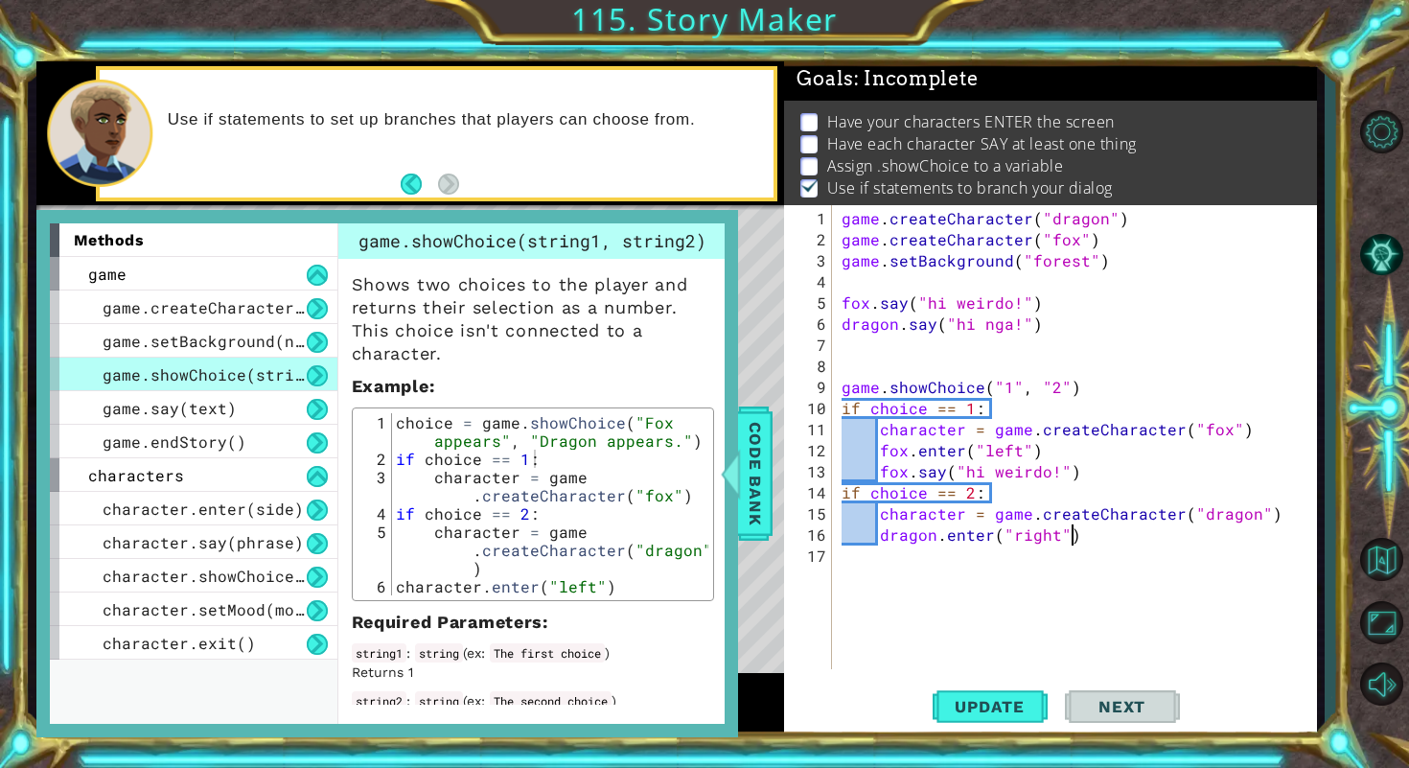
click at [1117, 536] on div "game . createCharacter ( "dragon" ) game . createCharacter ( "fox" ) game . set…" at bounding box center [1080, 461] width 484 height 506
type textarea "dragon.enter("right")"
paste textarea "dragon.say("hi nga!")"
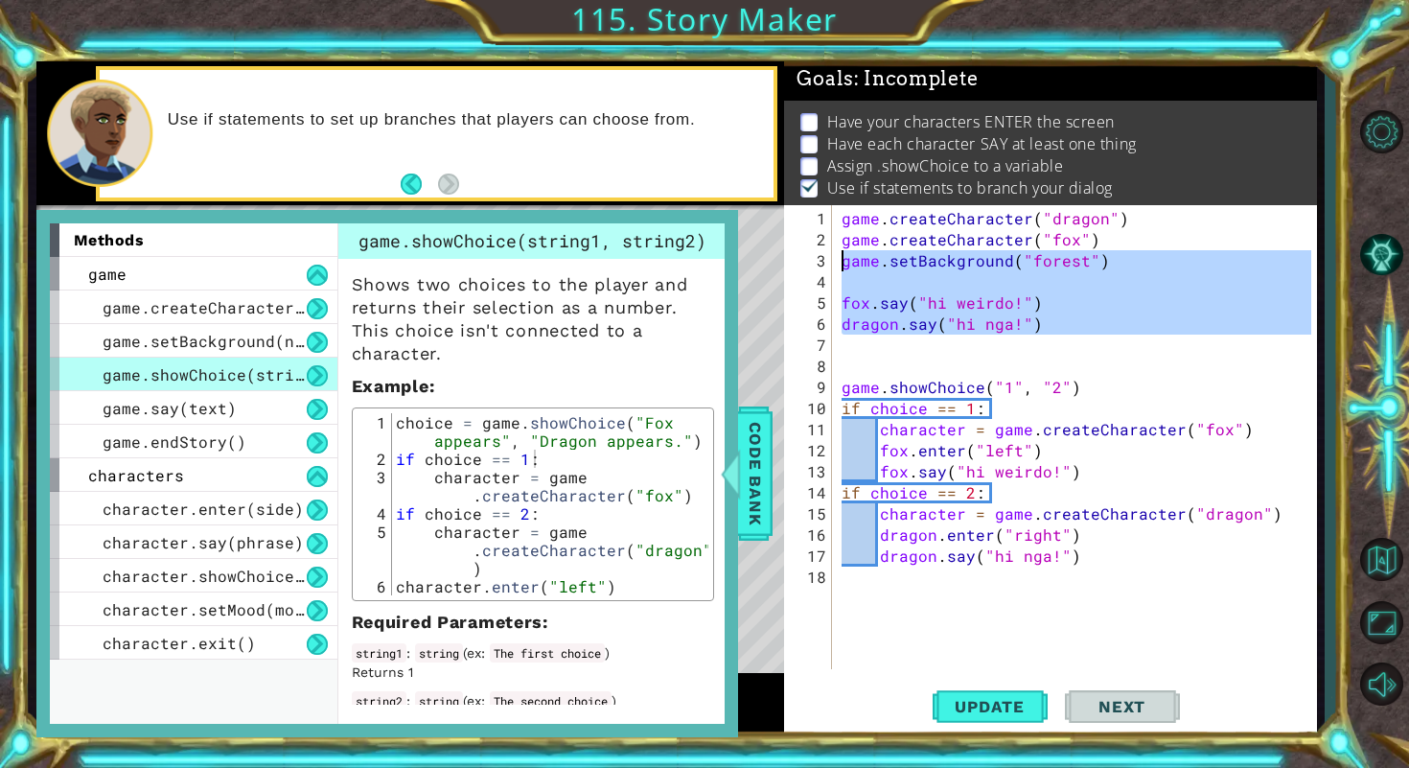
drag, startPoint x: 1070, startPoint y: 350, endPoint x: 821, endPoint y: 263, distance: 264.0
click at [821, 263] on div "dragon.say("hi nga!") 1 2 3 4 5 6 7 8 9 10 11 12 13 14 15 16 17 18 game . creat…" at bounding box center [1047, 437] width 527 height 464
type textarea "game.setBackground("forest")"
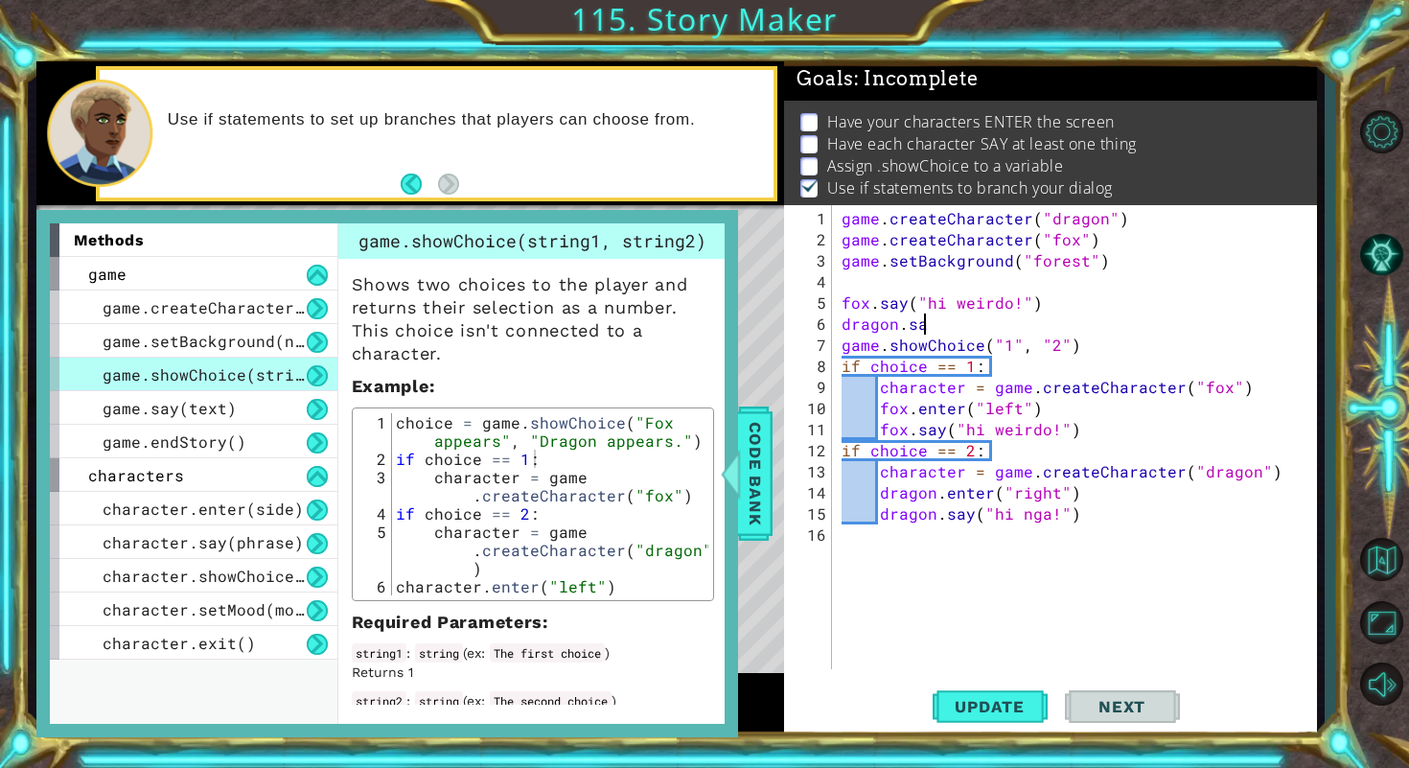
type textarea "d"
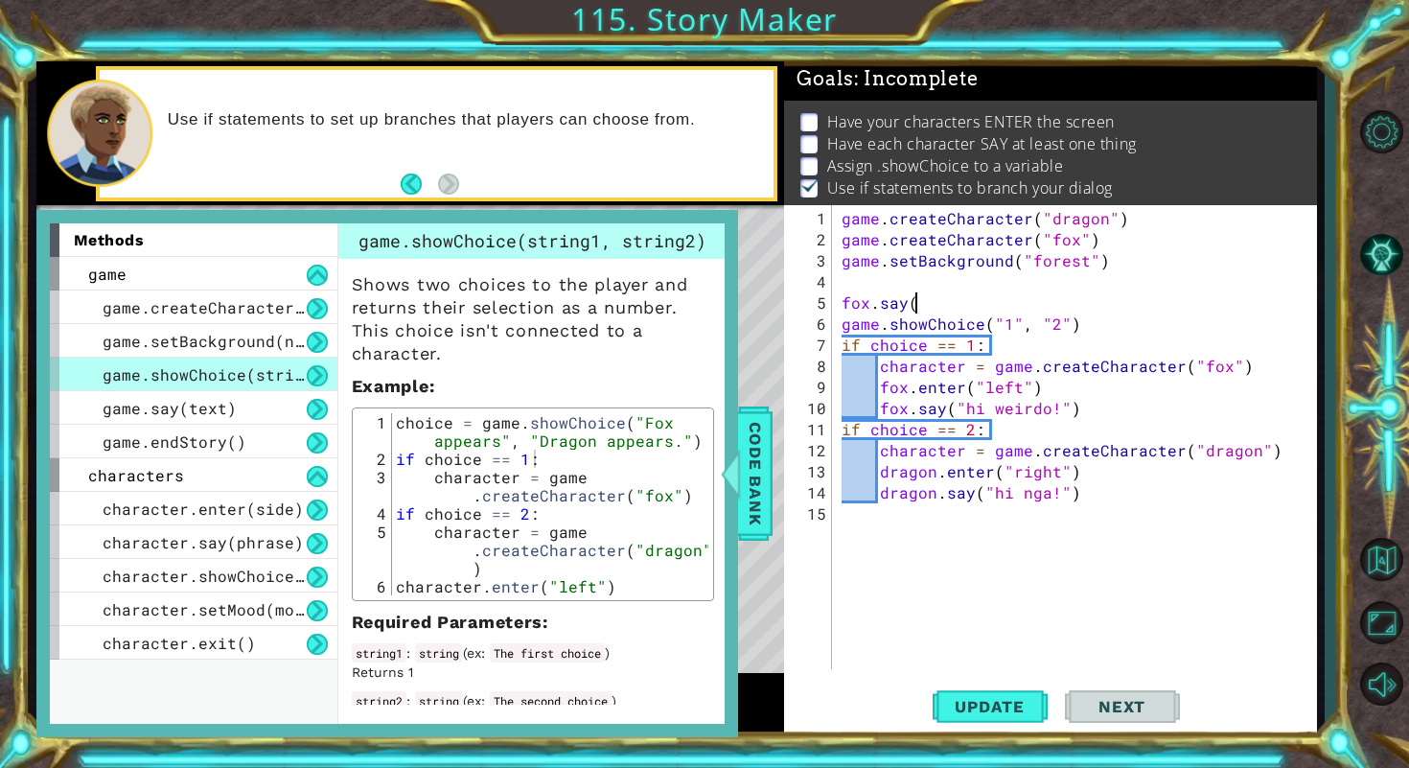
type textarea "f"
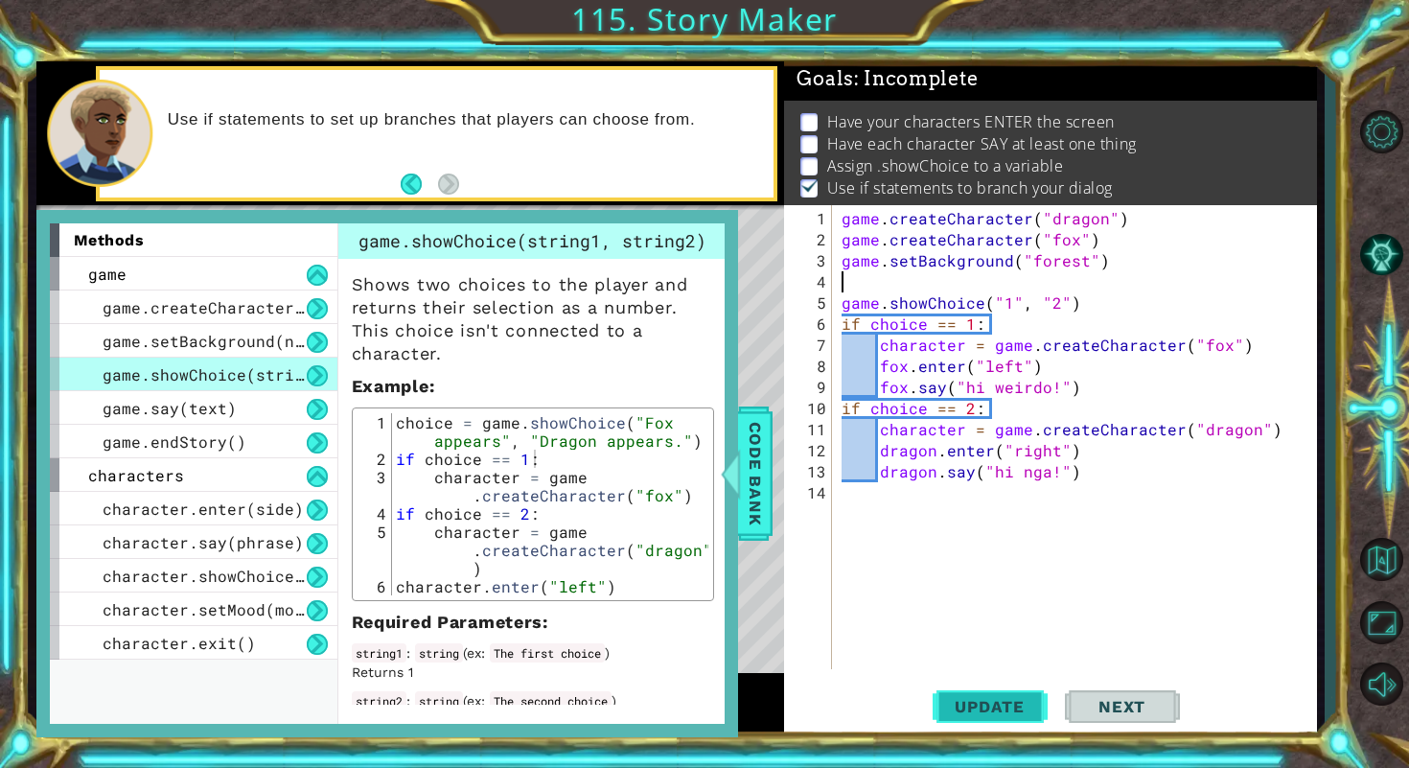
click at [968, 725] on button "Update" at bounding box center [989, 705] width 115 height 53
click at [974, 717] on button "Update" at bounding box center [989, 705] width 115 height 53
click at [985, 715] on span "Update" at bounding box center [989, 706] width 108 height 19
click at [840, 308] on div "game . createCharacter ( "dragon" ) game . createCharacter ( "fox" ) game . set…" at bounding box center [1080, 461] width 484 height 506
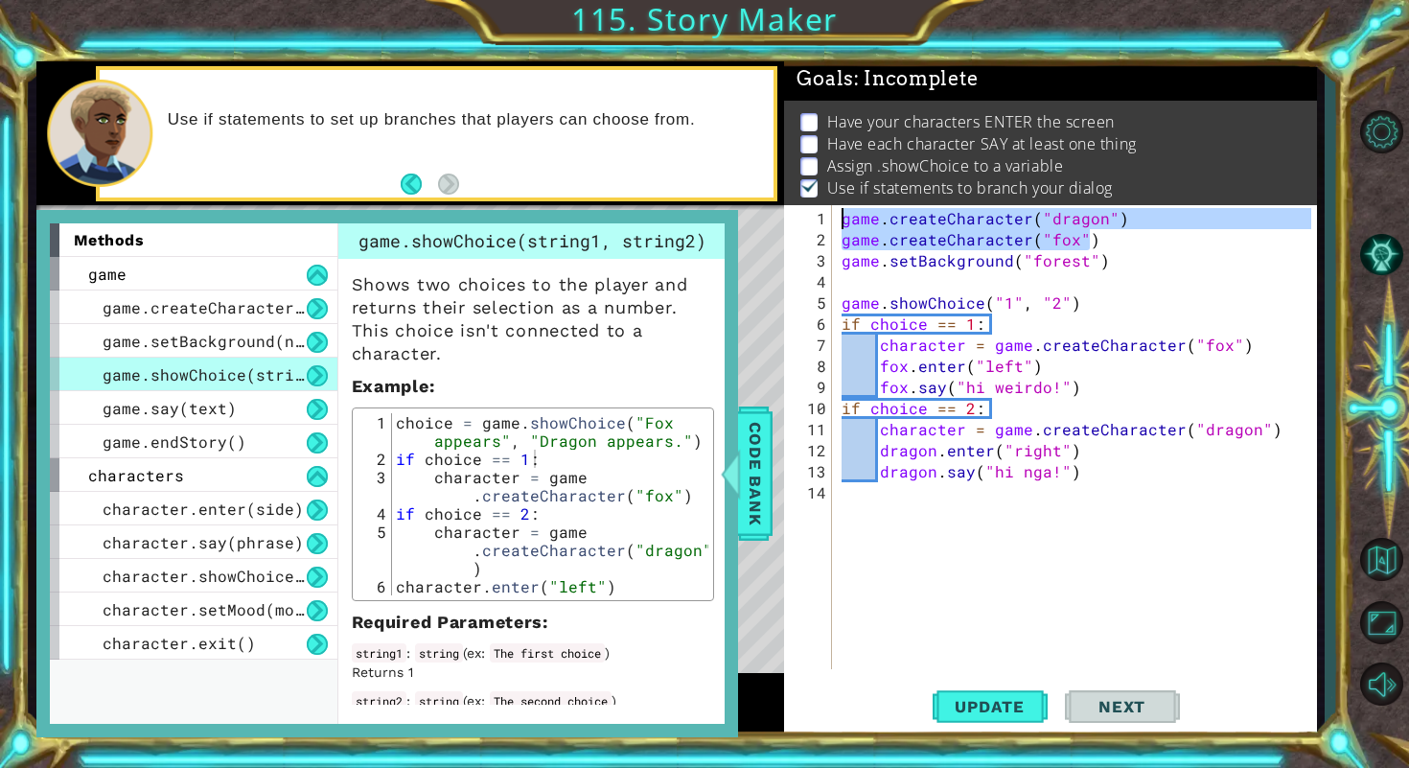
drag, startPoint x: 1128, startPoint y: 231, endPoint x: 839, endPoint y: 199, distance: 291.1
click at [839, 199] on div "Goals : Incomplete Have your characters ENTER the screen Have each character SA…" at bounding box center [1050, 399] width 532 height 676
type textarea "game.createCharacter("dragon") game.createCharacter("fox")"
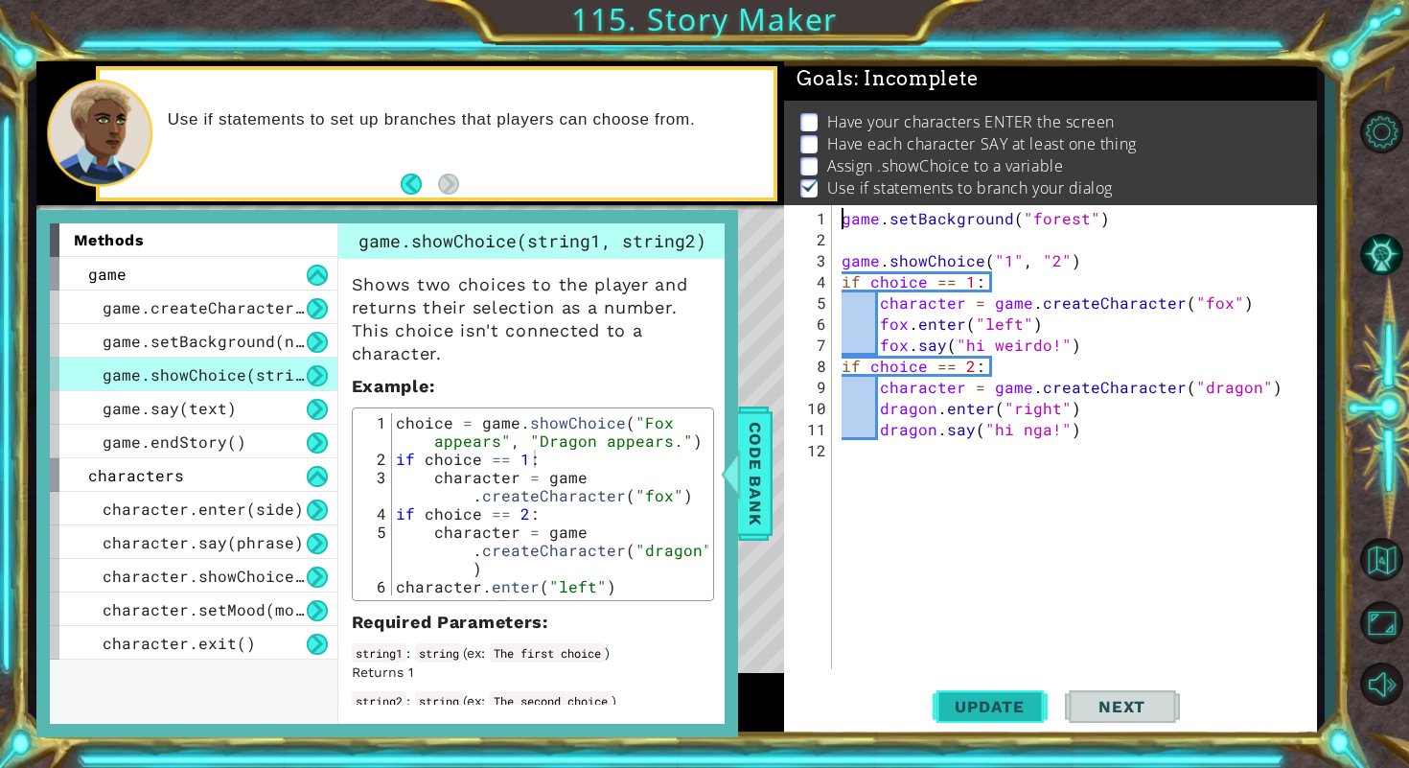
click at [985, 725] on button "Update" at bounding box center [989, 705] width 115 height 53
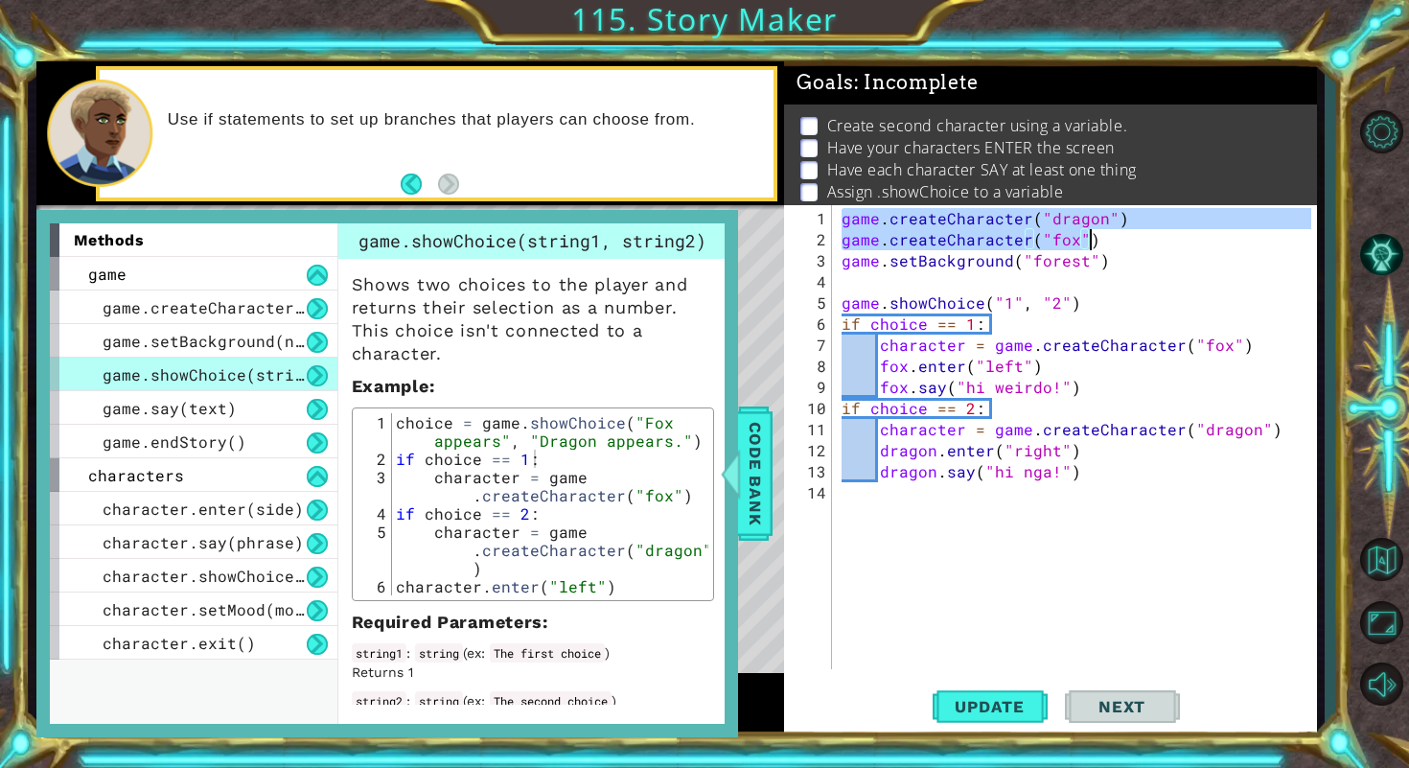
click at [1102, 247] on div "game . createCharacter ( "dragon" ) game . createCharacter ( "fox" ) game . set…" at bounding box center [1080, 461] width 484 height 506
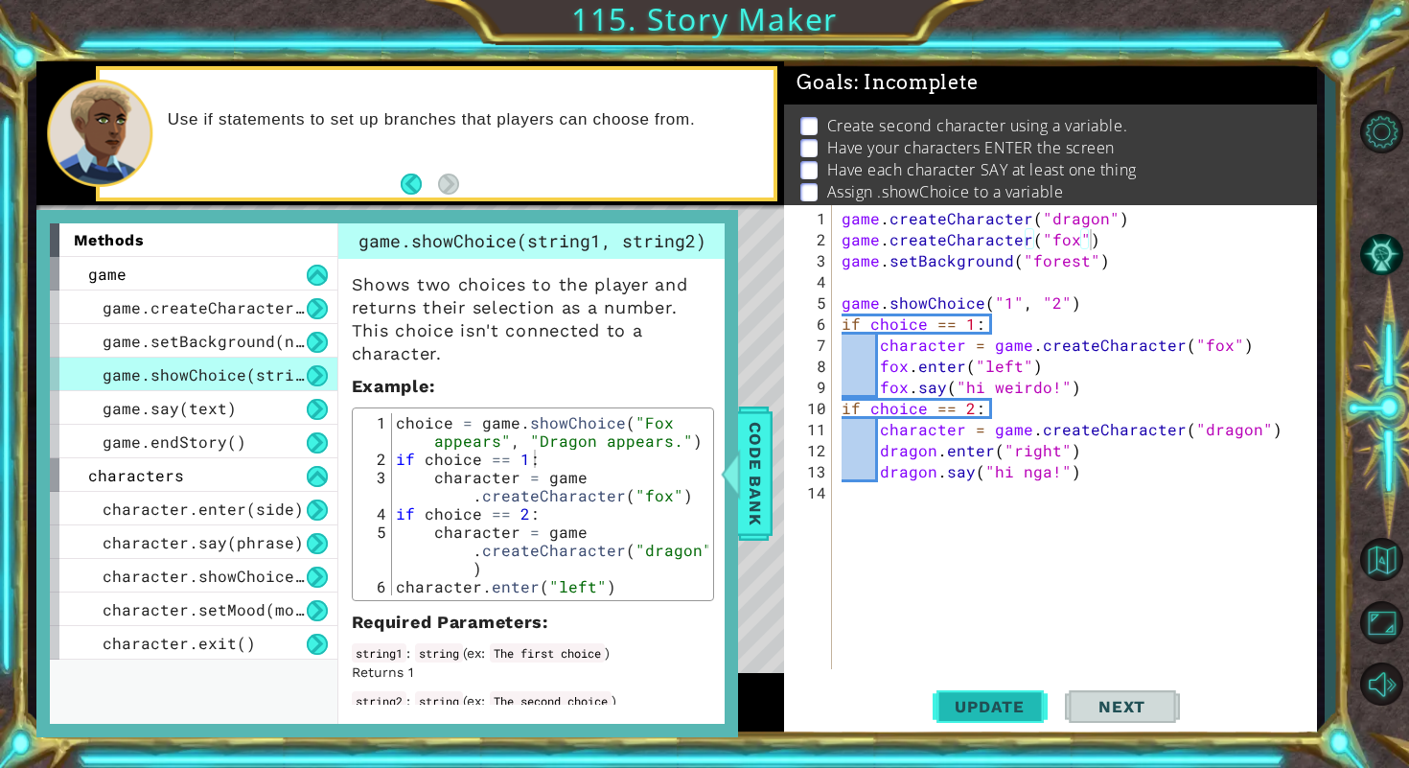
click at [977, 718] on button "Update" at bounding box center [989, 705] width 115 height 53
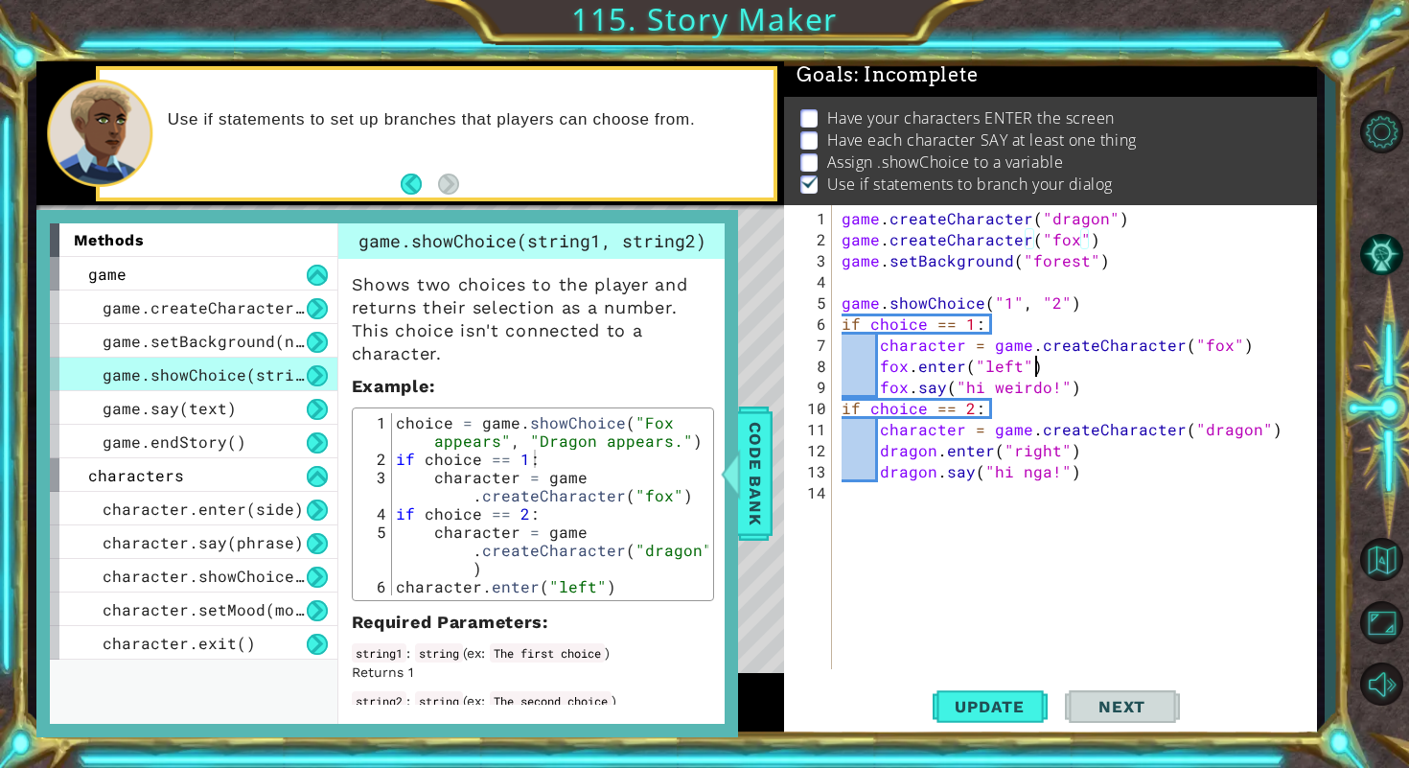
click at [1112, 373] on div "game . createCharacter ( "dragon" ) game . createCharacter ( "fox" ) game . set…" at bounding box center [1080, 461] width 484 height 506
click at [766, 478] on span "Code Bank" at bounding box center [755, 473] width 31 height 117
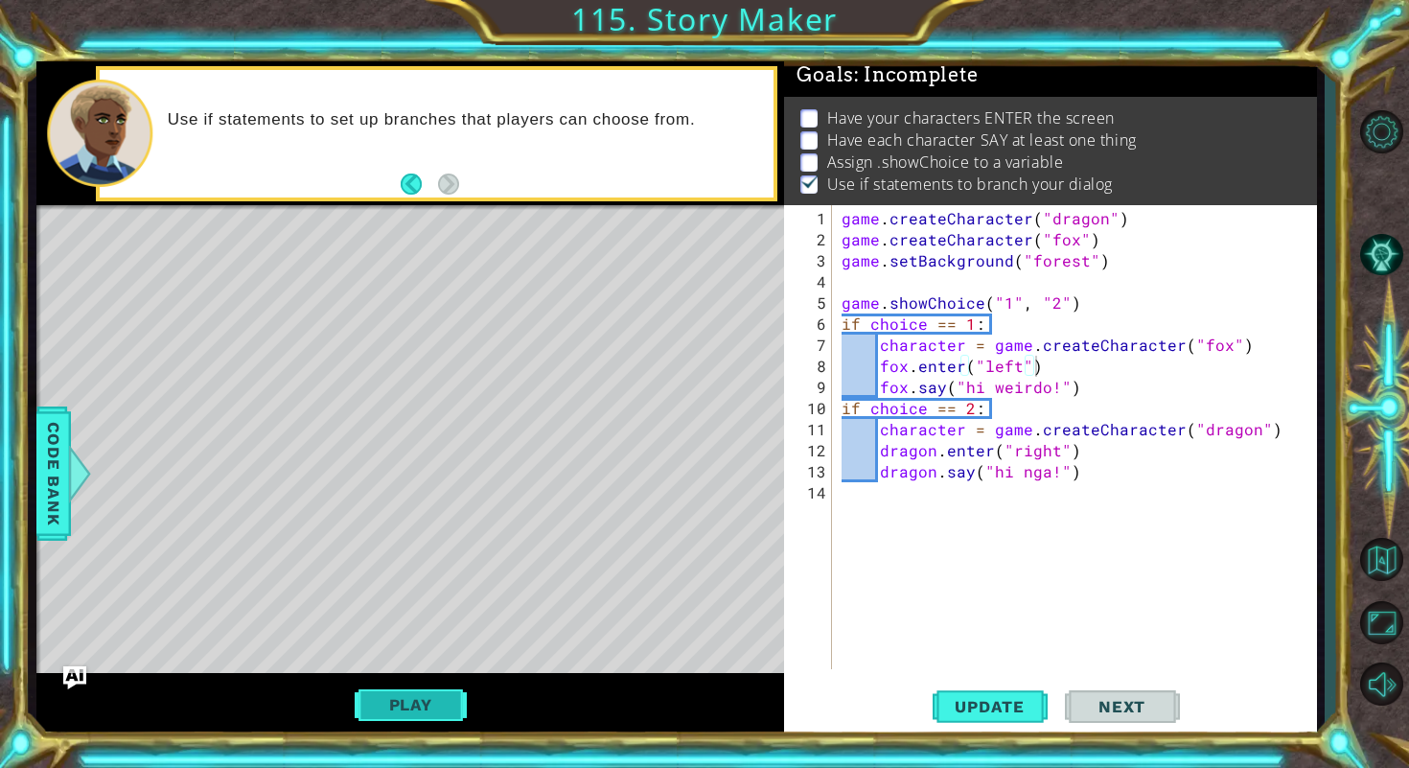
click at [433, 707] on button "Play" at bounding box center [411, 704] width 112 height 36
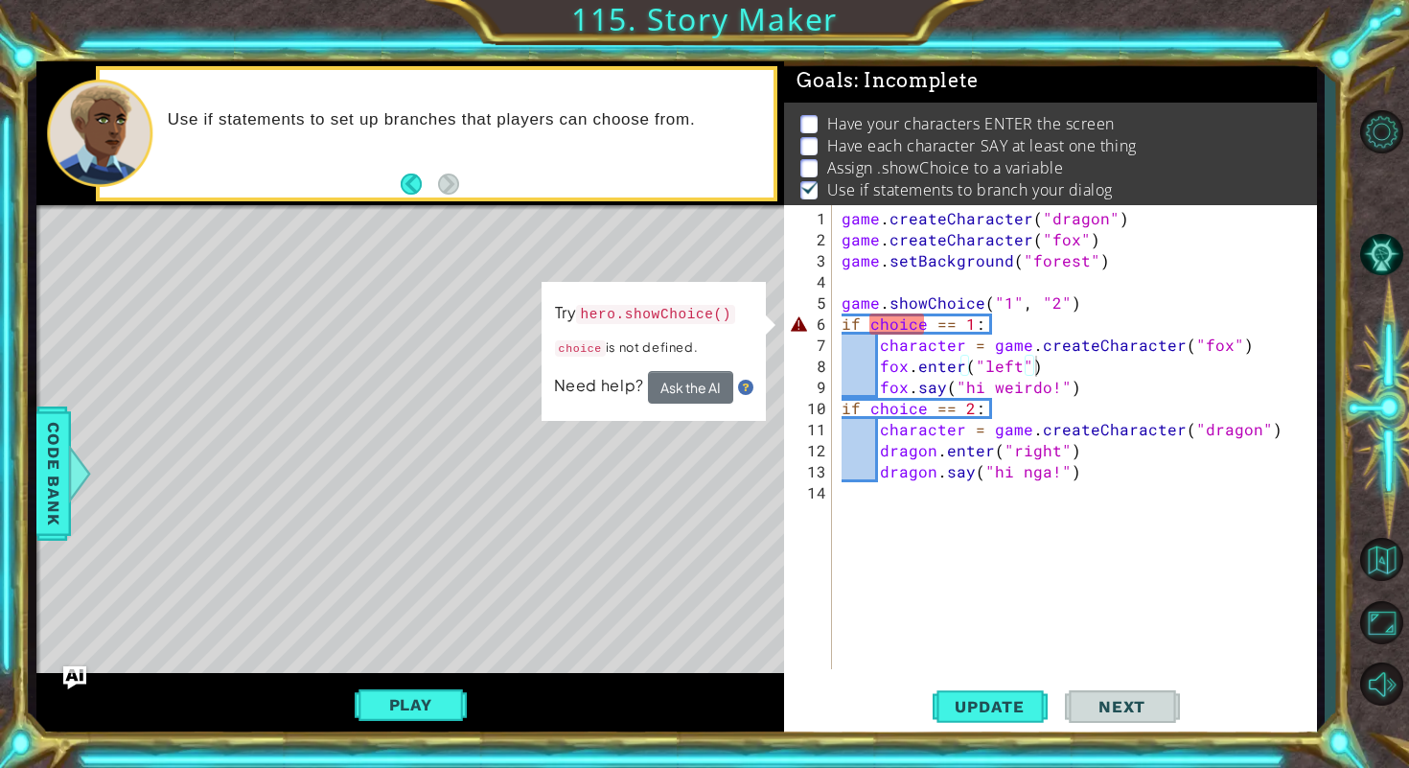
scroll to position [4, 0]
click at [866, 326] on div "game . createCharacter ( "dragon" ) game . createCharacter ( "fox" ) game . set…" at bounding box center [1080, 461] width 484 height 506
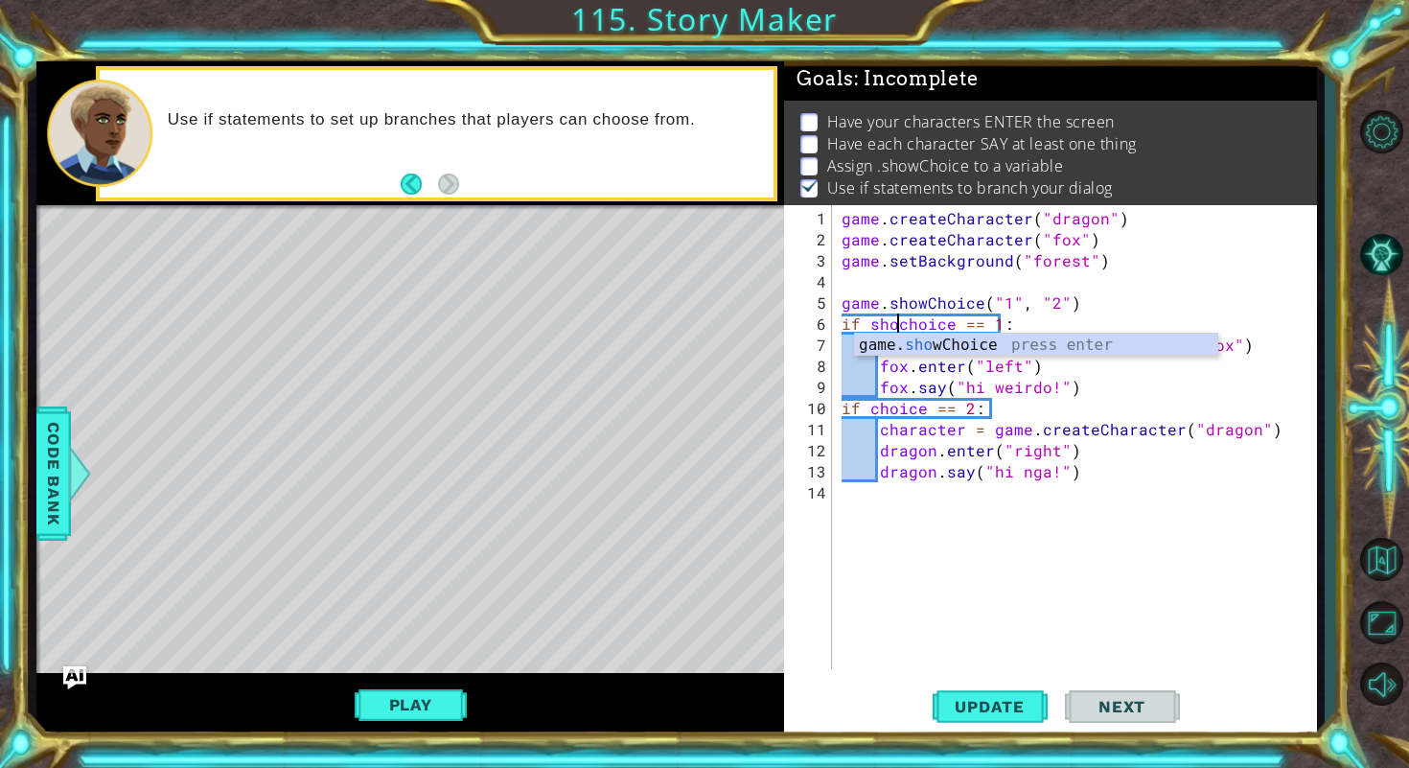
scroll to position [0, 3]
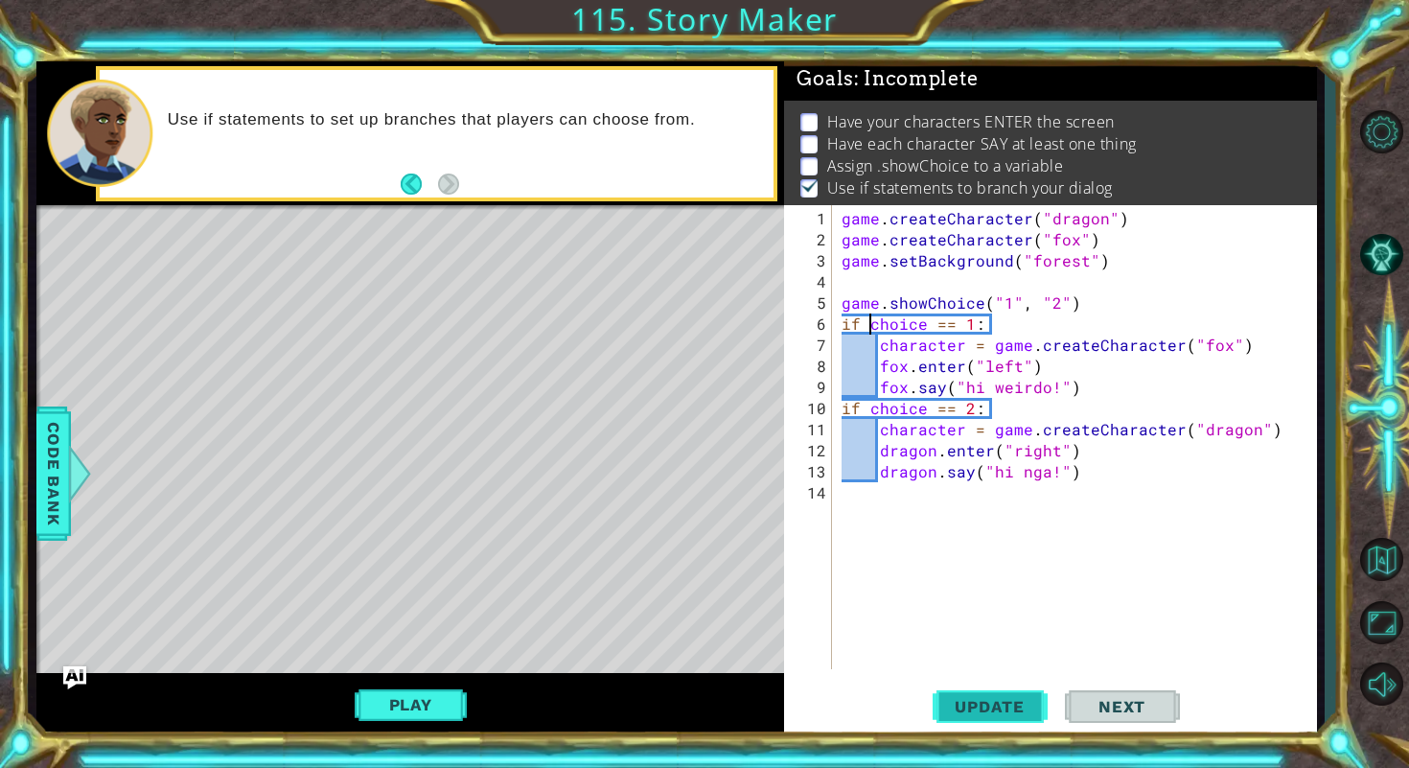
click at [982, 697] on span "Update" at bounding box center [989, 706] width 108 height 19
type textarea "if choice == 1:"
click at [1046, 624] on div "game . createCharacter ( "dragon" ) game . createCharacter ( "fox" ) game . set…" at bounding box center [1080, 461] width 484 height 506
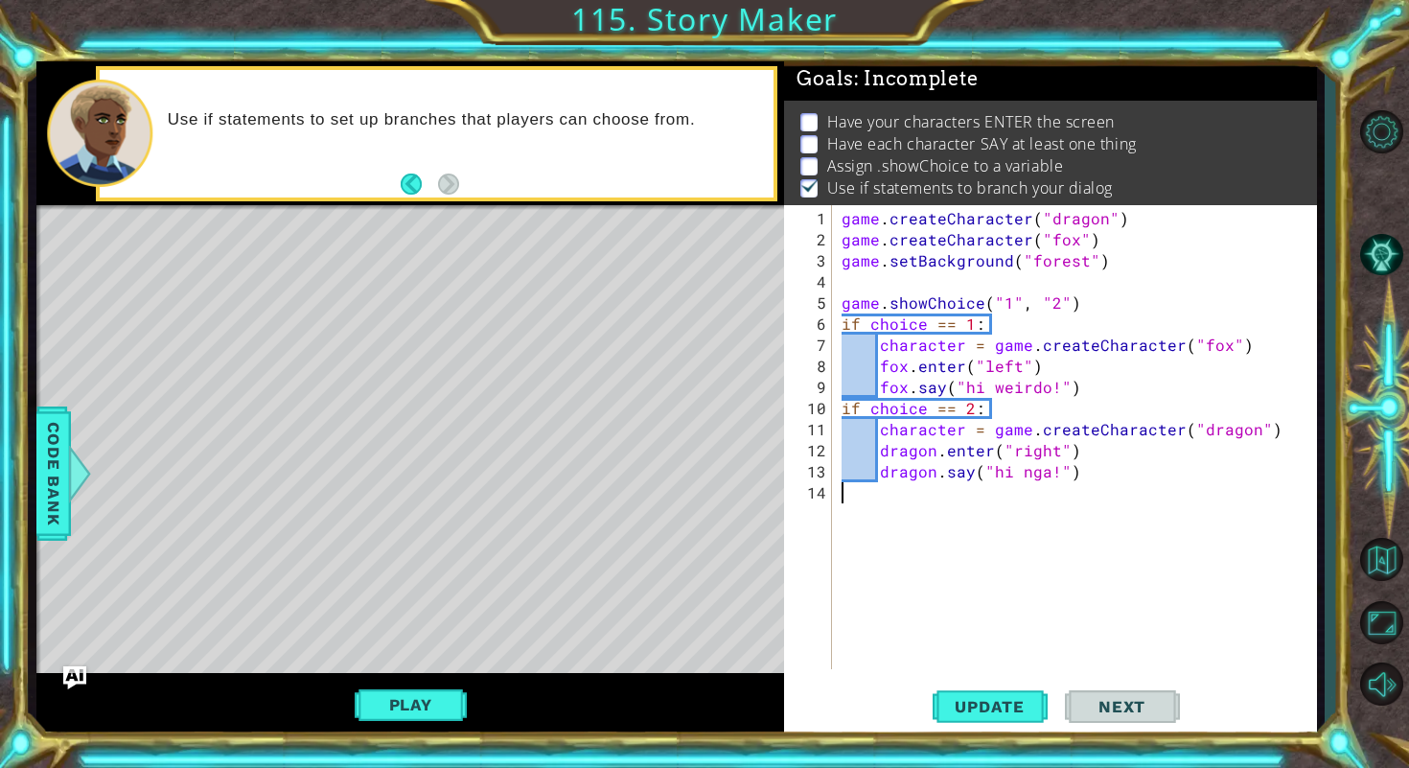
click at [1066, 593] on div "game . createCharacter ( "dragon" ) game . createCharacter ( "fox" ) game . set…" at bounding box center [1080, 461] width 484 height 506
type textarea "1"
click at [1024, 728] on button "Update" at bounding box center [989, 705] width 115 height 53
click at [488, 428] on div "Level Map" at bounding box center [479, 487] width 886 height 564
click at [941, 512] on div "game . createCharacter ( "dragon" ) game . createCharacter ( "fox" ) game . set…" at bounding box center [1080, 461] width 484 height 506
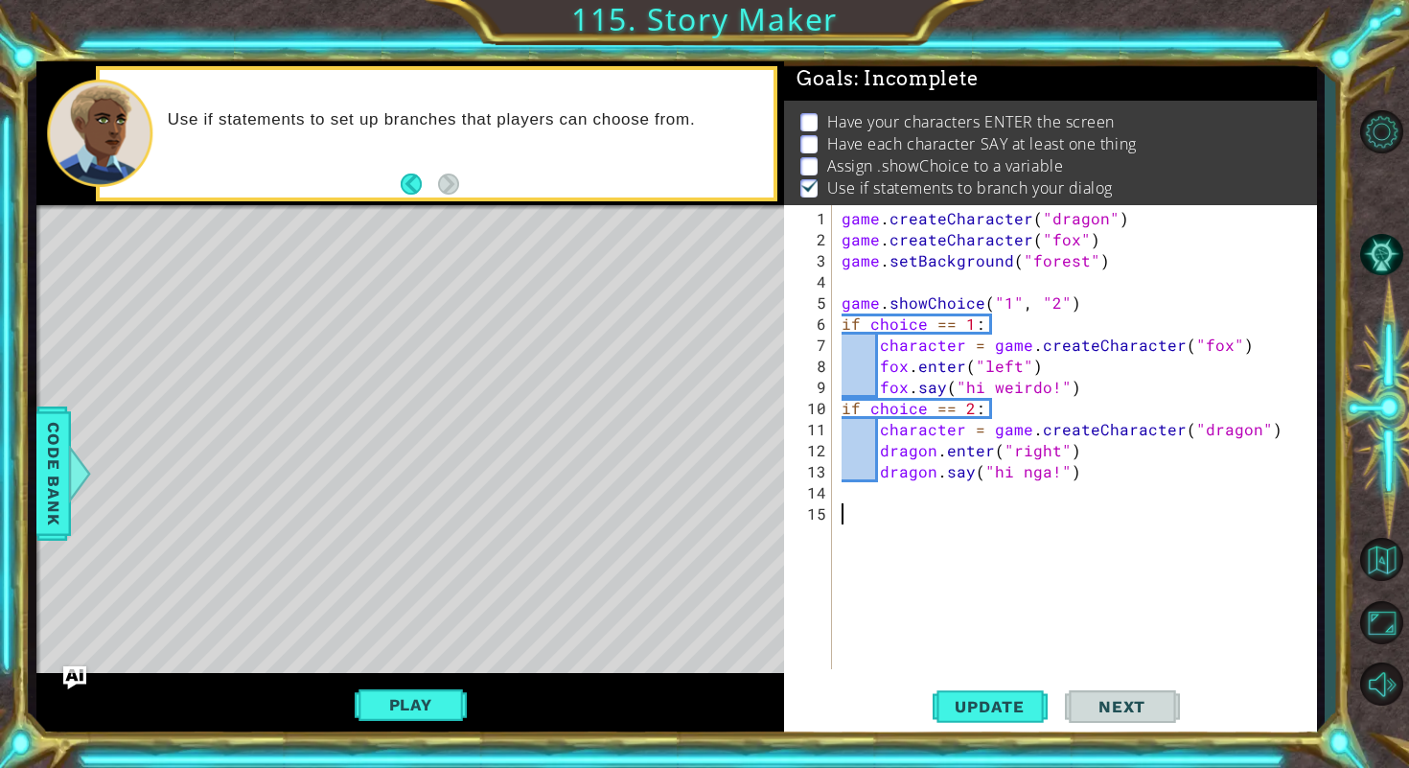
click at [1039, 475] on div "game . createCharacter ( "dragon" ) game . createCharacter ( "fox" ) game . set…" at bounding box center [1080, 461] width 484 height 506
drag, startPoint x: 991, startPoint y: 387, endPoint x: 1046, endPoint y: 393, distance: 54.9
click at [1046, 393] on div "game . createCharacter ( "dragon" ) game . createCharacter ( "fox" ) game . set…" at bounding box center [1080, 461] width 484 height 506
click at [1020, 478] on div "game . createCharacter ( "dragon" ) game . createCharacter ( "fox" ) game . set…" at bounding box center [1080, 461] width 484 height 506
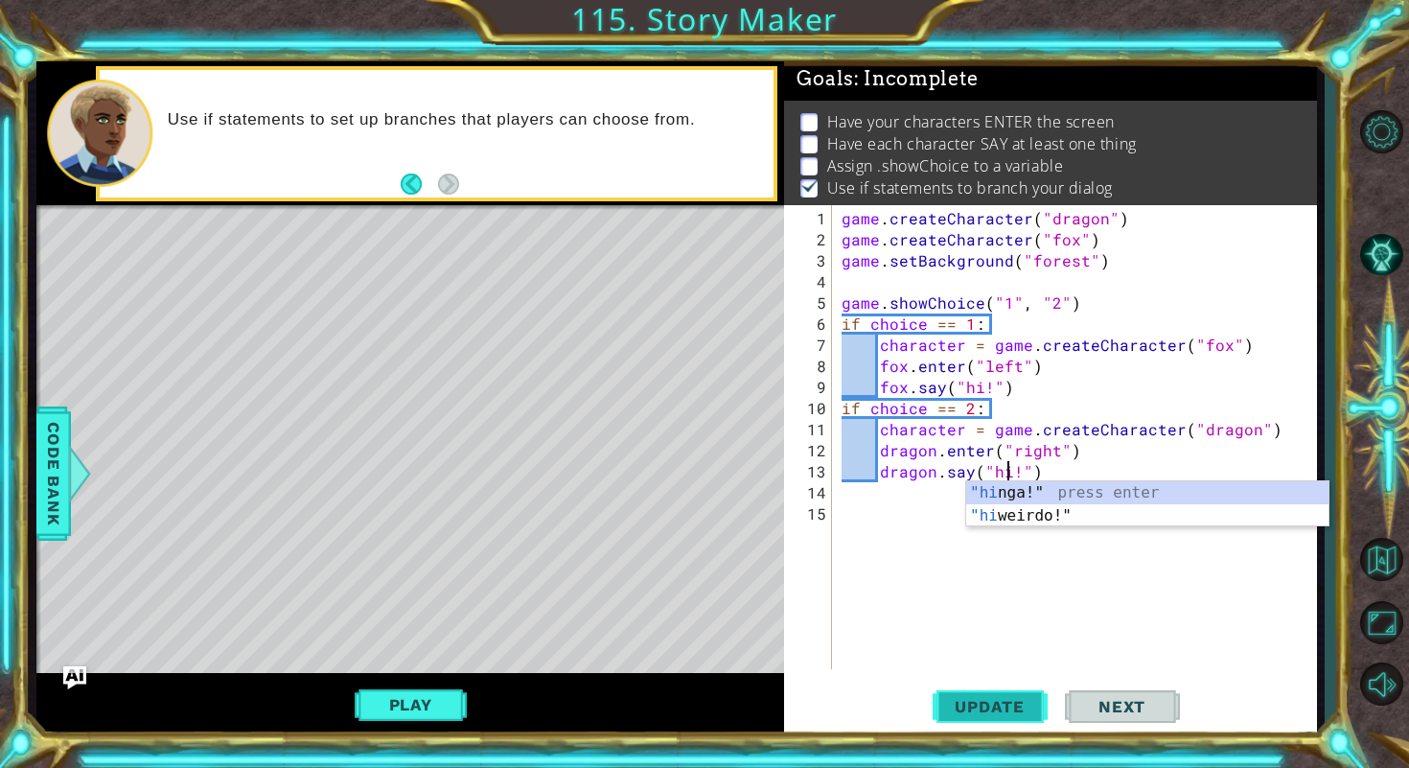
type textarea "dragon.say("hi!")"
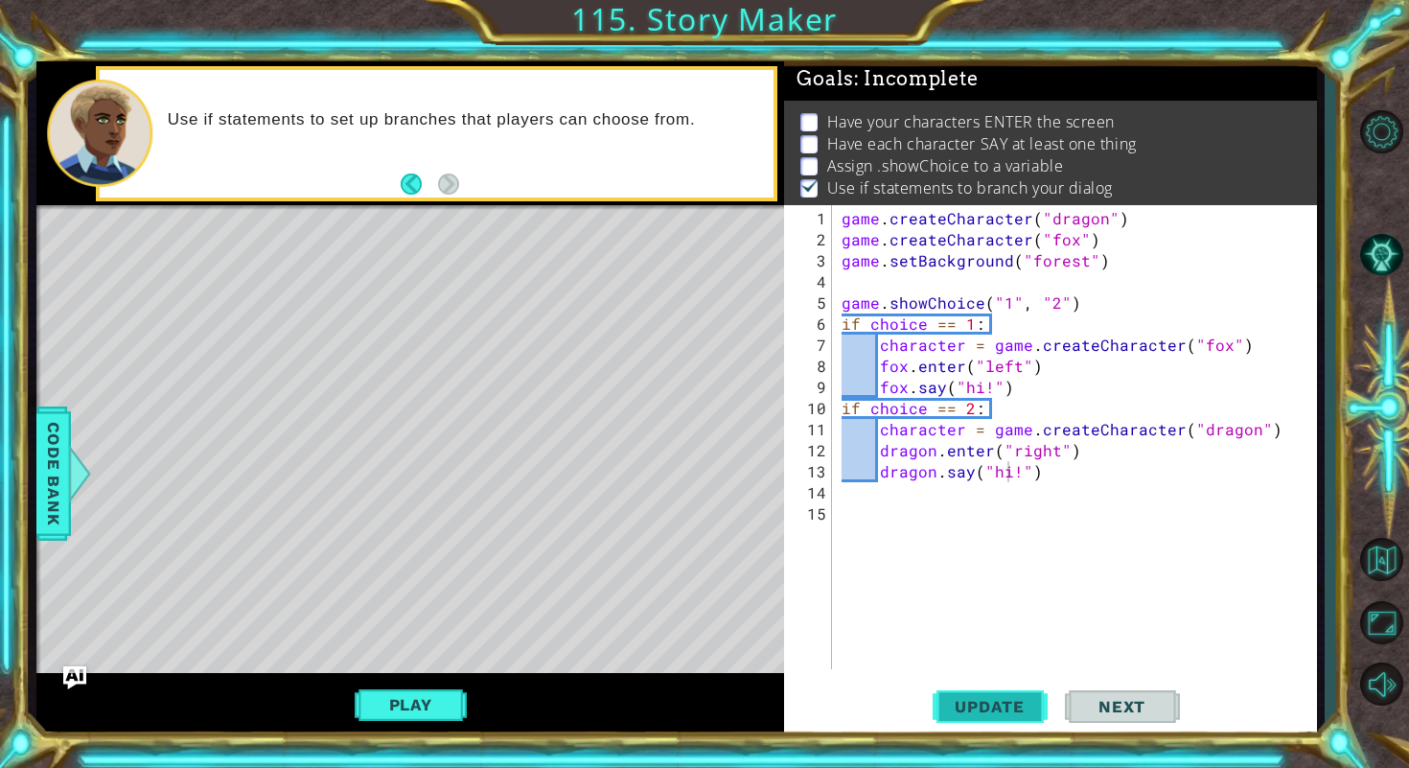
click at [999, 710] on span "Update" at bounding box center [989, 706] width 108 height 19
click at [1101, 491] on div "game . createCharacter ( "dragon" ) game . createCharacter ( "fox" ) game . set…" at bounding box center [1080, 461] width 484 height 506
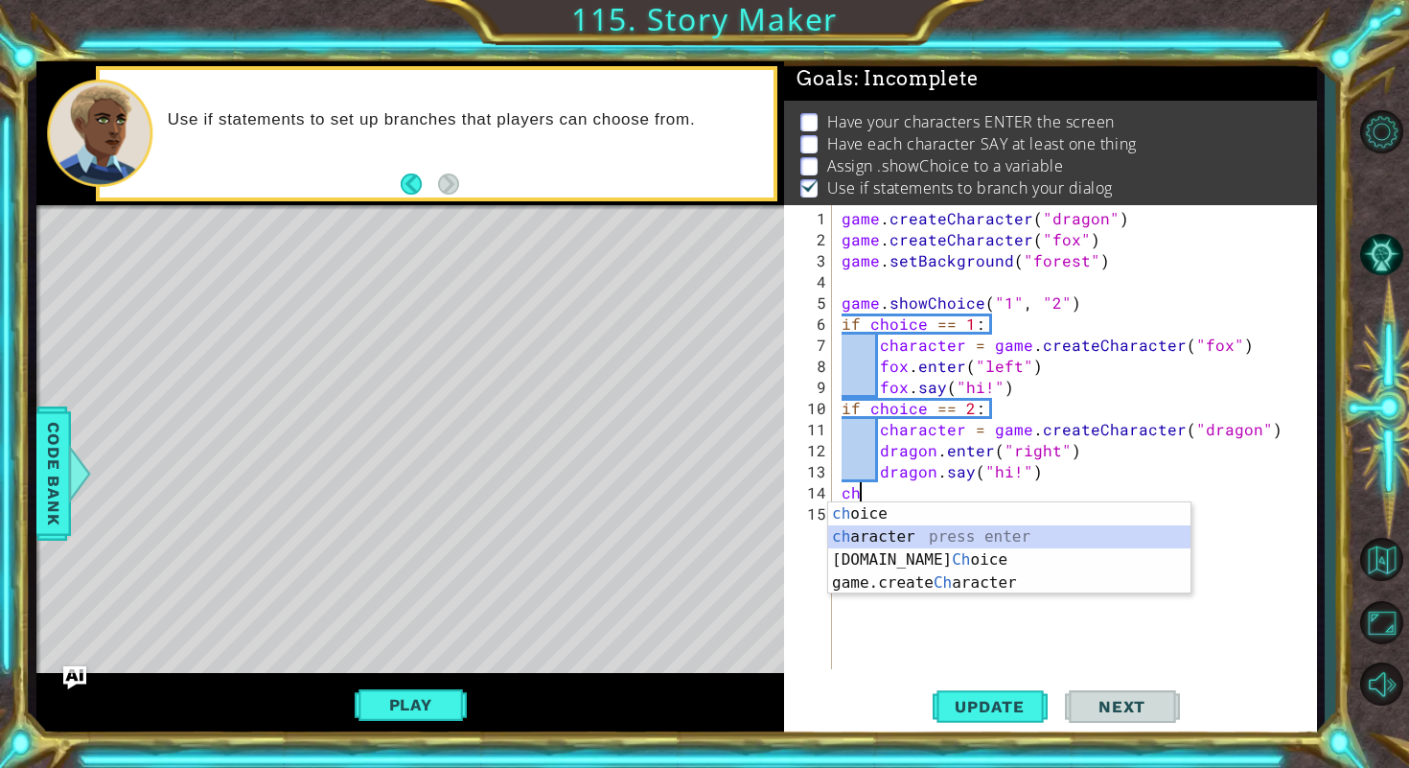
click at [1049, 547] on div "ch oice press enter ch aracter press enter [DOMAIN_NAME] Ch oice press enter ga…" at bounding box center [1009, 571] width 362 height 138
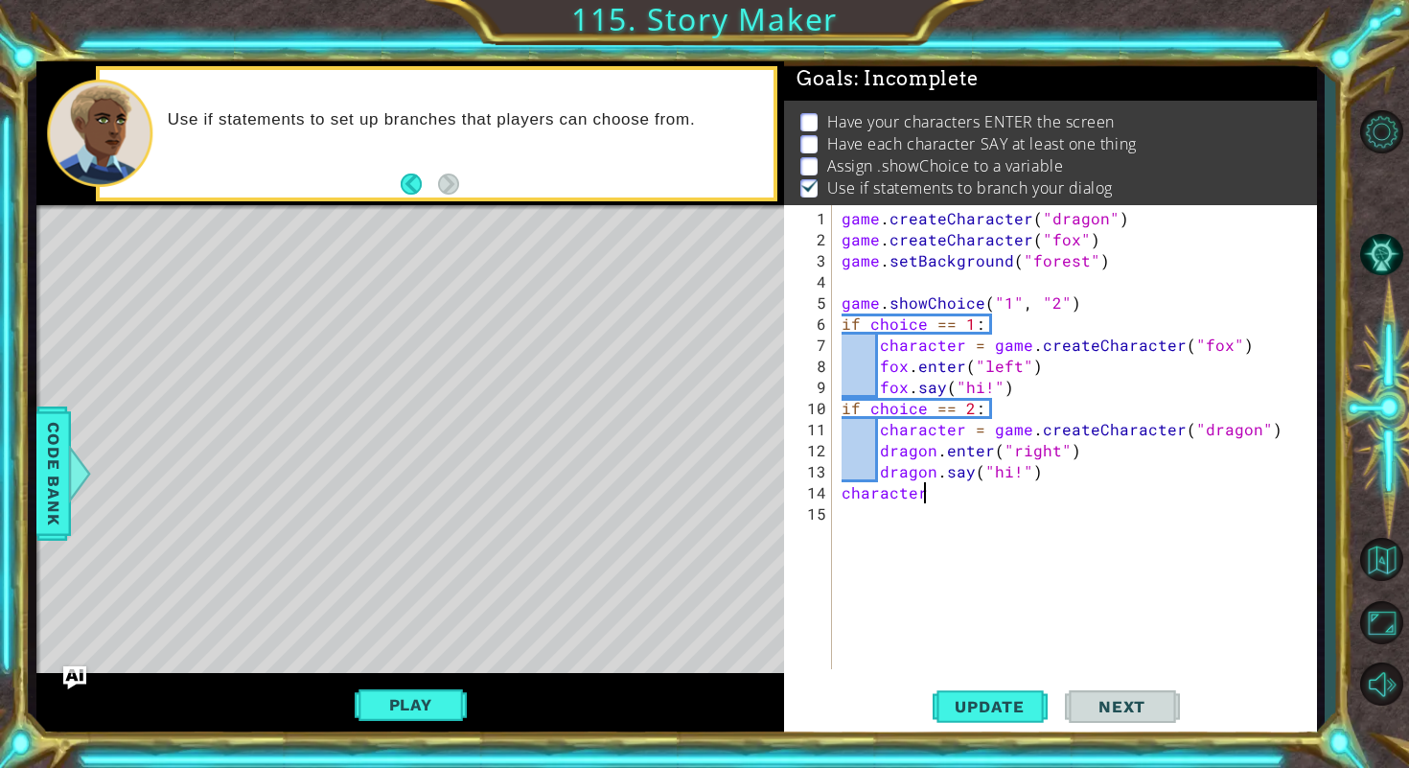
scroll to position [0, 5]
type textarea "character.enter"
click at [1022, 702] on span "Update" at bounding box center [989, 706] width 108 height 19
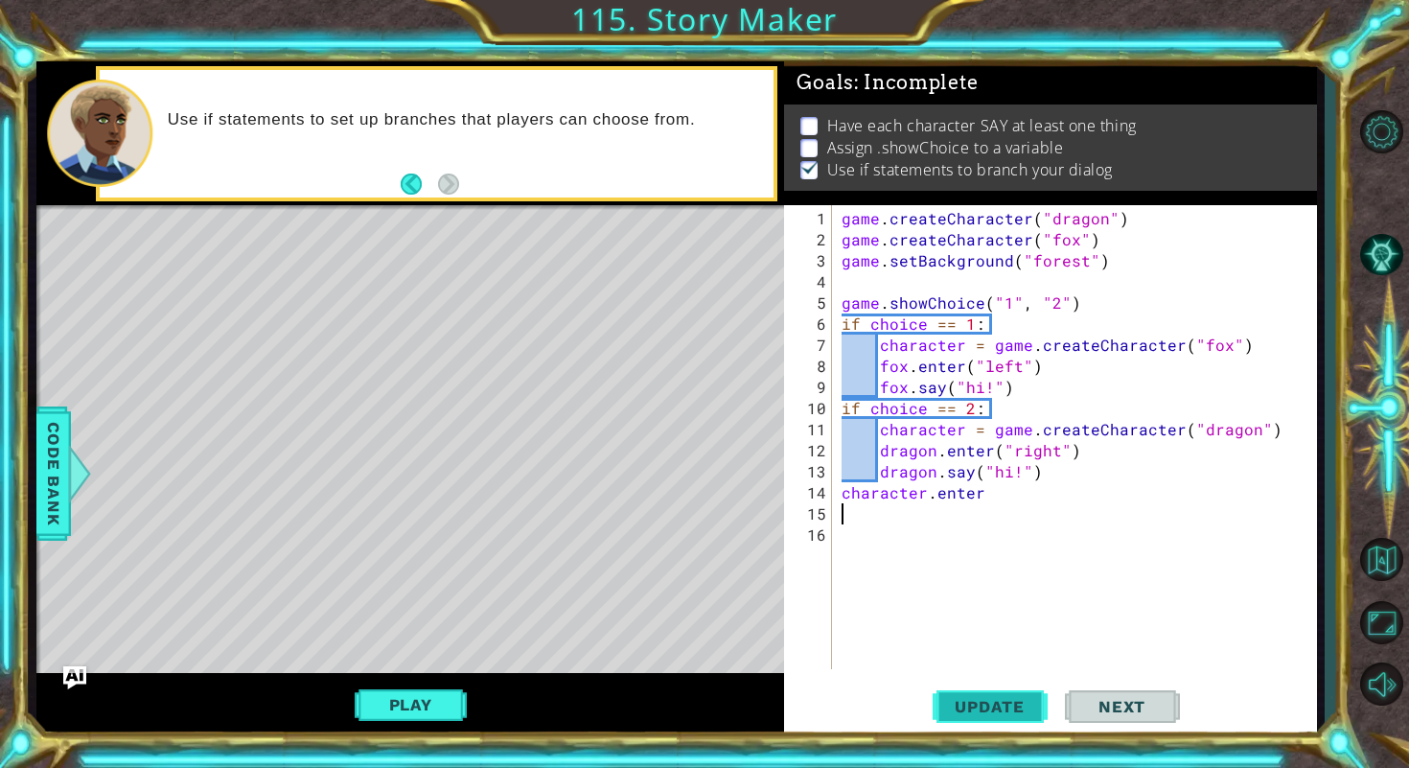
click at [991, 704] on span "Update" at bounding box center [989, 706] width 108 height 19
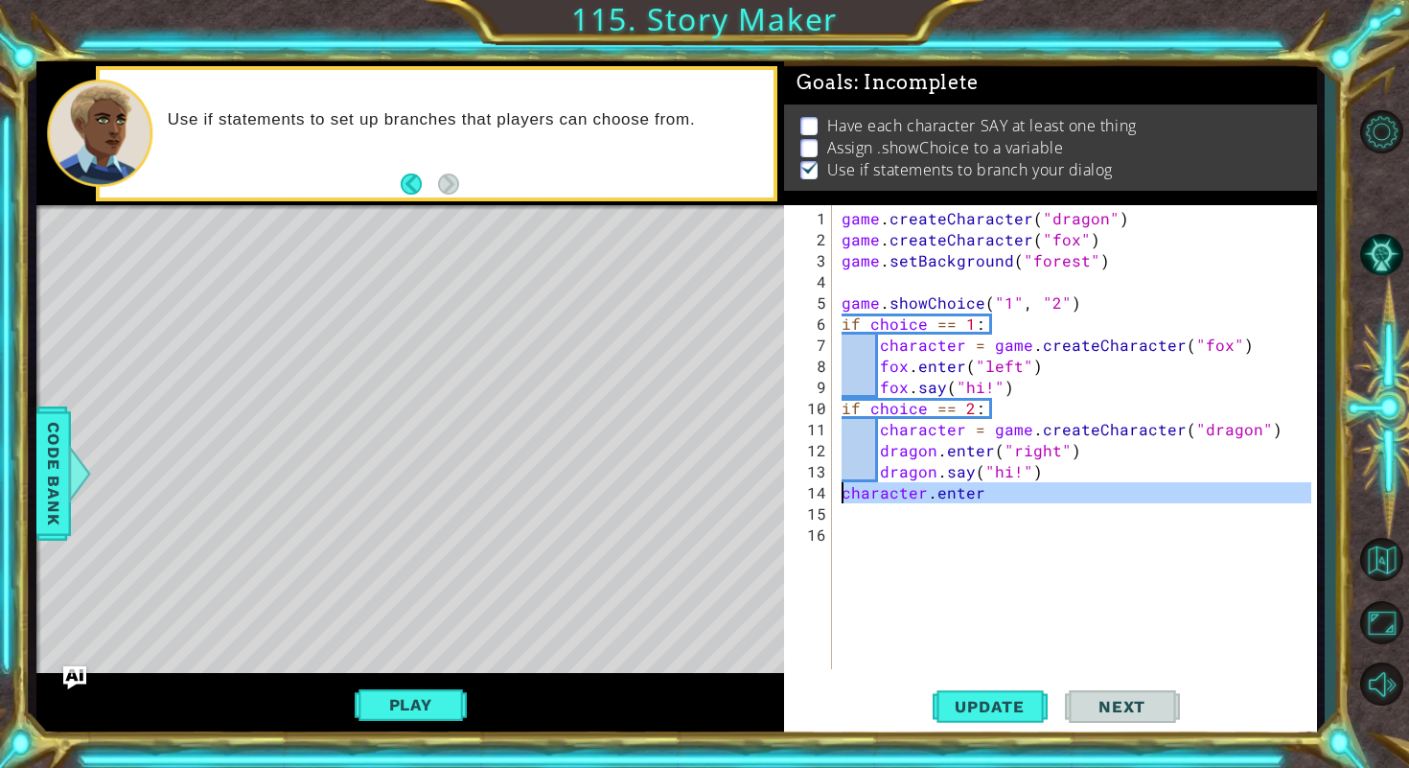
drag, startPoint x: 1017, startPoint y: 507, endPoint x: 836, endPoint y: 495, distance: 181.6
click at [836, 495] on div "1 2 3 4 5 6 7 8 9 10 11 12 13 14 15 16 game . createCharacter ( "dragon" ) game…" at bounding box center [1047, 437] width 527 height 464
type textarea "character.enter"
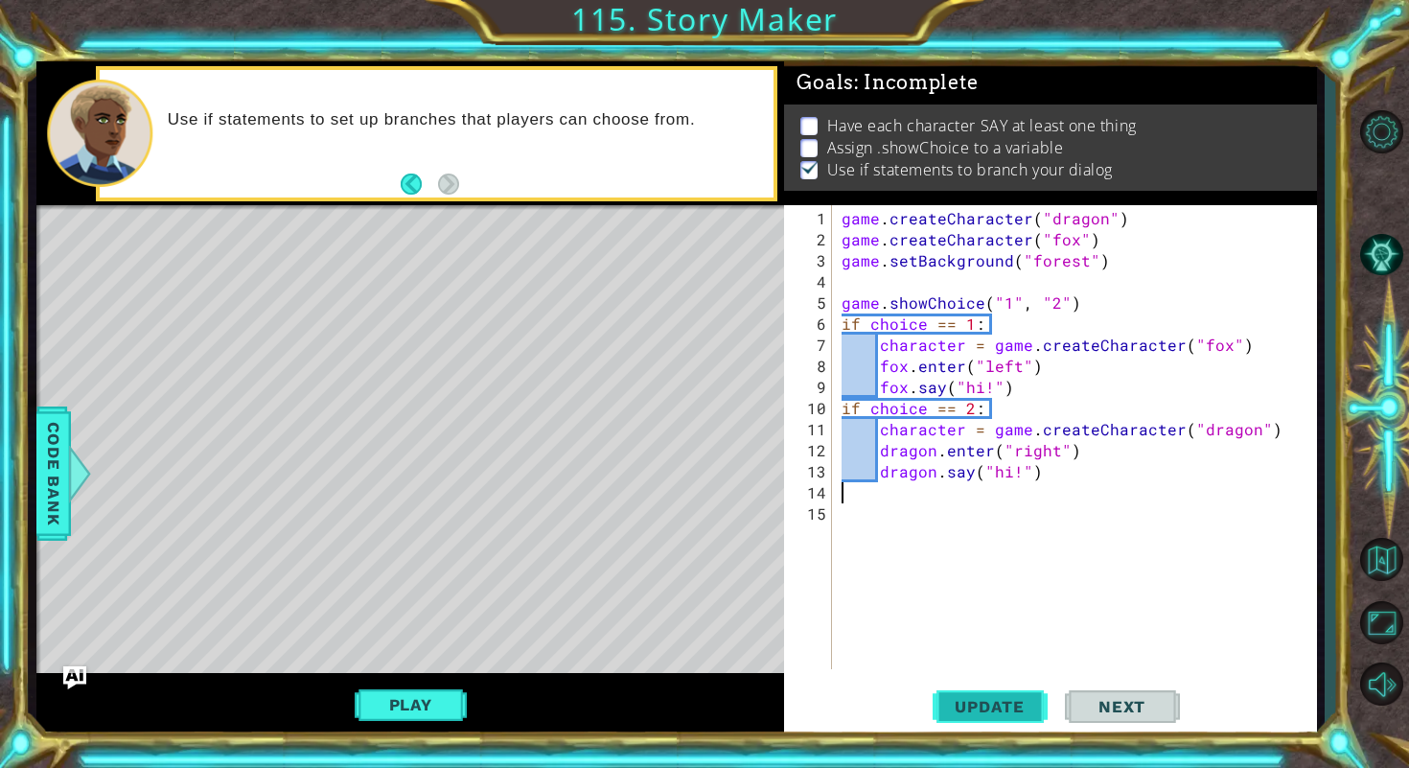
click at [1010, 723] on button "Update" at bounding box center [989, 705] width 115 height 53
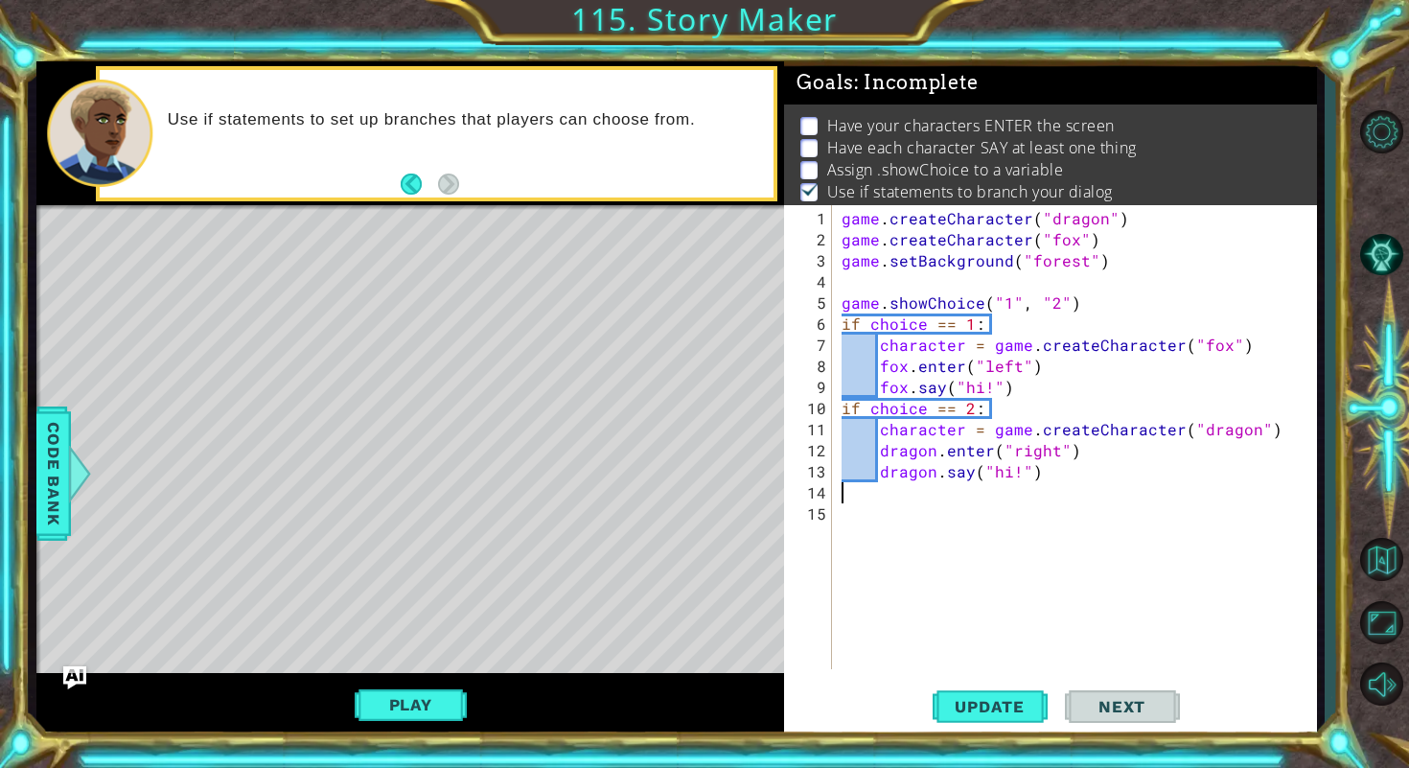
click at [969, 534] on div "game . createCharacter ( "dragon" ) game . createCharacter ( "fox" ) game . set…" at bounding box center [1080, 461] width 484 height 506
click at [940, 500] on div "game . createCharacter ( "dragon" ) game . createCharacter ( "fox" ) game . set…" at bounding box center [1080, 461] width 484 height 506
click at [985, 704] on span "Update" at bounding box center [989, 706] width 108 height 19
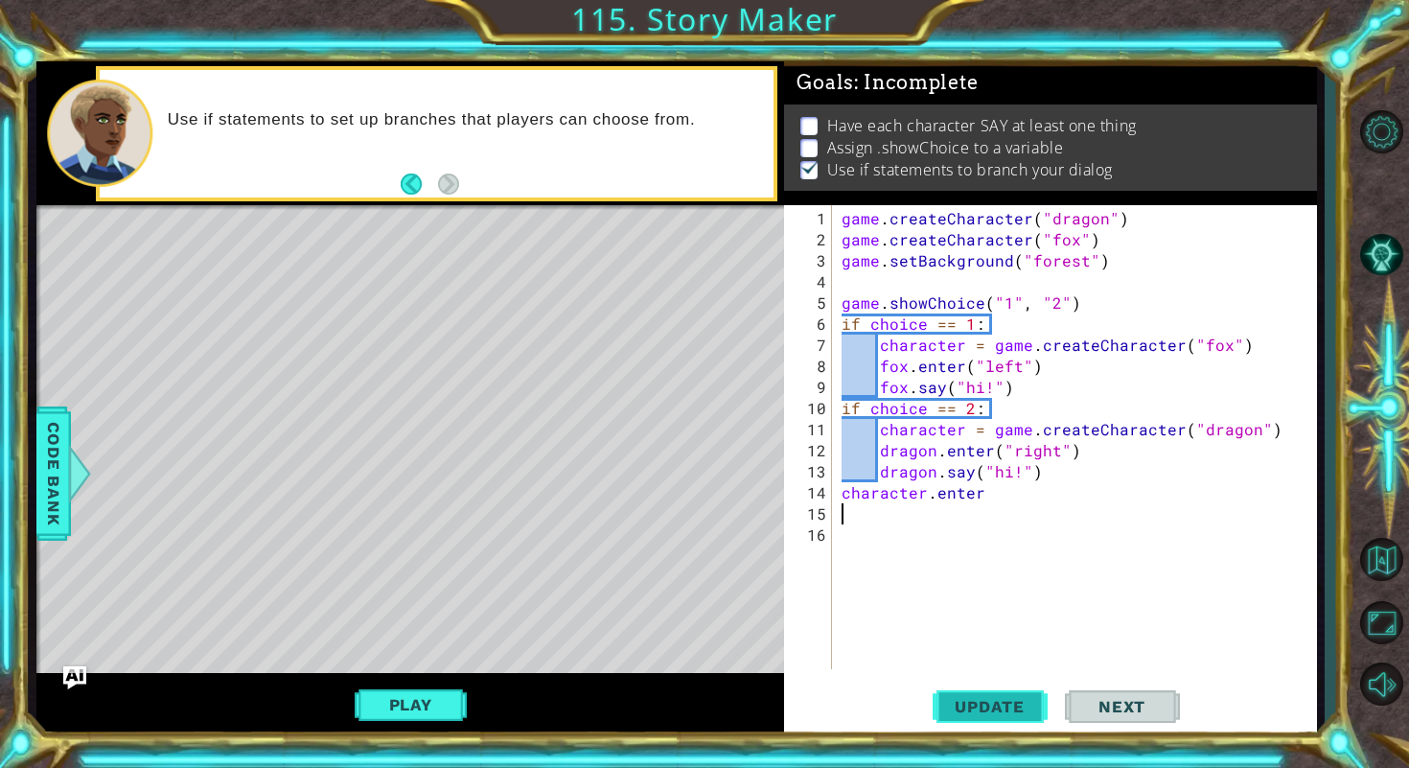
click at [1003, 706] on span "Update" at bounding box center [989, 706] width 108 height 19
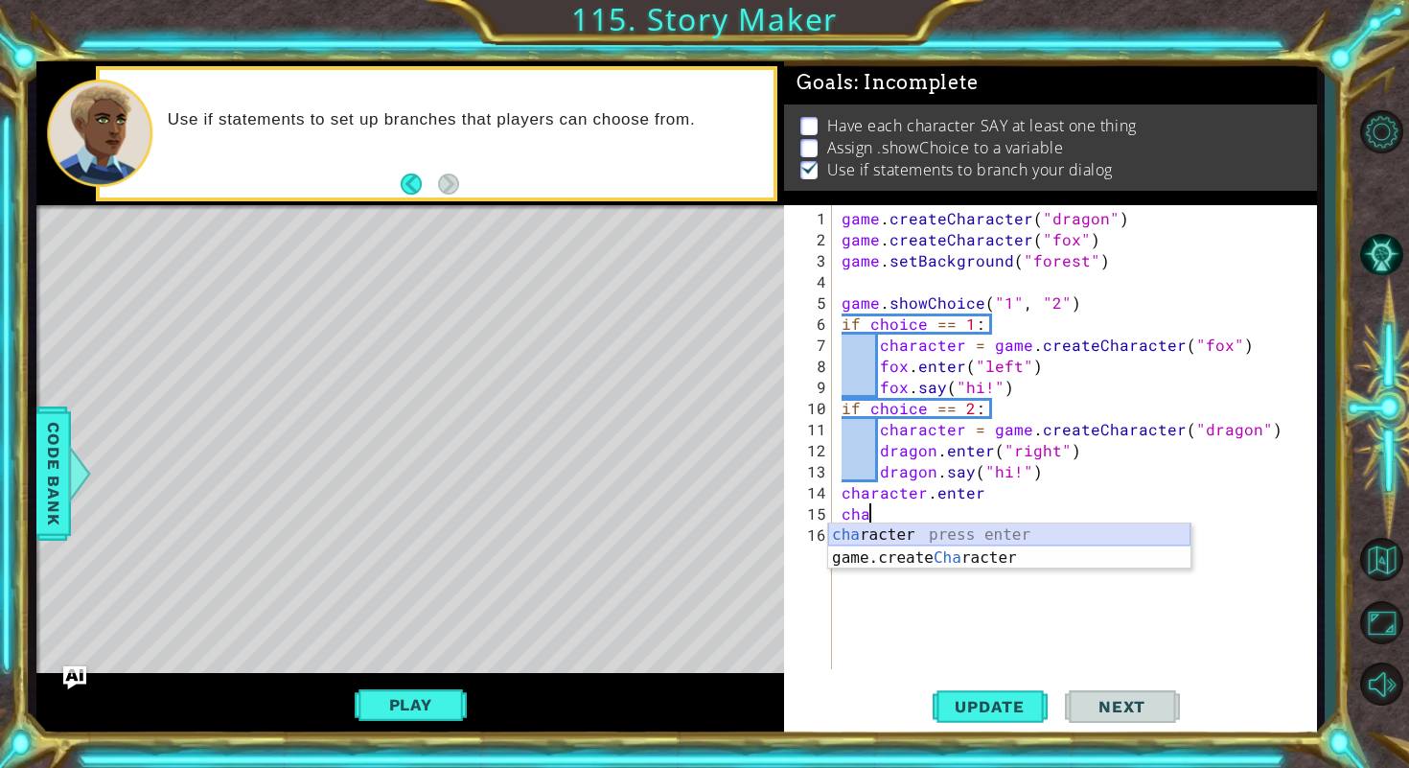
click at [1056, 533] on div "cha racter press enter game.create Cha racter press enter" at bounding box center [1009, 569] width 362 height 92
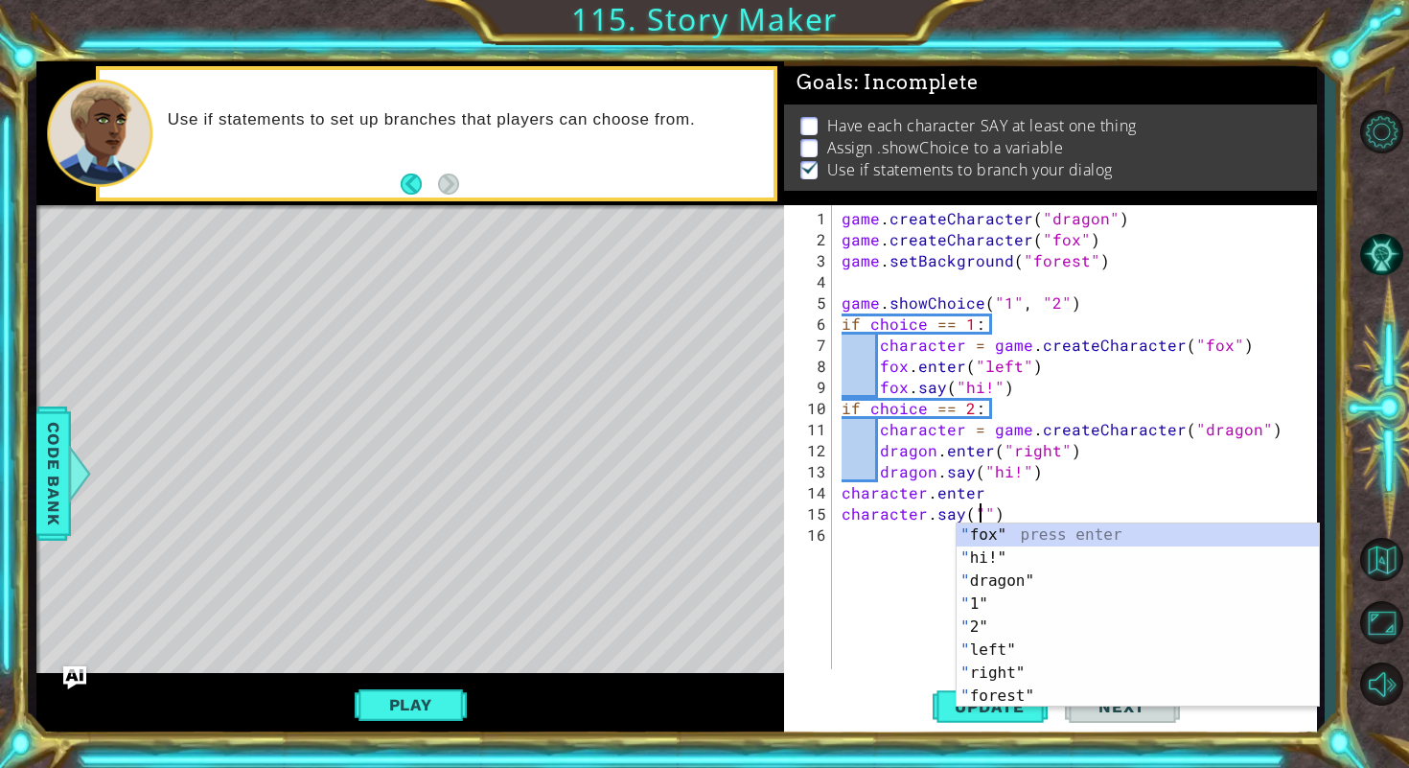
scroll to position [0, 9]
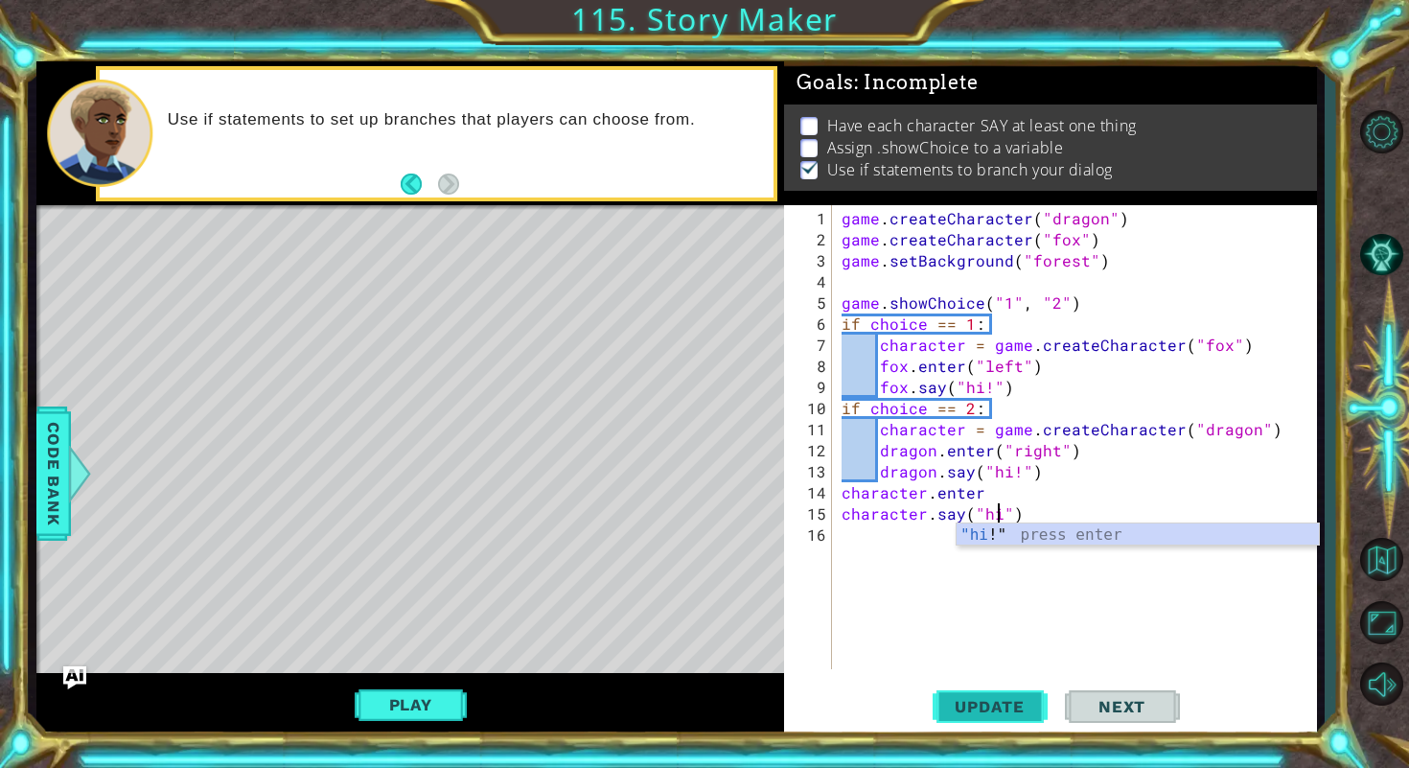
type textarea "character.say("hi")"
click at [982, 695] on button "Update" at bounding box center [989, 705] width 115 height 53
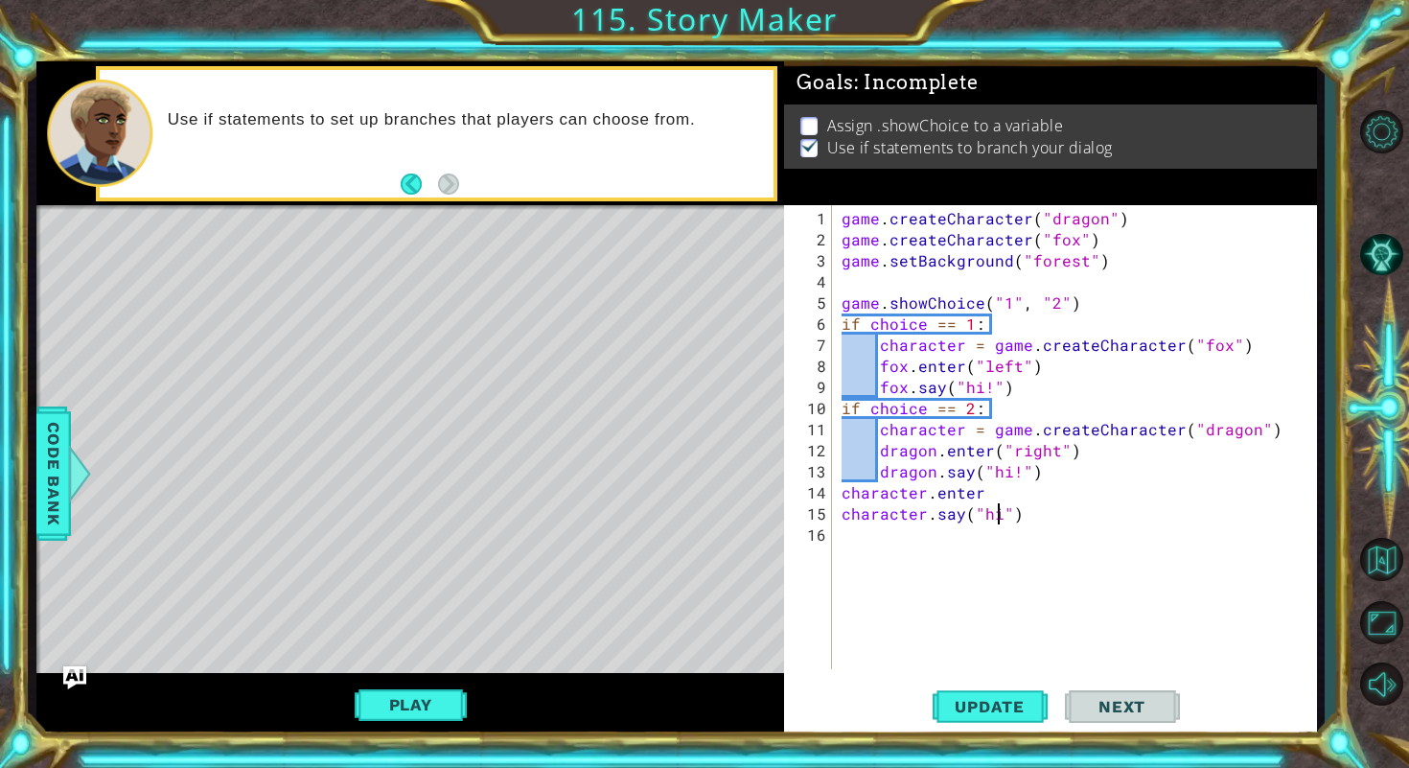
click at [974, 563] on div "game . createCharacter ( "dragon" ) game . createCharacter ( "fox" ) game . set…" at bounding box center [1080, 461] width 484 height 506
type textarea "a"
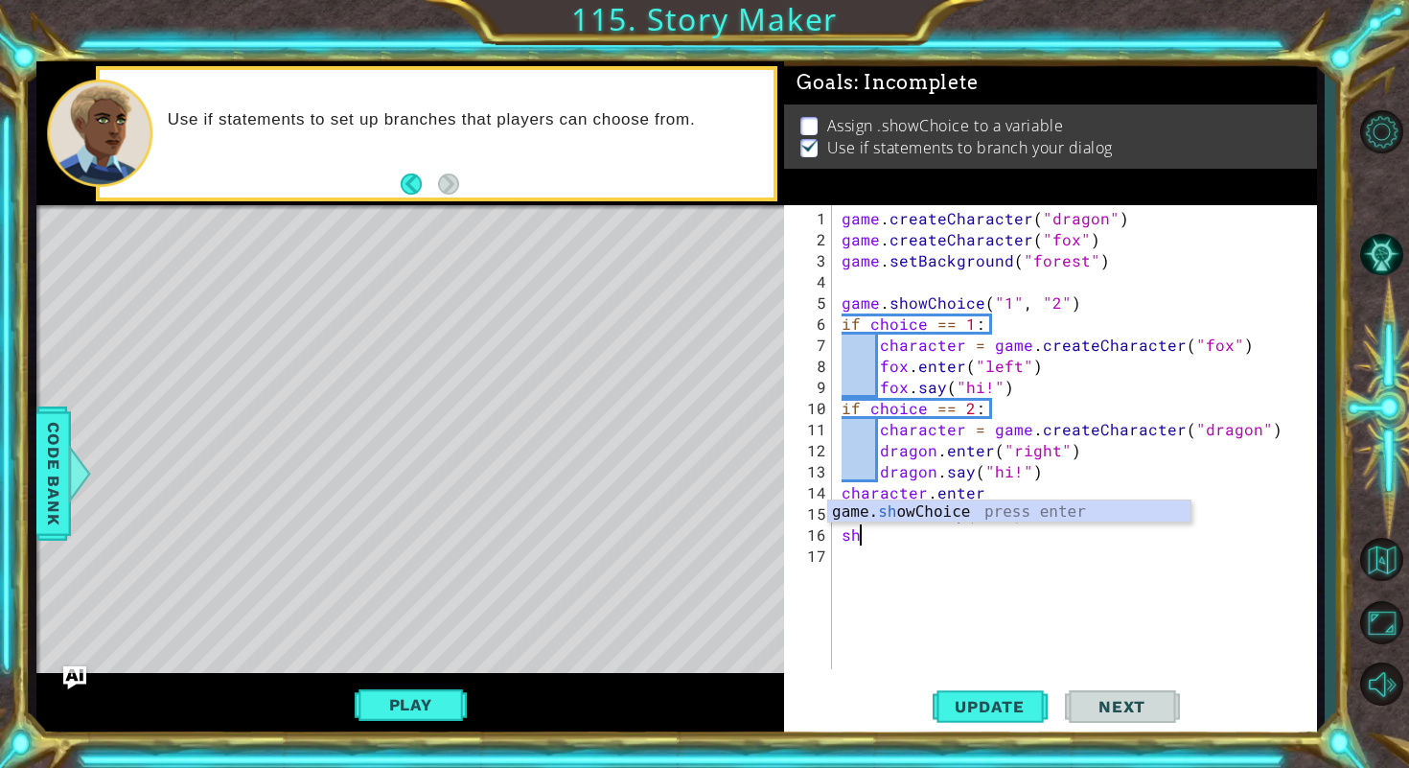
scroll to position [0, 1]
click at [1003, 524] on div "game . createCharacter ( "dragon" ) game . createCharacter ( "fox" ) game . set…" at bounding box center [1080, 461] width 484 height 506
type textarea "s"
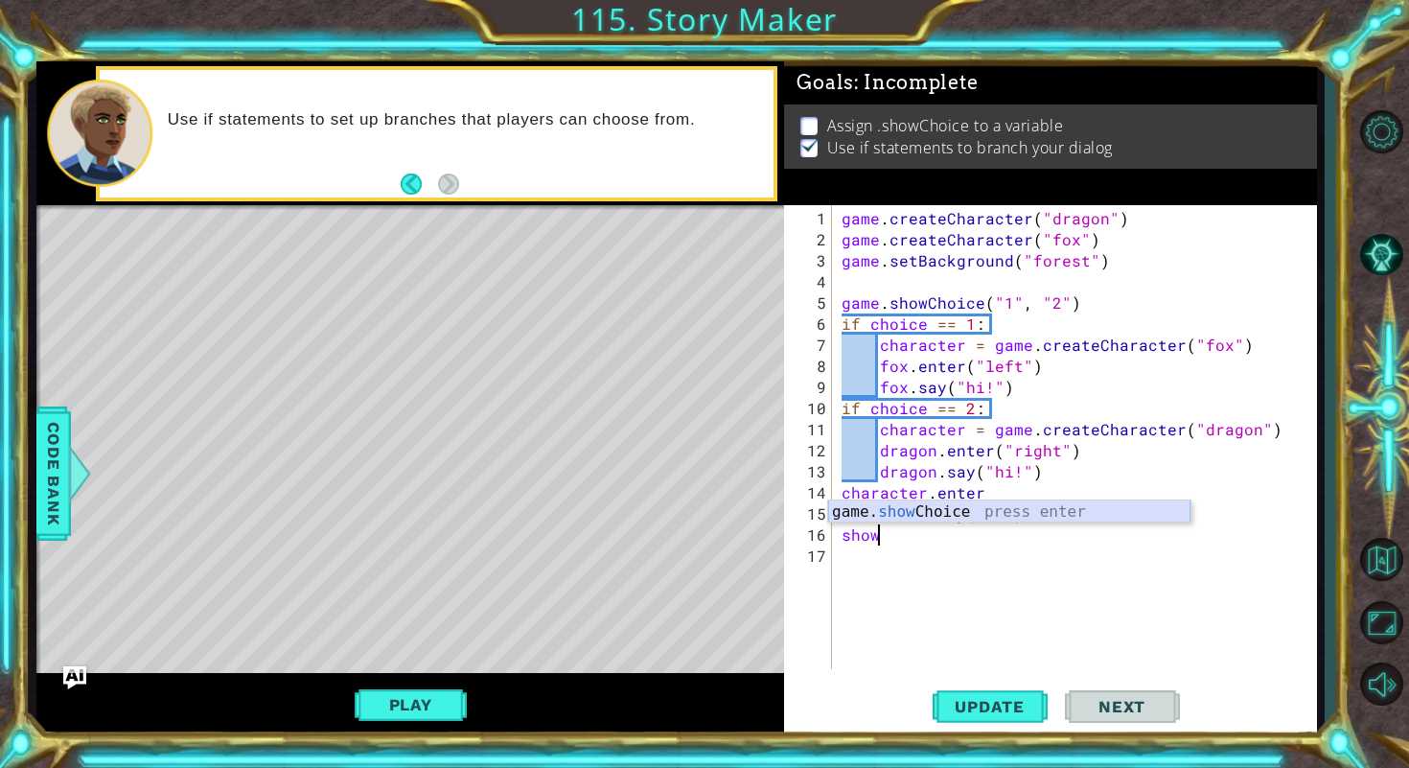
click at [968, 511] on div "game. show Choice press enter" at bounding box center [1009, 534] width 362 height 69
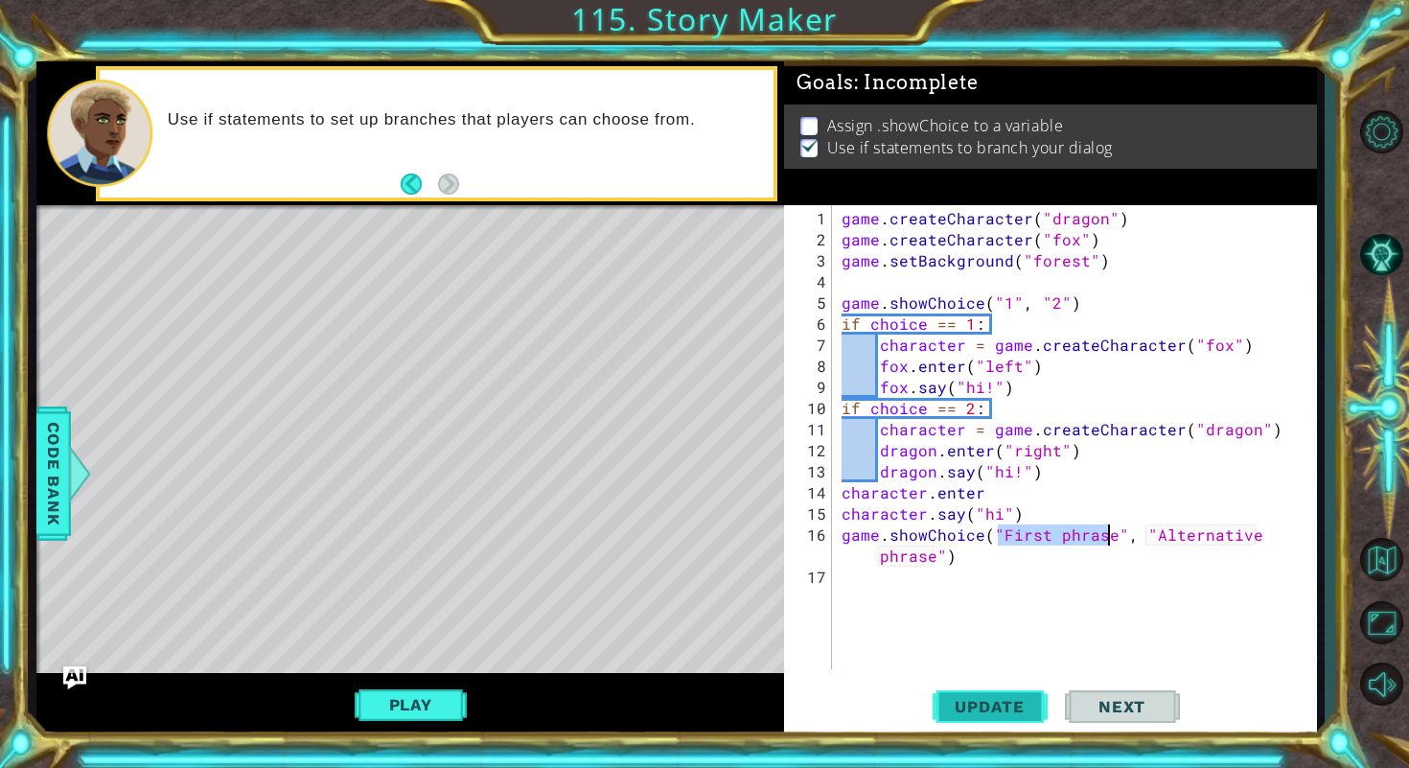
click at [988, 730] on button "Update" at bounding box center [989, 705] width 115 height 53
click at [1005, 702] on span "Update" at bounding box center [989, 706] width 108 height 19
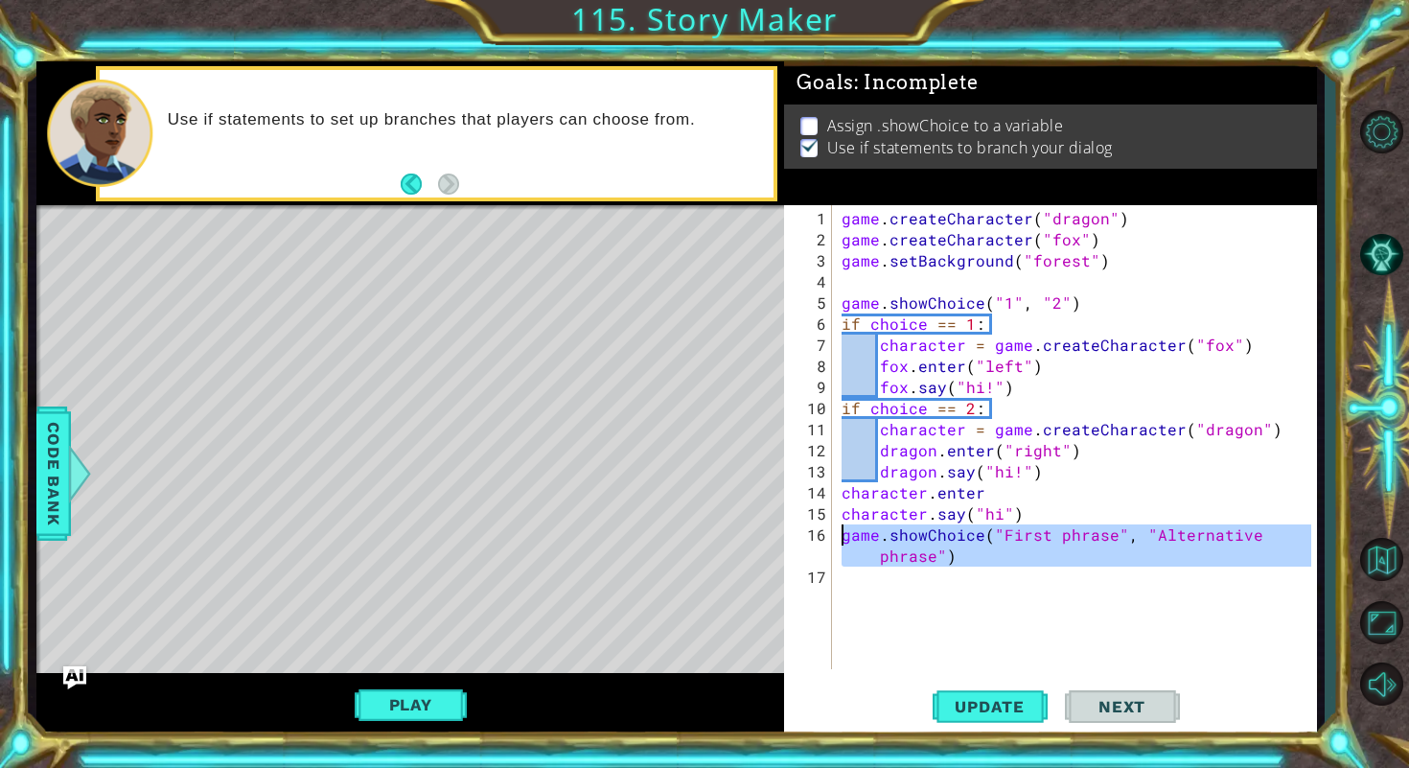
drag, startPoint x: 1020, startPoint y: 572, endPoint x: 843, endPoint y: 537, distance: 179.9
click at [843, 537] on div "game . createCharacter ( "dragon" ) game . createCharacter ( "fox" ) game . set…" at bounding box center [1080, 461] width 484 height 506
type textarea "game.showChoice("First phrase", "Alternative phrase")"
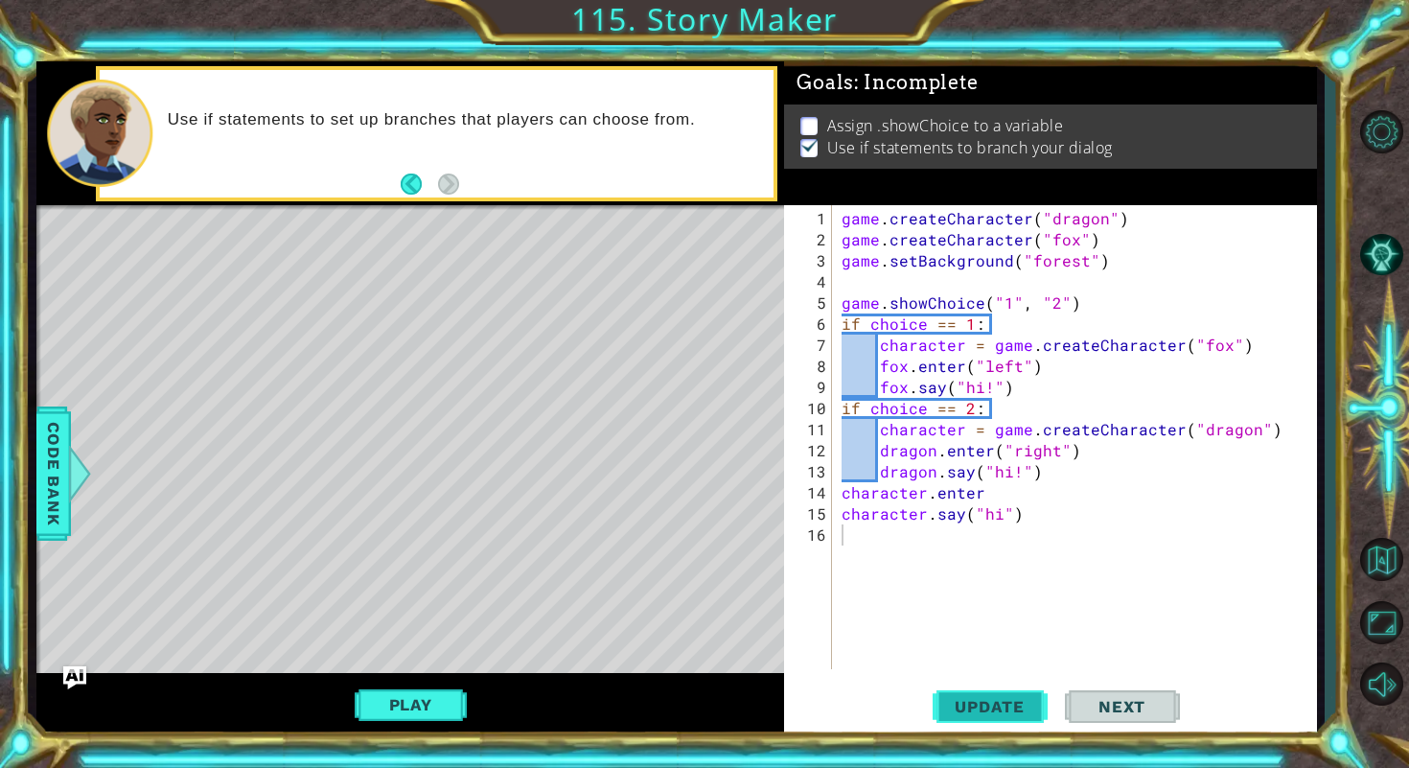
click at [1001, 690] on button "Update" at bounding box center [989, 705] width 115 height 53
click at [900, 552] on div "game . createCharacter ( "dragon" ) game . createCharacter ( "fox" ) game . set…" at bounding box center [1080, 461] width 484 height 506
click at [44, 499] on span "Code Bank" at bounding box center [53, 473] width 31 height 117
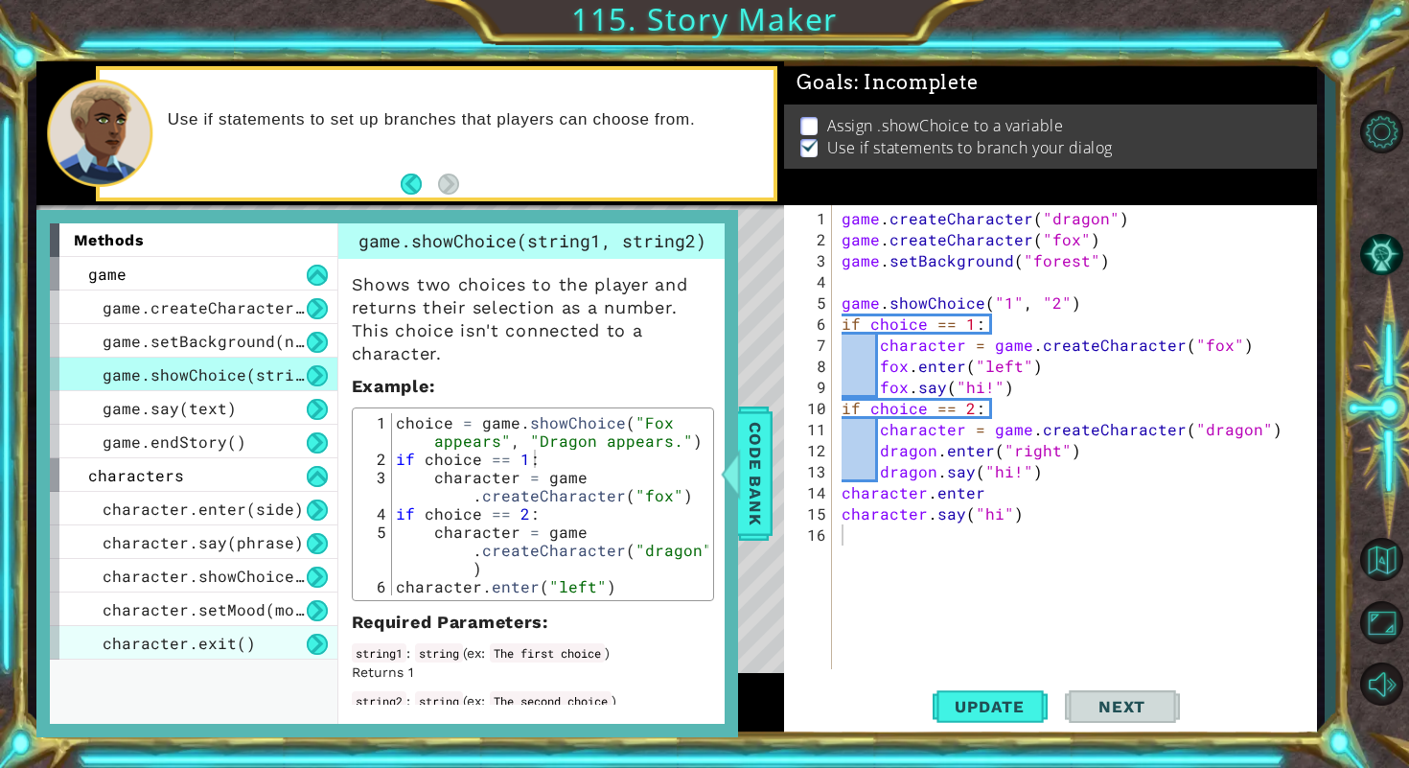
click at [247, 650] on span "character.exit()" at bounding box center [179, 643] width 153 height 20
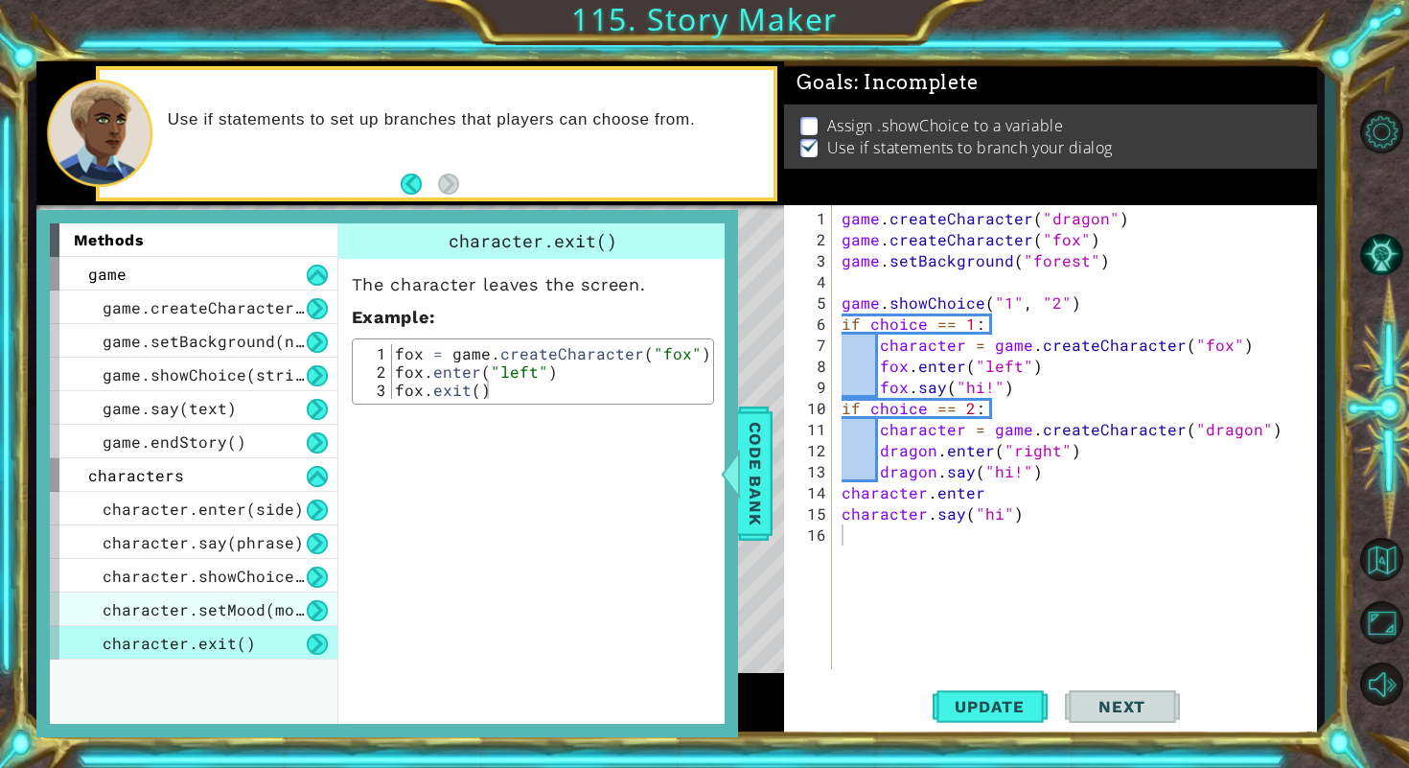
click at [256, 616] on span "character.setMood(mood)" at bounding box center [213, 609] width 220 height 20
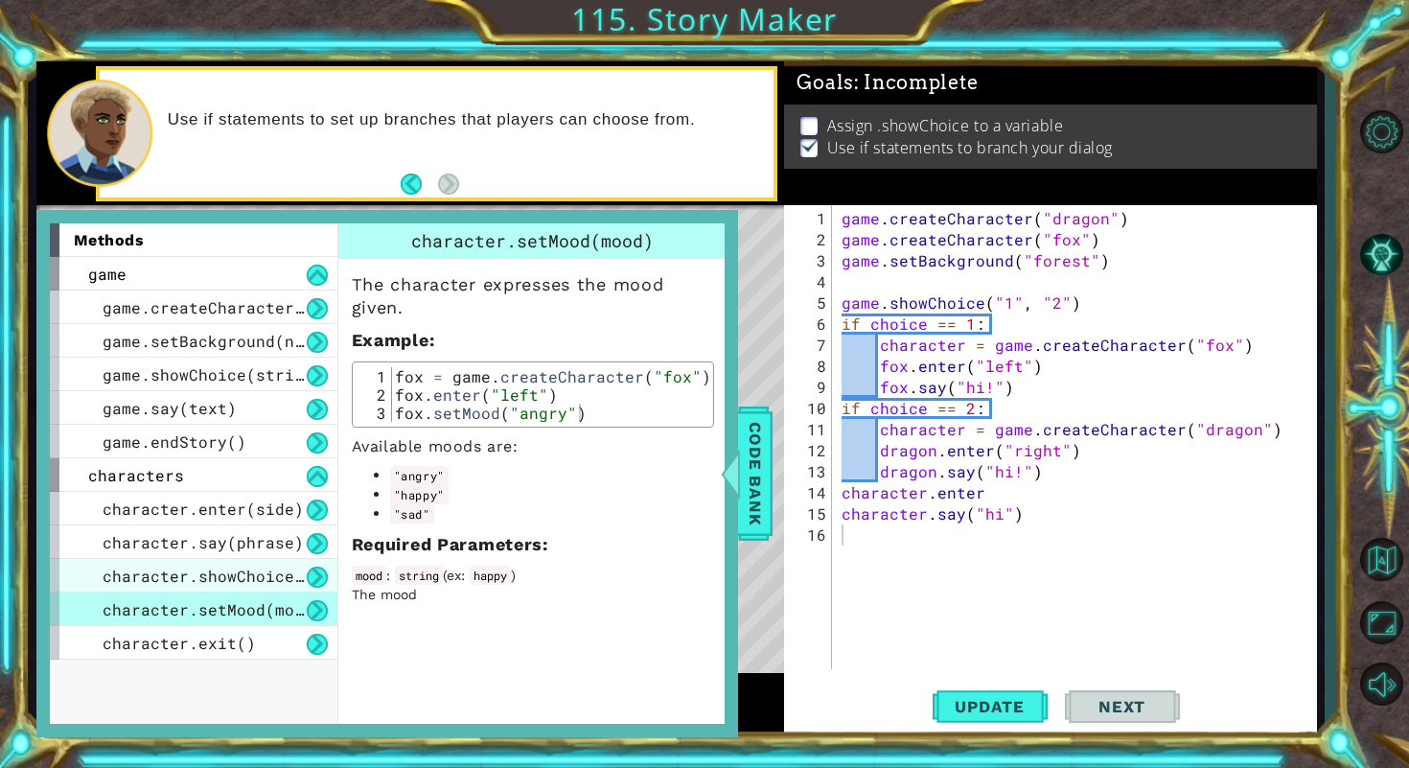
click at [263, 584] on span "character.showChoice(string1, string2)" at bounding box center [285, 575] width 364 height 20
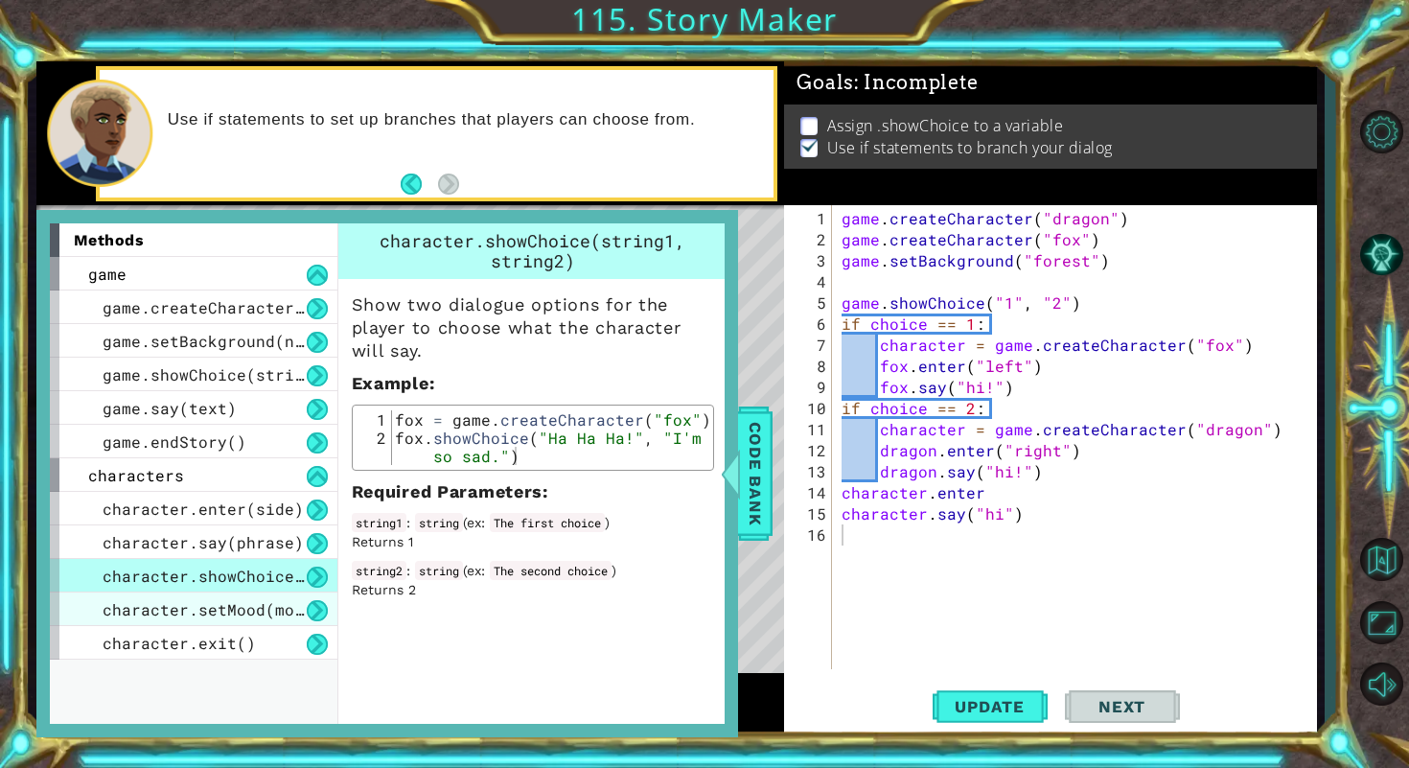
click at [269, 609] on span "character.setMood(mood)" at bounding box center [213, 609] width 220 height 20
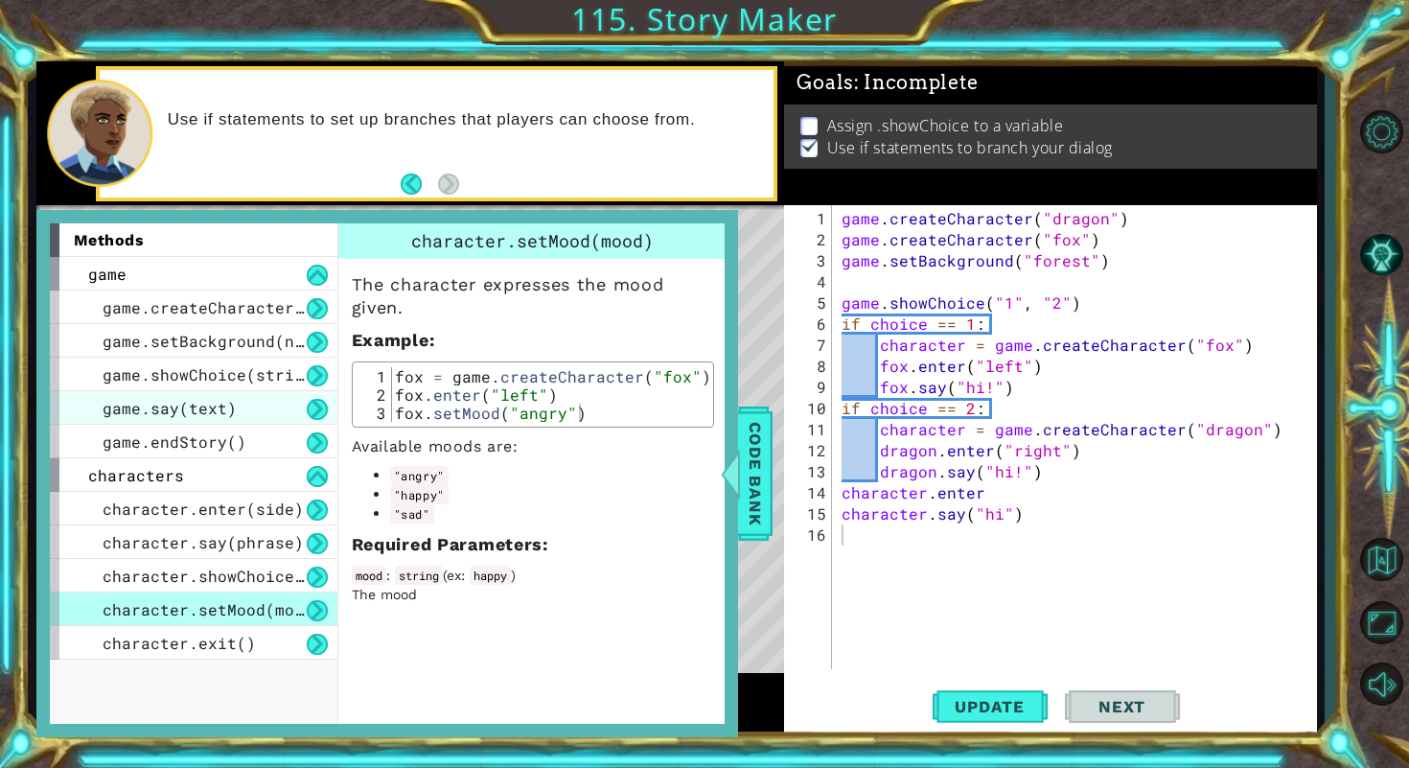
click at [272, 407] on div "game.say(text)" at bounding box center [194, 408] width 288 height 34
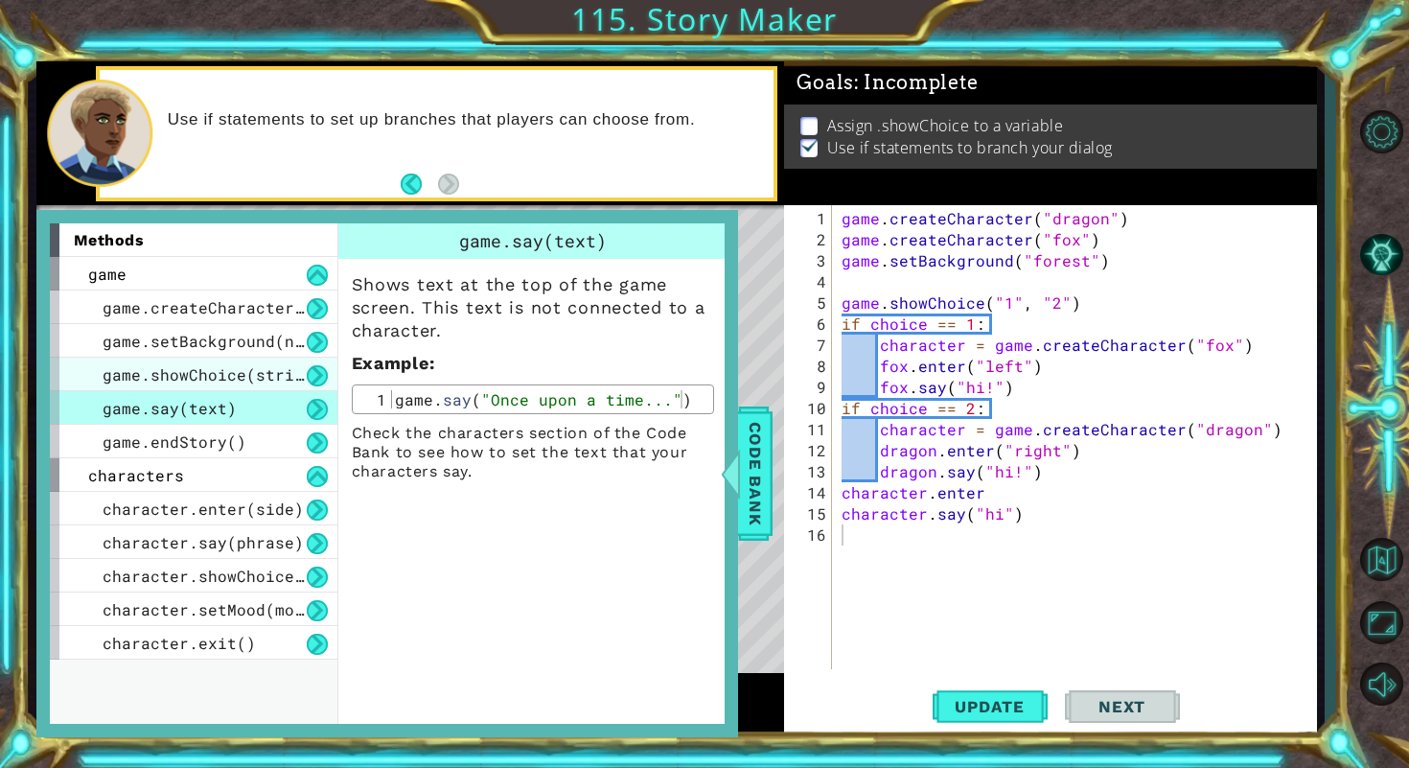
click at [270, 380] on span "game.showChoice(string1, string2)" at bounding box center [261, 374] width 316 height 20
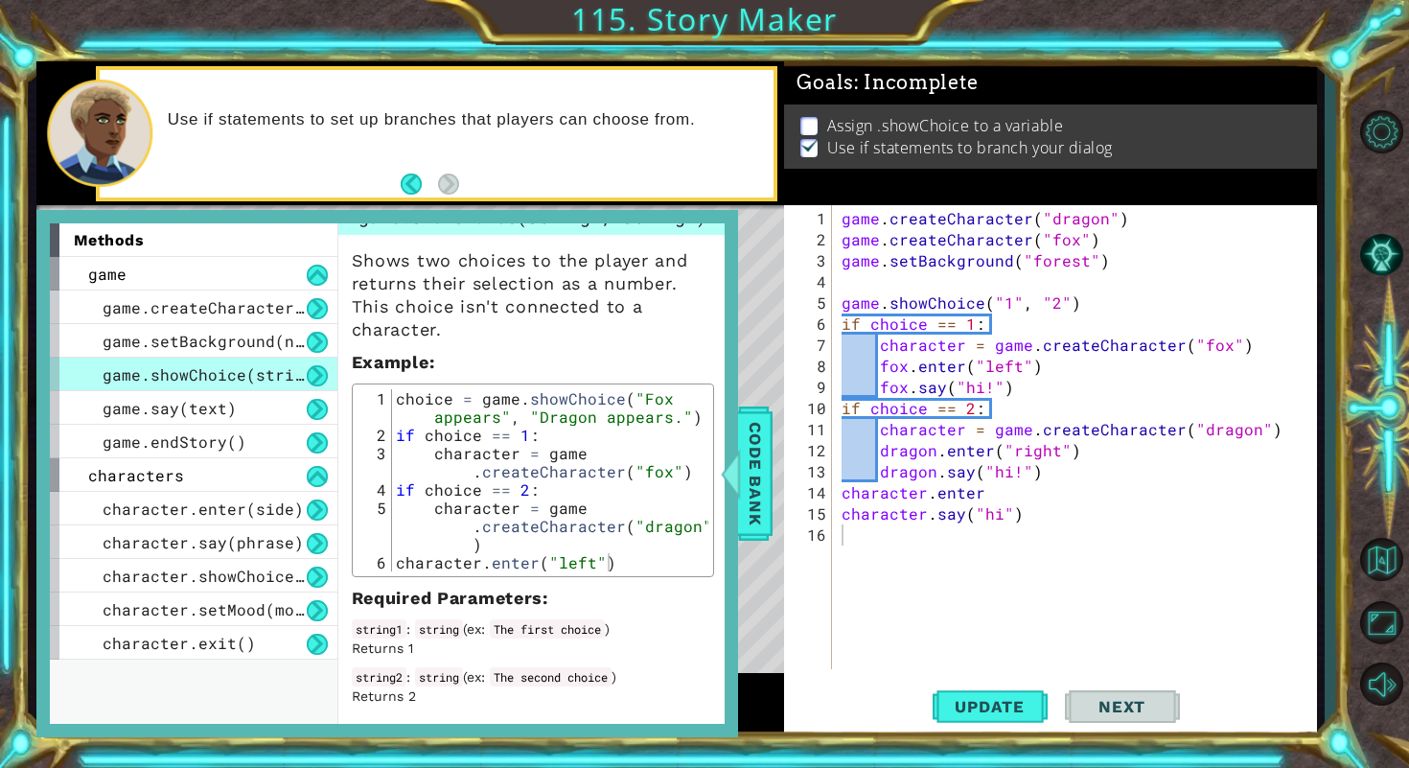
scroll to position [34, 0]
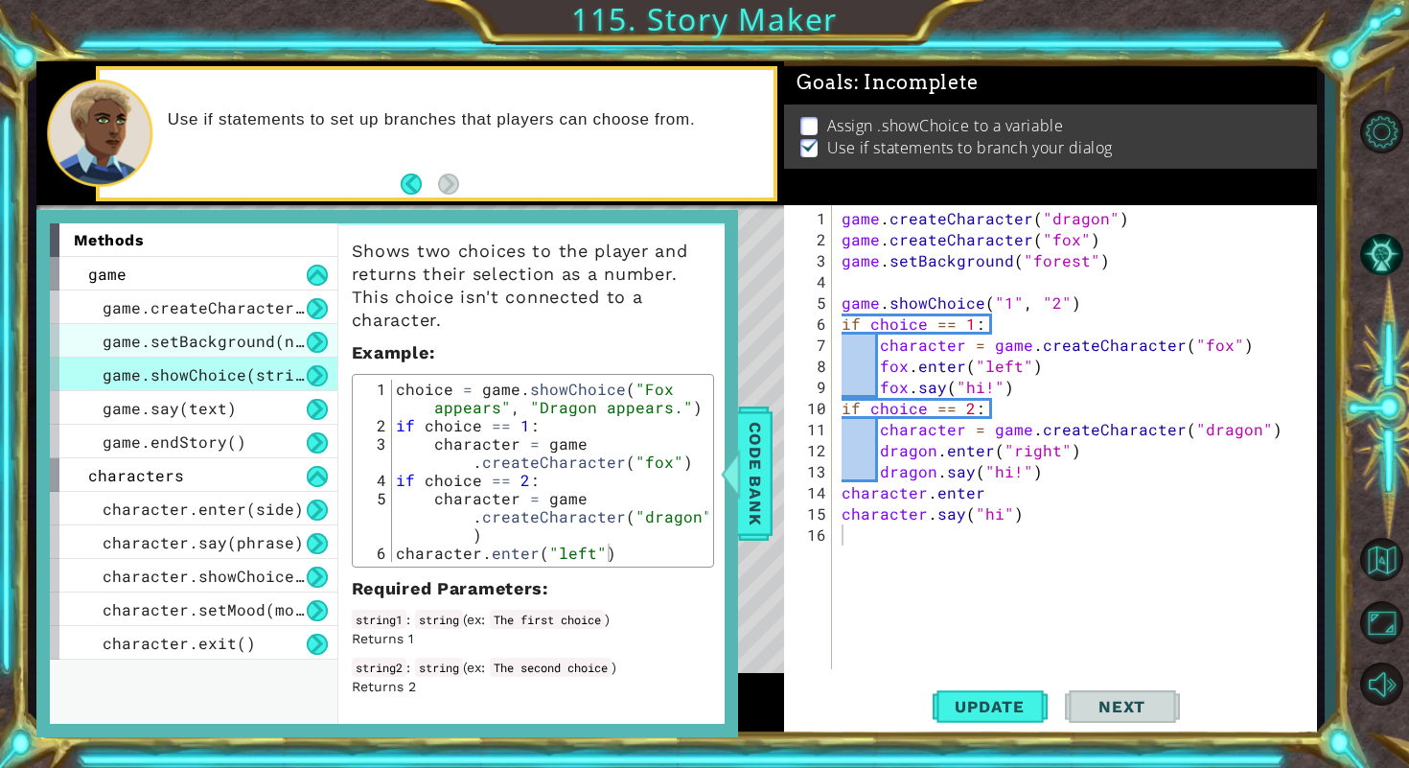
click at [291, 355] on div "game.setBackground(name)" at bounding box center [194, 341] width 288 height 34
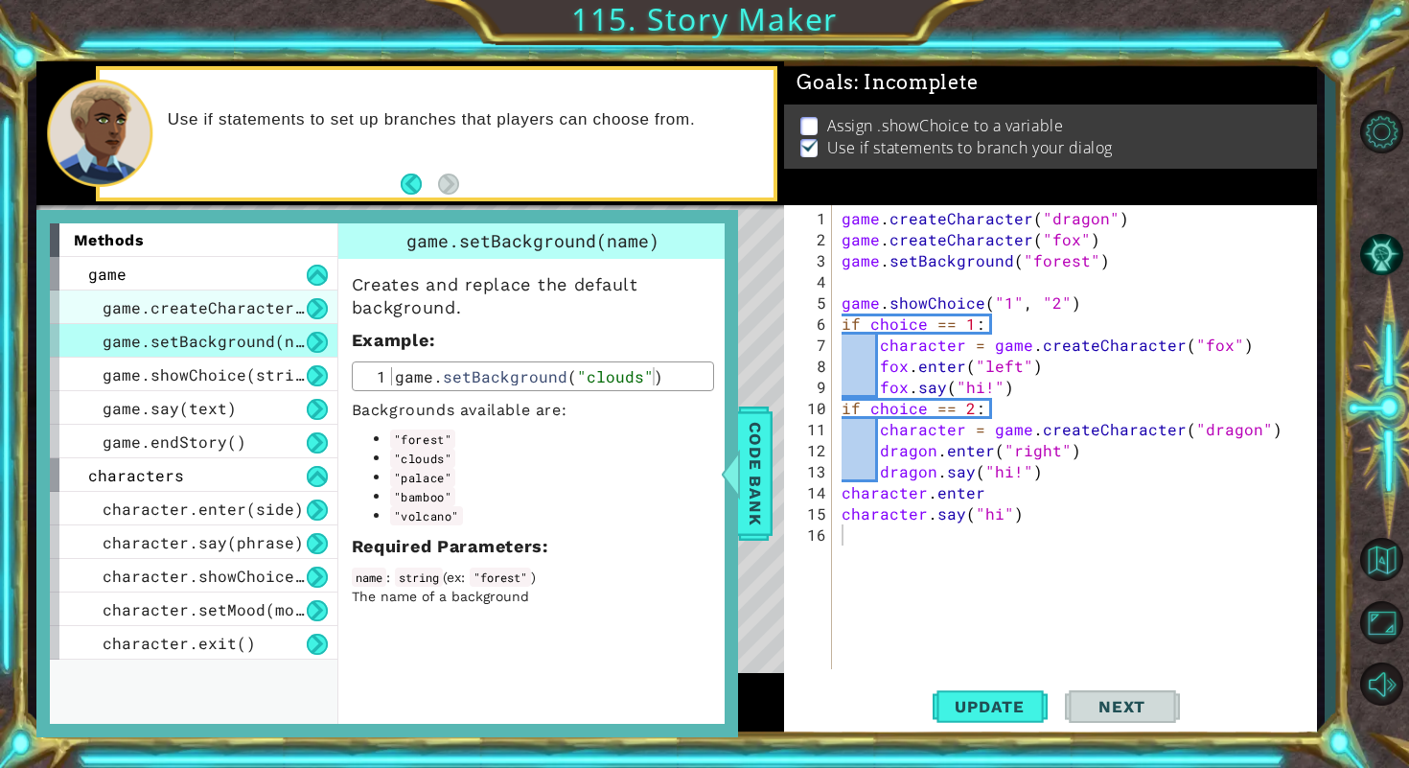
click at [281, 316] on span "game.createCharacter(name)" at bounding box center [227, 307] width 249 height 20
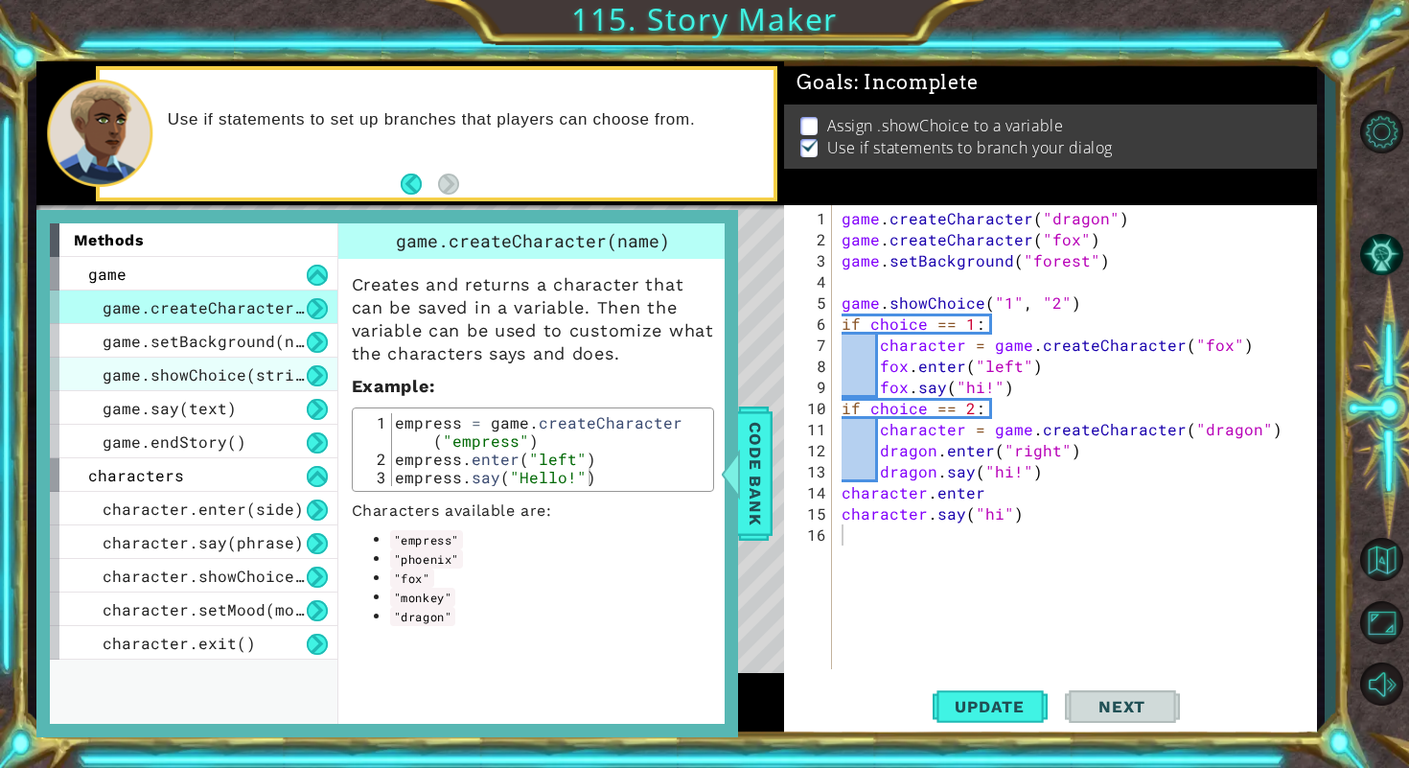
click at [276, 383] on span "game.showChoice(string1, string2)" at bounding box center [261, 374] width 316 height 20
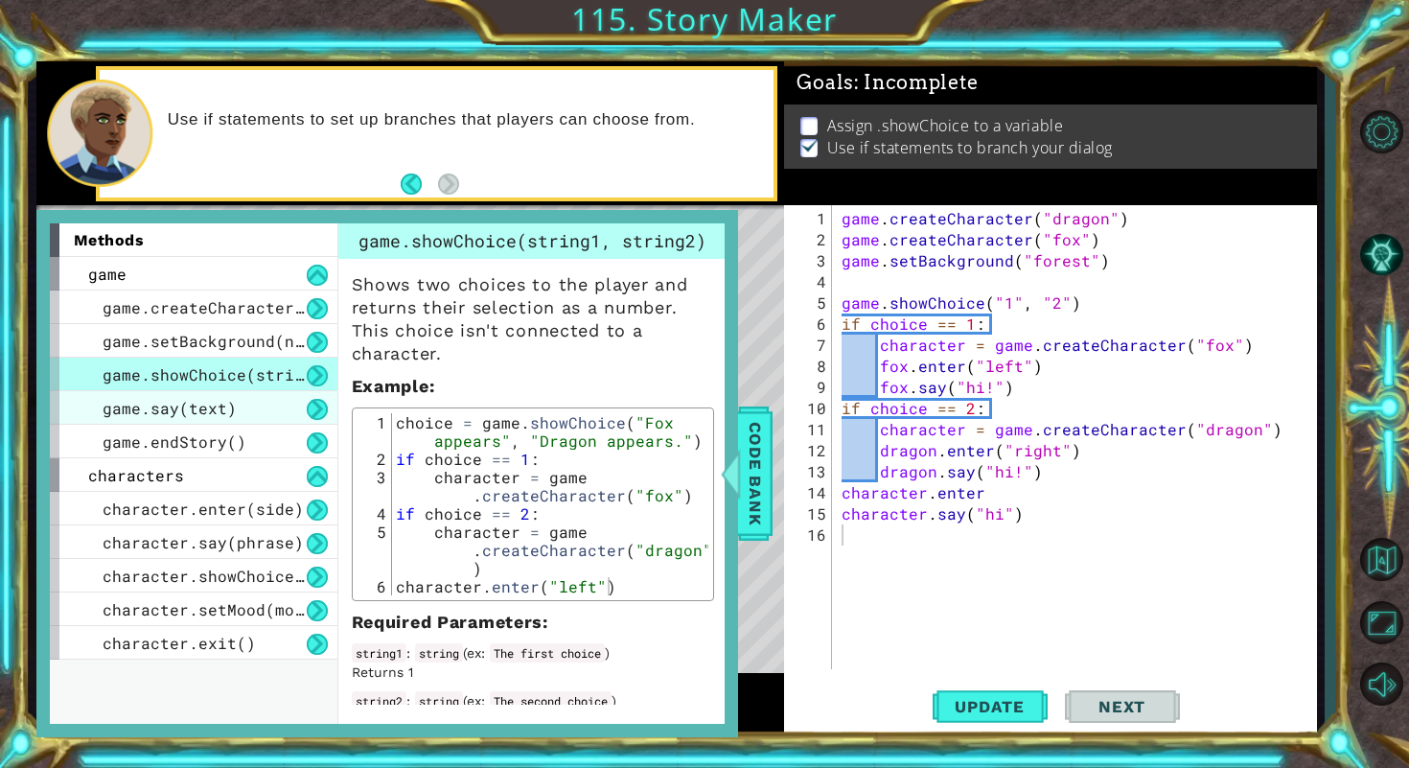
click at [271, 405] on div "game.say(text)" at bounding box center [194, 408] width 288 height 34
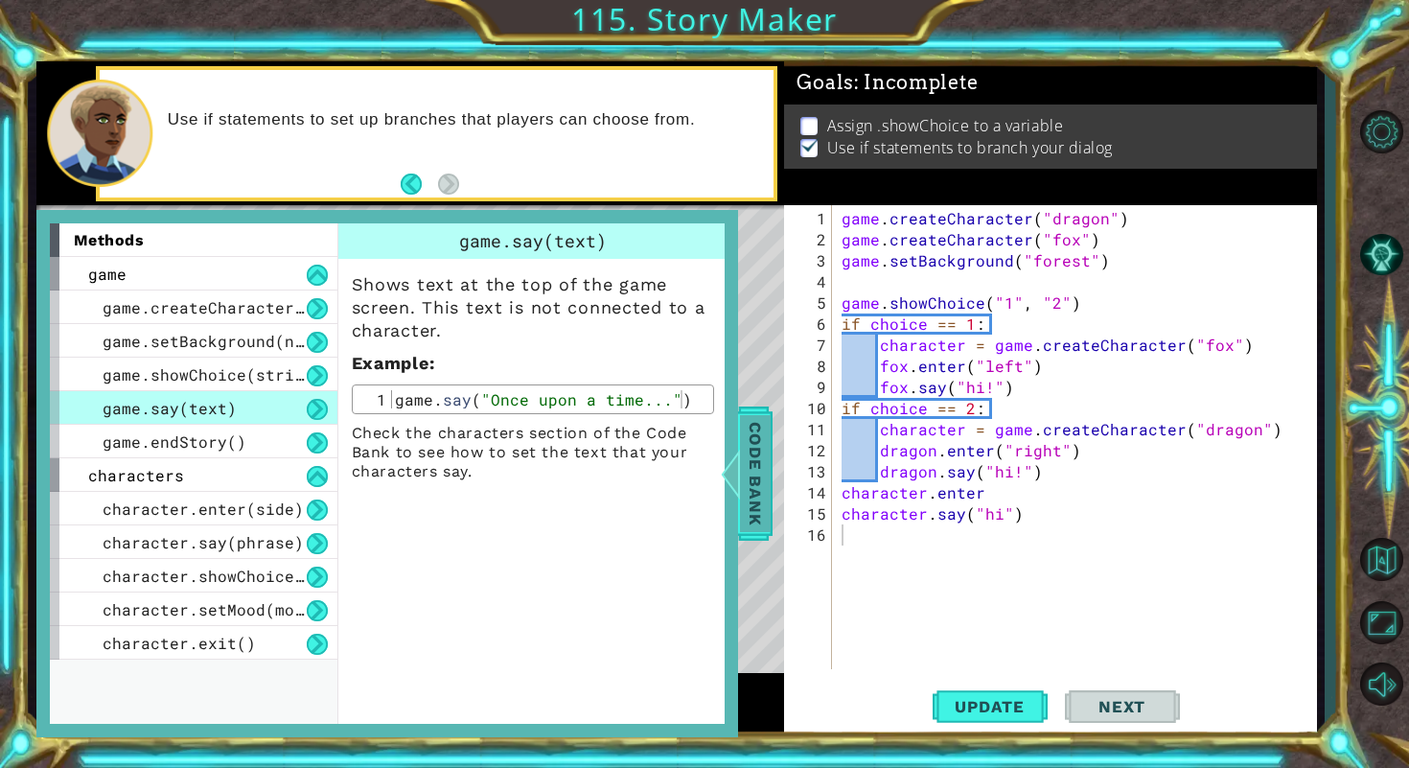
click at [751, 511] on span "Code Bank" at bounding box center [755, 473] width 31 height 117
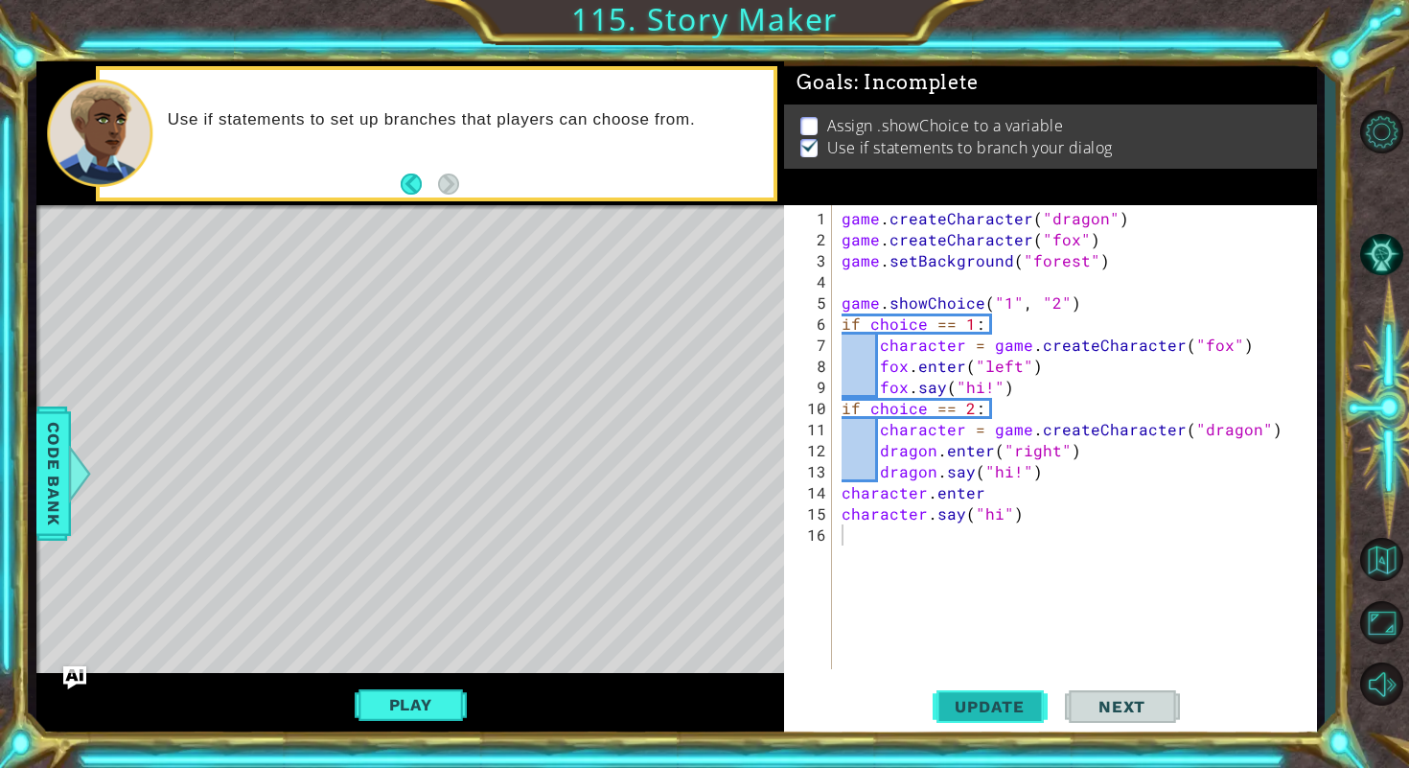
click at [957, 718] on button "Update" at bounding box center [989, 705] width 115 height 53
click at [77, 666] on img "Ask AI" at bounding box center [73, 677] width 25 height 25
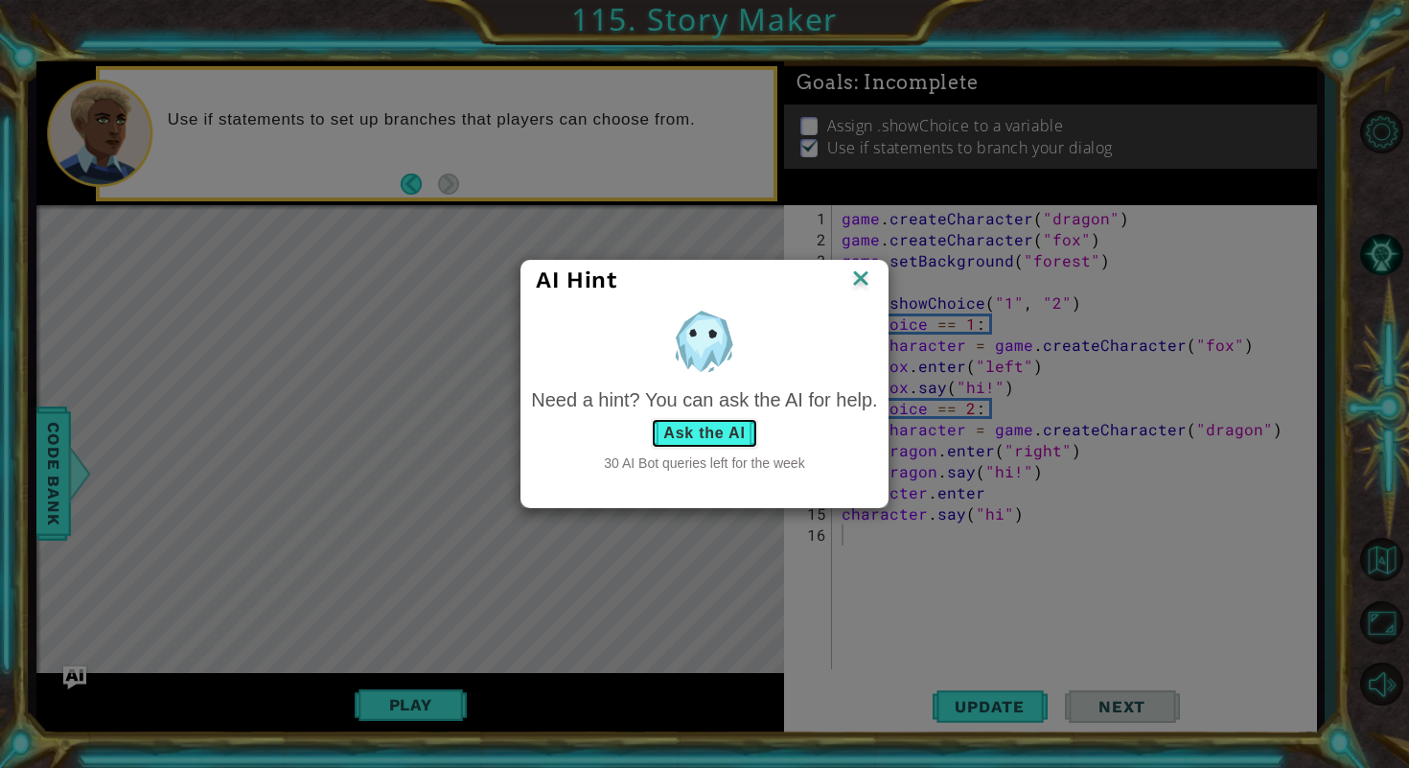
click at [732, 441] on button "Ask the AI" at bounding box center [704, 433] width 106 height 31
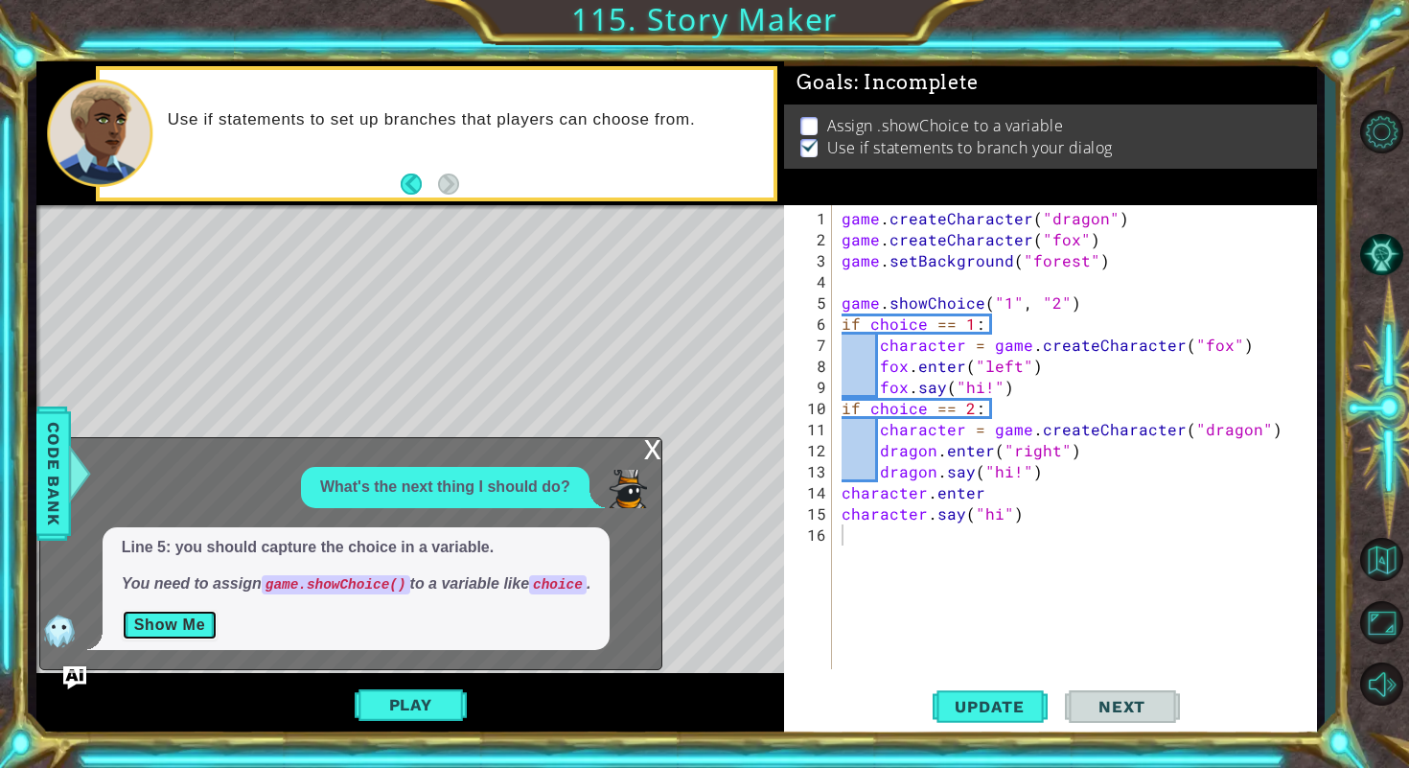
click at [209, 621] on button "Show Me" at bounding box center [170, 625] width 97 height 31
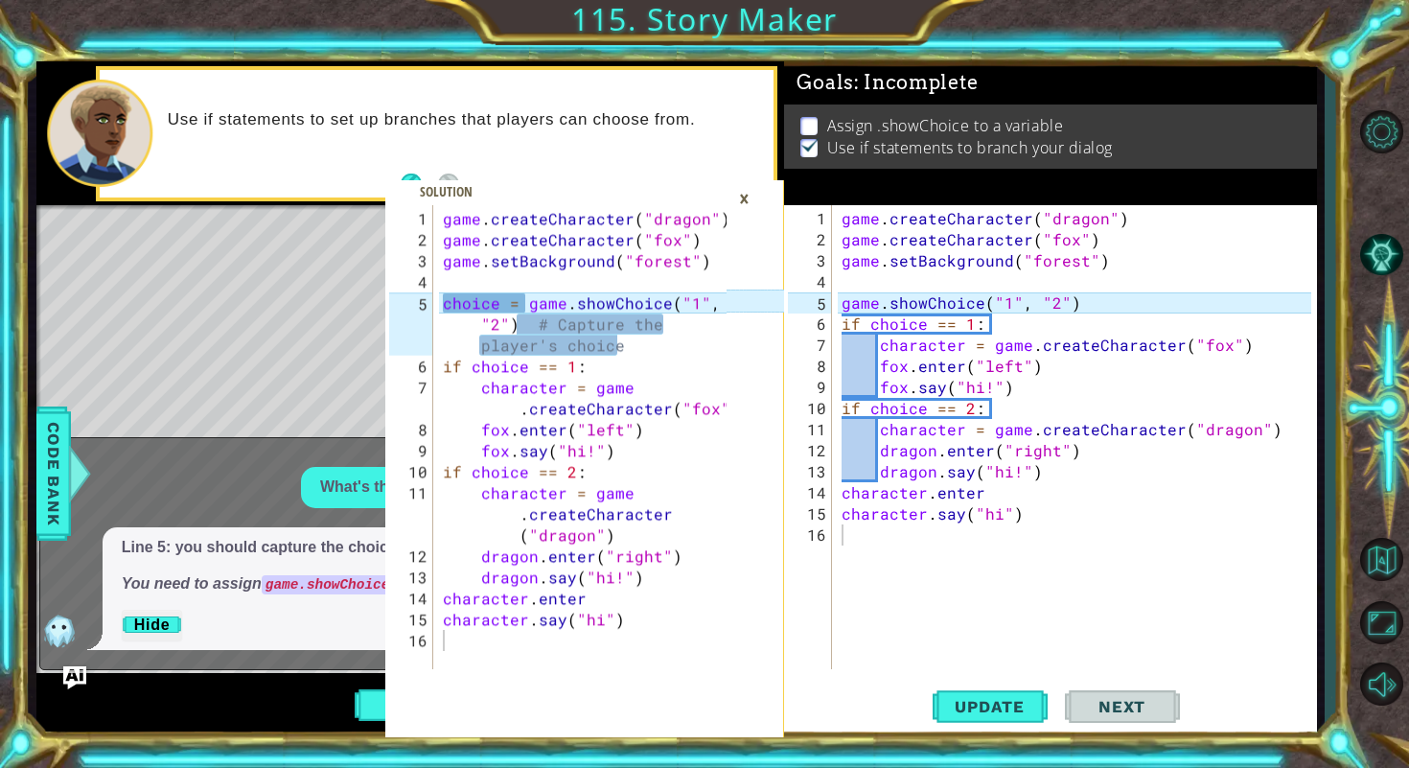
type textarea "choice = game.showChoice("1", "2") # Capture the player's choice"
click at [603, 327] on div "game . createCharacter ( "dragon" ) game . createCharacter ( "fox" ) game . set…" at bounding box center [587, 461] width 297 height 506
click at [541, 332] on div "game . createCharacter ( "dragon" ) game . createCharacter ( "fox" ) game . set…" at bounding box center [587, 461] width 297 height 506
drag, startPoint x: 437, startPoint y: 302, endPoint x: 705, endPoint y: 349, distance: 272.4
click at [705, 349] on div "choice = game.showChoice("1", "2") # Capture the player's choice 1 2 3 4 5 6 7 …" at bounding box center [555, 437] width 341 height 464
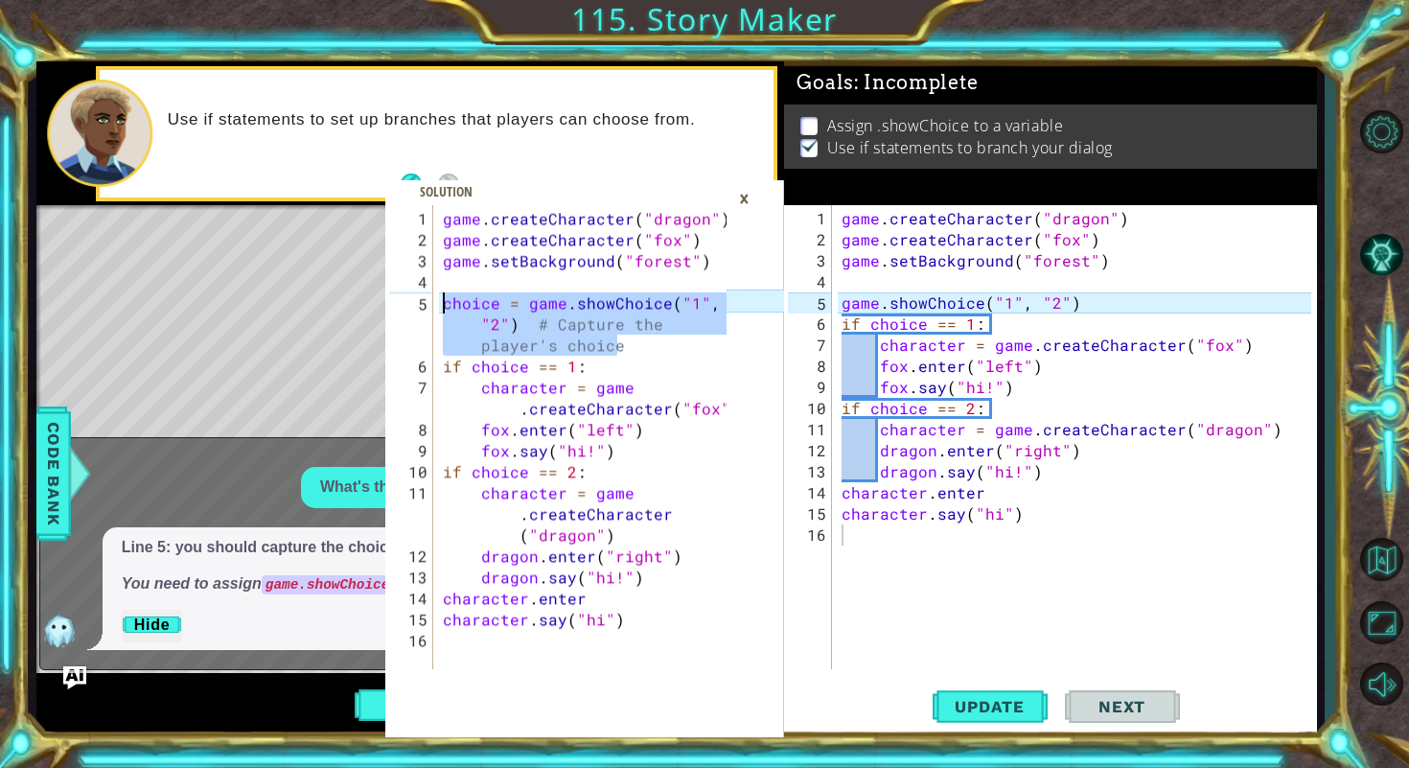
drag, startPoint x: 642, startPoint y: 349, endPoint x: 438, endPoint y: 296, distance: 210.8
click at [438, 297] on div "choice = game.showChoice("1", "2") # Capture the player's choice 1 2 3 4 5 6 7 …" at bounding box center [555, 437] width 341 height 464
type textarea "if choice == 1:"
click at [1110, 311] on div "game . createCharacter ( "dragon" ) game . createCharacter ( "fox" ) game . set…" at bounding box center [1080, 461] width 484 height 506
click at [637, 345] on div "game . createCharacter ( "dragon" ) game . createCharacter ( "fox" ) game . set…" at bounding box center [587, 461] width 297 height 506
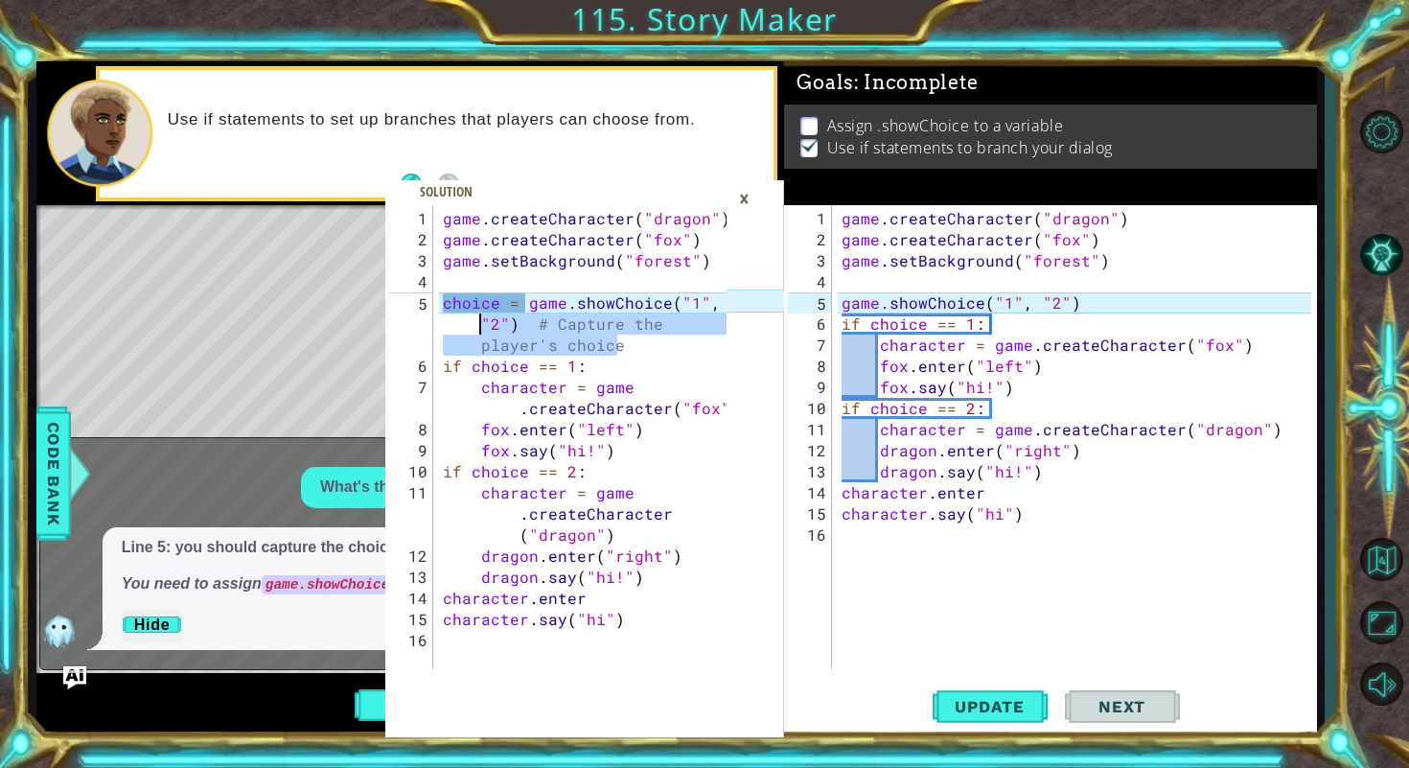
drag, startPoint x: 669, startPoint y: 345, endPoint x: 470, endPoint y: 318, distance: 201.1
click at [470, 318] on div "game . createCharacter ( "dragon" ) game . createCharacter ( "fox" ) game . set…" at bounding box center [587, 461] width 297 height 506
click at [538, 323] on div "game . createCharacter ( "dragon" ) game . createCharacter ( "fox" ) game . set…" at bounding box center [587, 461] width 297 height 506
drag, startPoint x: 535, startPoint y: 323, endPoint x: 642, endPoint y: 332, distance: 107.7
click at [642, 332] on div "game . createCharacter ( "dragon" ) game . createCharacter ( "fox" ) game . set…" at bounding box center [587, 461] width 297 height 506
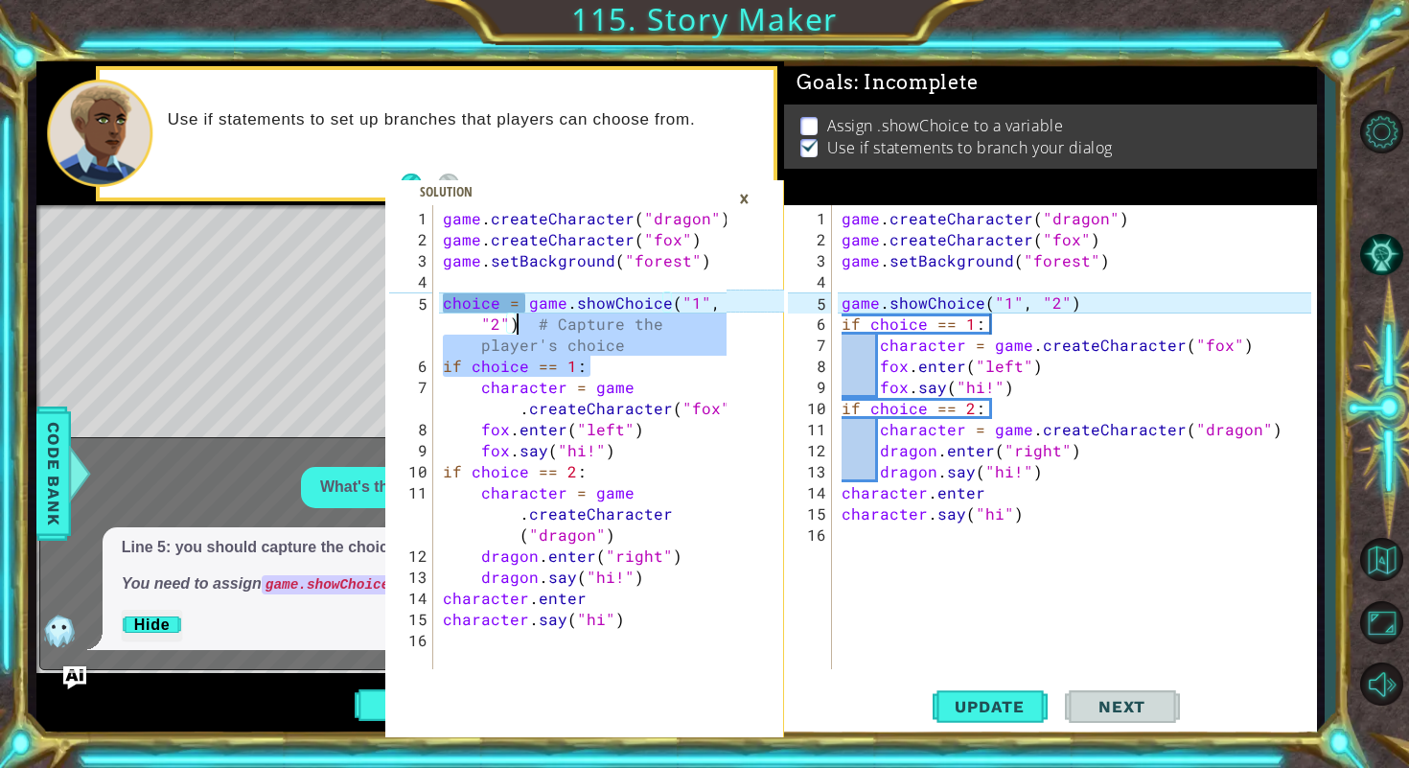
drag, startPoint x: 641, startPoint y: 358, endPoint x: 520, endPoint y: 322, distance: 126.1
click at [520, 322] on div "game . createCharacter ( "dragon" ) game . createCharacter ( "fox" ) game . set…" at bounding box center [587, 461] width 297 height 506
click at [654, 362] on div "game . createCharacter ( "dragon" ) game . createCharacter ( "fox" ) game . set…" at bounding box center [587, 461] width 297 height 506
drag, startPoint x: 645, startPoint y: 358, endPoint x: 565, endPoint y: 332, distance: 83.9
click at [565, 332] on div "game . createCharacter ( "dragon" ) game . createCharacter ( "fox" ) game . set…" at bounding box center [587, 461] width 297 height 506
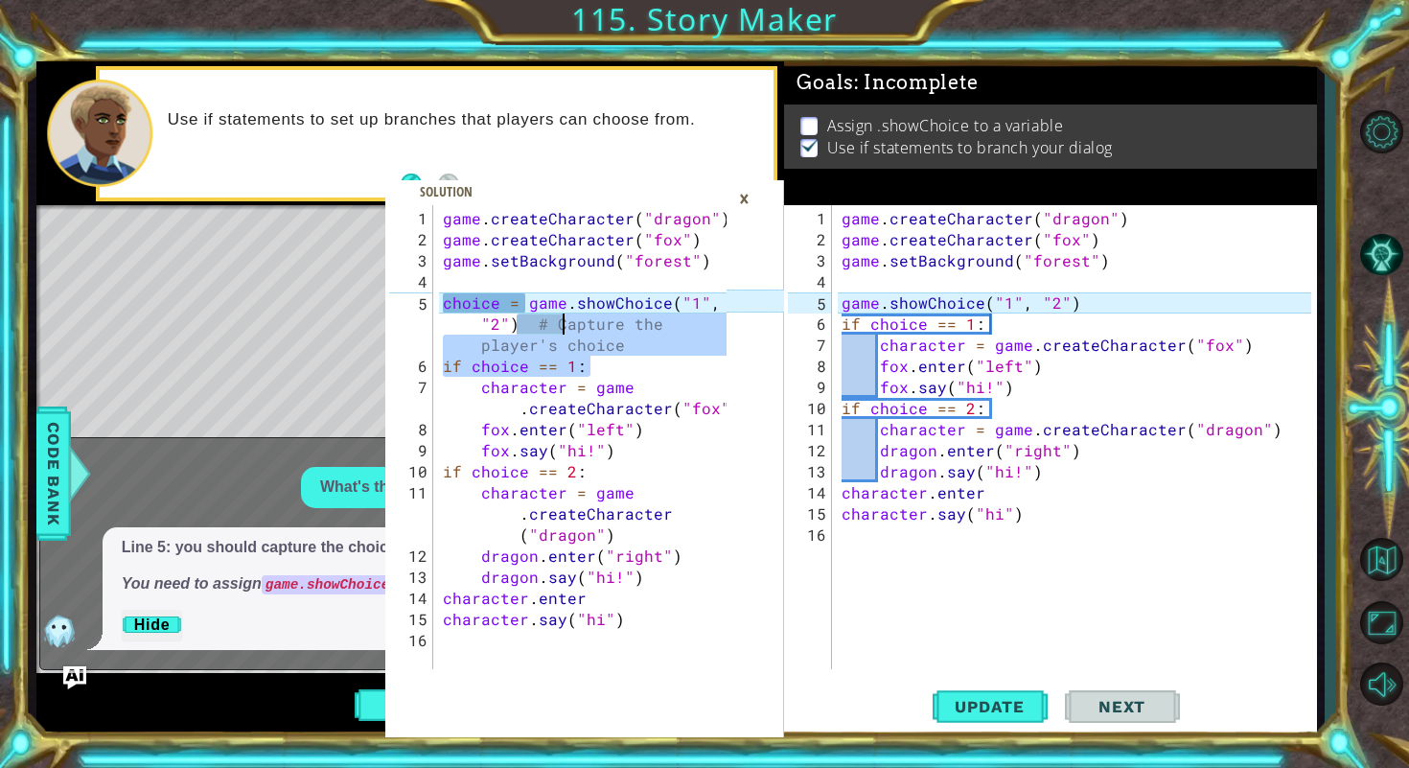
click at [565, 332] on div "game . createCharacter ( "dragon" ) game . createCharacter ( "fox" ) game . set…" at bounding box center [587, 461] width 297 height 506
type textarea "choice = game.showChoice("1", "2") # Capture the player's choice"
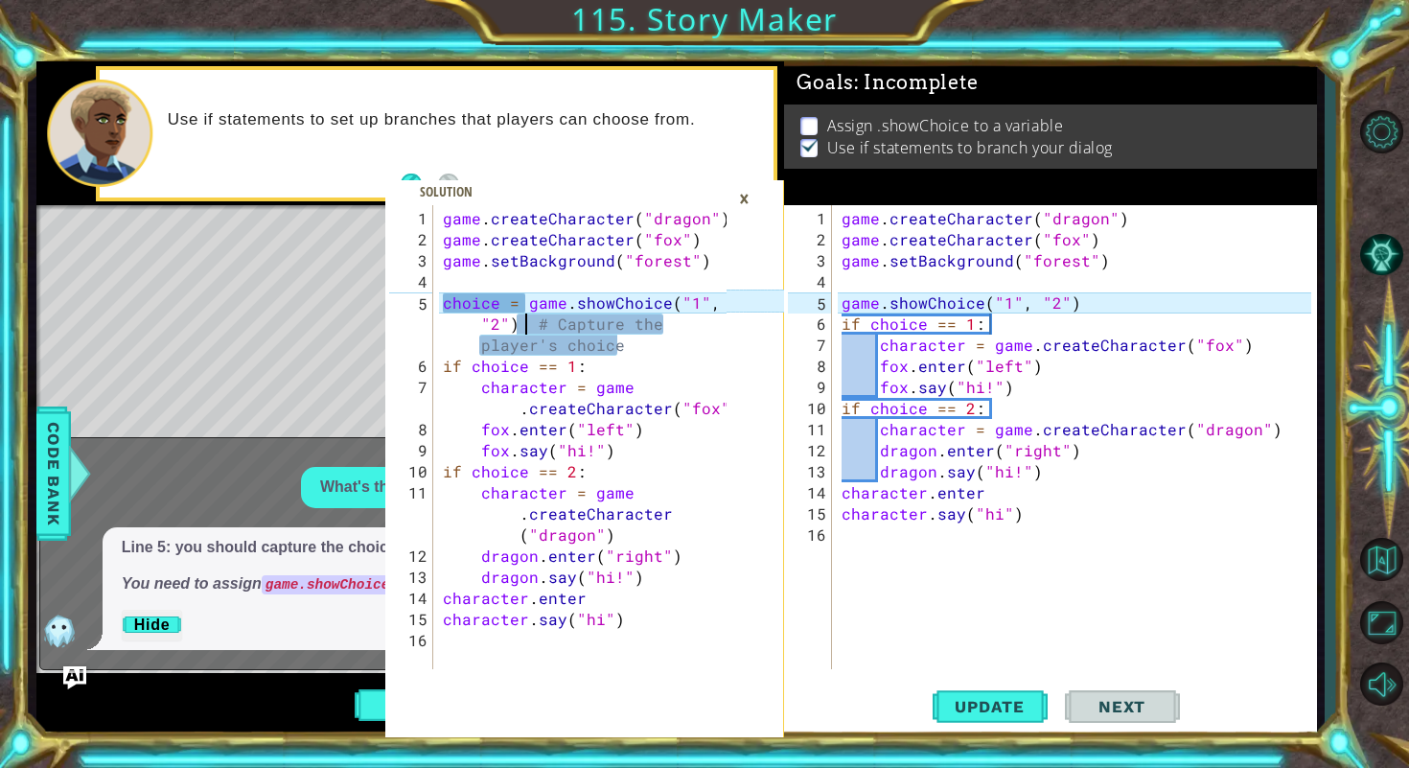
click at [527, 331] on div "game . createCharacter ( "dragon" ) game . createCharacter ( "fox" ) game . set…" at bounding box center [587, 461] width 297 height 506
drag, startPoint x: 519, startPoint y: 330, endPoint x: 664, endPoint y: 349, distance: 146.0
click at [664, 349] on div "game . createCharacter ( "dragon" ) game . createCharacter ( "fox" ) game . set…" at bounding box center [587, 461] width 297 height 506
click at [1047, 318] on div "game . createCharacter ( "dragon" ) game . createCharacter ( "fox" ) game . set…" at bounding box center [1080, 461] width 484 height 506
click at [1084, 307] on div "game . createCharacter ( "dragon" ) game . createCharacter ( "fox" ) game . set…" at bounding box center [1080, 461] width 484 height 506
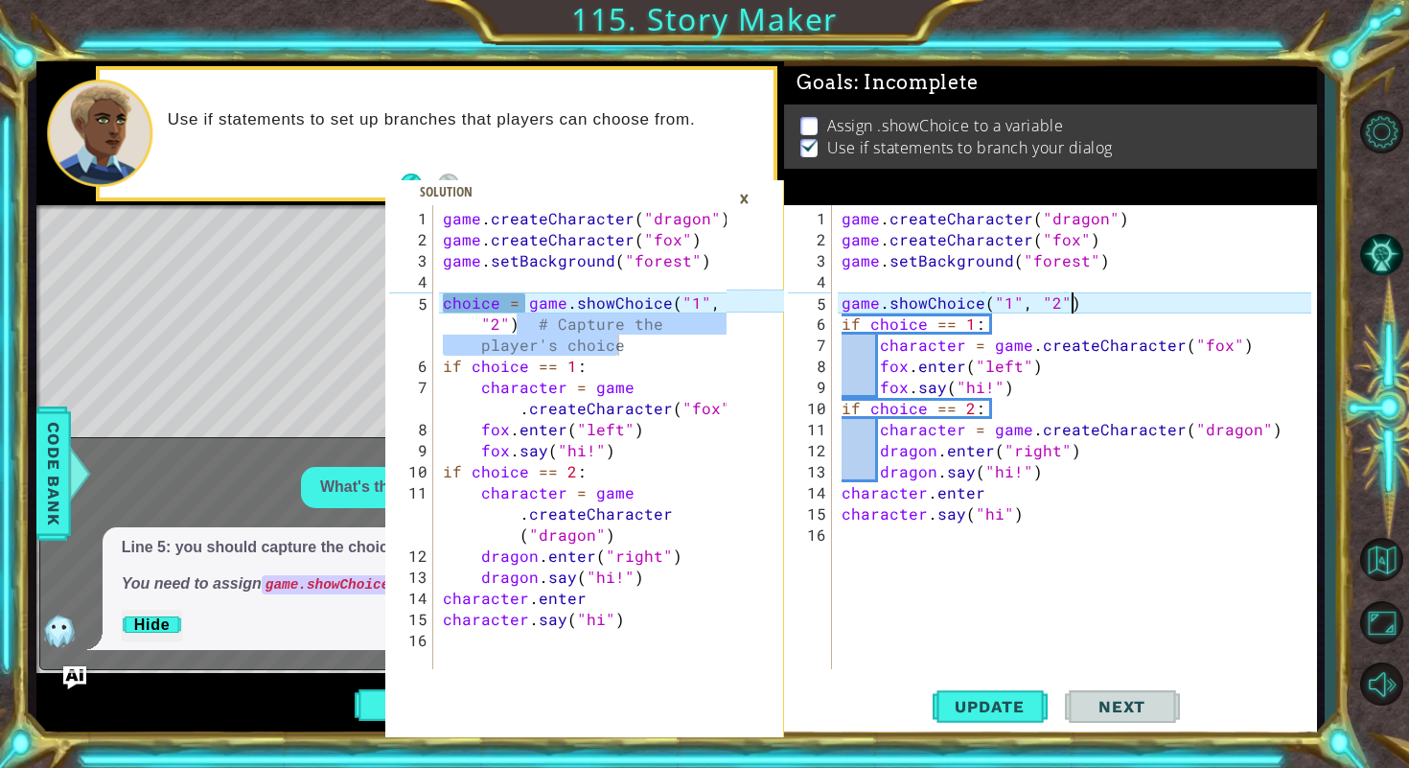
paste textarea "# Capture the player's choice"
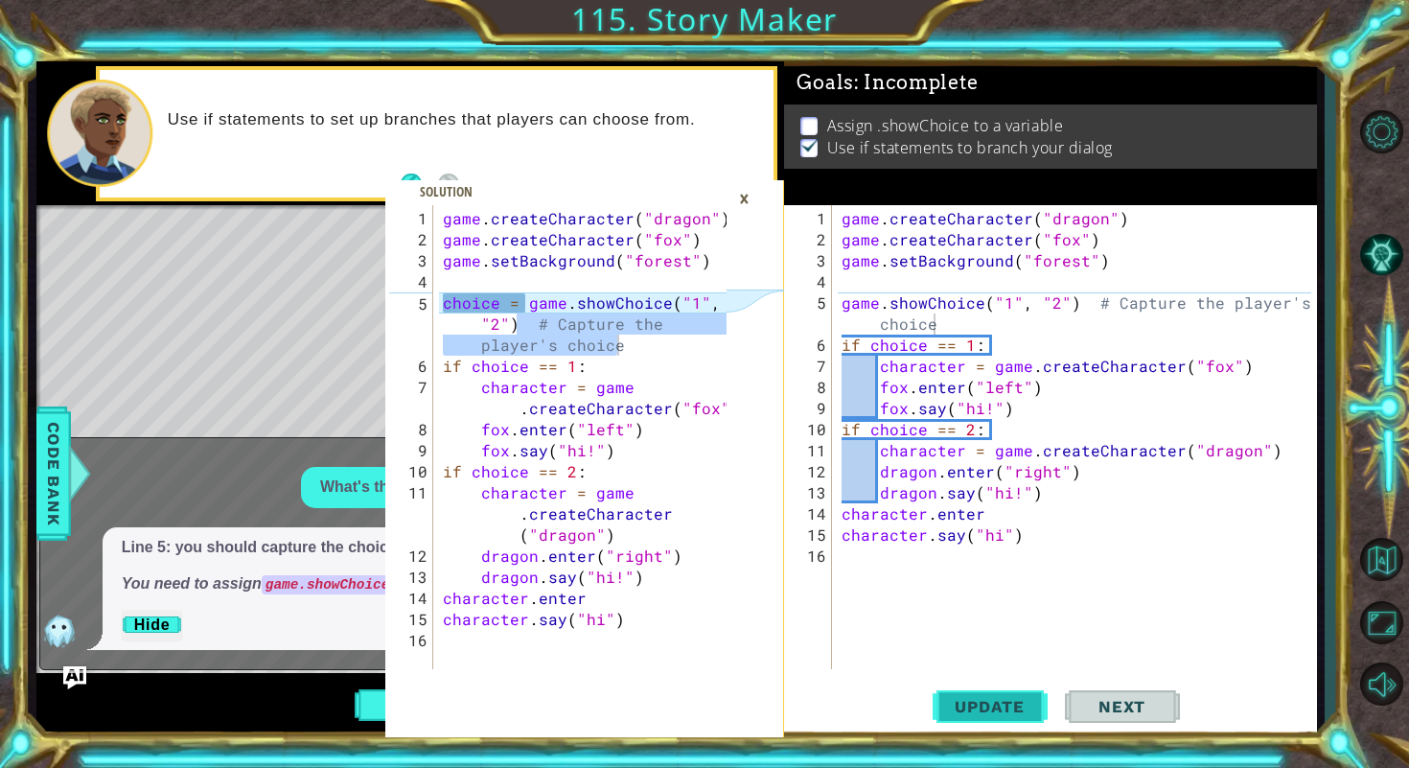
click at [963, 701] on span "Update" at bounding box center [989, 706] width 108 height 19
click at [971, 700] on span "Update" at bounding box center [989, 706] width 108 height 19
click at [1088, 300] on div "game . createCharacter ( "dragon" ) game . createCharacter ( "fox" ) game . set…" at bounding box center [1080, 461] width 484 height 506
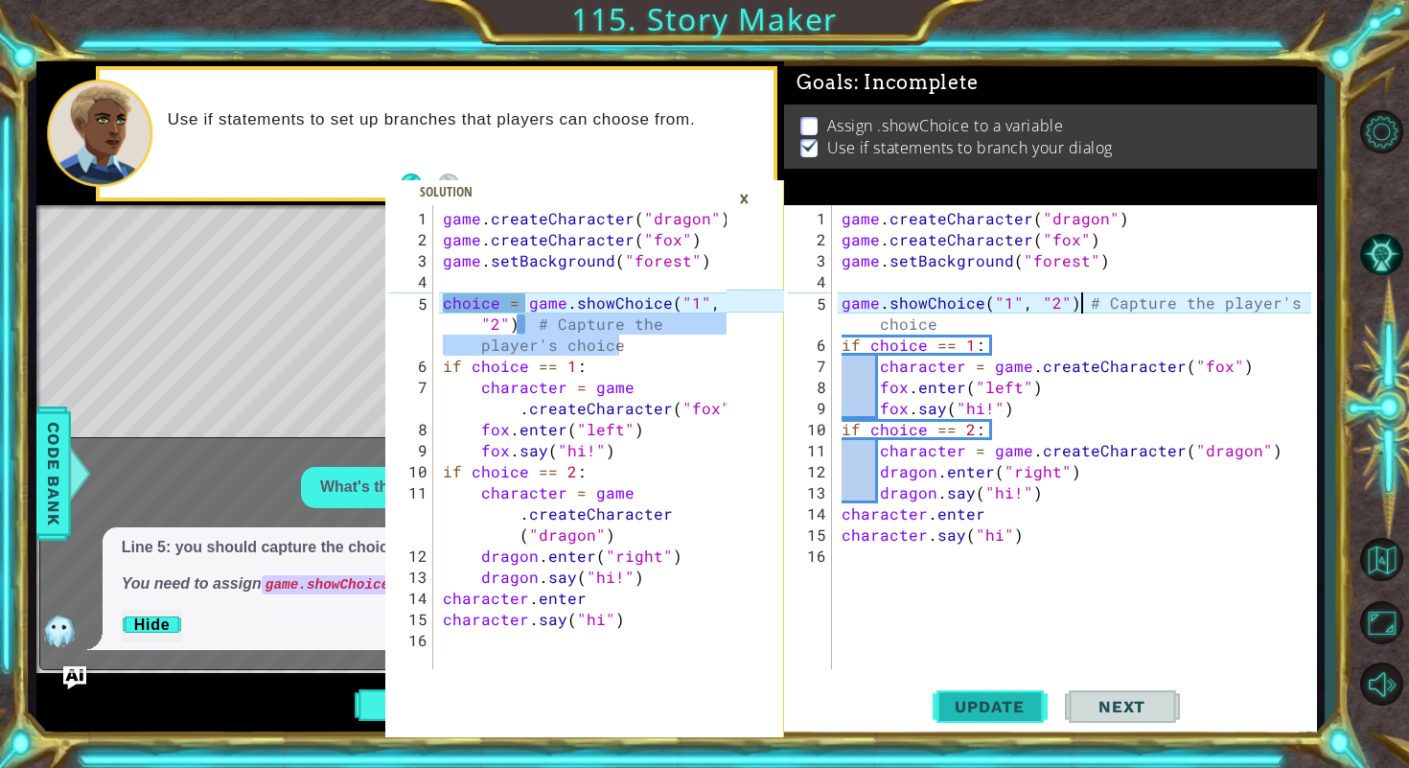
click at [1012, 705] on span "Update" at bounding box center [989, 706] width 108 height 19
click at [1012, 701] on span "Update" at bounding box center [989, 706] width 108 height 19
drag, startPoint x: 1096, startPoint y: 297, endPoint x: 1105, endPoint y: 344, distance: 47.7
click at [1105, 344] on div "game . createCharacter ( "dragon" ) game . createCharacter ( "fox" ) game . set…" at bounding box center [1080, 461] width 484 height 506
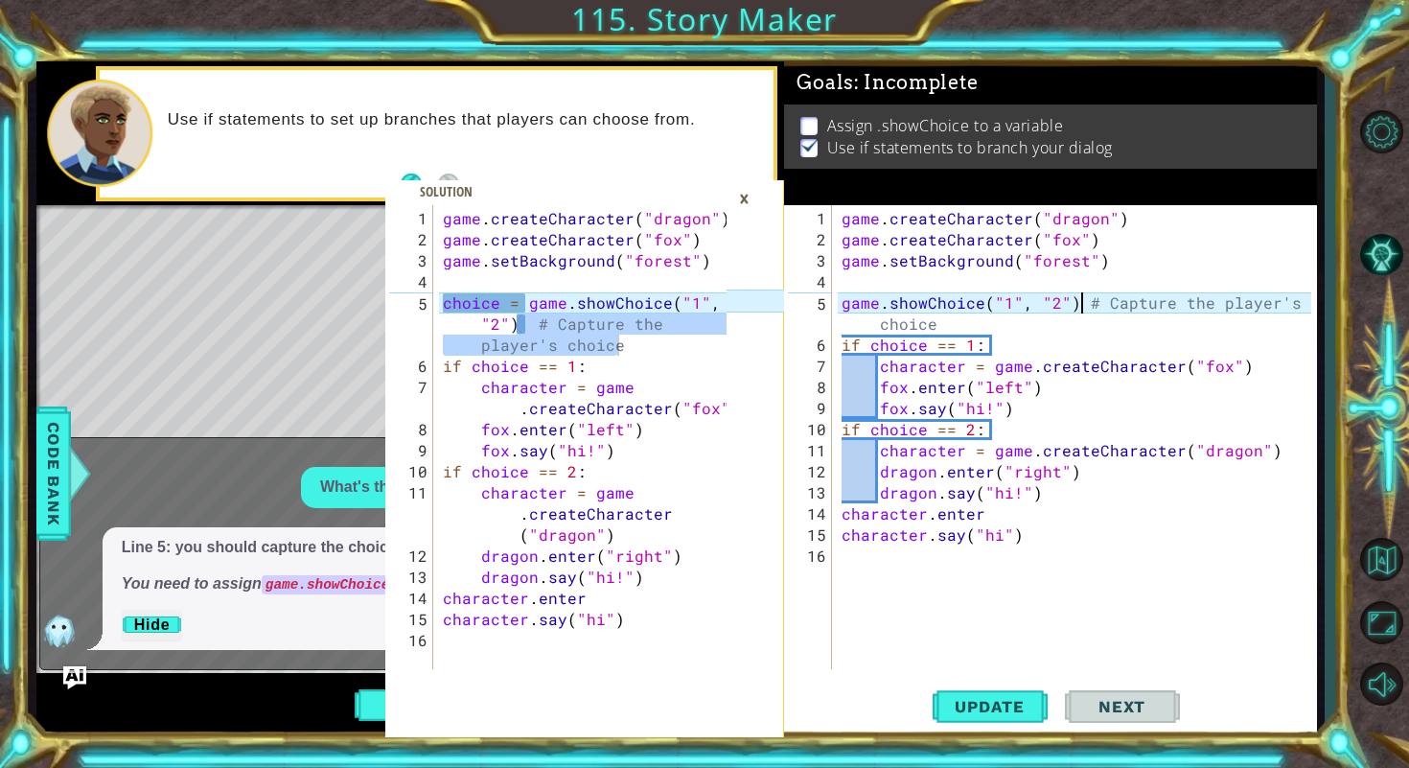
click at [1076, 307] on div "game . createCharacter ( "dragon" ) game . createCharacter ( "fox" ) game . set…" at bounding box center [1080, 461] width 484 height 506
drag, startPoint x: 1078, startPoint y: 302, endPoint x: 1078, endPoint y: 313, distance: 11.5
click at [1078, 313] on div "game . createCharacter ( "dragon" ) game . createCharacter ( "fox" ) game . set…" at bounding box center [1080, 461] width 484 height 506
type textarea "game.showChoice("1", "2")"
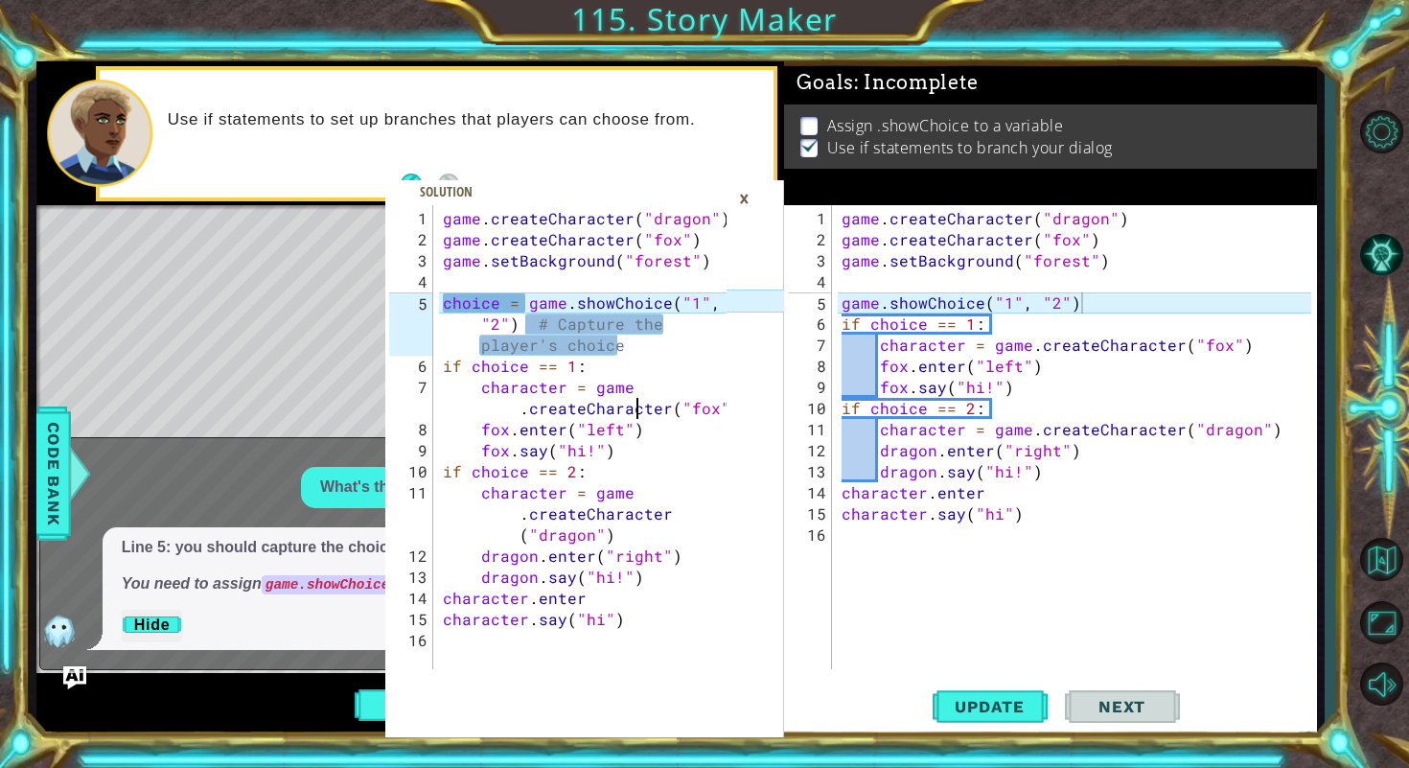
click at [636, 406] on div "game . createCharacter ( "dragon" ) game . createCharacter ( "fox" ) game . set…" at bounding box center [587, 461] width 297 height 506
click at [672, 368] on div "game . createCharacter ( "dragon" ) game . createCharacter ( "fox" ) game . set…" at bounding box center [587, 461] width 297 height 506
type textarea "if choice == 1:"
click at [740, 206] on div "×" at bounding box center [744, 198] width 30 height 33
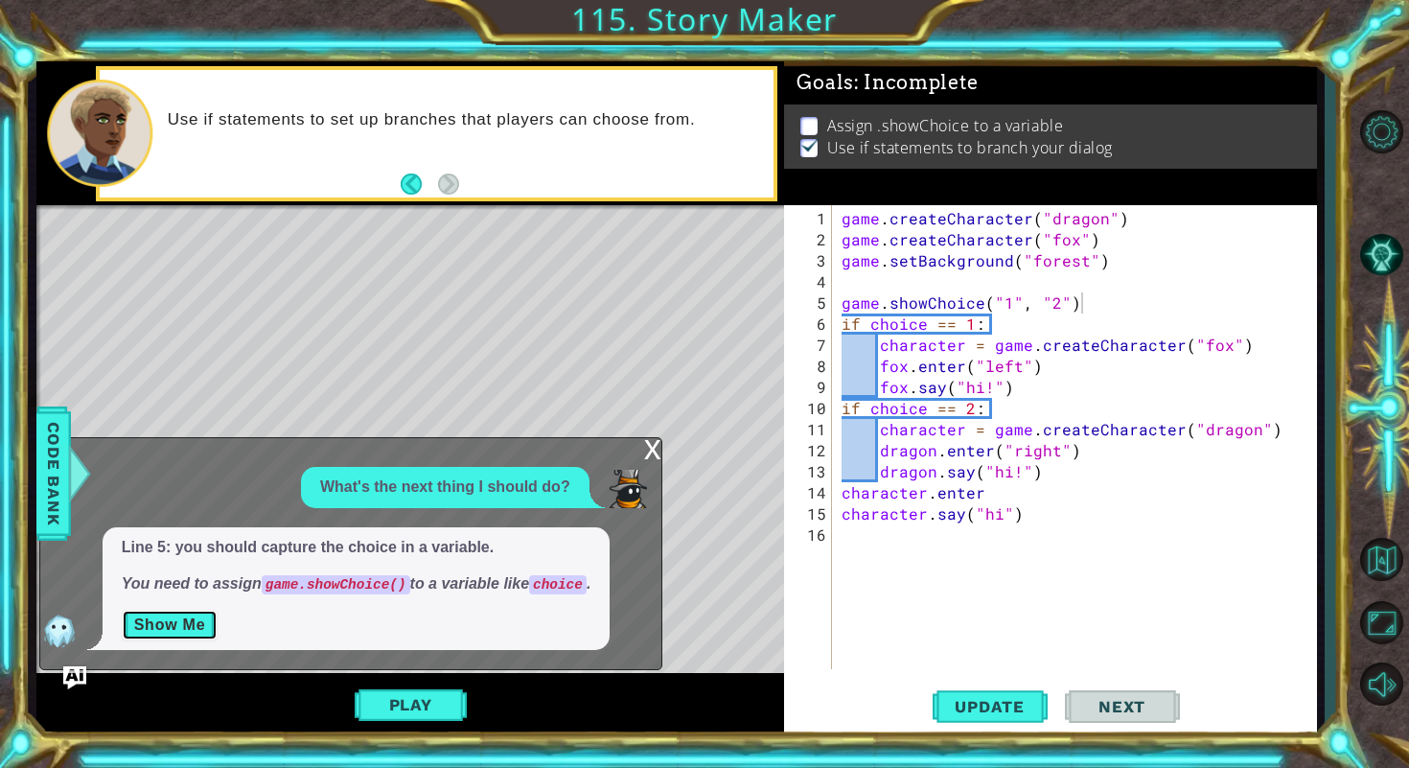
click at [154, 621] on button "Show Me" at bounding box center [170, 625] width 97 height 31
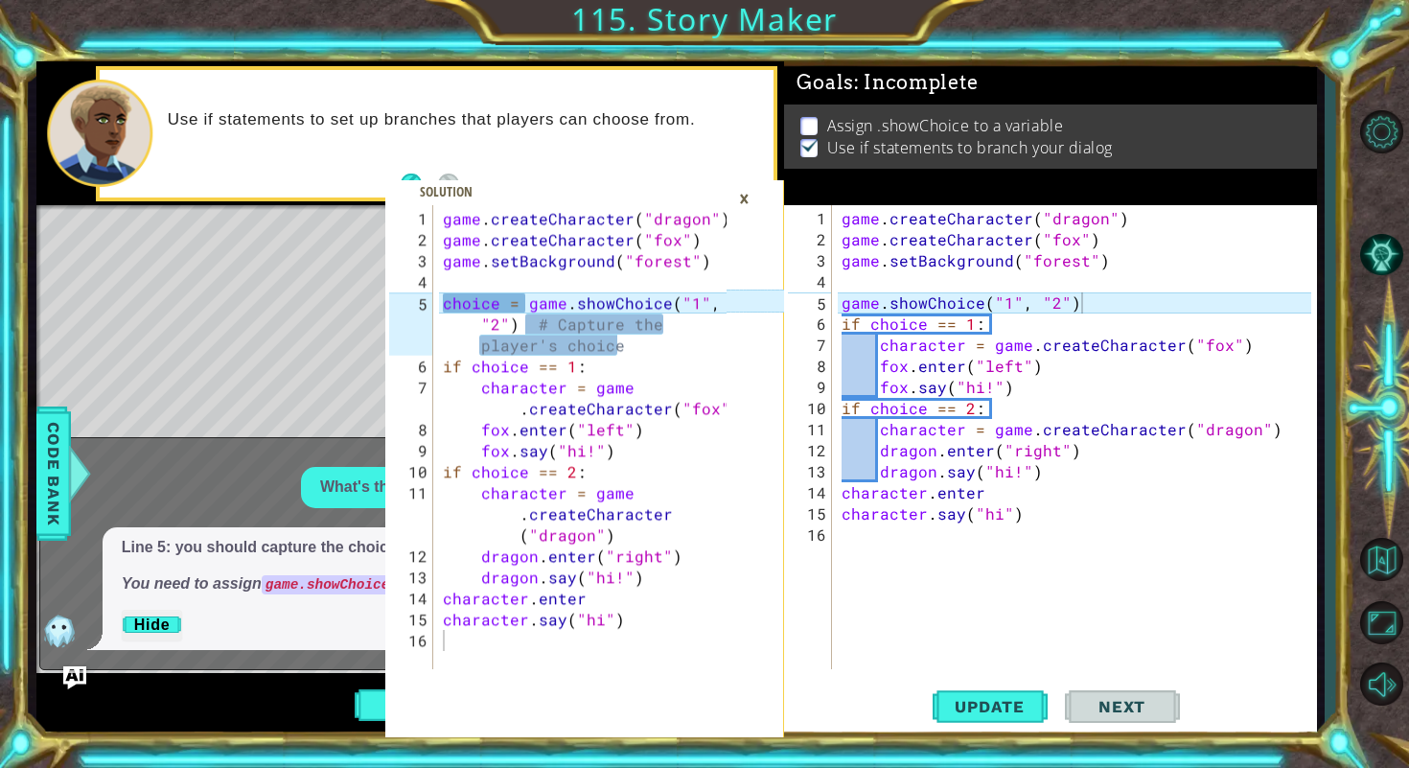
click at [33, 501] on div "if choice == 1: 1 2 3 4 5 6 7 8 9 10 11 12 13 14 15 16 game . createCharacter (…" at bounding box center [676, 399] width 1296 height 676
click at [25, 472] on div "if choice == 1: 1 2 3 4 5 6 7 8 9 10 11 12 13 14 15 16 game . createCharacter (…" at bounding box center [704, 384] width 1409 height 768
click at [47, 472] on span "Code Bank" at bounding box center [53, 473] width 31 height 117
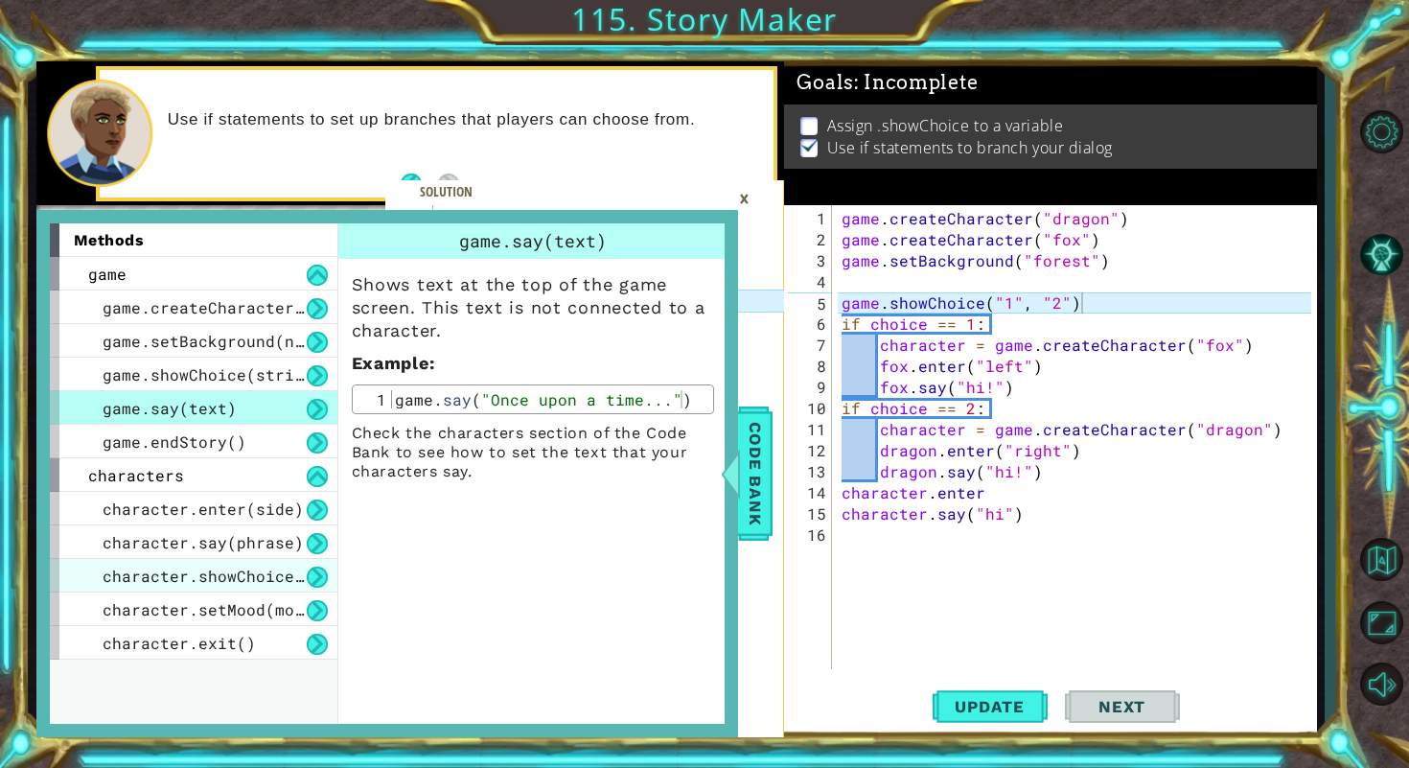
click at [183, 572] on span "character.showChoice(string1, string2)" at bounding box center [285, 575] width 364 height 20
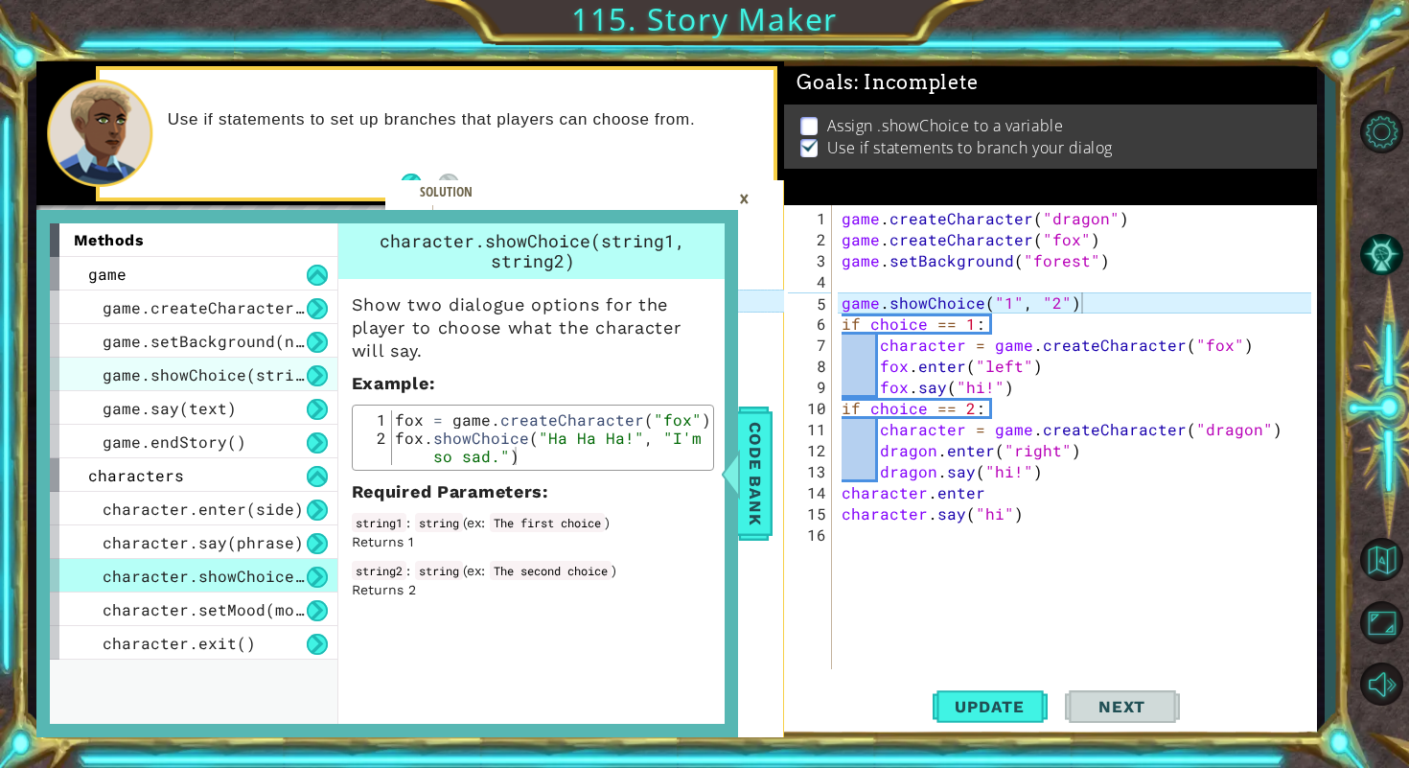
click at [229, 380] on span "game.showChoice(string1, string2)" at bounding box center [261, 374] width 316 height 20
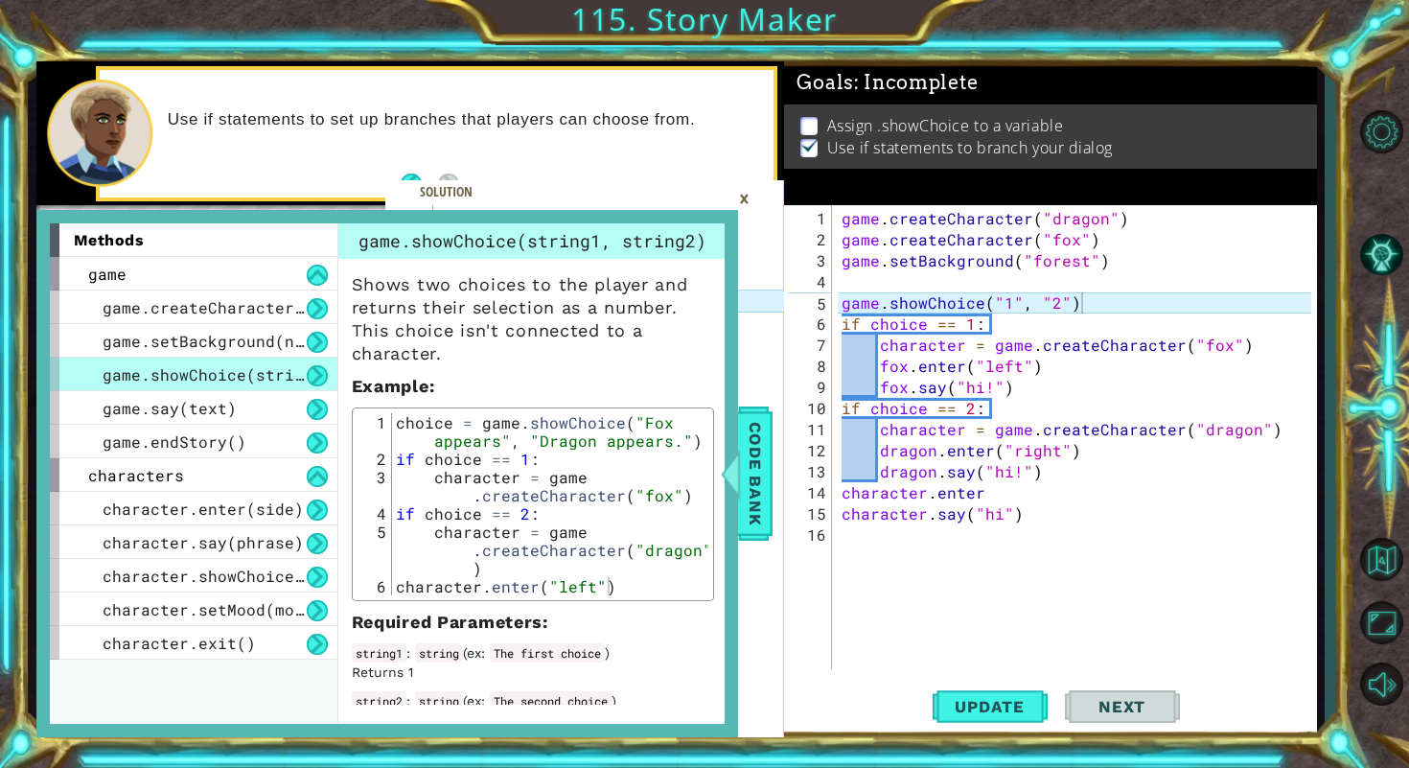
click at [751, 205] on div "×" at bounding box center [744, 198] width 30 height 33
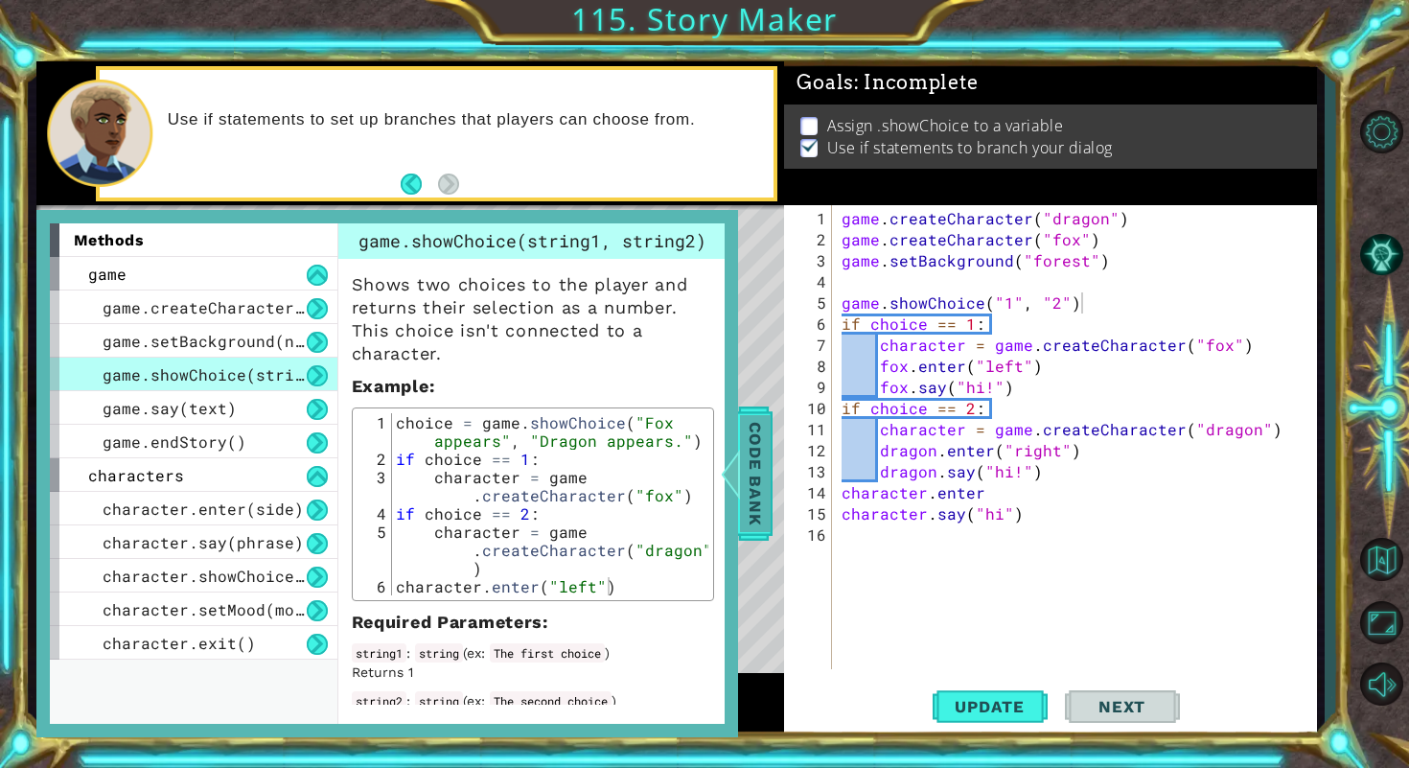
click at [731, 469] on div at bounding box center [730, 474] width 24 height 58
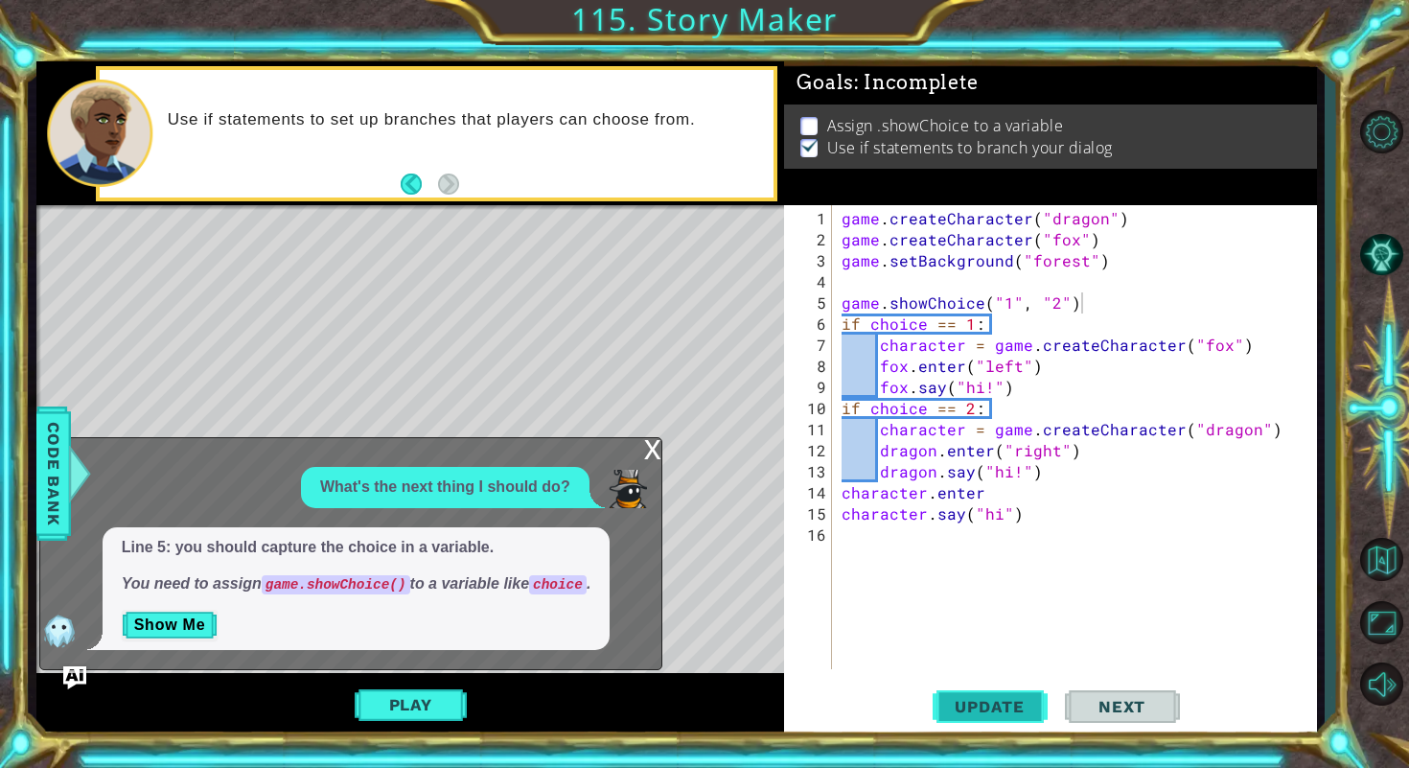
click at [1022, 705] on span "Update" at bounding box center [989, 706] width 108 height 19
click at [1005, 309] on div "game . createCharacter ( "dragon" ) game . createCharacter ( "fox" ) game . set…" at bounding box center [1080, 461] width 484 height 506
click at [1133, 302] on div "game . createCharacter ( "dragon" ) game . createCharacter ( "fox" ) game . set…" at bounding box center [1080, 461] width 484 height 506
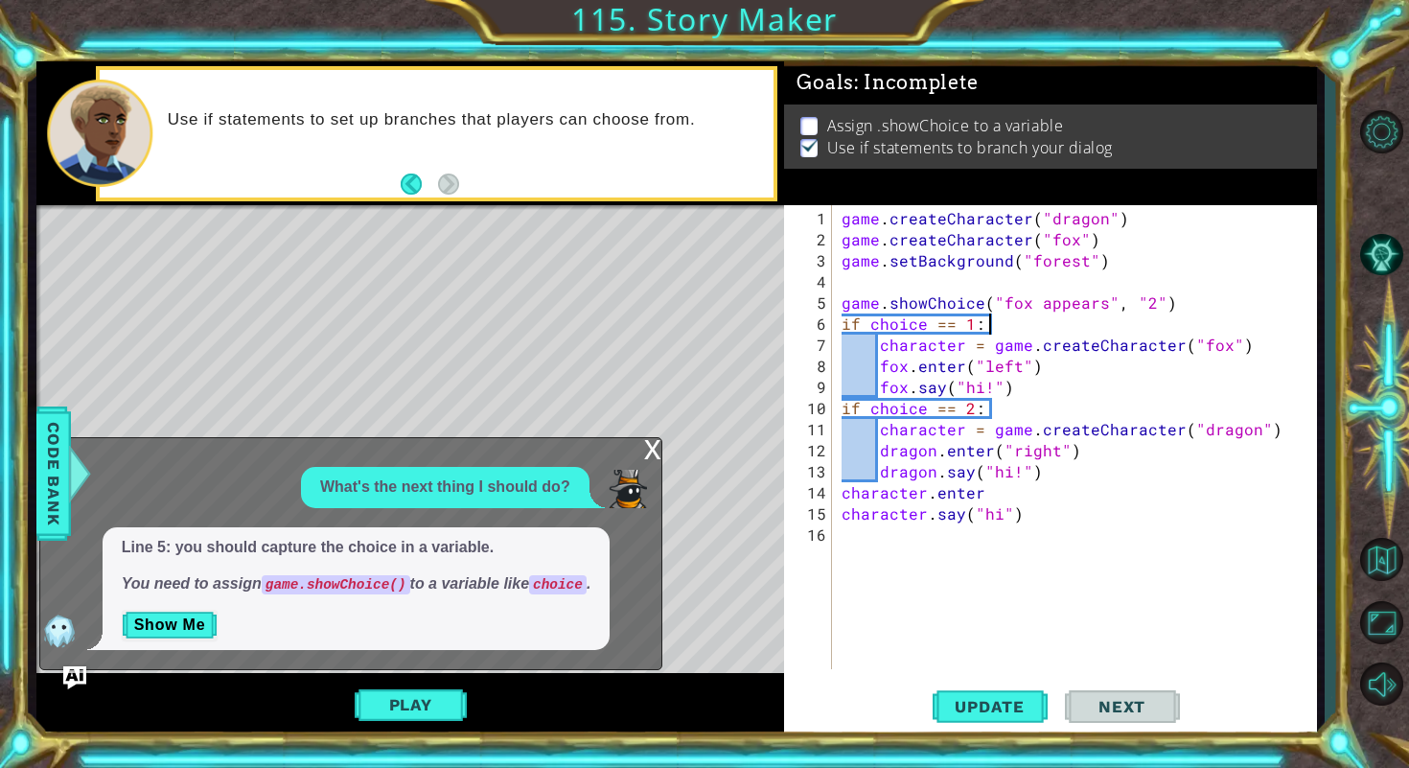
click at [1139, 302] on div "game . createCharacter ( "dragon" ) game . createCharacter ( "fox" ) game . set…" at bounding box center [1080, 461] width 484 height 506
click at [1012, 694] on button "Update" at bounding box center [989, 705] width 115 height 53
click at [1138, 492] on div "game . createCharacter ( "dragon" ) game . createCharacter ( "fox" ) game . set…" at bounding box center [1080, 461] width 484 height 506
type textarea "character.enter"
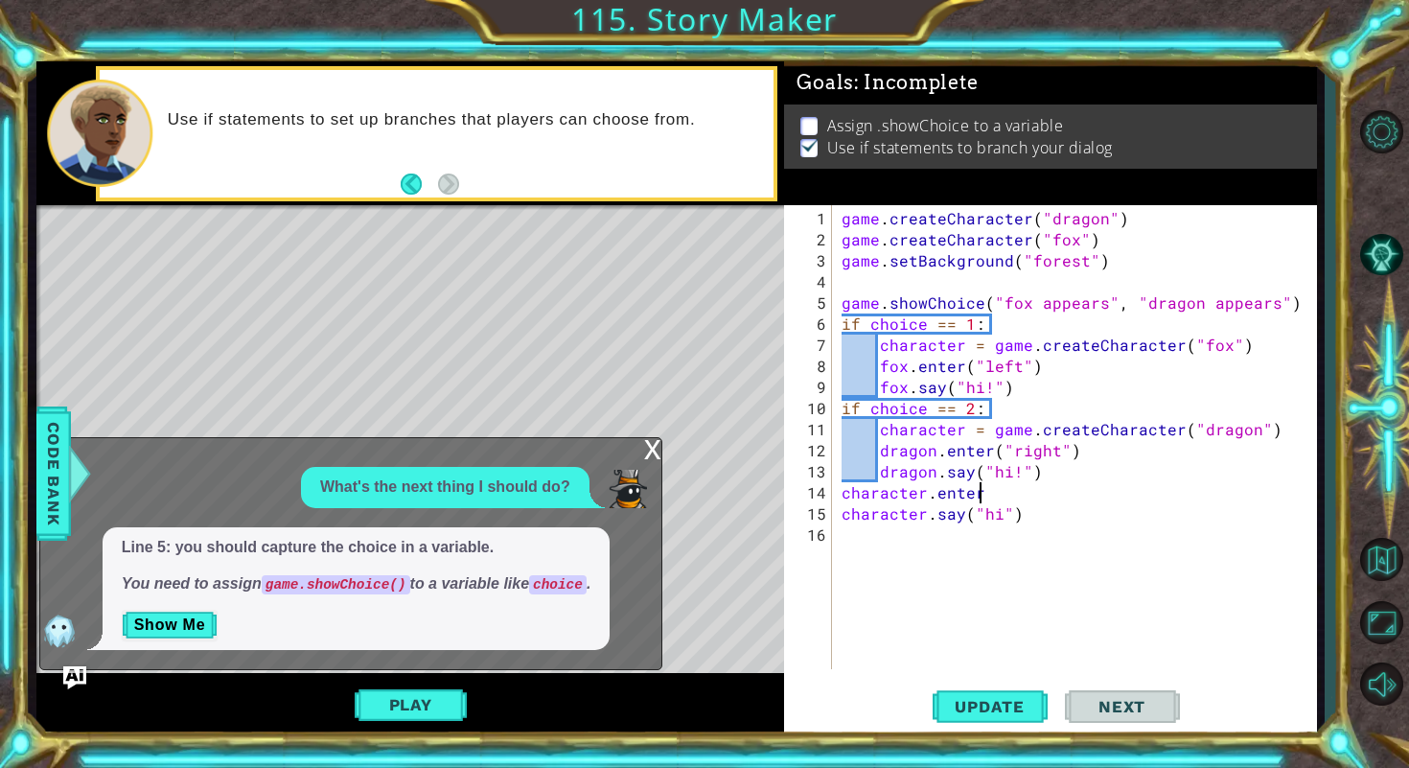
scroll to position [0, 8]
click at [1066, 535] on div "game . createCharacter ( "dragon" ) game . createCharacter ( "fox" ) game . set…" at bounding box center [1080, 461] width 484 height 506
click at [955, 600] on div "game . createCharacter ( "dragon" ) game . createCharacter ( "fox" ) game . set…" at bounding box center [1080, 461] width 484 height 506
click at [965, 545] on div "game . createCharacter ( "dragon" ) game . createCharacter ( "fox" ) game . set…" at bounding box center [1080, 461] width 484 height 506
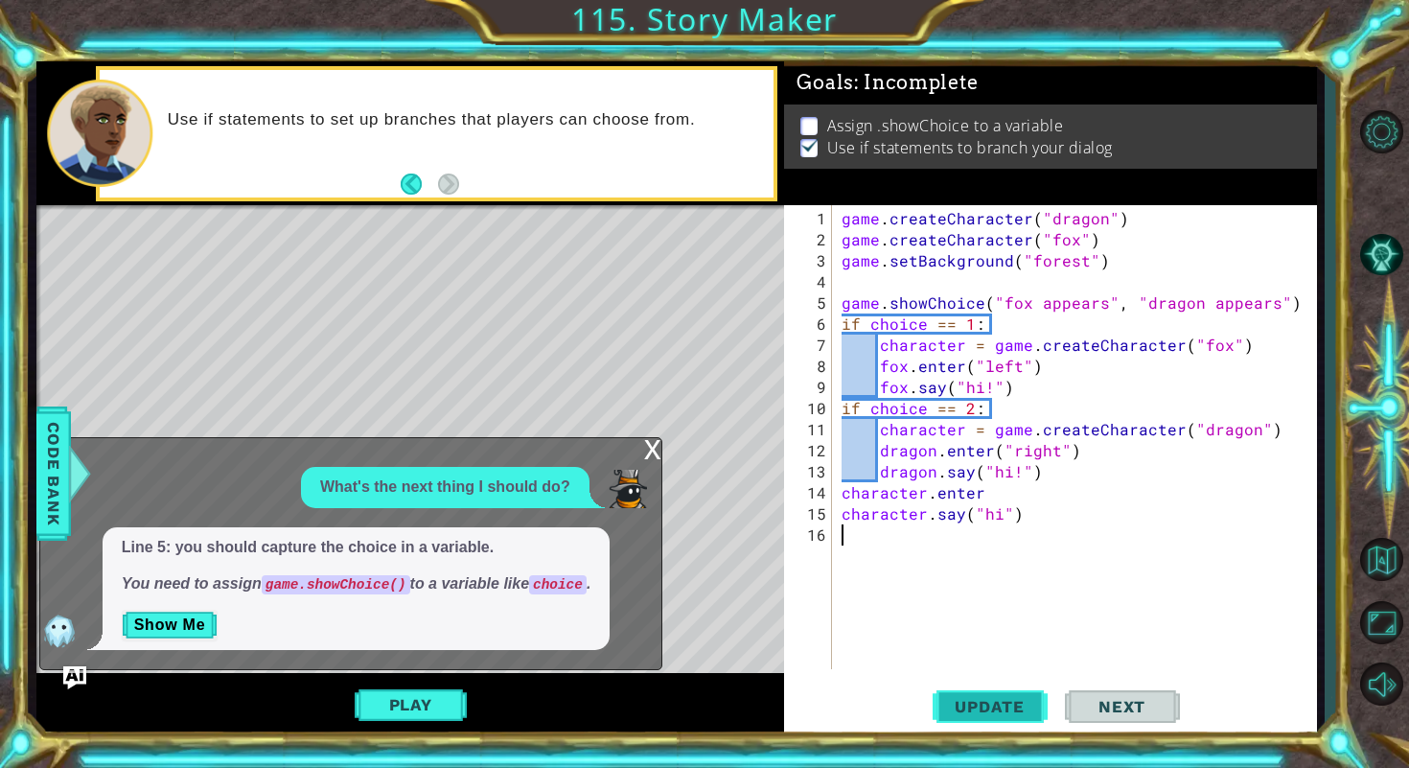
click at [978, 704] on span "Update" at bounding box center [989, 706] width 108 height 19
click at [844, 303] on div "game . createCharacter ( "dragon" ) game . createCharacter ( "fox" ) game . set…" at bounding box center [1080, 461] width 484 height 506
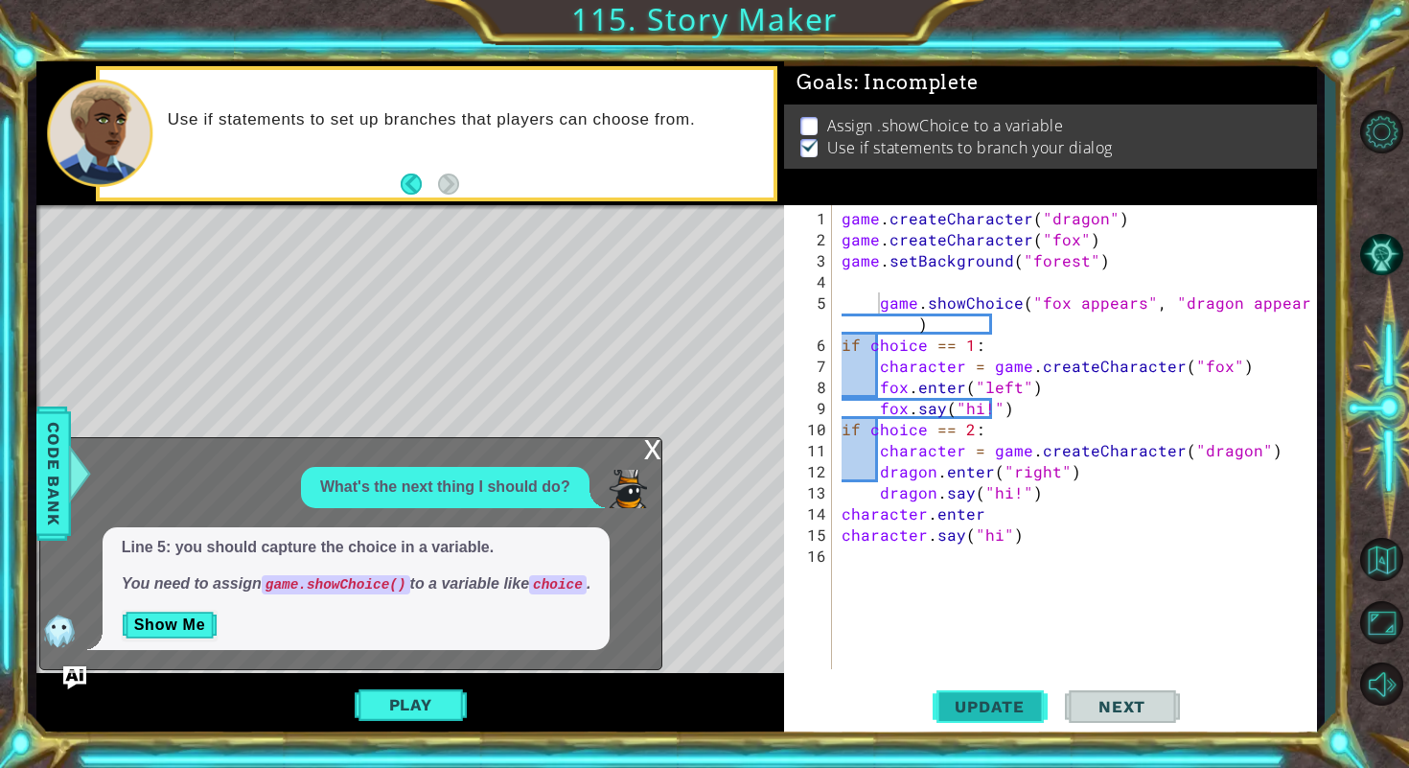
click at [978, 692] on button "Update" at bounding box center [989, 705] width 115 height 53
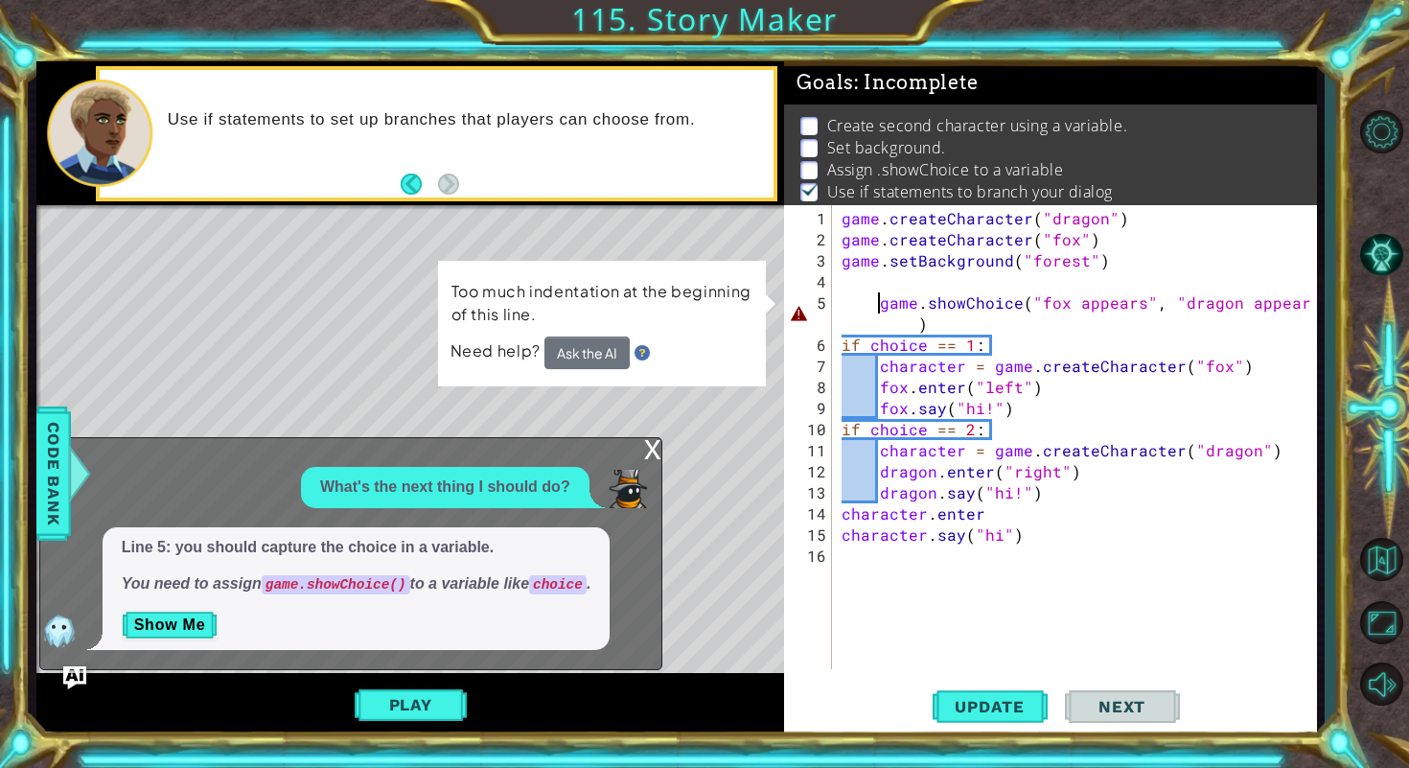
type textarea "game.showChoice("fox appears", "dragon appears")"
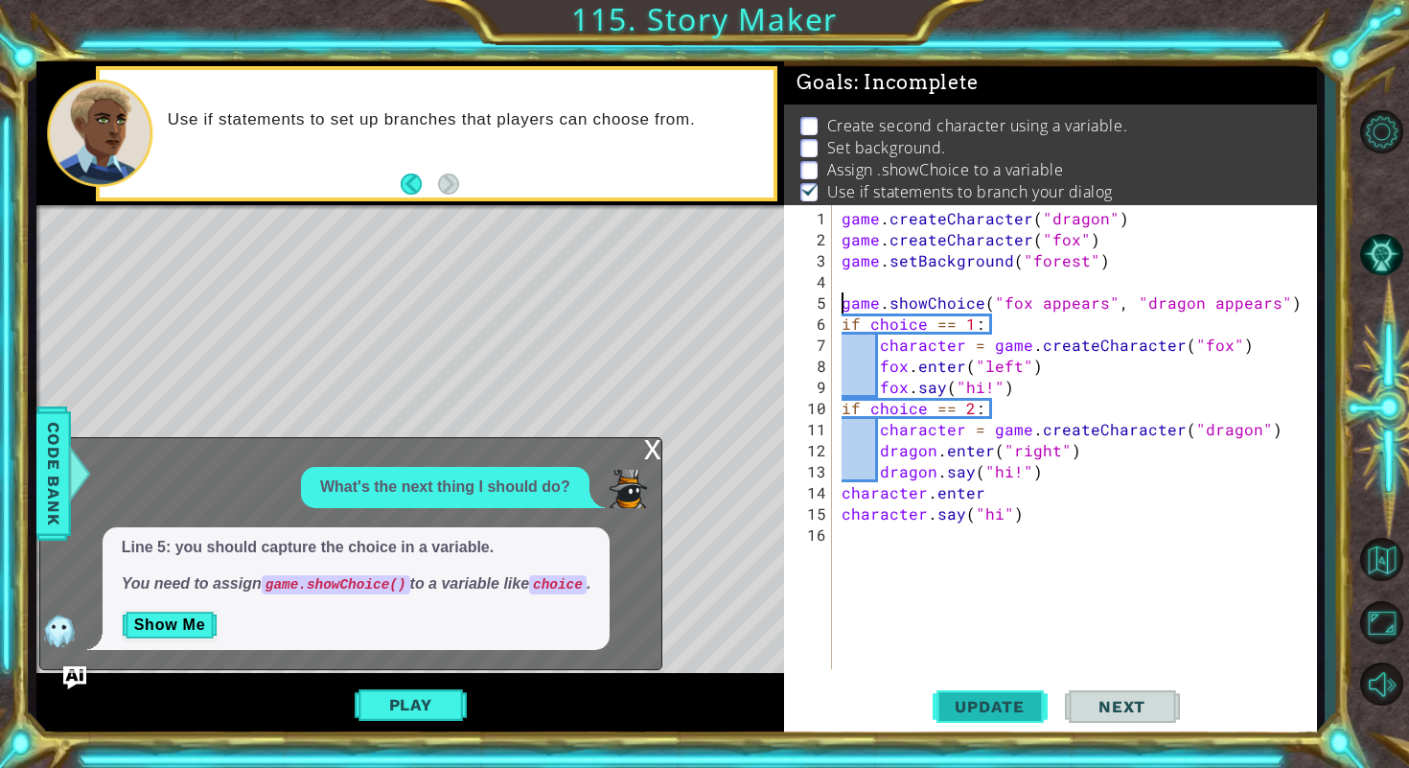
click at [983, 707] on span "Update" at bounding box center [989, 706] width 108 height 19
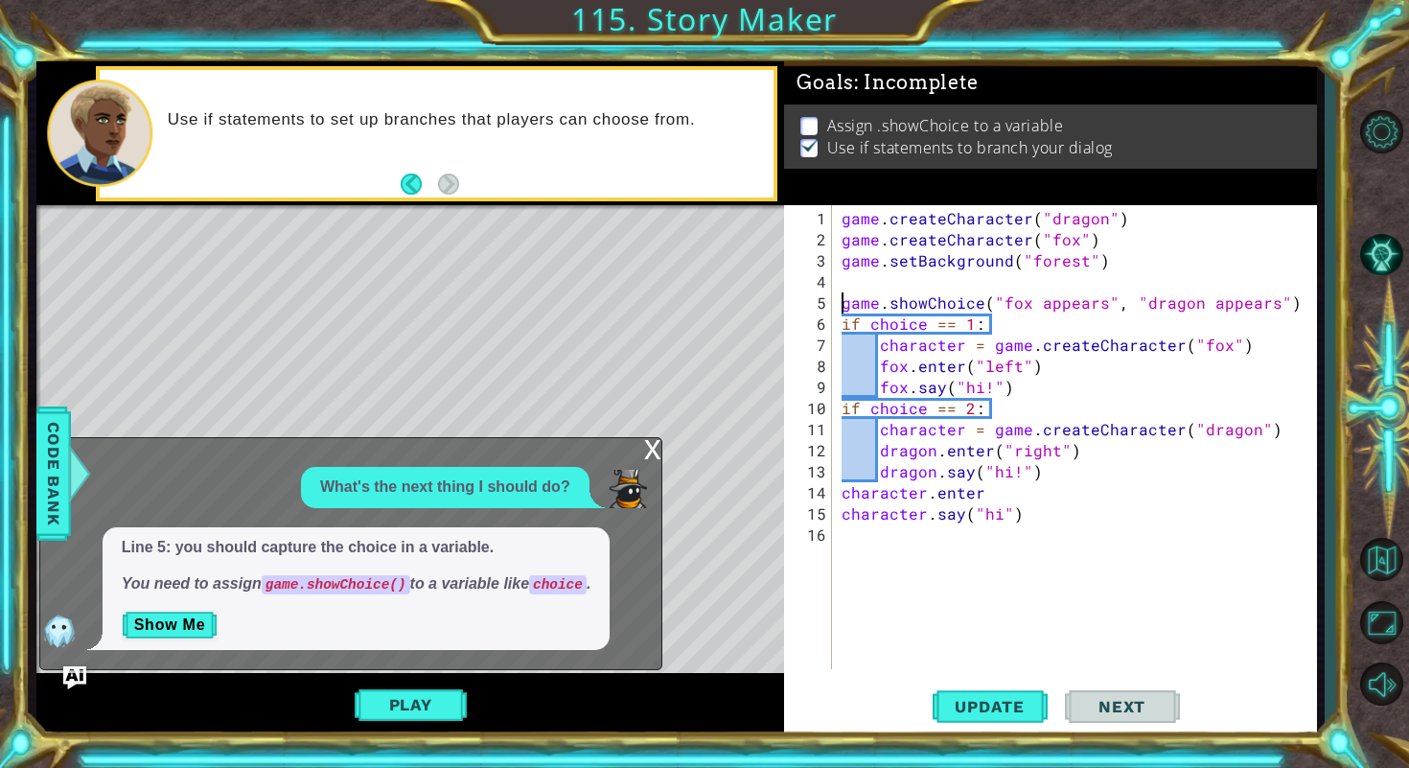
click at [974, 565] on div "game . createCharacter ( "dragon" ) game . createCharacter ( "fox" ) game . set…" at bounding box center [1080, 461] width 484 height 506
click at [952, 547] on div "game . createCharacter ( "dragon" ) game . createCharacter ( "fox" ) game . set…" at bounding box center [1080, 461] width 484 height 506
click at [927, 552] on div "game . createCharacter ( "dragon" ) game . createCharacter ( "fox" ) game . set…" at bounding box center [1080, 461] width 484 height 506
click at [902, 543] on div "game . createCharacter ( "dragon" ) game . createCharacter ( "fox" ) game . set…" at bounding box center [1080, 461] width 484 height 506
click at [895, 541] on div "game . createCharacter ( "dragon" ) game . createCharacter ( "fox" ) game . set…" at bounding box center [1080, 461] width 484 height 506
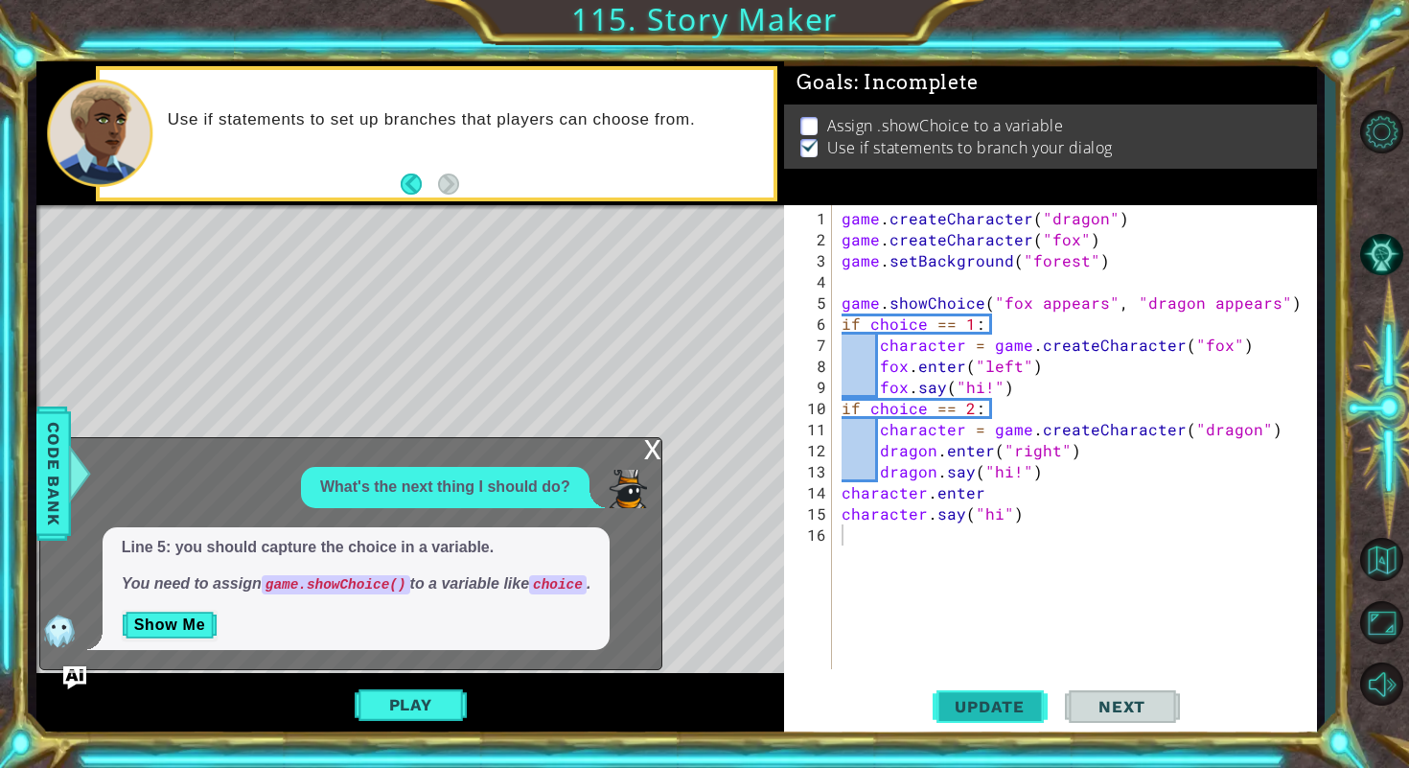
click at [987, 716] on button "Update" at bounding box center [989, 705] width 115 height 53
click at [925, 540] on div "game . createCharacter ( "dragon" ) game . createCharacter ( "fox" ) game . set…" at bounding box center [1080, 461] width 484 height 506
click at [926, 540] on div "game . createCharacter ( "dragon" ) game . createCharacter ( "fox" ) game . set…" at bounding box center [1080, 461] width 484 height 506
